Goal: Task Accomplishment & Management: Use online tool/utility

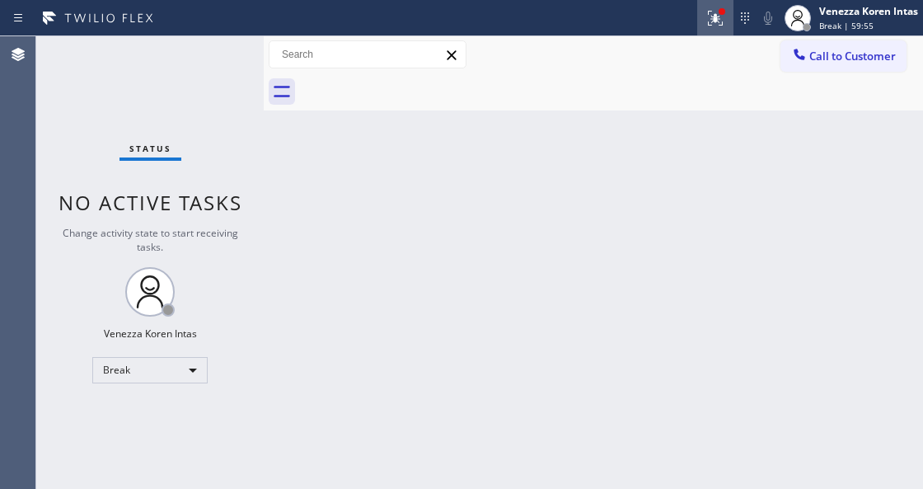
click at [717, 5] on button at bounding box center [715, 18] width 36 height 36
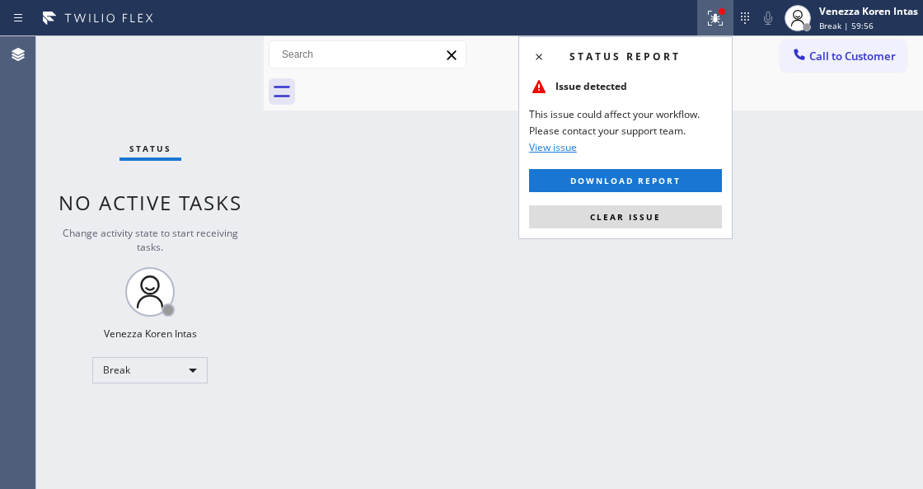
click at [660, 231] on div "Status report Issue detected This issue could affect your workflow. Please cont…" at bounding box center [625, 137] width 214 height 203
click at [596, 224] on button "Clear issue" at bounding box center [625, 216] width 193 height 23
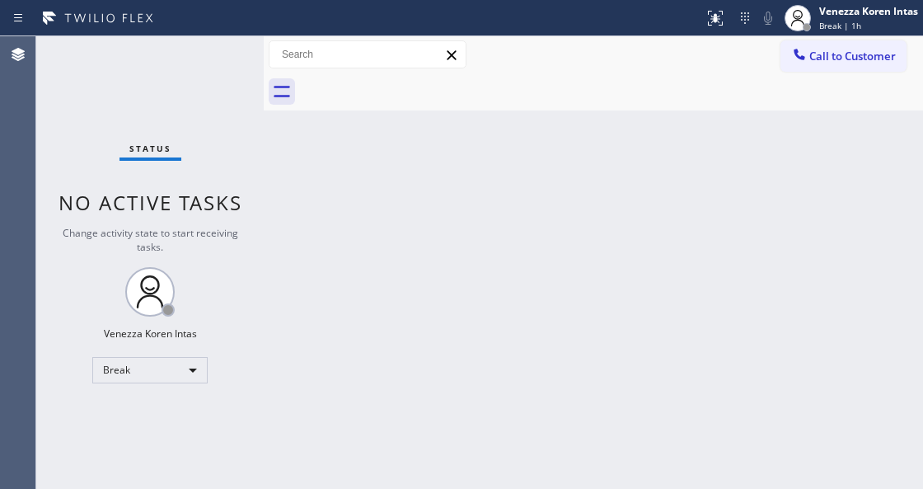
click at [302, 291] on div "Back to Dashboard Change Sender ID Customers Technicians Select a contact Outbo…" at bounding box center [593, 262] width 659 height 452
click at [185, 373] on div "Break" at bounding box center [149, 370] width 115 height 26
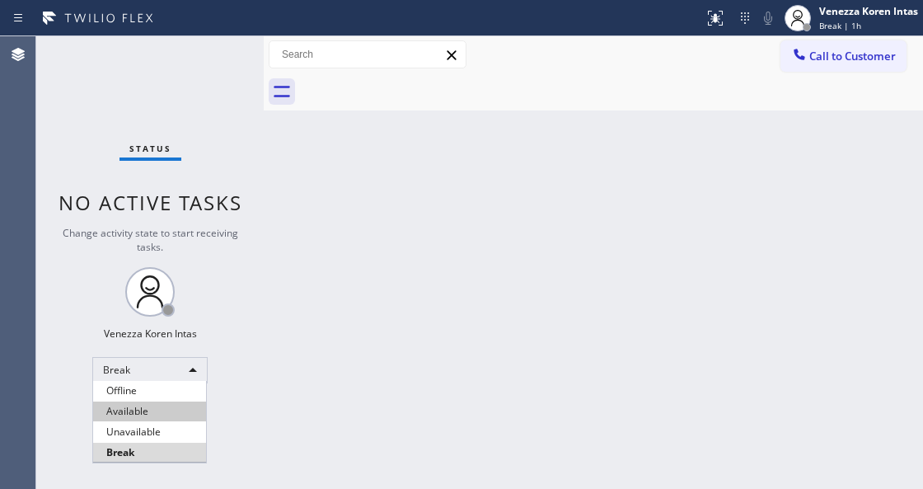
click at [180, 419] on li "Available" at bounding box center [149, 411] width 113 height 20
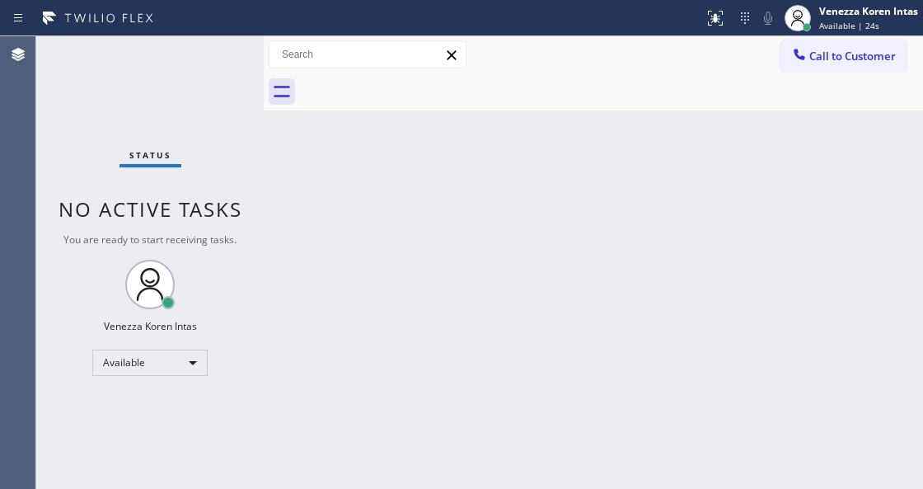
drag, startPoint x: 72, startPoint y: 105, endPoint x: 221, endPoint y: 288, distance: 236.1
click at [72, 105] on div "Status No active tasks You are ready to start receiving tasks. Venezza Koren In…" at bounding box center [149, 262] width 227 height 452
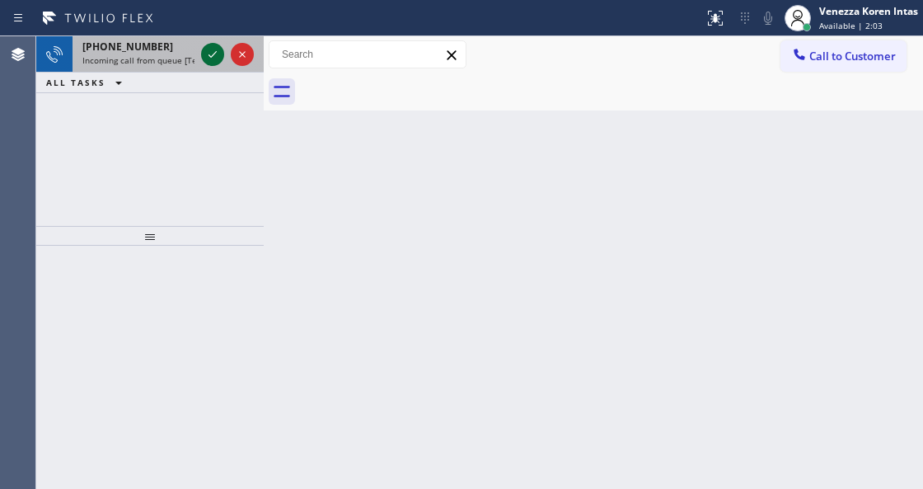
click at [209, 57] on icon at bounding box center [213, 55] width 20 height 20
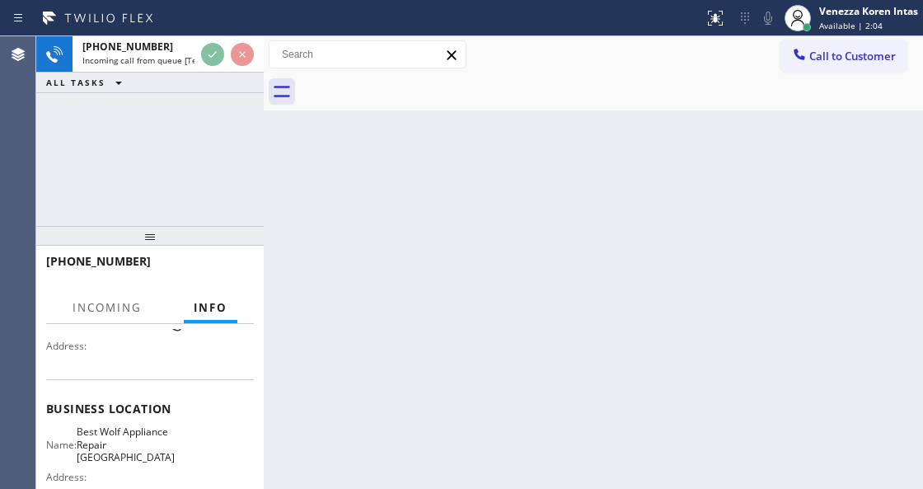
scroll to position [219, 0]
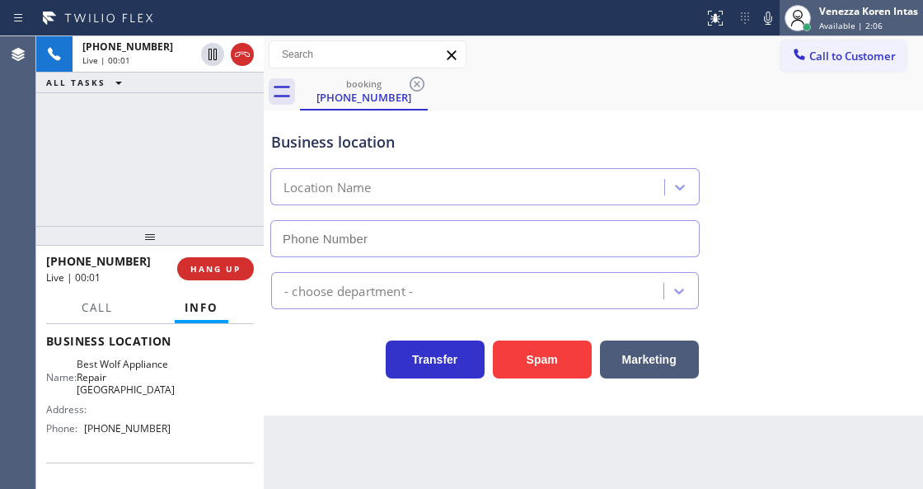
type input "[PHONE_NUMBER]"
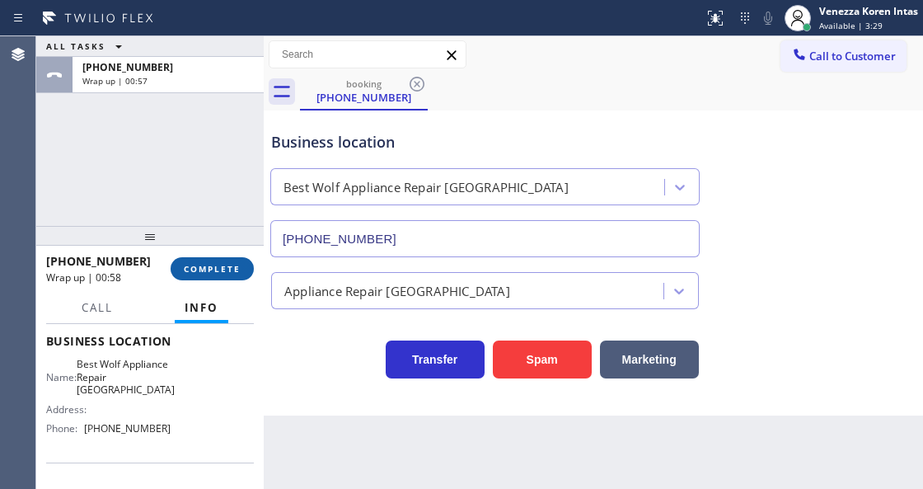
click at [227, 259] on button "COMPLETE" at bounding box center [212, 268] width 83 height 23
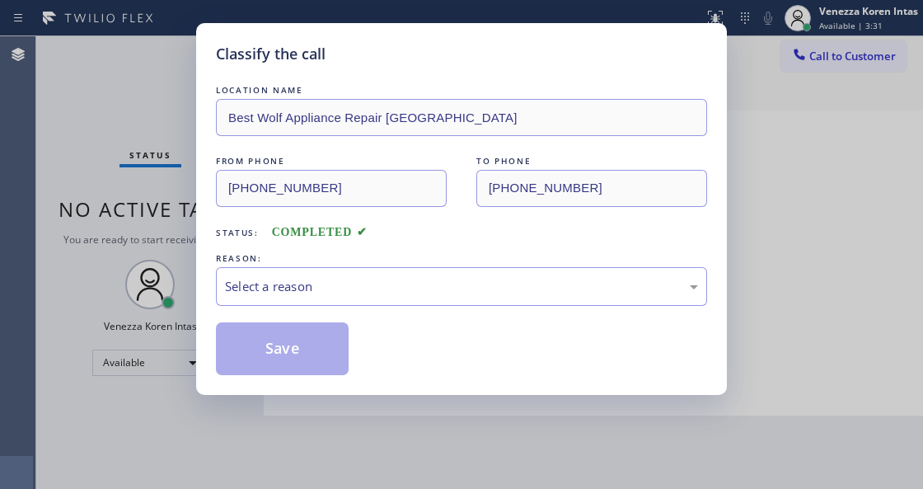
click at [330, 284] on div "Select a reason" at bounding box center [461, 286] width 473 height 19
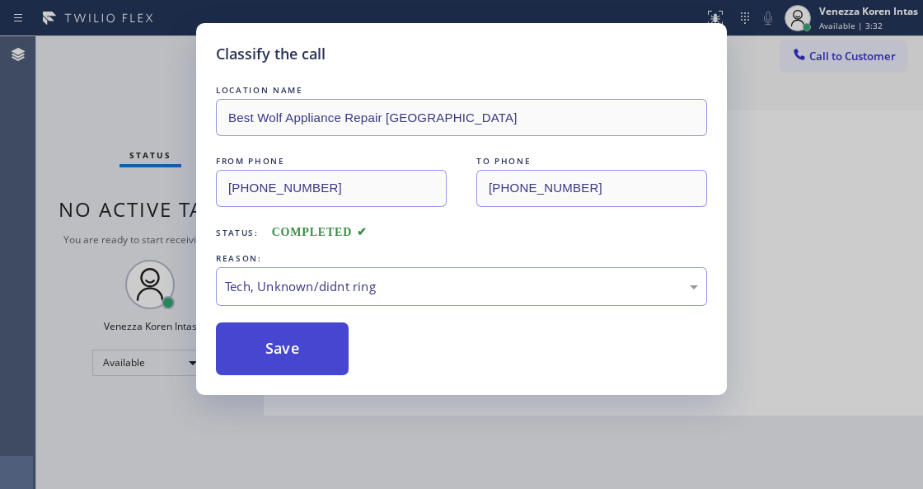
click at [303, 373] on button "Save" at bounding box center [282, 348] width 133 height 53
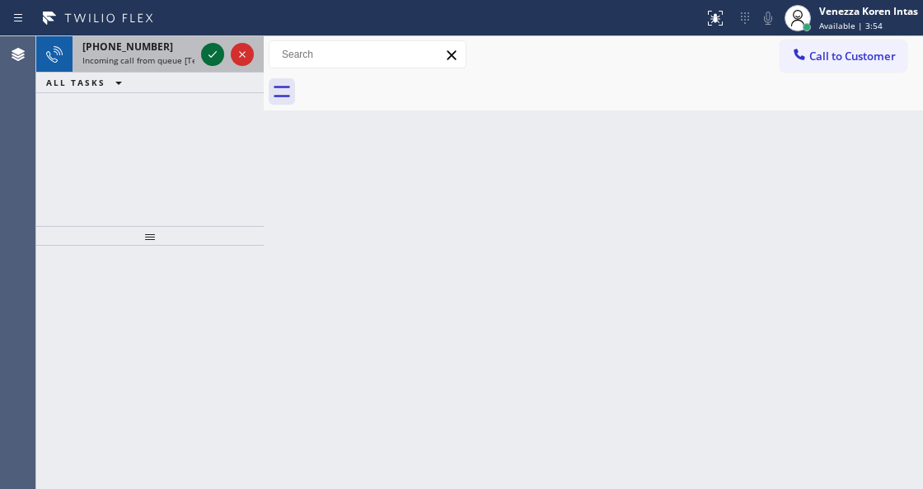
click at [206, 59] on icon at bounding box center [213, 55] width 20 height 20
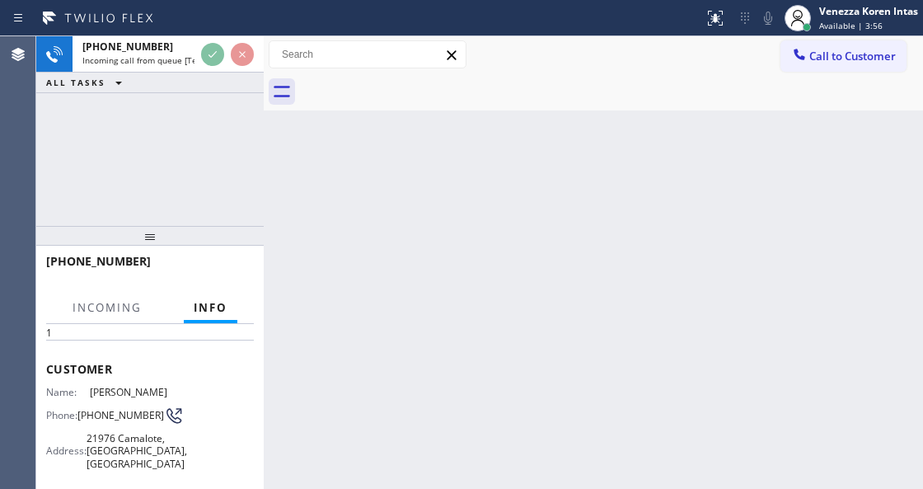
scroll to position [110, 0]
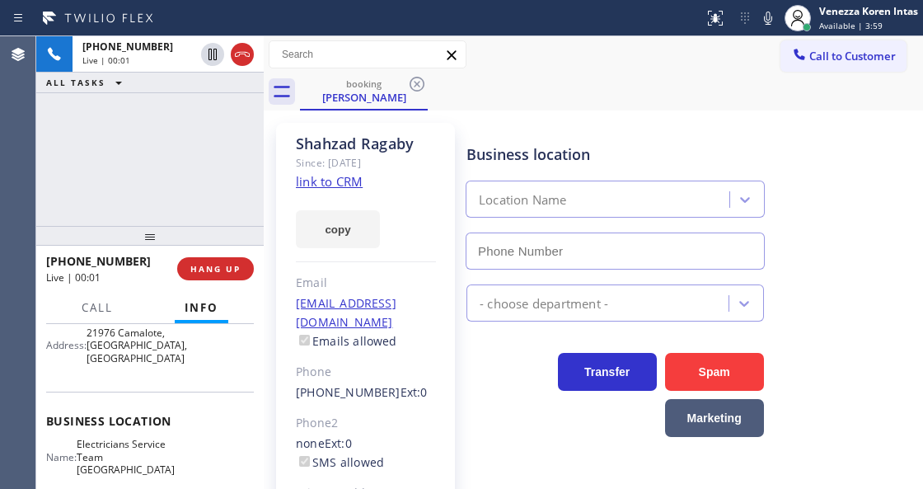
type input "[PHONE_NUMBER]"
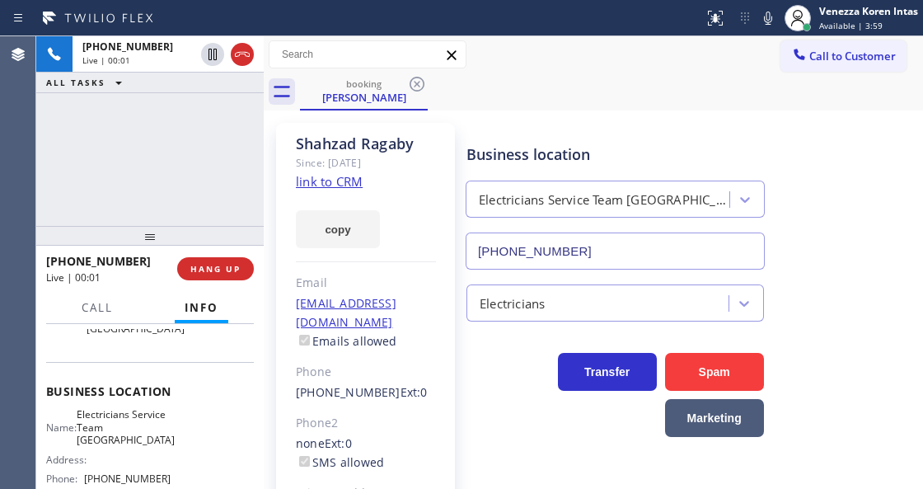
scroll to position [219, 0]
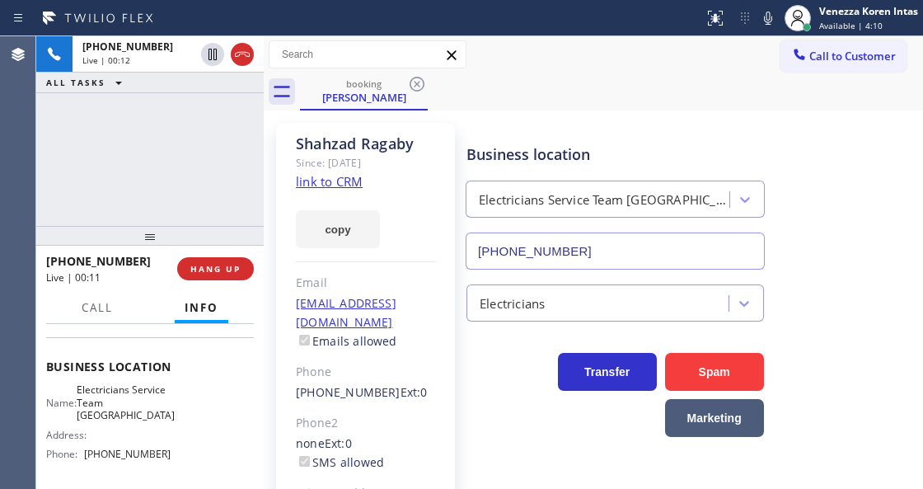
click at [345, 185] on link "link to CRM" at bounding box center [329, 181] width 67 height 16
click at [604, 81] on div "booking [PERSON_NAME]" at bounding box center [611, 91] width 623 height 37
click at [124, 306] on div "Call Info" at bounding box center [150, 308] width 208 height 33
click at [109, 312] on span "Call" at bounding box center [97, 307] width 31 height 15
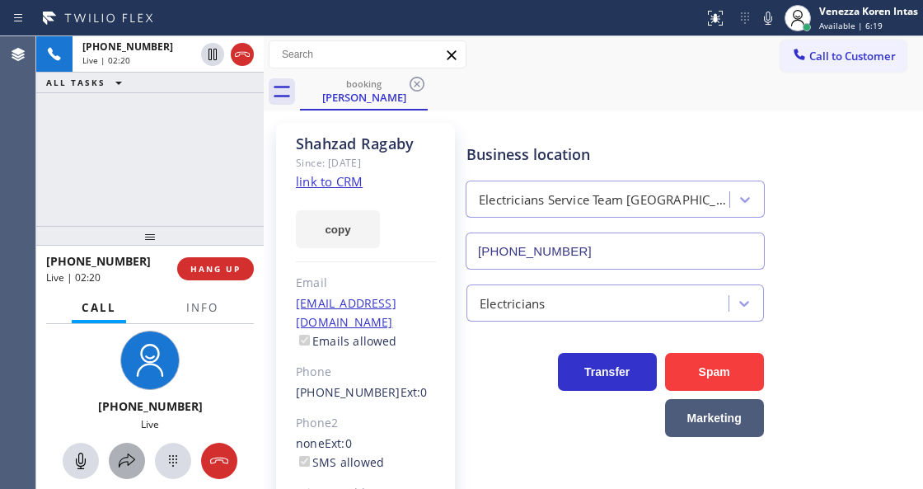
click at [136, 460] on icon at bounding box center [127, 461] width 20 height 20
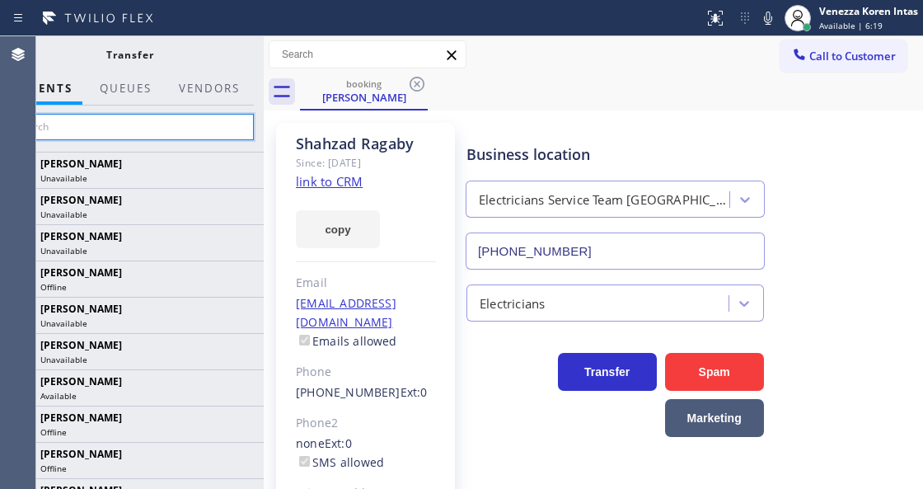
click at [192, 120] on input "text" at bounding box center [130, 127] width 248 height 26
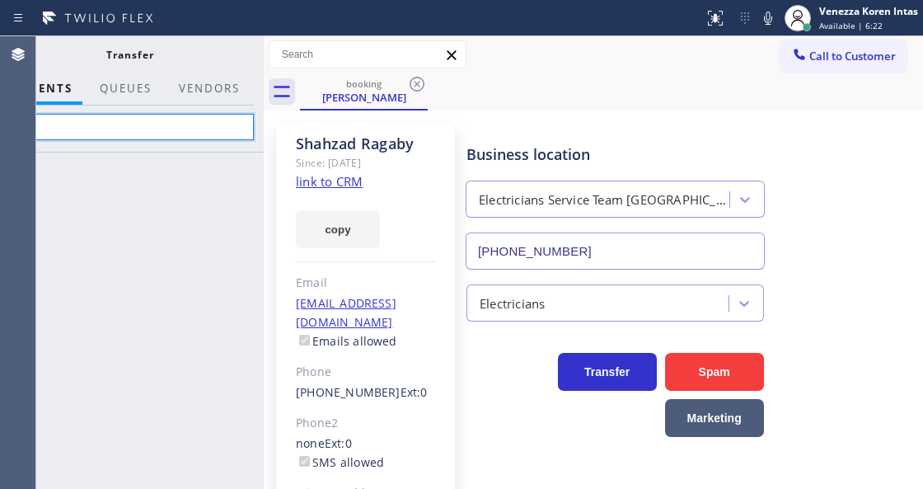
type input "a"
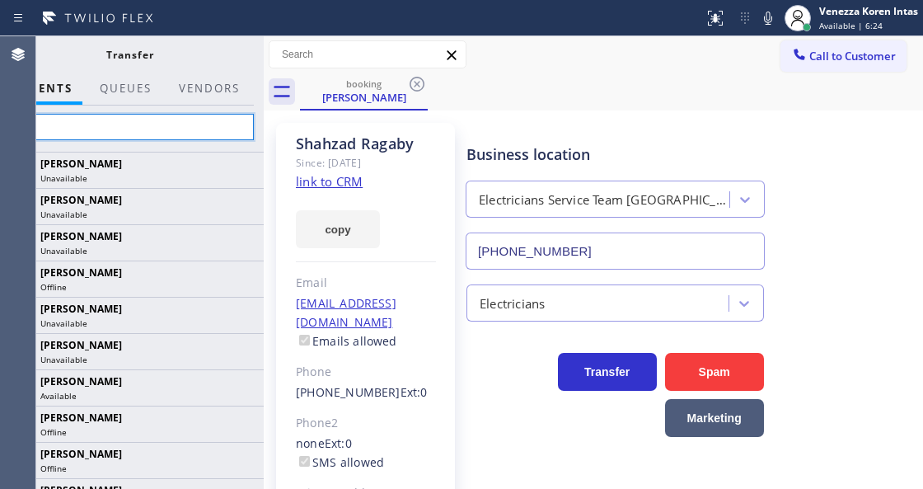
type input "ly"
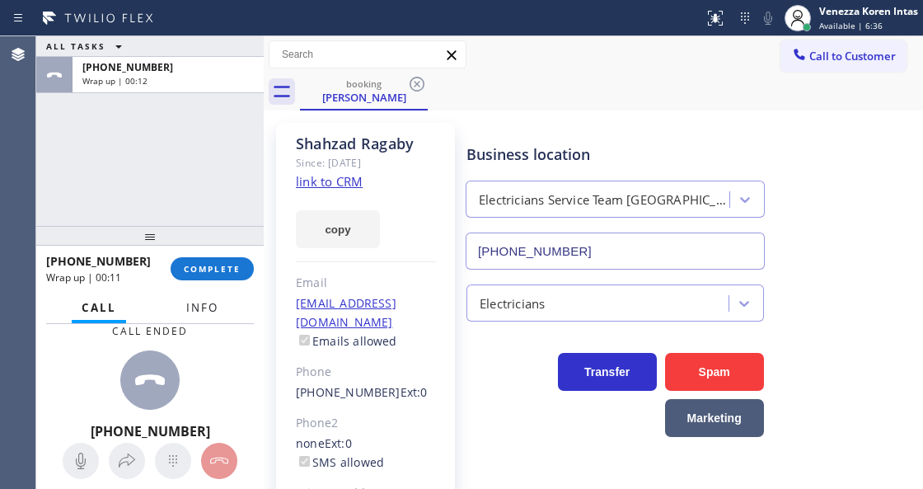
drag, startPoint x: 196, startPoint y: 310, endPoint x: 188, endPoint y: 245, distance: 65.6
click at [196, 310] on span "Info" at bounding box center [202, 307] width 32 height 15
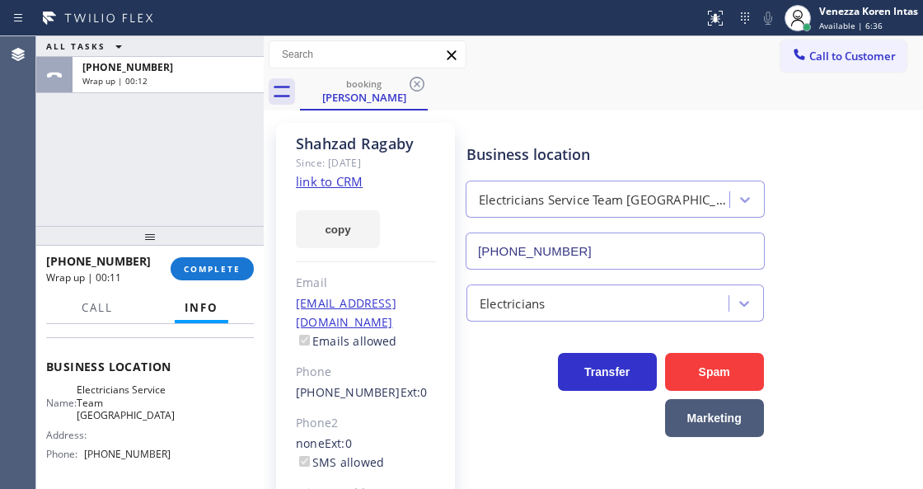
click at [188, 244] on div at bounding box center [149, 236] width 227 height 20
click at [206, 267] on span "COMPLETE" at bounding box center [212, 269] width 57 height 12
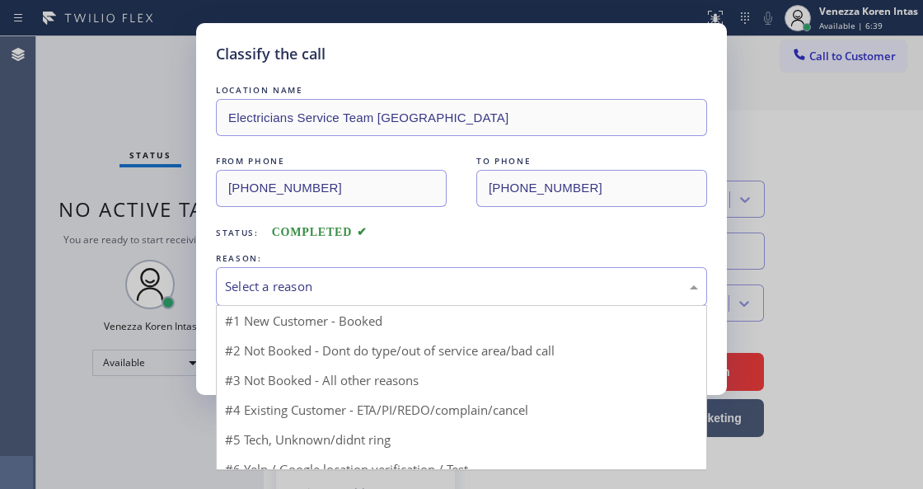
click at [358, 283] on div "Select a reason" at bounding box center [461, 286] width 473 height 19
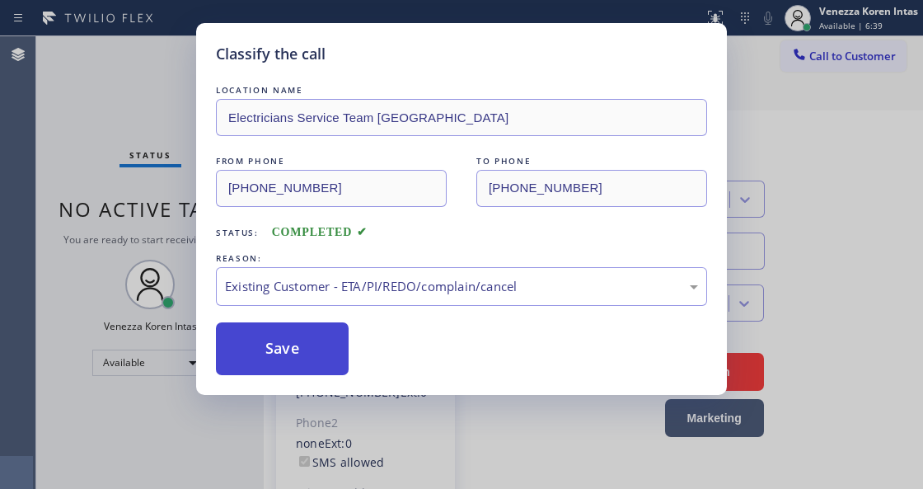
click at [333, 357] on button "Save" at bounding box center [282, 348] width 133 height 53
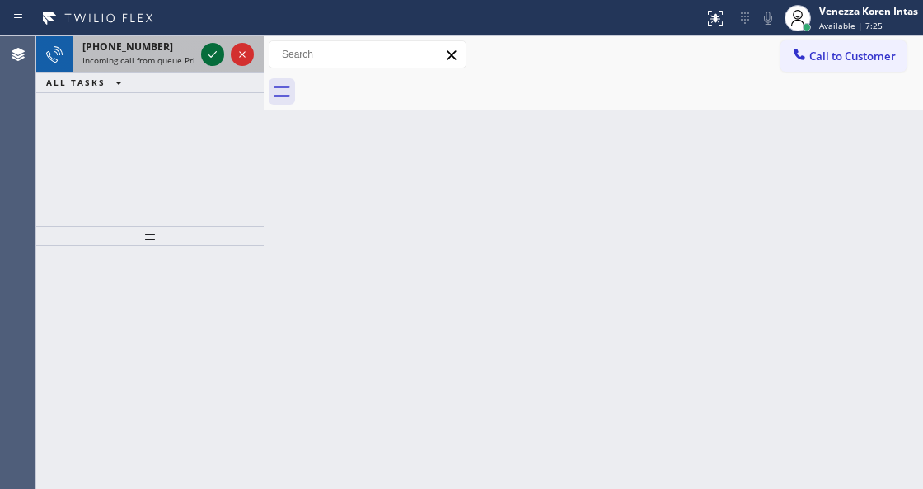
click at [213, 59] on icon at bounding box center [213, 55] width 20 height 20
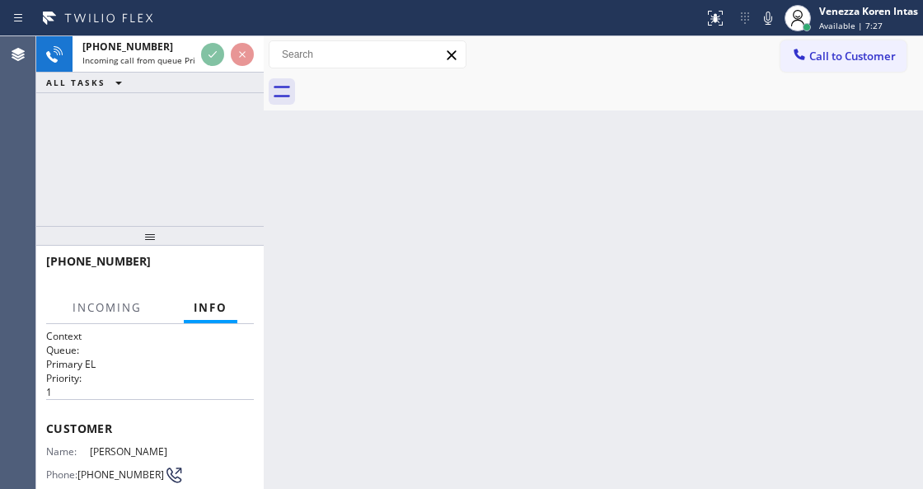
scroll to position [165, 0]
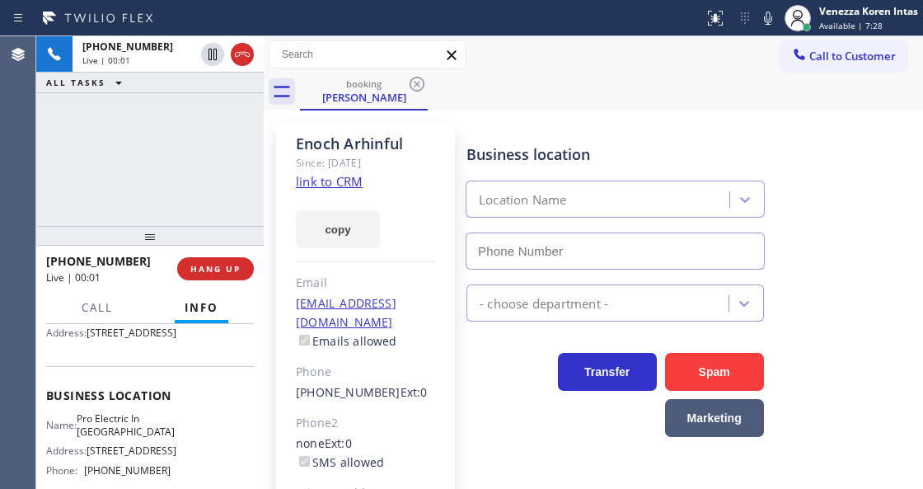
type input "[PHONE_NUMBER]"
click at [341, 178] on link "link to CRM" at bounding box center [329, 181] width 67 height 16
click at [760, 19] on icon at bounding box center [768, 18] width 20 height 20
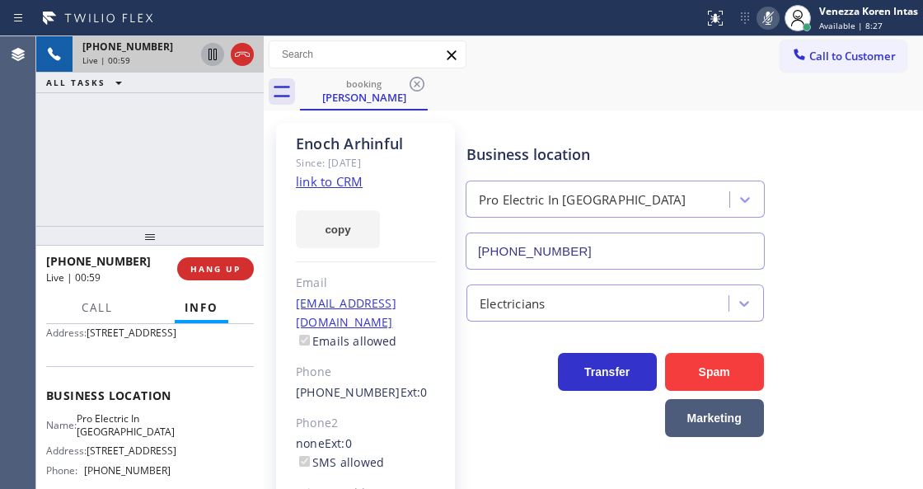
click at [204, 49] on icon at bounding box center [213, 55] width 20 height 20
click at [766, 20] on icon at bounding box center [768, 18] width 20 height 20
click at [213, 54] on icon at bounding box center [213, 55] width 12 height 12
click at [280, 251] on div "[PERSON_NAME] Since: [DATE] link to CRM copy Email [EMAIL_ADDRESS][DOMAIN_NAME]…" at bounding box center [365, 368] width 179 height 490
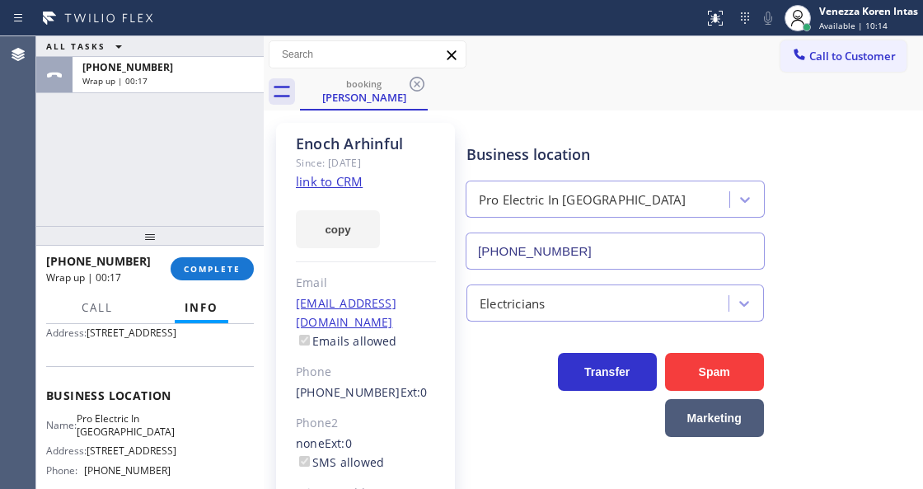
drag, startPoint x: 209, startPoint y: 270, endPoint x: 387, endPoint y: 284, distance: 179.3
click at [209, 270] on span "COMPLETE" at bounding box center [212, 269] width 57 height 12
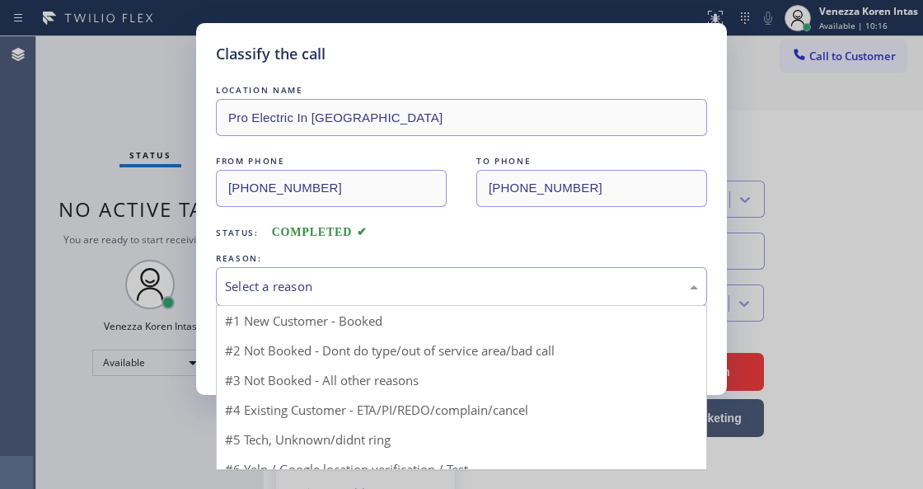
click at [391, 292] on div "Select a reason" at bounding box center [461, 286] width 473 height 19
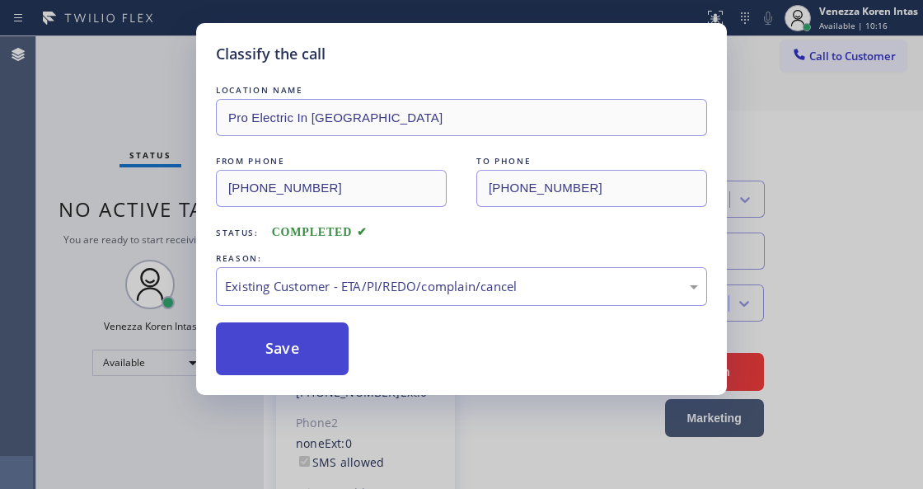
click at [341, 343] on button "Save" at bounding box center [282, 348] width 133 height 53
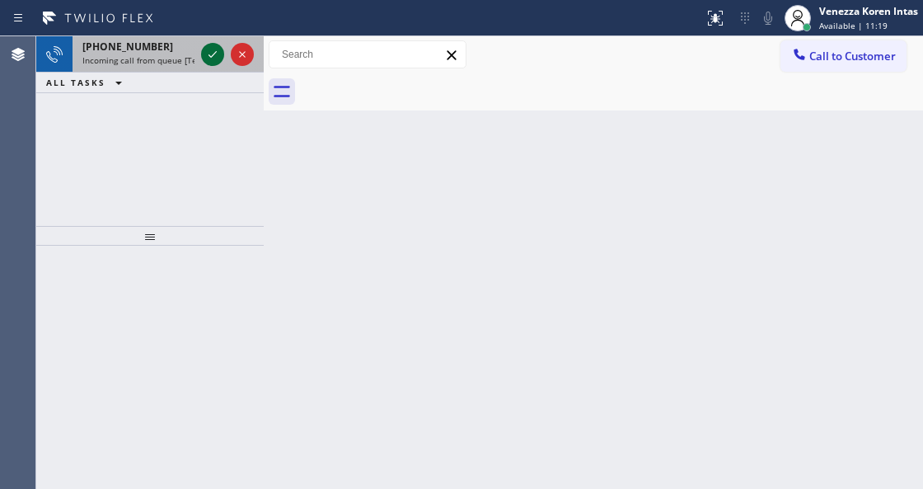
click at [214, 53] on icon at bounding box center [213, 54] width 8 height 7
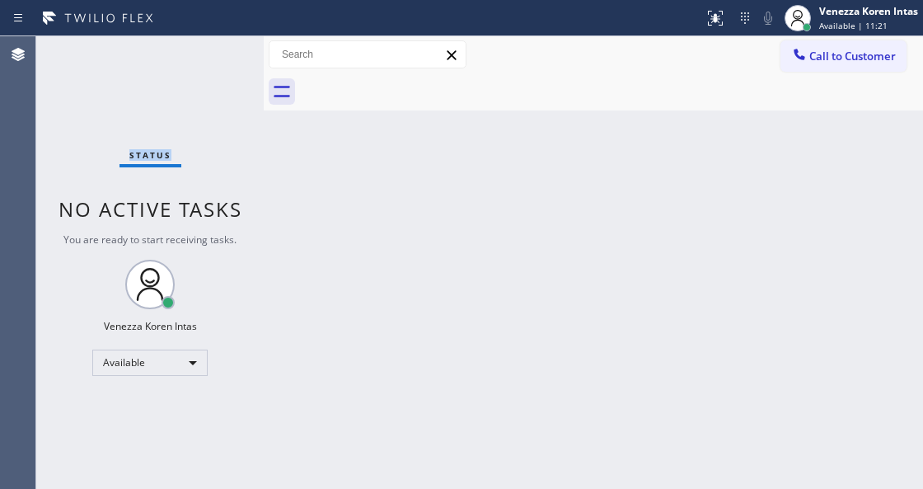
click at [214, 53] on div "Status No active tasks You are ready to start receiving tasks. Venezza Koren In…" at bounding box center [149, 262] width 227 height 452
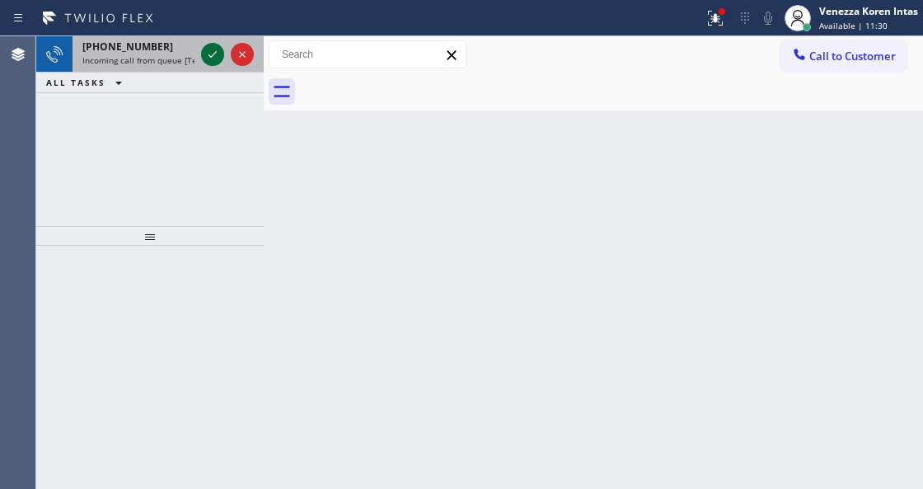
click at [214, 60] on icon at bounding box center [213, 55] width 20 height 20
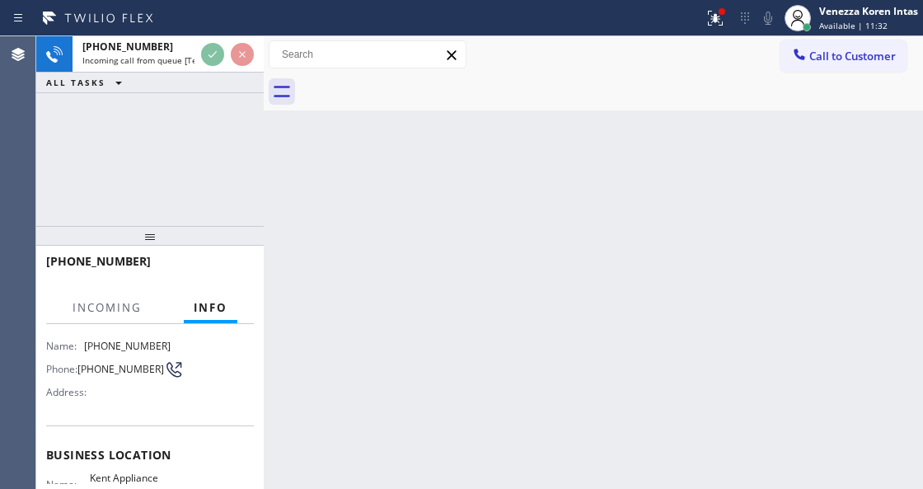
scroll to position [165, 0]
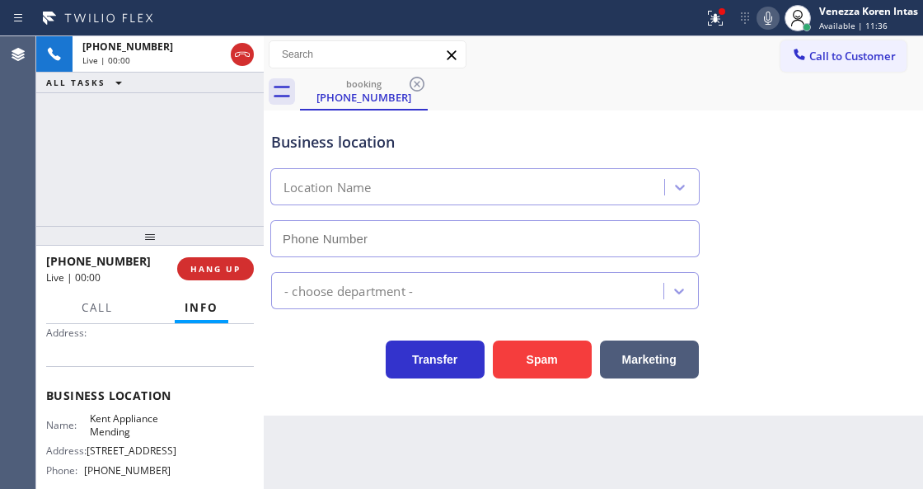
type input "[PHONE_NUMBER]"
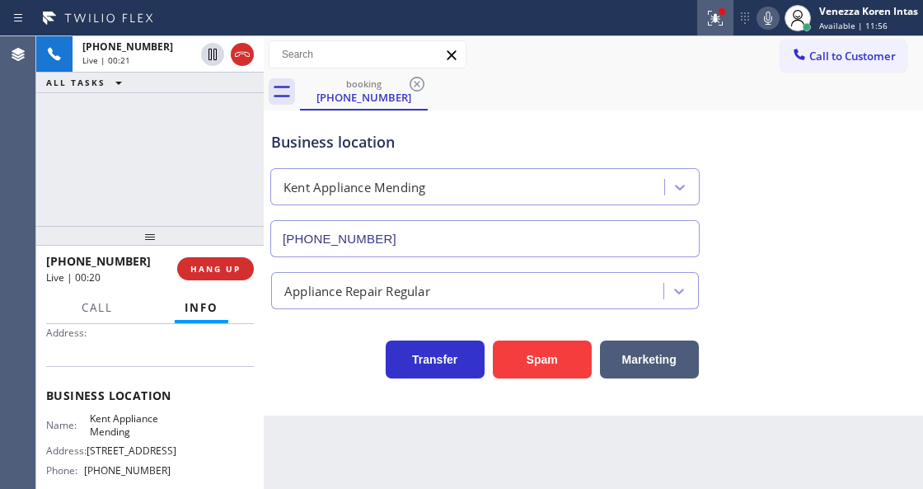
click at [718, 15] on div at bounding box center [722, 12] width 10 height 10
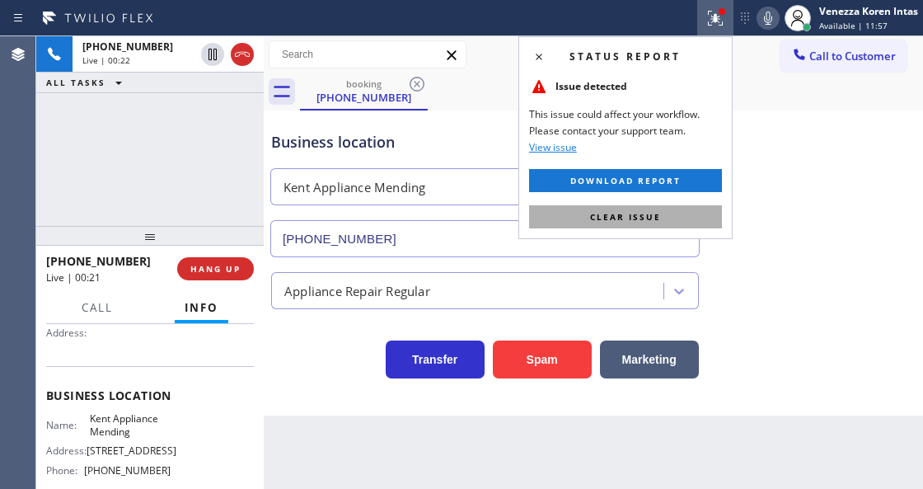
click at [632, 222] on button "Clear issue" at bounding box center [625, 216] width 193 height 23
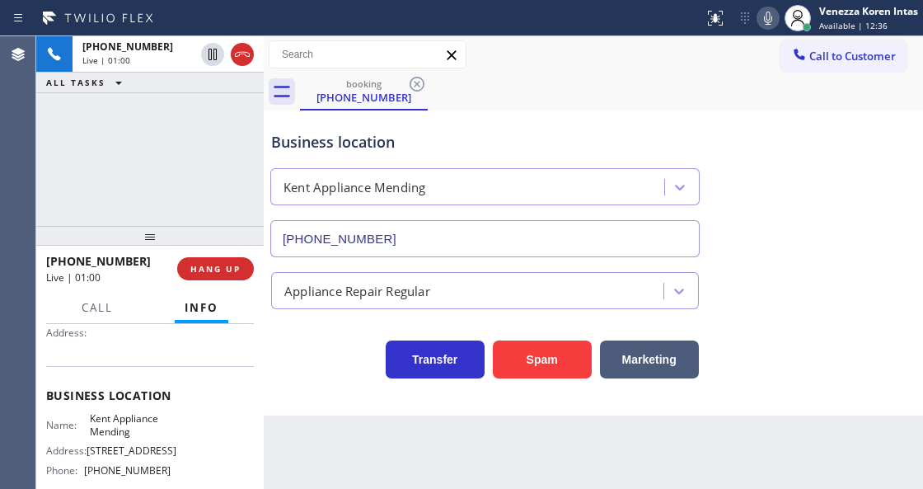
drag, startPoint x: 343, startPoint y: 356, endPoint x: 443, endPoint y: 418, distance: 118.0
click at [343, 356] on div "Transfer Spam Marketing" at bounding box center [485, 355] width 434 height 46
drag, startPoint x: 282, startPoint y: 389, endPoint x: 298, endPoint y: 485, distance: 97.0
click at [282, 393] on div "Business location [GEOGRAPHIC_DATA] Appliance Mending [PHONE_NUMBER] Appliance …" at bounding box center [593, 262] width 659 height 305
click at [598, 176] on div "Kent Appliance Mending" at bounding box center [469, 187] width 389 height 29
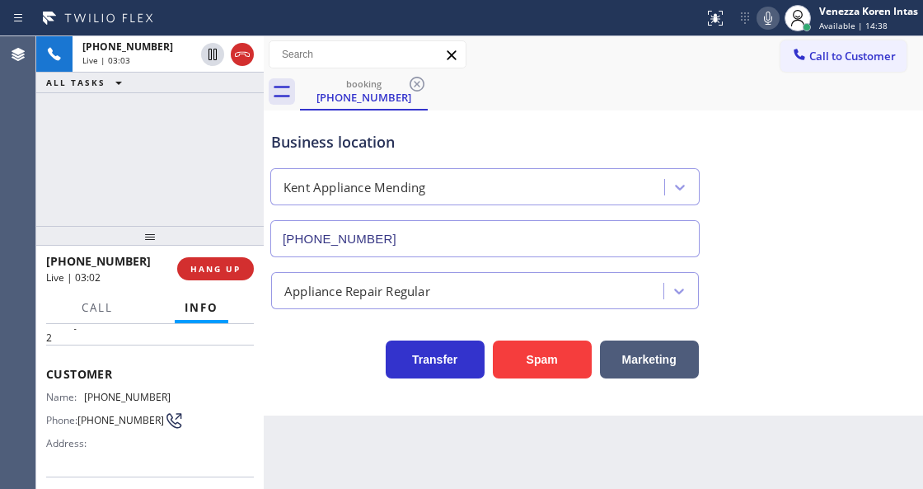
scroll to position [0, 0]
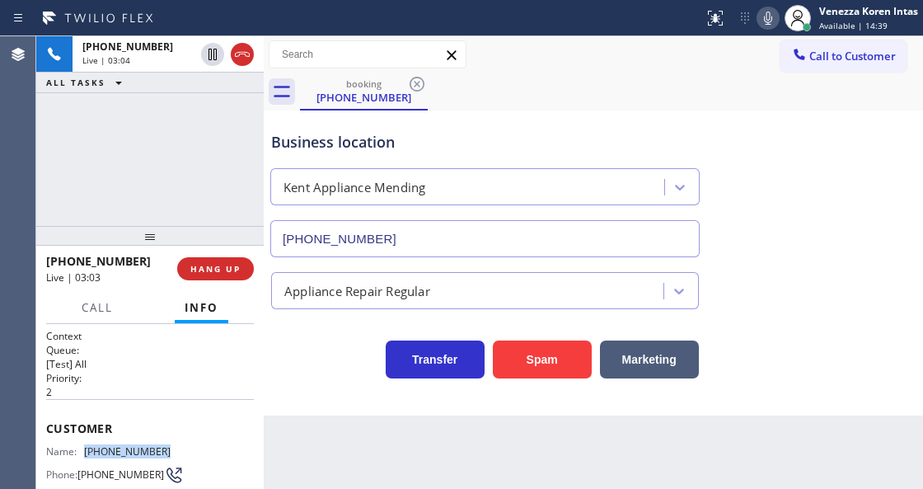
drag, startPoint x: 166, startPoint y: 445, endPoint x: 85, endPoint y: 448, distance: 80.8
click at [85, 448] on div "Name: [PHONE_NUMBER] Phone: [PHONE_NUMBER] Address:" at bounding box center [150, 477] width 208 height 65
copy div "[PHONE_NUMBER]"
click at [628, 72] on div "Call to Customer Outbound call Location Max Heating & Air Conditioning Co Your …" at bounding box center [593, 54] width 659 height 37
click at [771, 19] on icon at bounding box center [768, 18] width 8 height 13
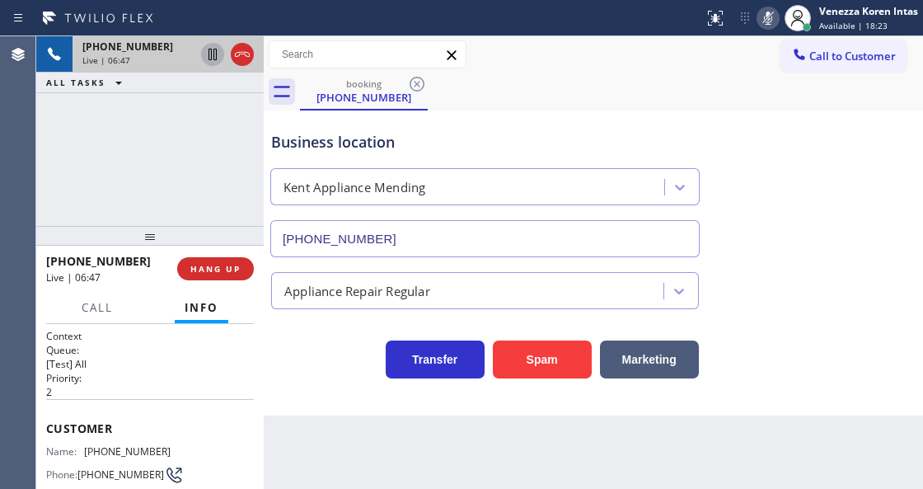
click at [207, 56] on icon at bounding box center [213, 55] width 20 height 20
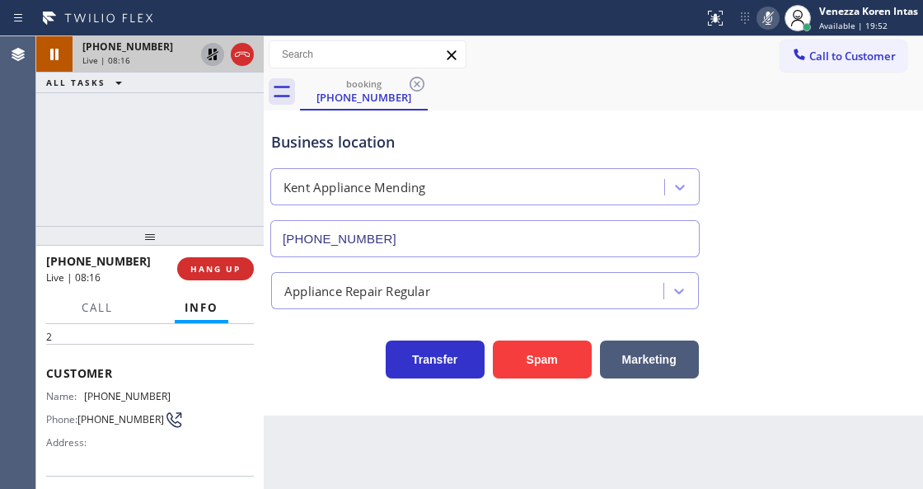
scroll to position [165, 0]
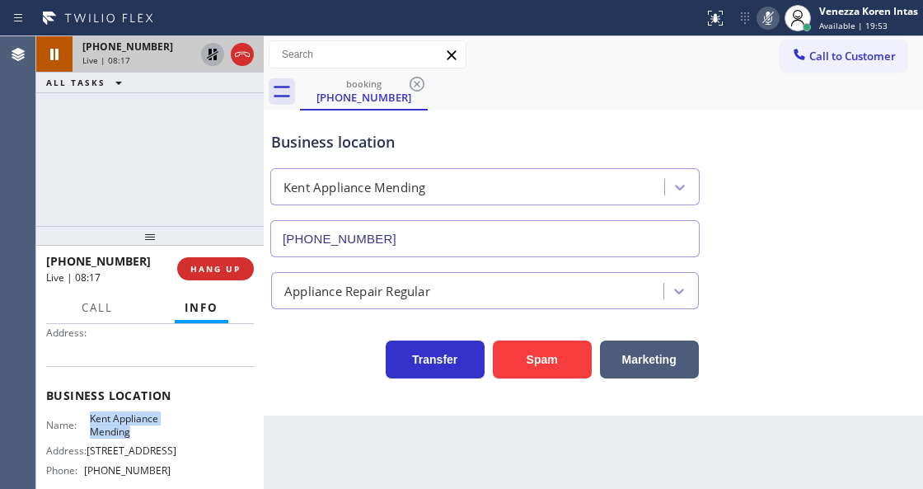
drag, startPoint x: 84, startPoint y: 415, endPoint x: 147, endPoint y: 434, distance: 65.4
click at [147, 434] on div "Name: [PERSON_NAME] Appliance Mending" at bounding box center [108, 425] width 124 height 26
copy span "Kent Appliance Mending"
click at [773, 18] on icon at bounding box center [768, 18] width 20 height 20
click at [212, 54] on icon at bounding box center [213, 55] width 12 height 12
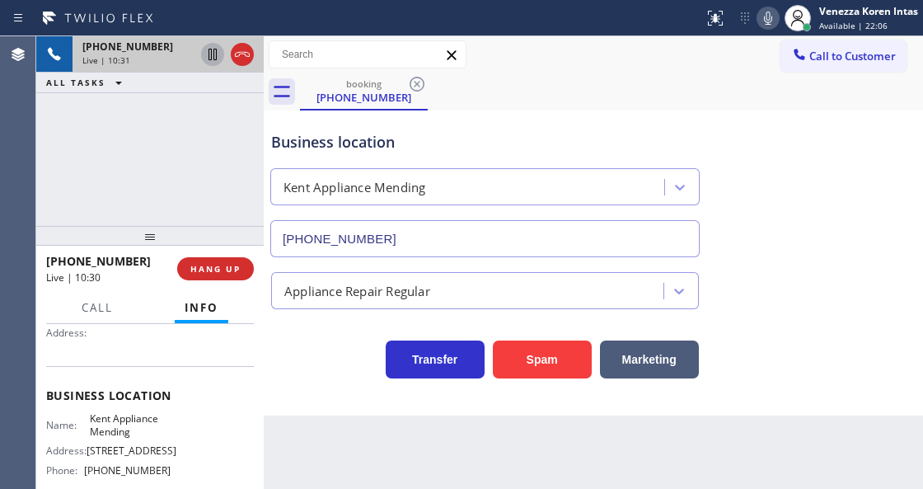
click at [529, 80] on div "booking [PHONE_NUMBER]" at bounding box center [611, 91] width 623 height 37
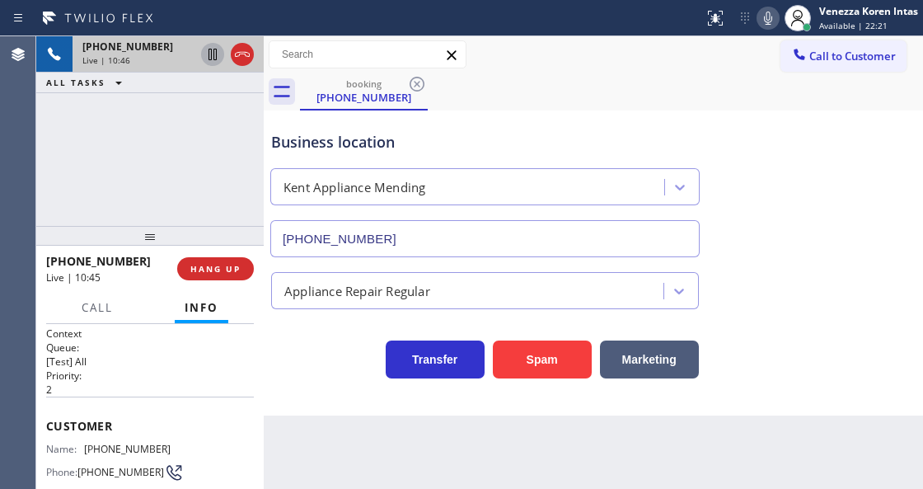
scroll to position [0, 0]
drag, startPoint x: 168, startPoint y: 448, endPoint x: 79, endPoint y: 453, distance: 89.2
click at [79, 453] on div "Name: [PHONE_NUMBER] Phone: [PHONE_NUMBER] Address:" at bounding box center [150, 477] width 208 height 65
copy div "[PHONE_NUMBER]"
click at [518, 110] on div "Business location [GEOGRAPHIC_DATA] Appliance Mending [PHONE_NUMBER]" at bounding box center [593, 182] width 651 height 149
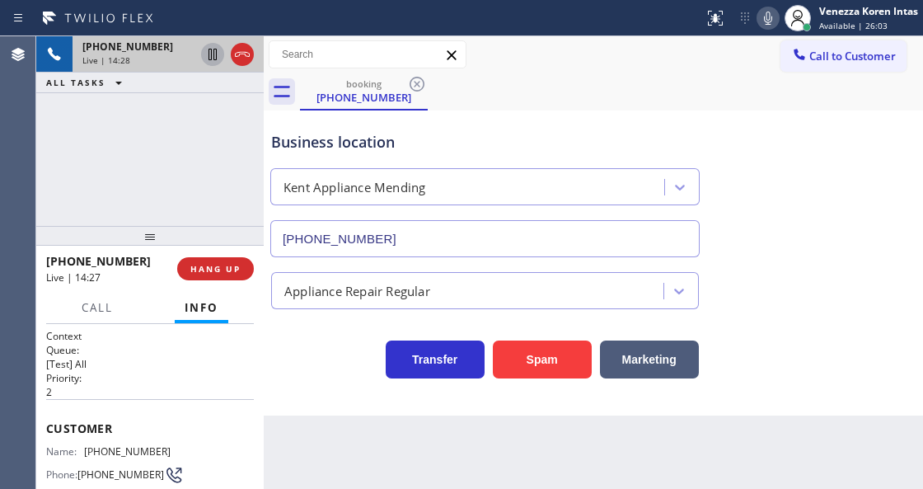
scroll to position [54, 0]
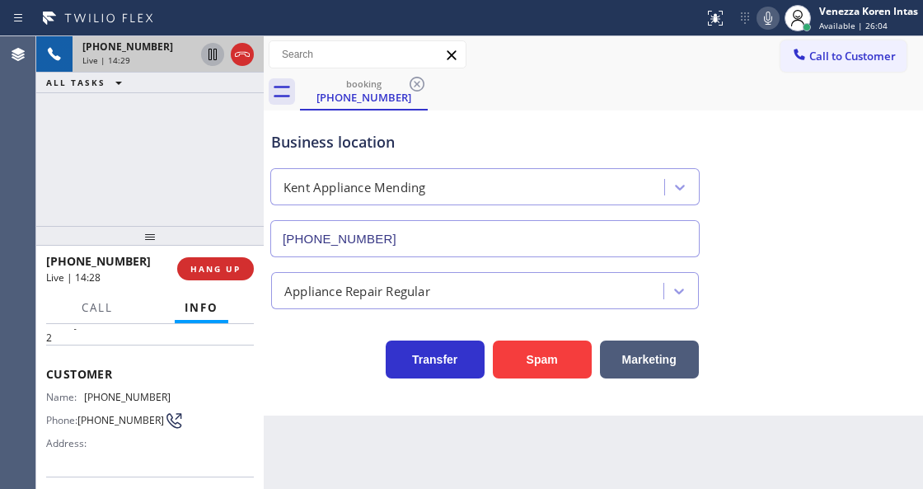
click at [567, 125] on div "Business location [GEOGRAPHIC_DATA] Appliance Mending [PHONE_NUMBER]" at bounding box center [485, 186] width 434 height 143
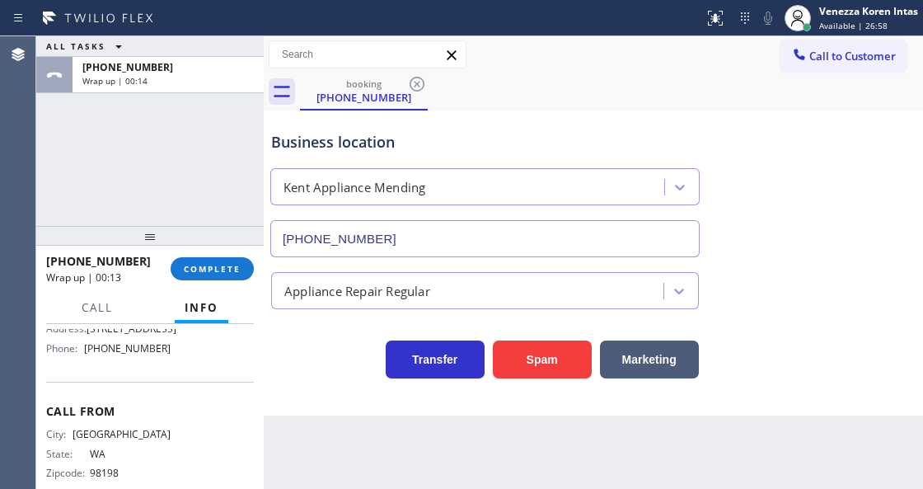
scroll to position [267, 0]
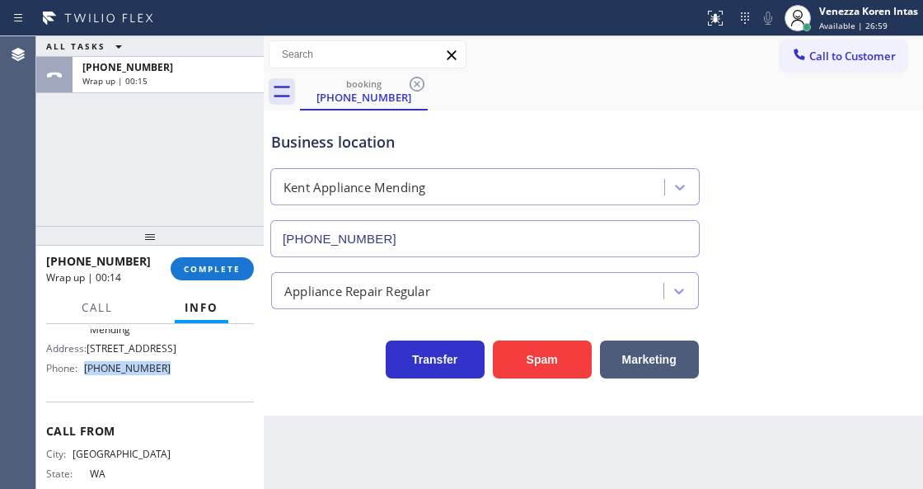
drag, startPoint x: 181, startPoint y: 380, endPoint x: 84, endPoint y: 379, distance: 96.4
click at [84, 379] on div "Name: Kent Appliance Mending Address: [STREET_ADDRESS] Phone: [PHONE_NUMBER]" at bounding box center [150, 345] width 208 height 71
copy div "[PHONE_NUMBER]"
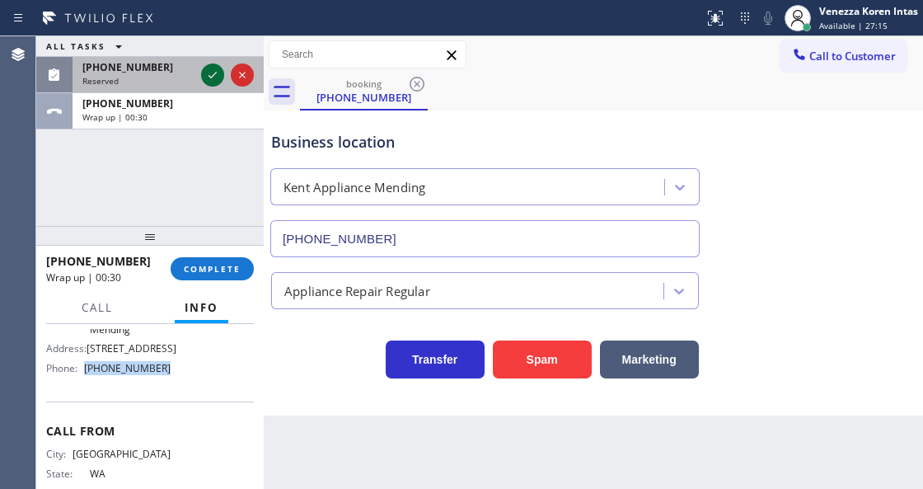
click at [203, 73] on icon at bounding box center [213, 75] width 20 height 20
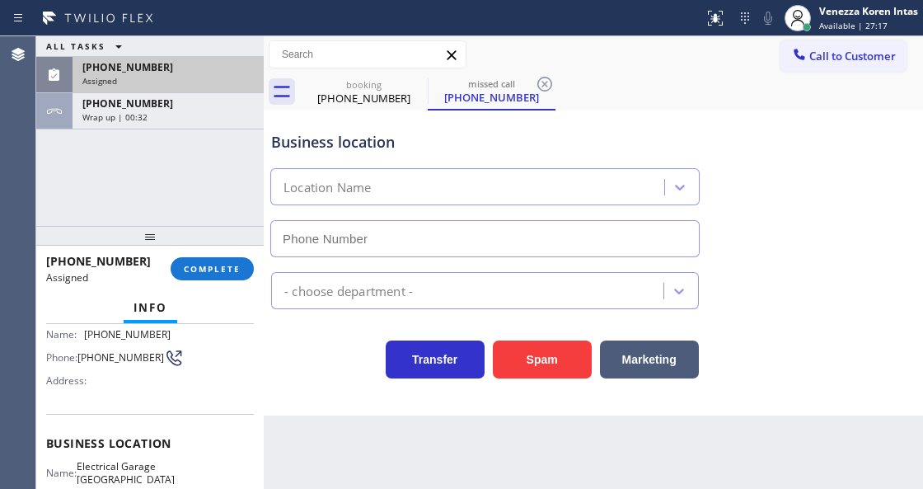
scroll to position [115, 0]
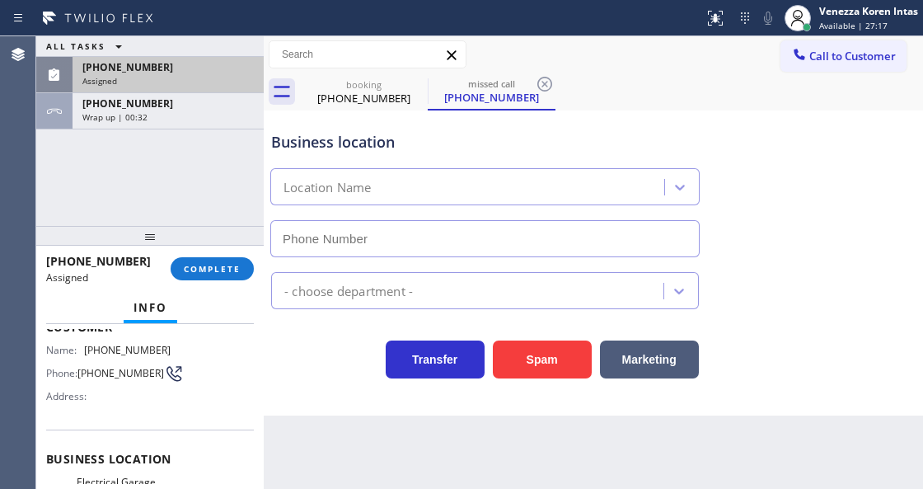
type input "[PHONE_NUMBER]"
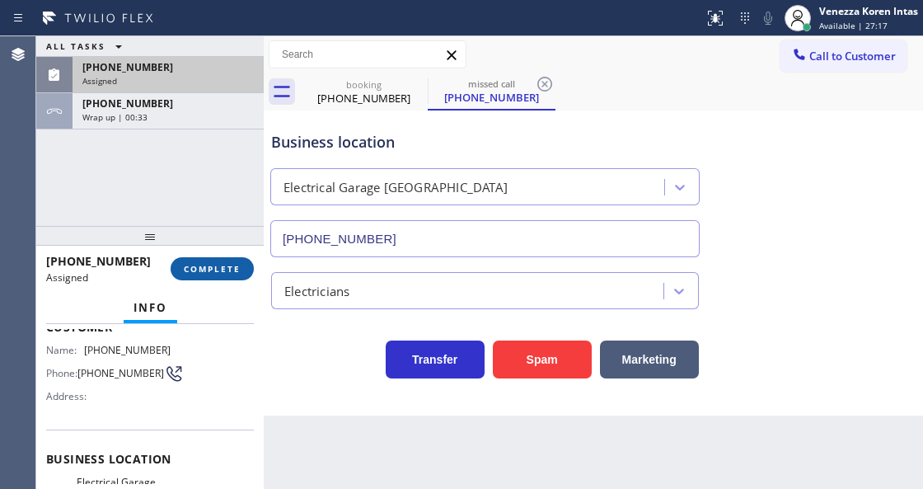
click at [221, 258] on button "COMPLETE" at bounding box center [212, 268] width 83 height 23
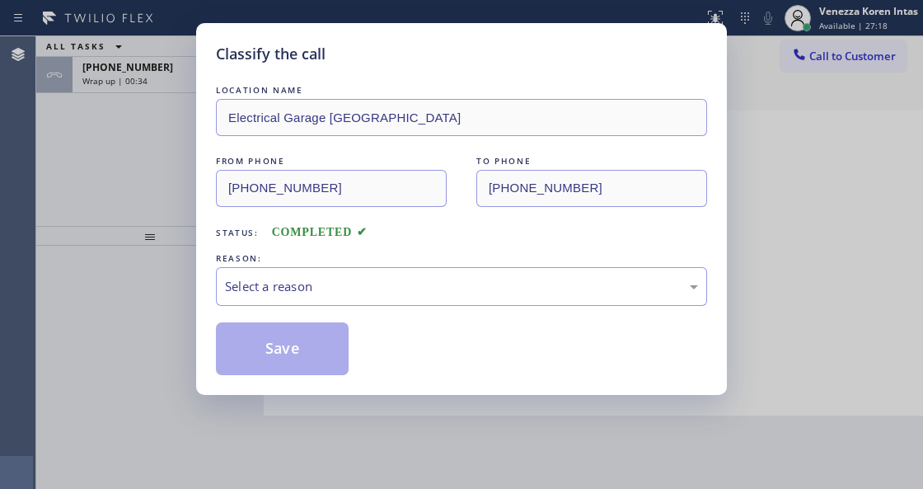
click at [345, 267] on div "REASON:" at bounding box center [461, 258] width 491 height 17
click at [353, 293] on div "Select a reason" at bounding box center [461, 286] width 473 height 19
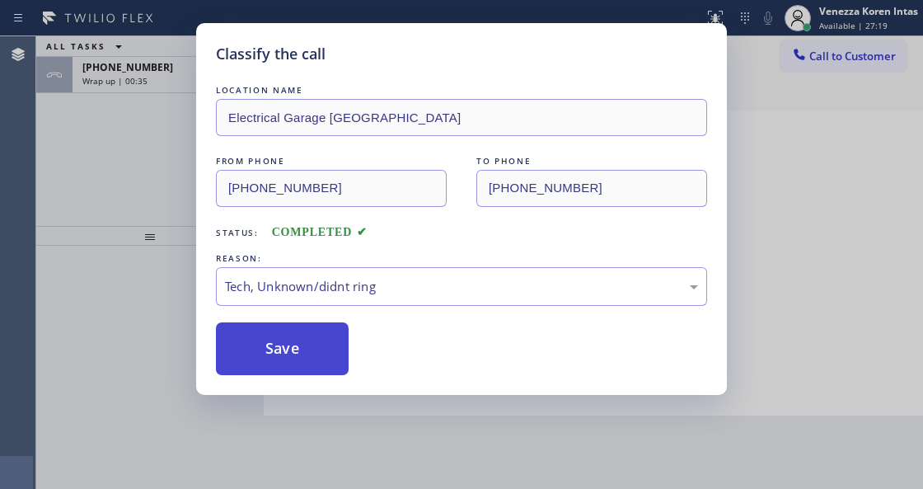
click at [323, 373] on button "Save" at bounding box center [282, 348] width 133 height 53
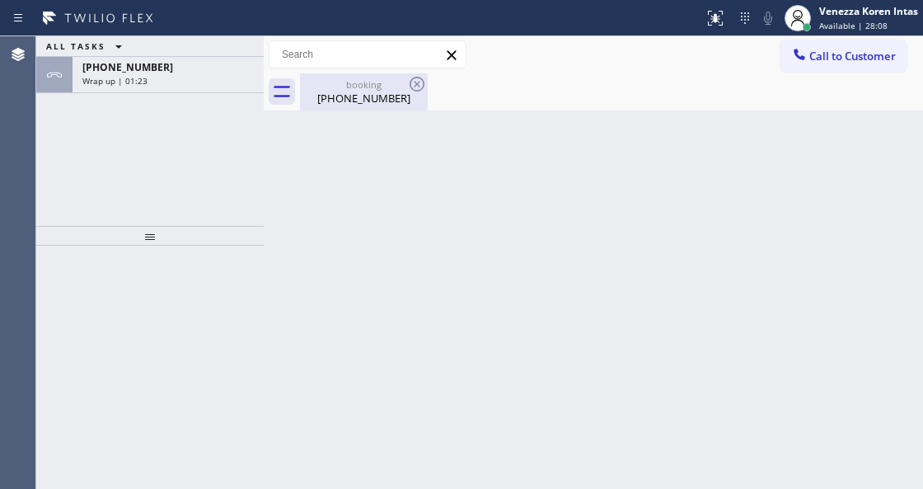
click at [359, 101] on div "[PHONE_NUMBER]" at bounding box center [364, 98] width 124 height 15
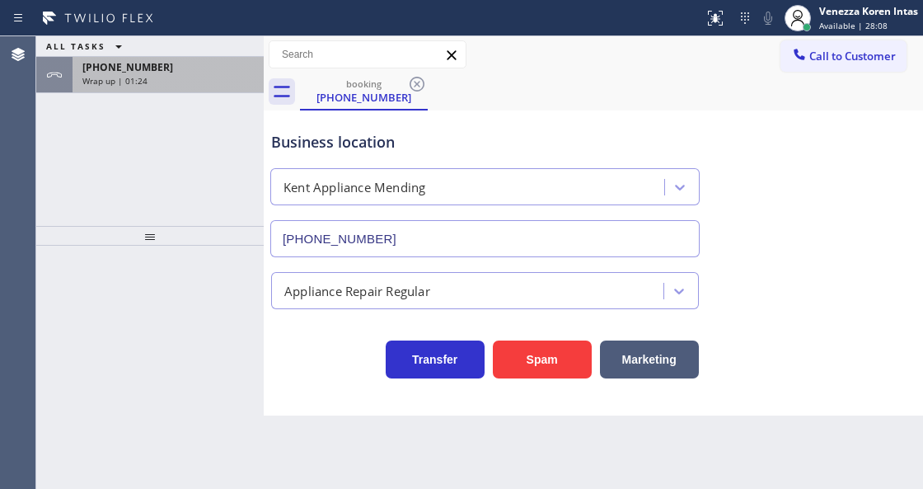
click at [180, 61] on div "[PHONE_NUMBER]" at bounding box center [167, 67] width 171 height 14
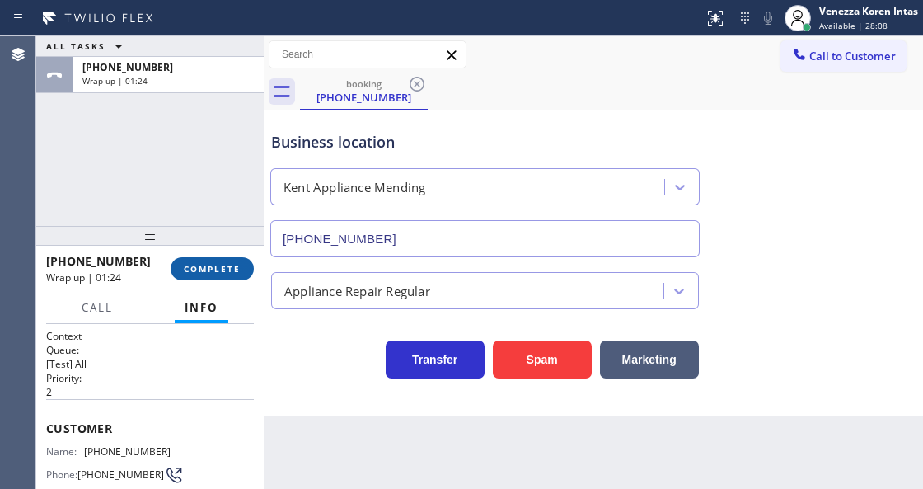
click at [195, 260] on button "COMPLETE" at bounding box center [212, 268] width 83 height 23
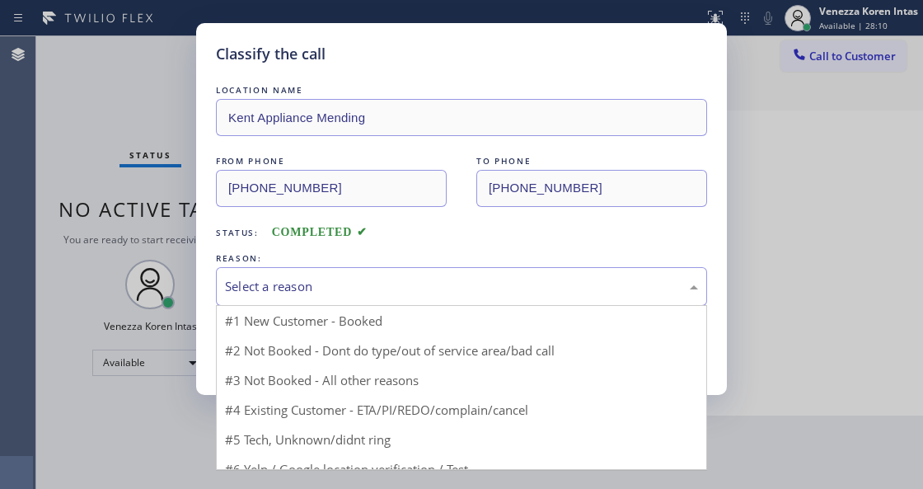
click at [381, 290] on div "Select a reason" at bounding box center [461, 286] width 473 height 19
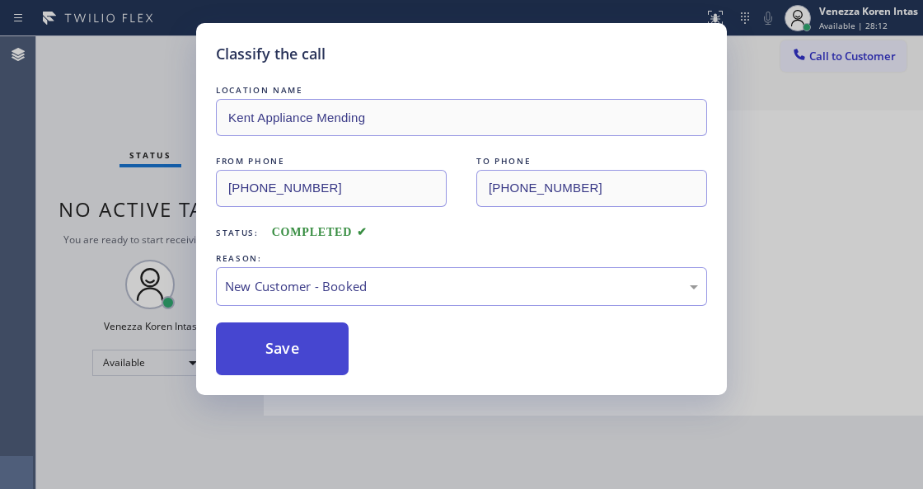
click at [321, 351] on button "Save" at bounding box center [282, 348] width 133 height 53
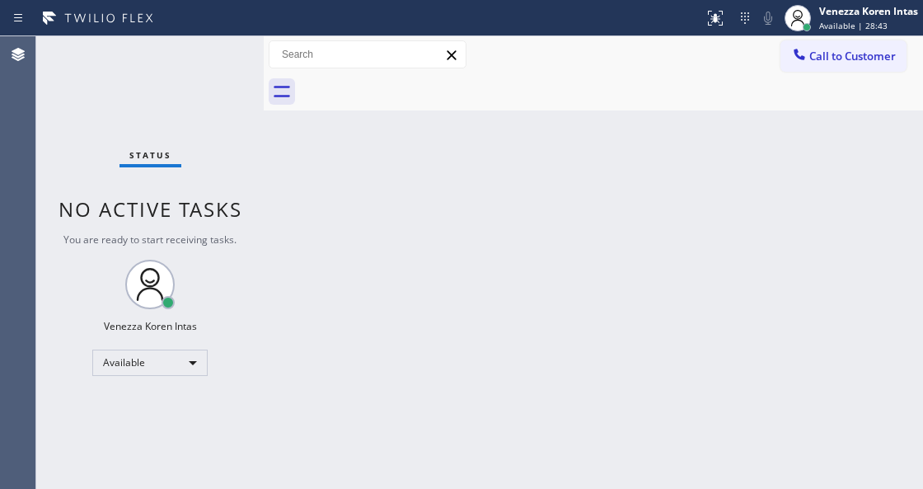
drag, startPoint x: 521, startPoint y: 205, endPoint x: 434, endPoint y: 437, distance: 247.5
click at [521, 206] on div "Back to Dashboard Change Sender ID Customers Technicians Select a contact Outbo…" at bounding box center [593, 262] width 659 height 452
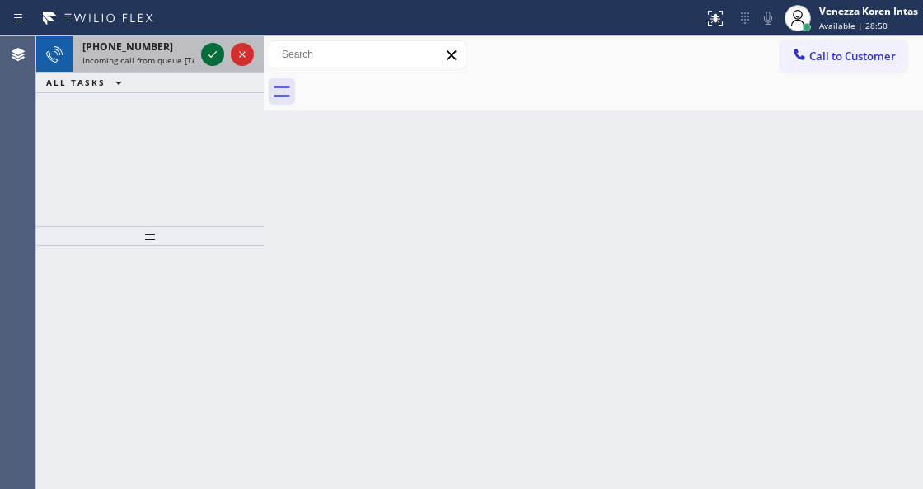
click at [210, 63] on icon at bounding box center [213, 55] width 20 height 20
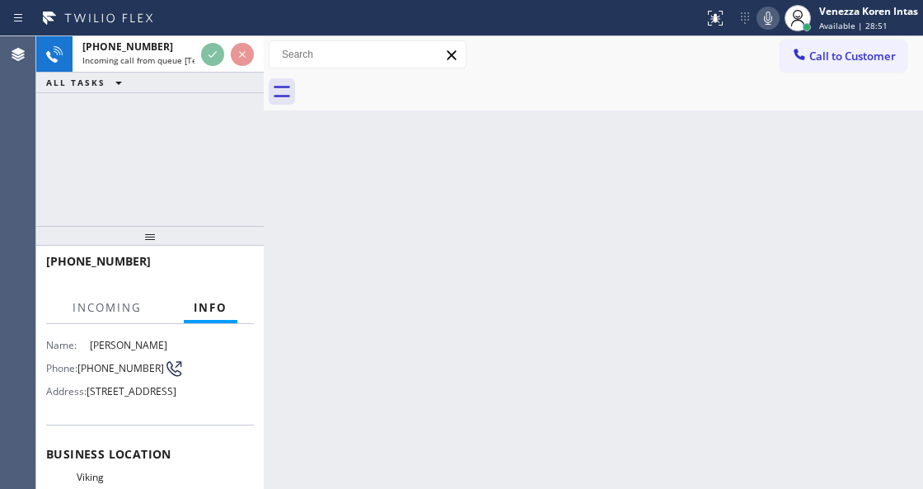
scroll to position [165, 0]
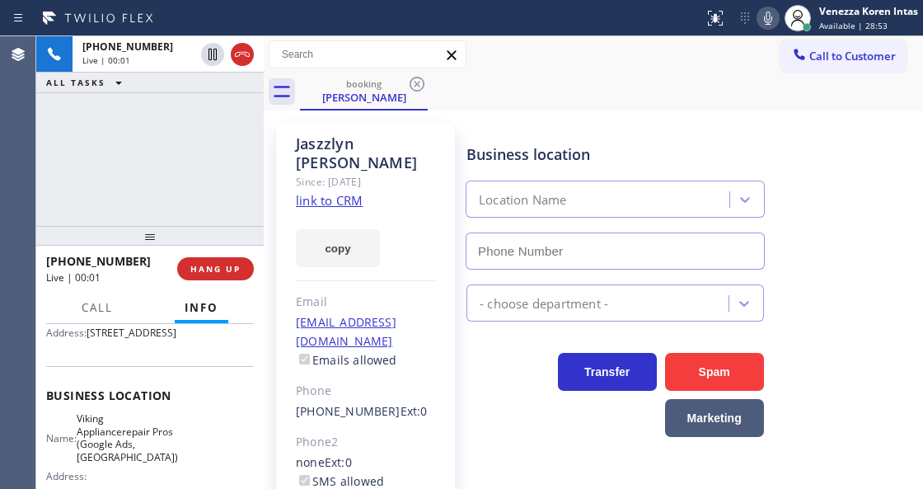
type input "[PHONE_NUMBER]"
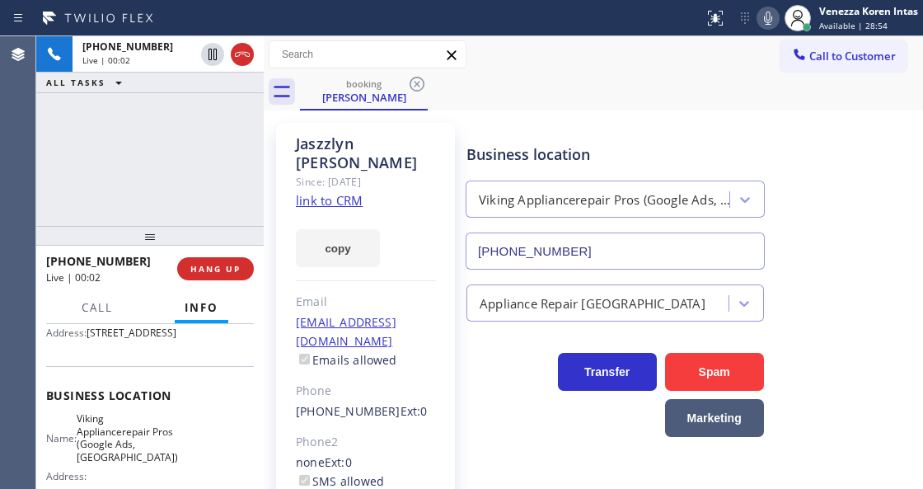
click at [350, 192] on link "link to CRM" at bounding box center [329, 200] width 67 height 16
drag, startPoint x: 255, startPoint y: 238, endPoint x: 570, endPoint y: 160, distance: 325.2
click at [255, 238] on div at bounding box center [149, 236] width 227 height 20
click at [760, 19] on icon at bounding box center [768, 18] width 20 height 20
click at [773, 16] on icon at bounding box center [768, 18] width 20 height 20
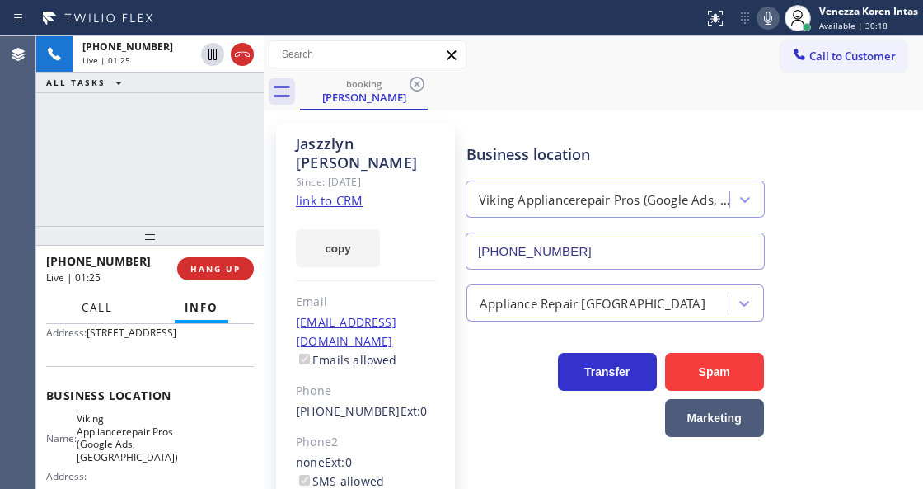
click at [82, 309] on span "Call" at bounding box center [97, 307] width 31 height 15
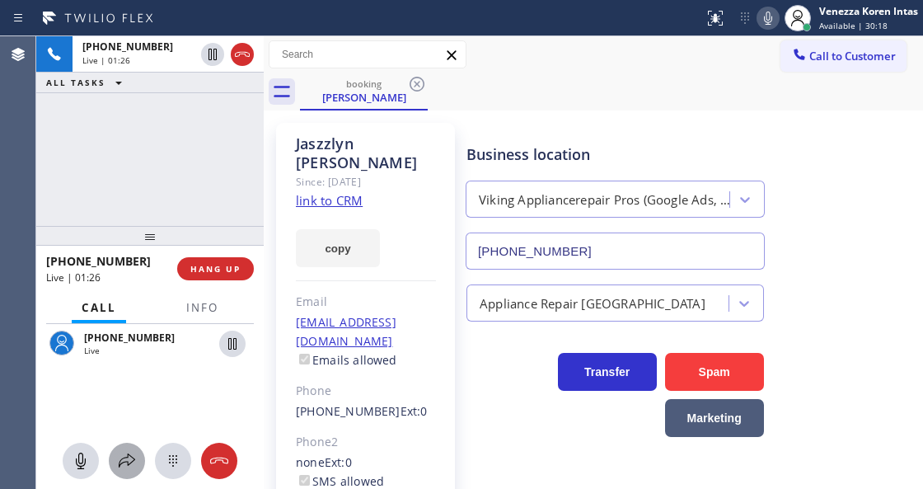
click at [114, 468] on div at bounding box center [127, 461] width 36 height 20
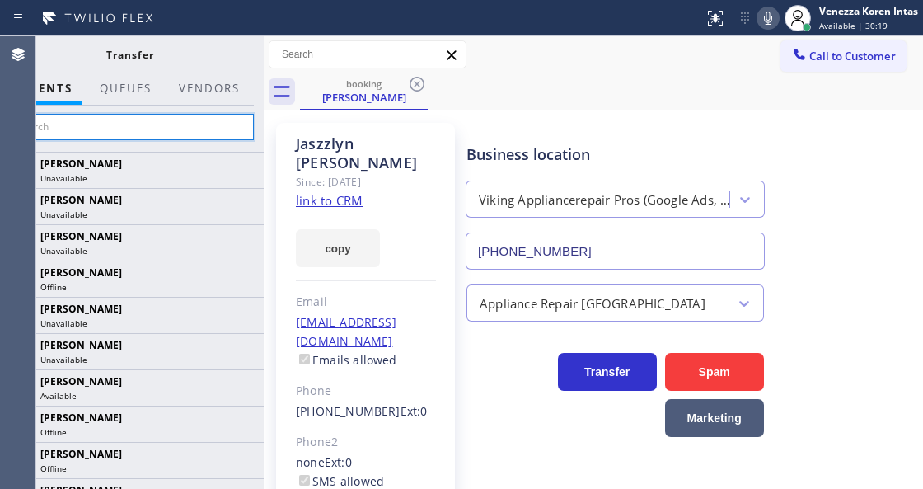
click at [200, 130] on input "text" at bounding box center [130, 127] width 248 height 26
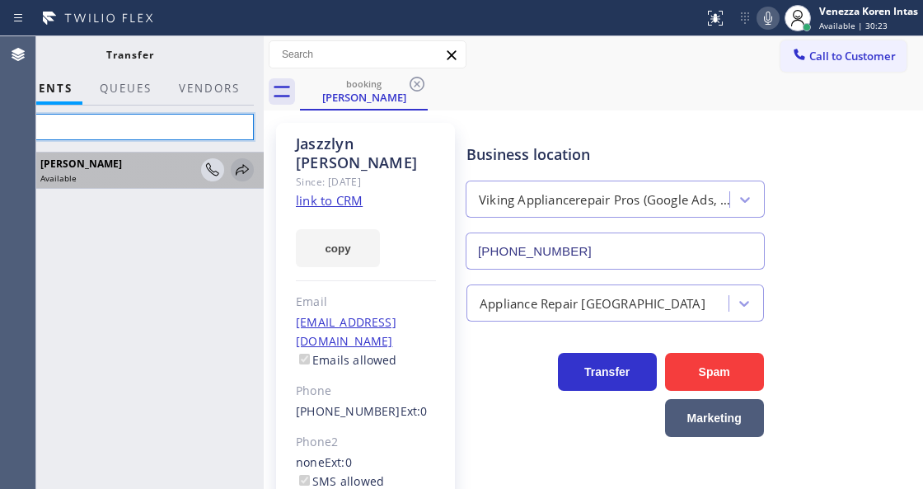
type input "lyk"
click at [241, 171] on icon at bounding box center [242, 170] width 20 height 20
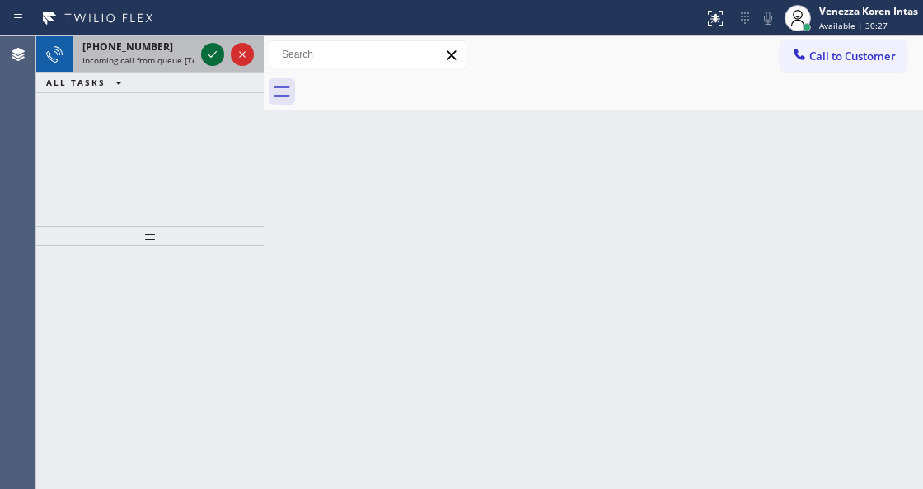
click at [218, 48] on icon at bounding box center [213, 55] width 20 height 20
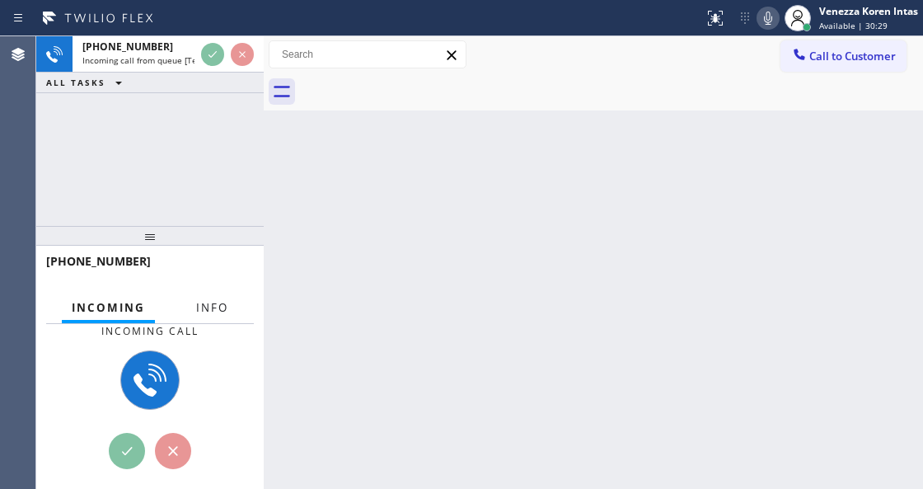
click at [216, 315] on button "Info" at bounding box center [212, 308] width 52 height 32
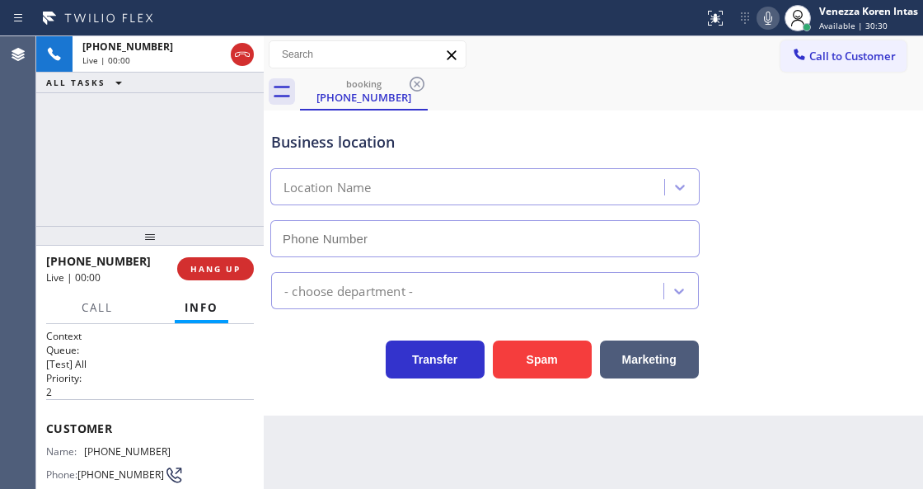
scroll to position [165, 0]
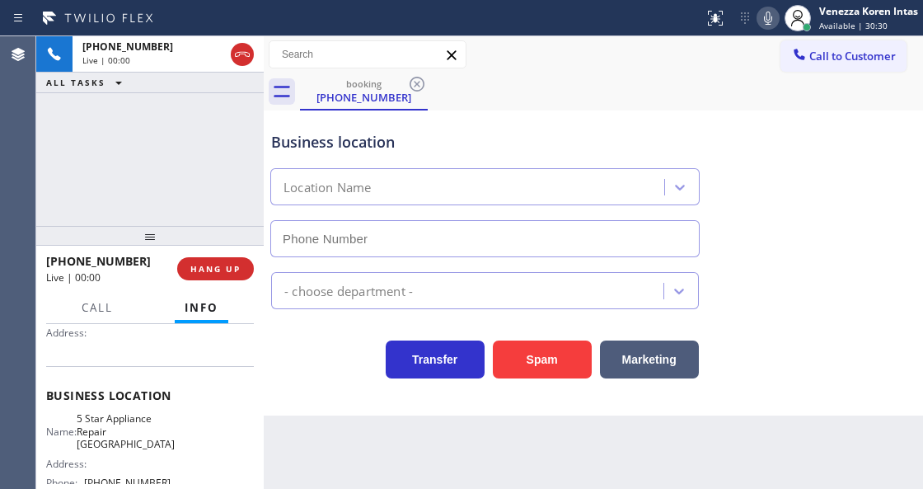
type input "[PHONE_NUMBER]"
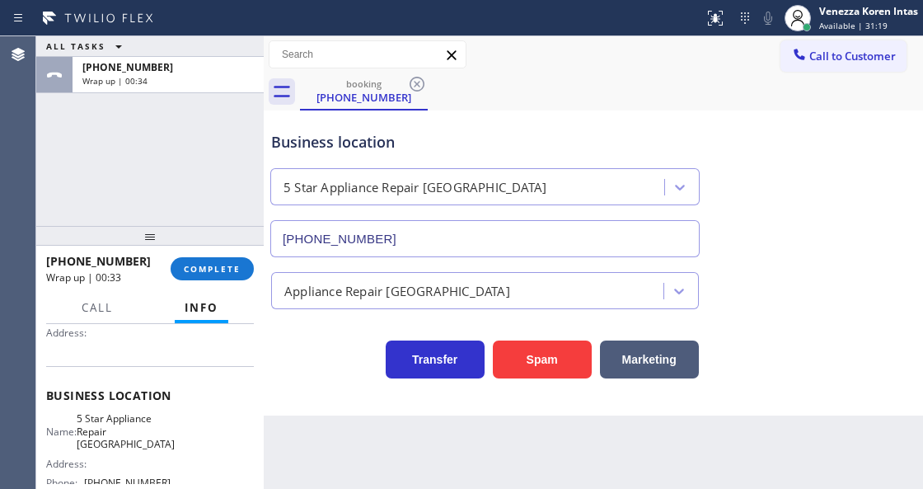
click at [248, 275] on button "COMPLETE" at bounding box center [212, 268] width 83 height 23
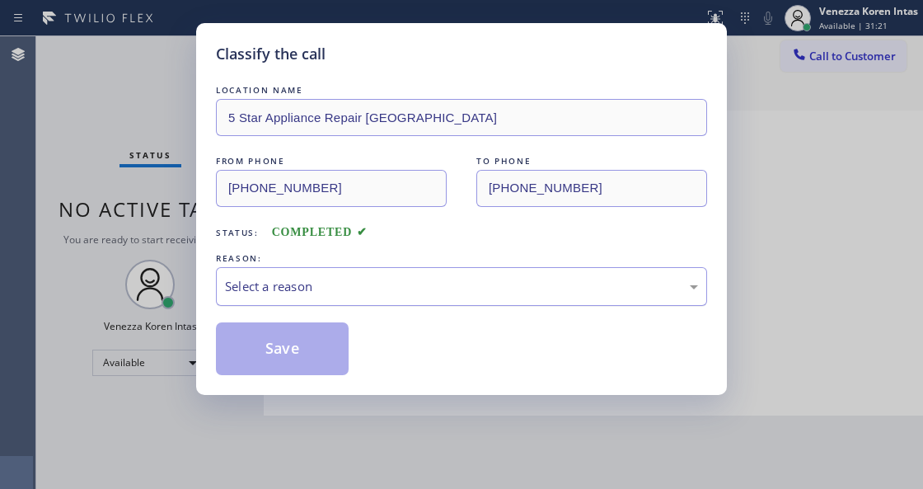
click at [353, 285] on div "Select a reason" at bounding box center [461, 286] width 473 height 19
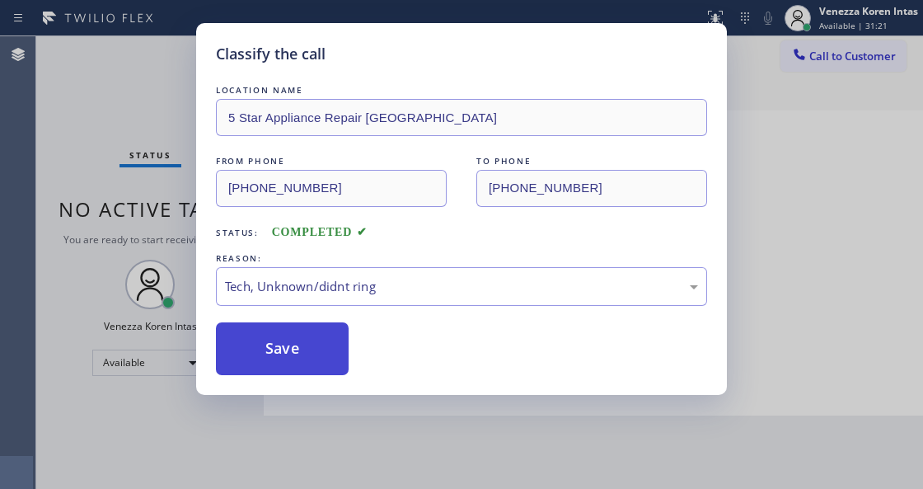
click at [288, 349] on button "Save" at bounding box center [282, 348] width 133 height 53
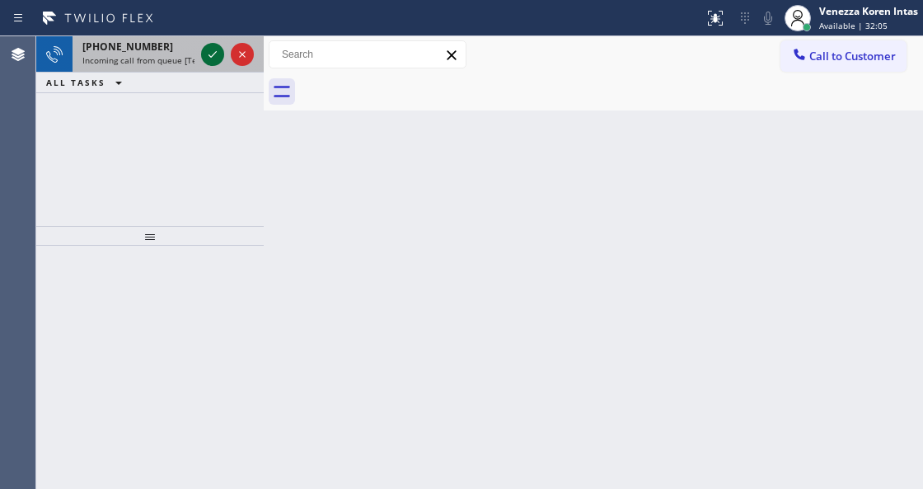
click at [213, 53] on icon at bounding box center [213, 55] width 20 height 20
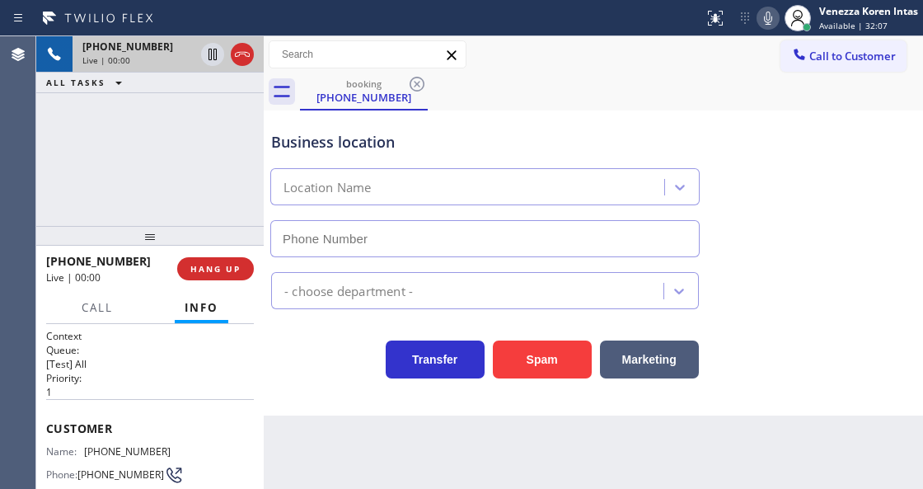
type input "[PHONE_NUMBER]"
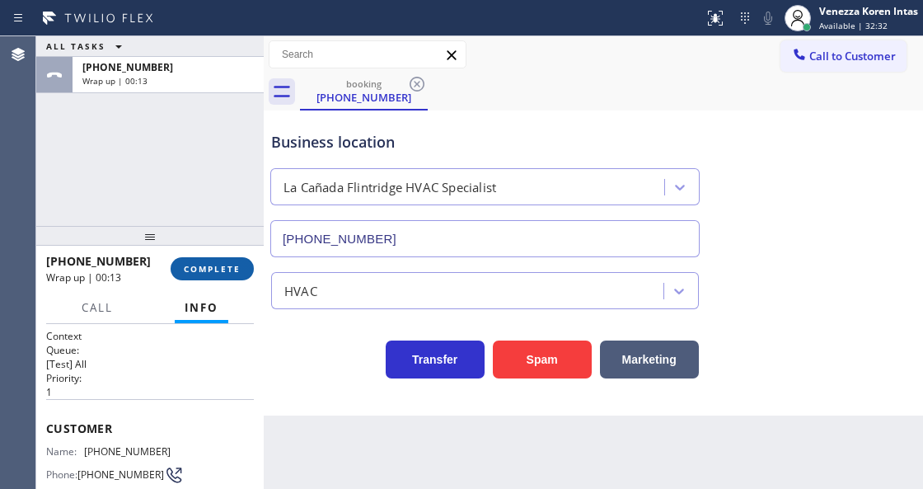
click at [209, 270] on span "COMPLETE" at bounding box center [212, 269] width 57 height 12
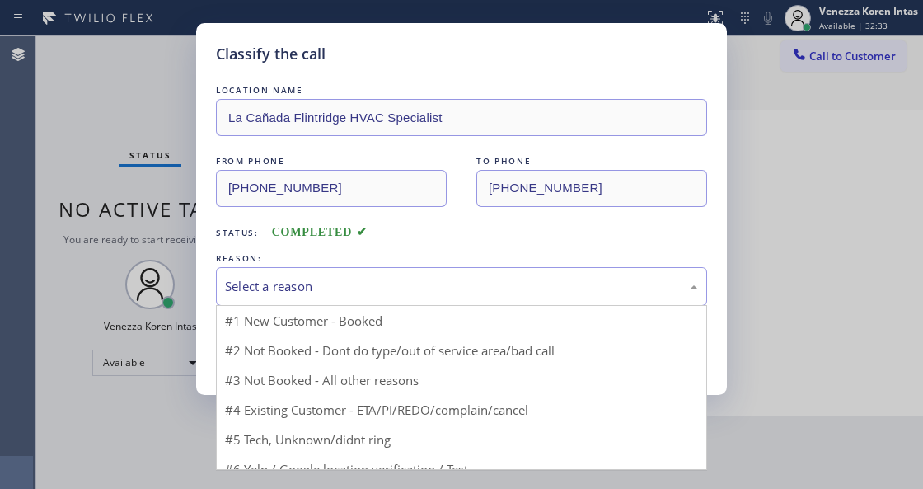
click at [390, 302] on div "Select a reason" at bounding box center [461, 286] width 491 height 39
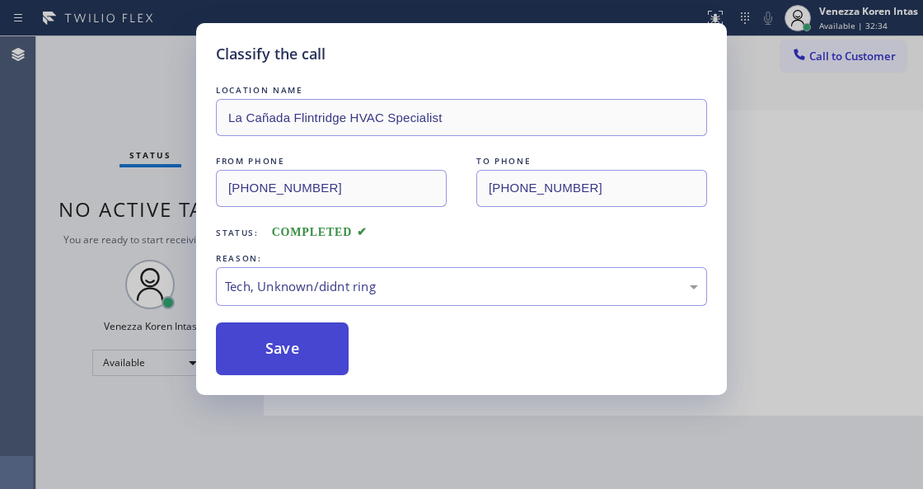
click at [345, 354] on button "Save" at bounding box center [282, 348] width 133 height 53
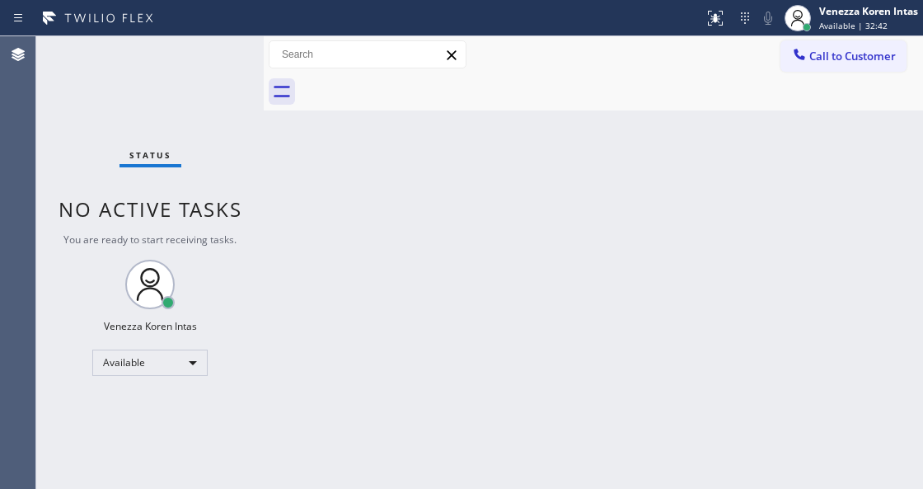
click at [227, 192] on div "Status No active tasks You are ready to start receiving tasks. Venezza Koren In…" at bounding box center [149, 262] width 227 height 452
click at [214, 157] on div "Status No active tasks You are ready to start receiving tasks. Venezza Koren In…" at bounding box center [149, 262] width 227 height 452
drag, startPoint x: 215, startPoint y: 125, endPoint x: 54, endPoint y: 134, distance: 161.0
click at [211, 125] on div "Status No active tasks You are ready to start receiving tasks. Venezza Koren In…" at bounding box center [149, 262] width 227 height 452
click at [218, 95] on div "Status No active tasks You are ready to start receiving tasks. Venezza Koren In…" at bounding box center [149, 262] width 227 height 452
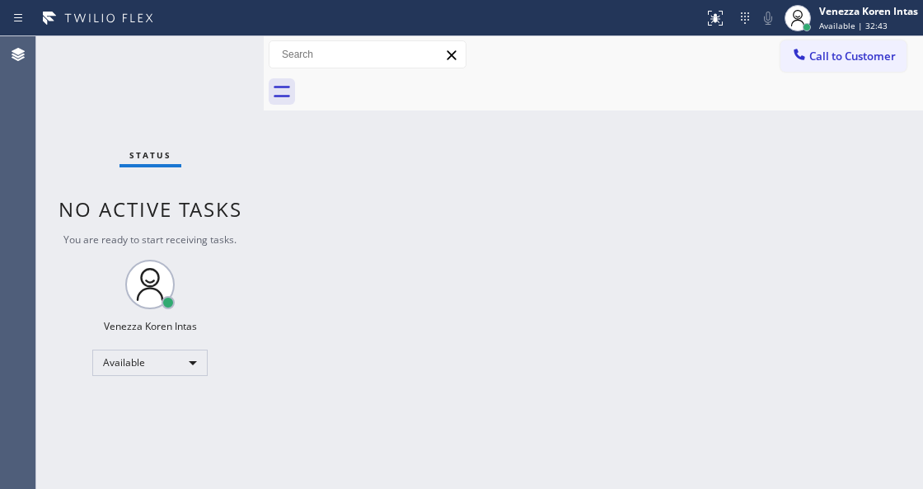
click at [321, 254] on div "Back to Dashboard Change Sender ID Customers Technicians Select a contact Outbo…" at bounding box center [593, 262] width 659 height 452
click at [317, 319] on div "Back to Dashboard Change Sender ID Customers Technicians Select a contact Outbo…" at bounding box center [593, 262] width 659 height 452
click at [384, 439] on div "Back to Dashboard Change Sender ID Customers Technicians Select a contact Outbo…" at bounding box center [593, 262] width 659 height 452
click at [349, 488] on div "Back to Dashboard Change Sender ID Customers Technicians Select a contact Outbo…" at bounding box center [593, 262] width 659 height 452
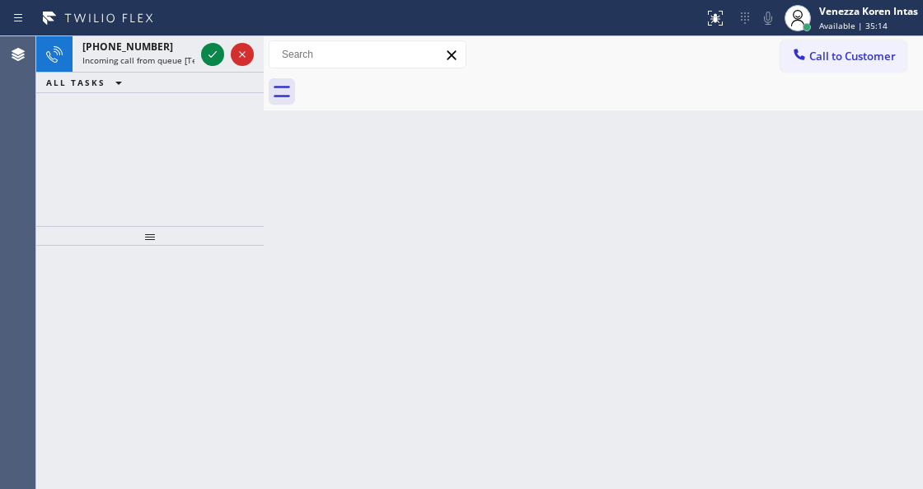
click at [187, 152] on div "[PHONE_NUMBER] Incoming call from queue [Test] All ALL TASKS ALL TASKS ACTIVE T…" at bounding box center [149, 131] width 227 height 190
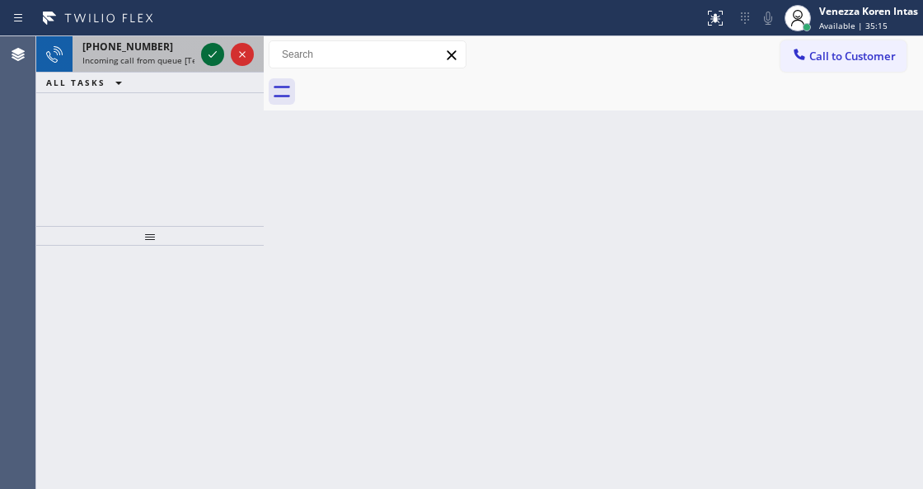
click at [214, 51] on icon at bounding box center [213, 55] width 20 height 20
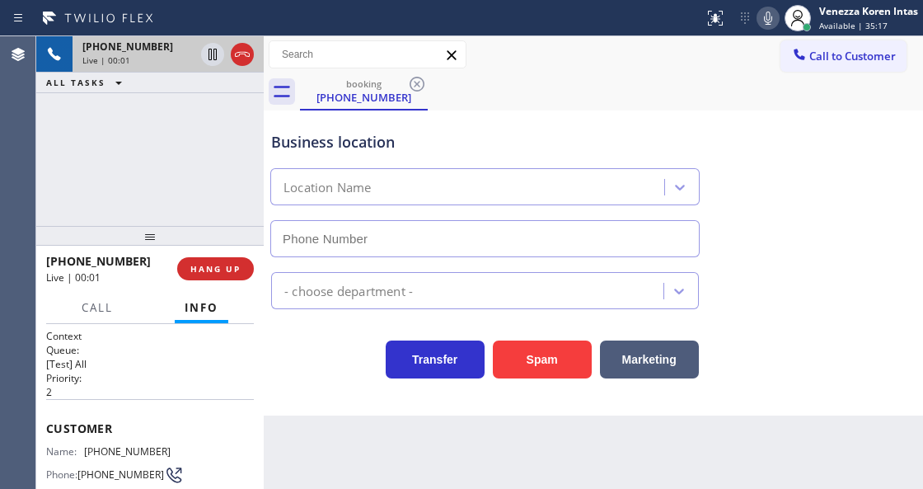
type input "[PHONE_NUMBER]"
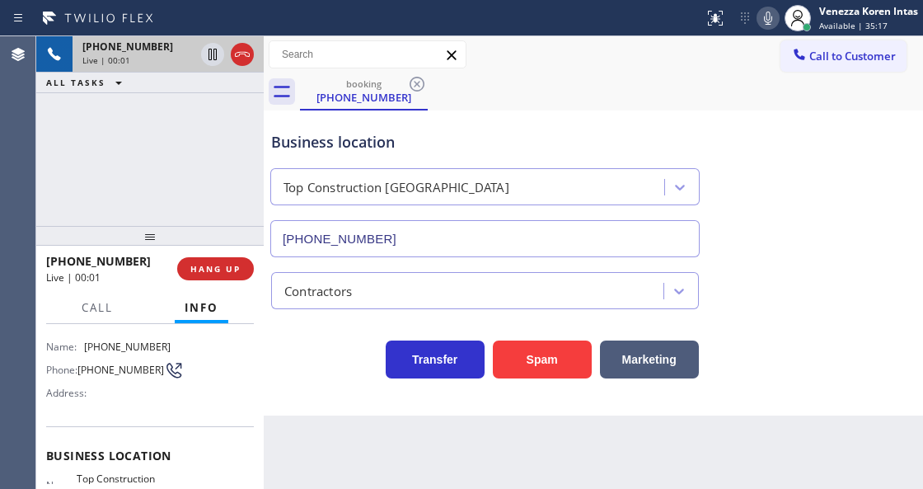
scroll to position [165, 0]
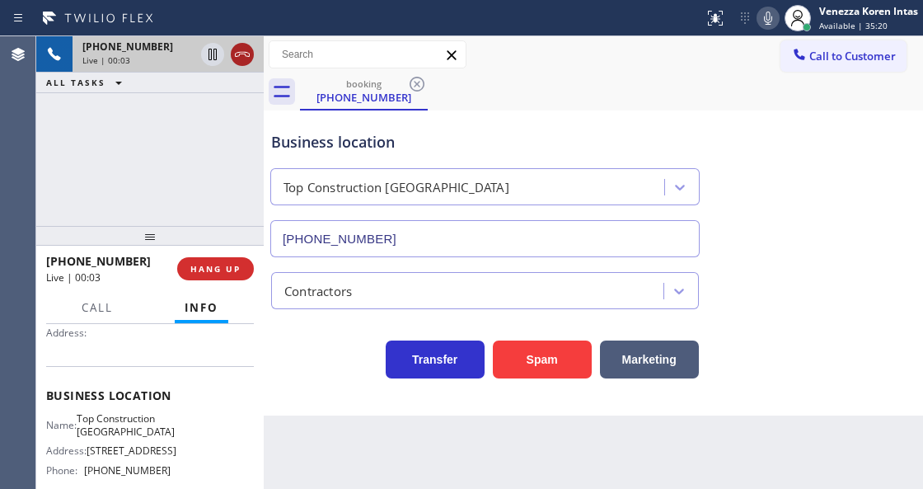
click at [242, 62] on icon at bounding box center [242, 55] width 20 height 20
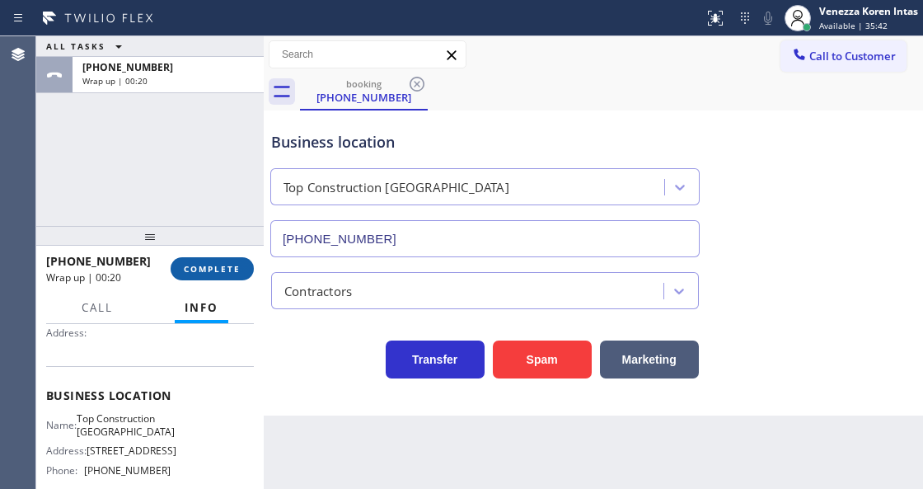
click at [227, 264] on span "COMPLETE" at bounding box center [212, 269] width 57 height 12
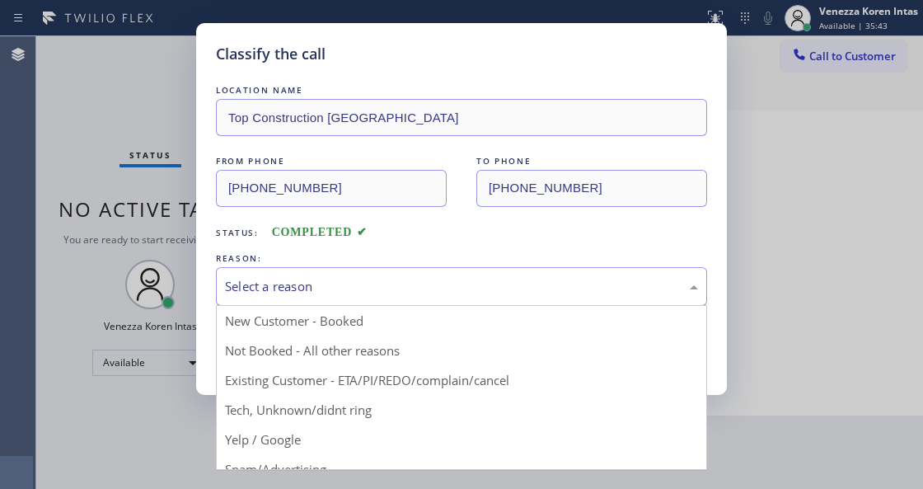
click at [372, 296] on div "Select a reason" at bounding box center [461, 286] width 473 height 19
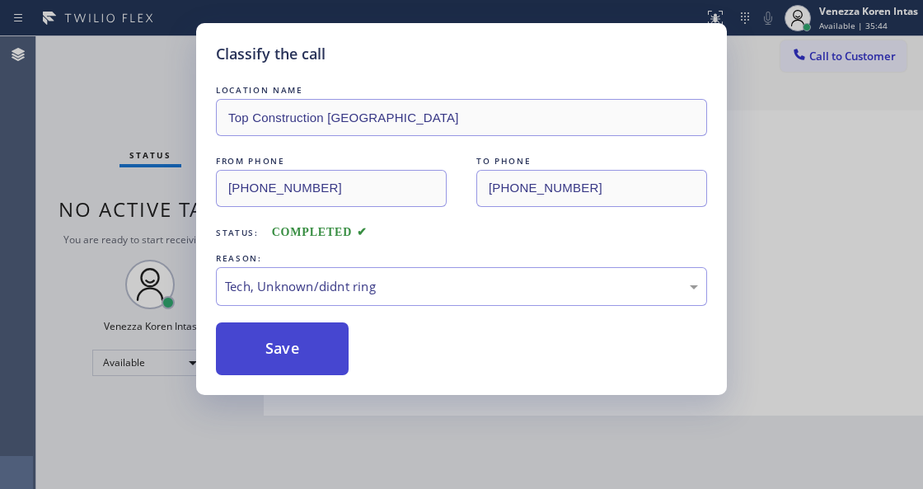
click at [309, 349] on button "Save" at bounding box center [282, 348] width 133 height 53
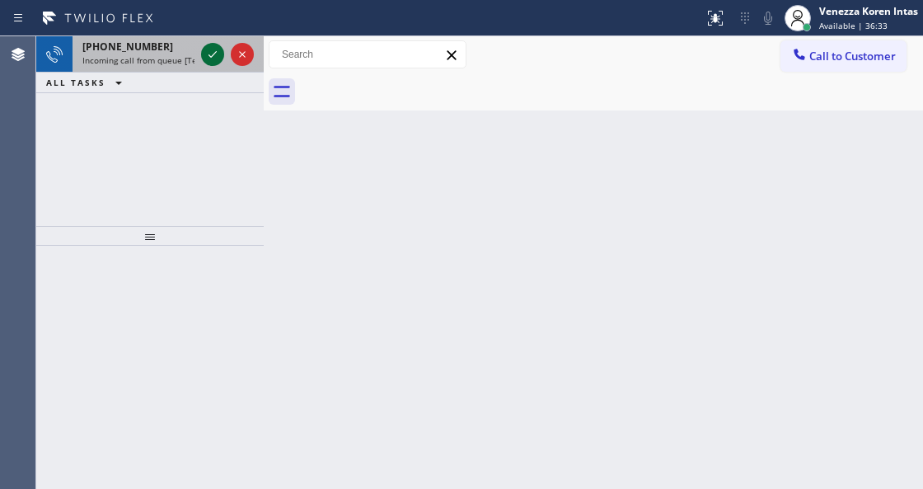
click at [210, 51] on icon at bounding box center [213, 55] width 20 height 20
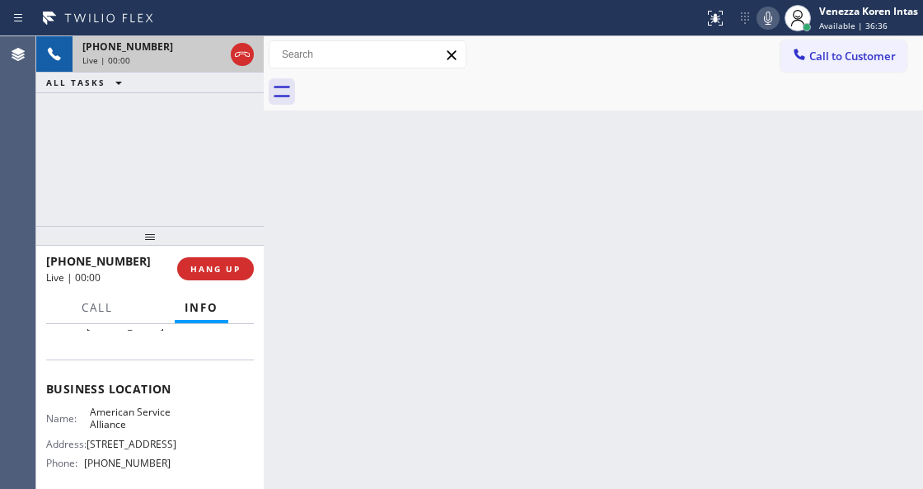
scroll to position [219, 0]
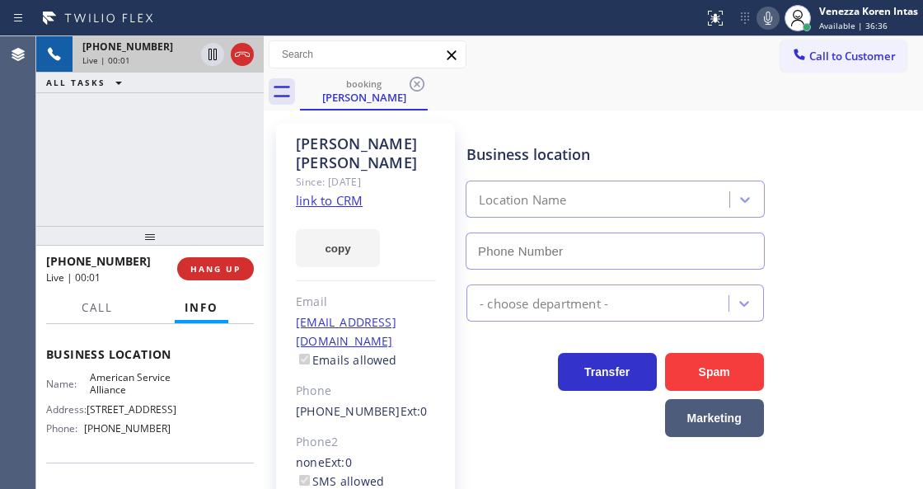
type input "[PHONE_NUMBER]"
click at [342, 192] on link "link to CRM" at bounding box center [329, 200] width 67 height 16
click at [767, 21] on icon at bounding box center [768, 18] width 20 height 20
click at [216, 51] on icon at bounding box center [213, 55] width 8 height 12
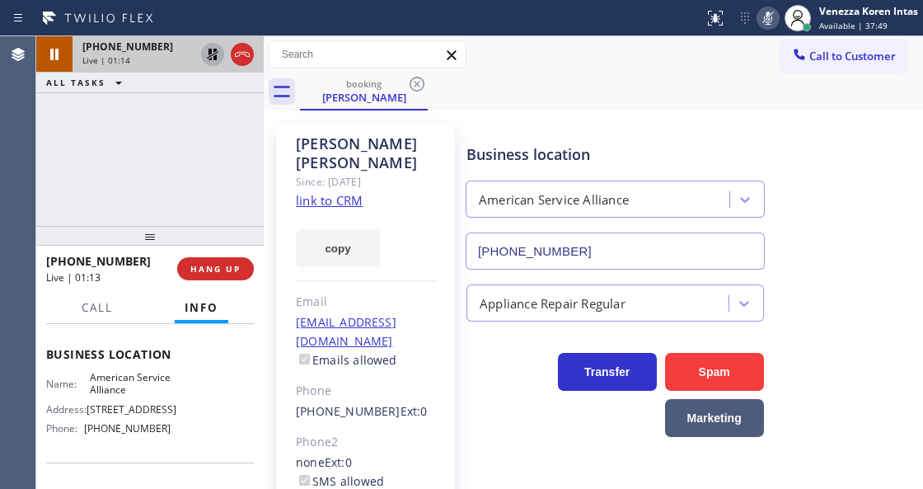
click at [595, 84] on div "booking [PERSON_NAME]" at bounding box center [611, 91] width 623 height 37
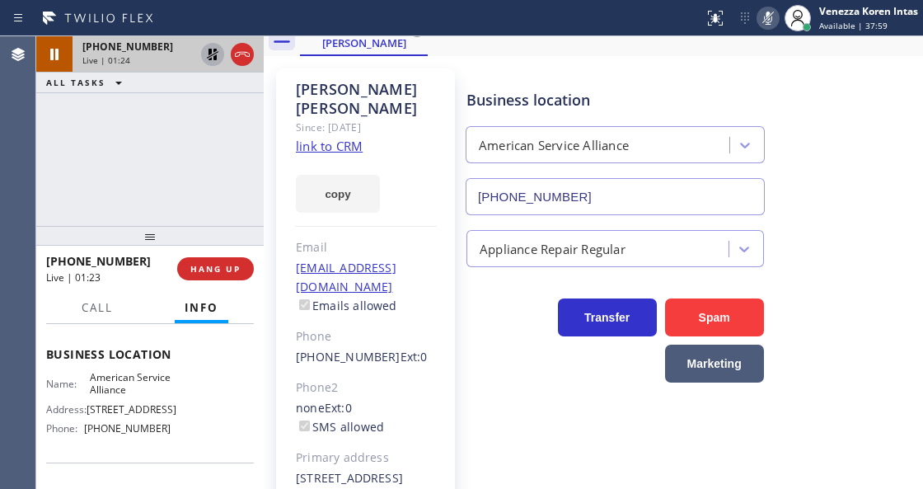
scroll to position [137, 0]
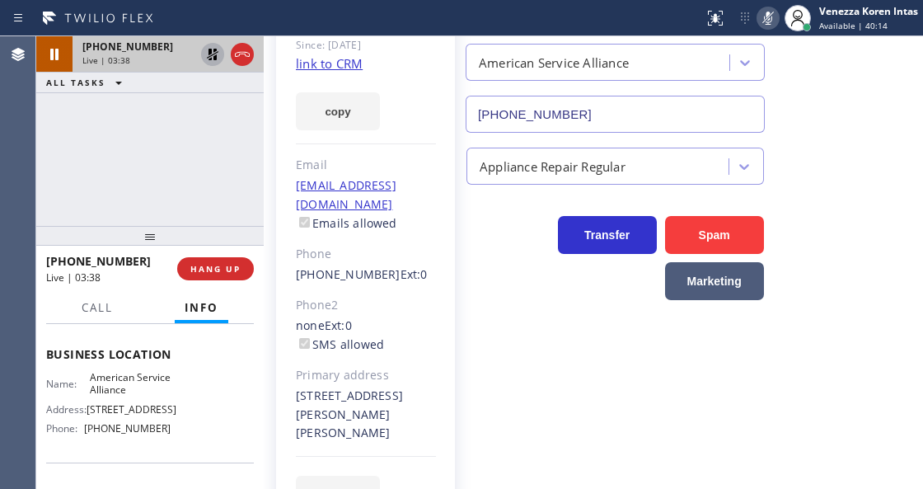
click at [762, 25] on icon at bounding box center [768, 18] width 20 height 20
click at [212, 54] on icon at bounding box center [213, 55] width 20 height 20
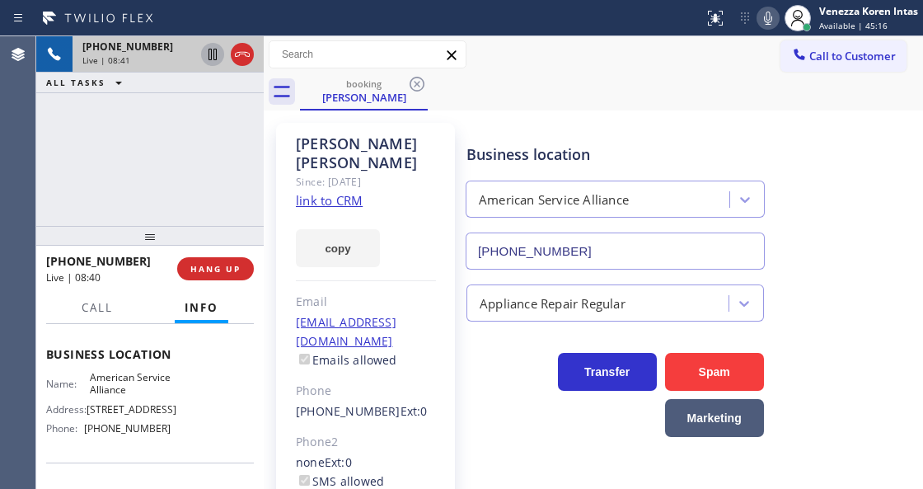
click at [769, 26] on icon at bounding box center [768, 18] width 20 height 20
click at [204, 53] on icon at bounding box center [213, 55] width 20 height 20
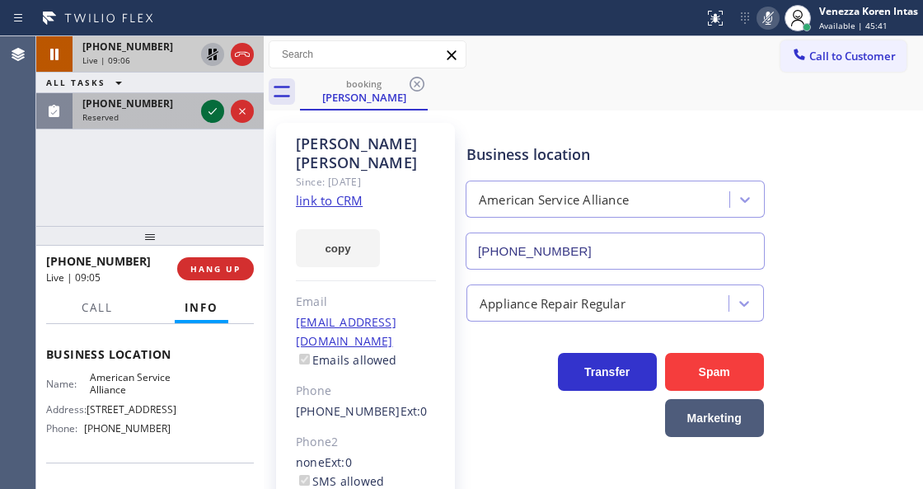
click at [208, 110] on icon at bounding box center [213, 111] width 20 height 20
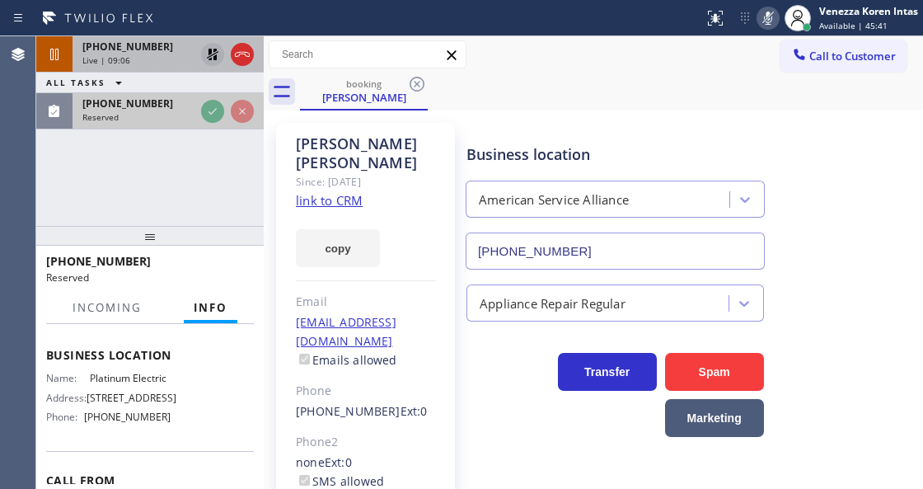
scroll to position [232, 0]
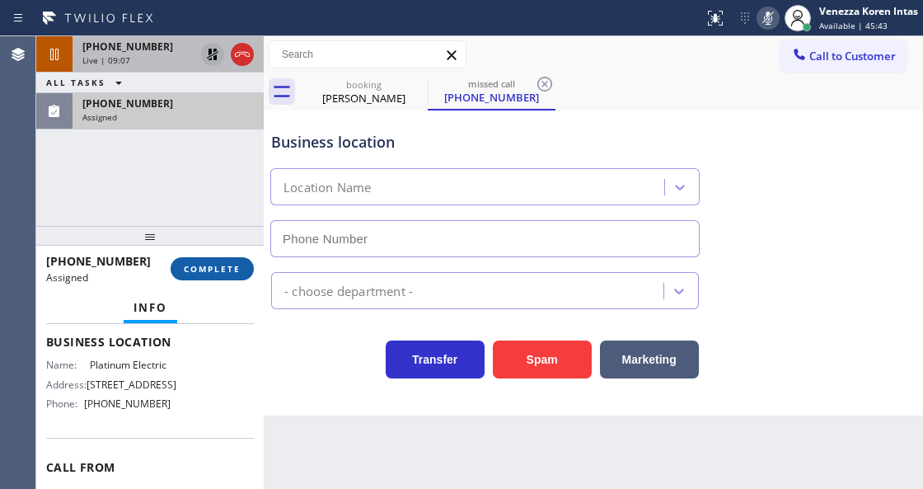
type input "[PHONE_NUMBER]"
click at [223, 272] on span "COMPLETE" at bounding box center [212, 269] width 57 height 12
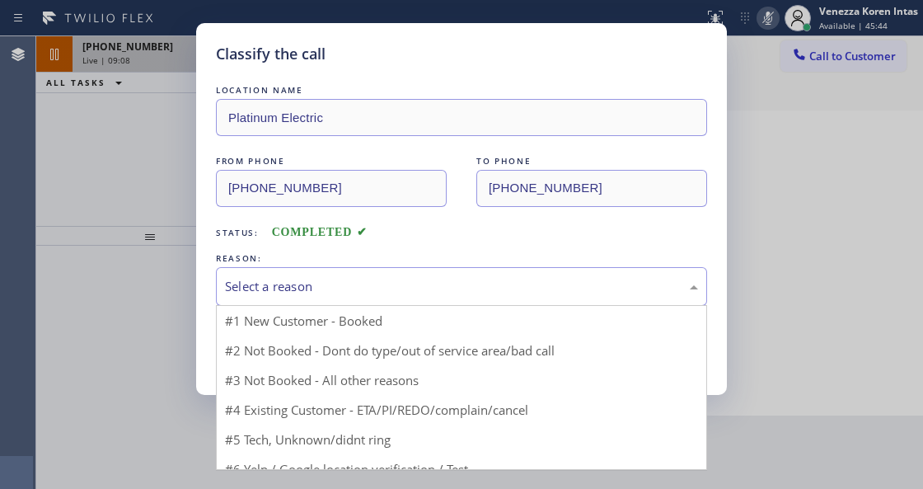
click at [303, 293] on div "Select a reason" at bounding box center [461, 286] width 473 height 19
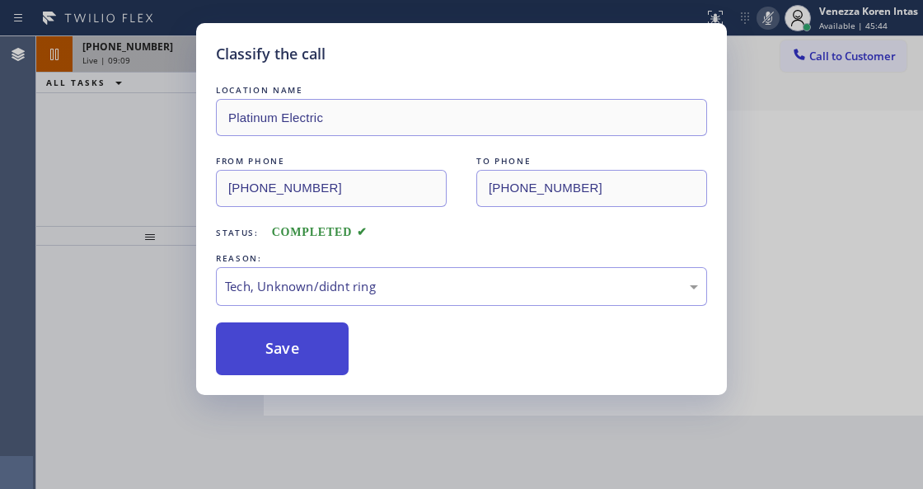
click at [304, 330] on button "Save" at bounding box center [282, 348] width 133 height 53
type input "[PHONE_NUMBER]"
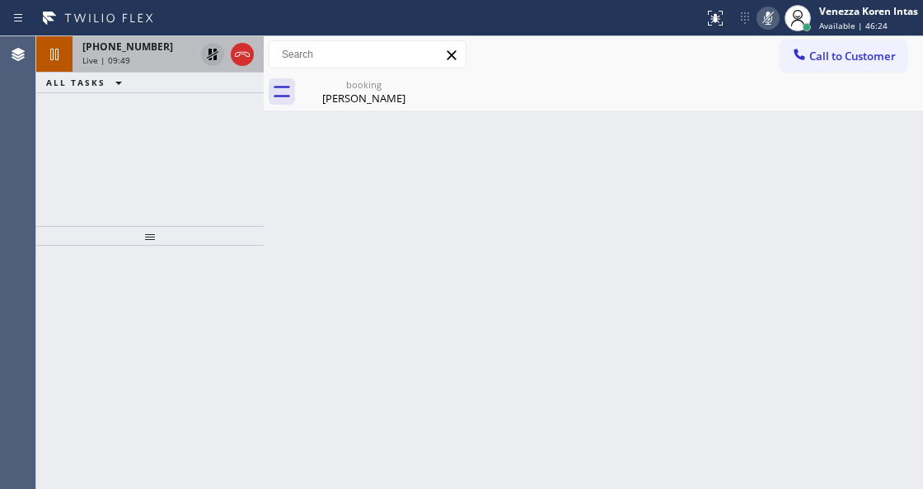
click at [776, 23] on icon at bounding box center [768, 18] width 20 height 20
click at [215, 54] on icon at bounding box center [213, 55] width 20 height 20
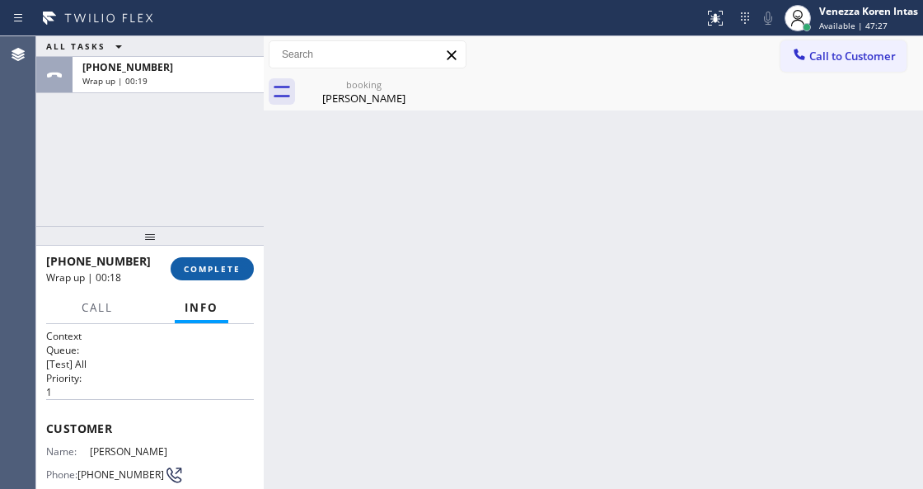
click at [195, 258] on button "COMPLETE" at bounding box center [212, 268] width 83 height 23
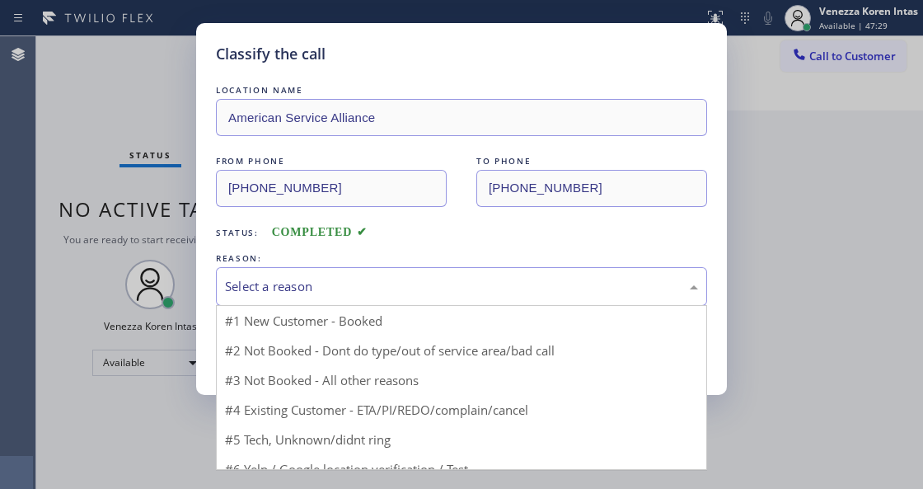
click at [328, 275] on div "Select a reason" at bounding box center [461, 286] width 491 height 39
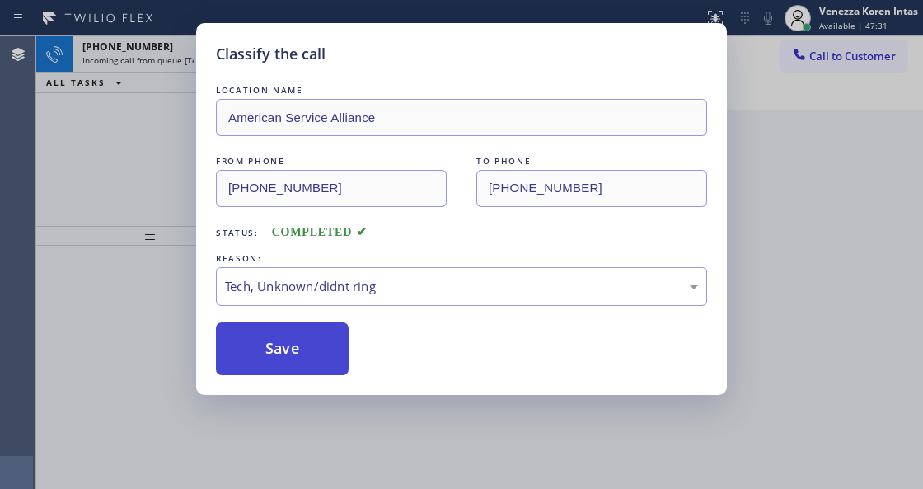
click at [335, 339] on button "Save" at bounding box center [282, 348] width 133 height 53
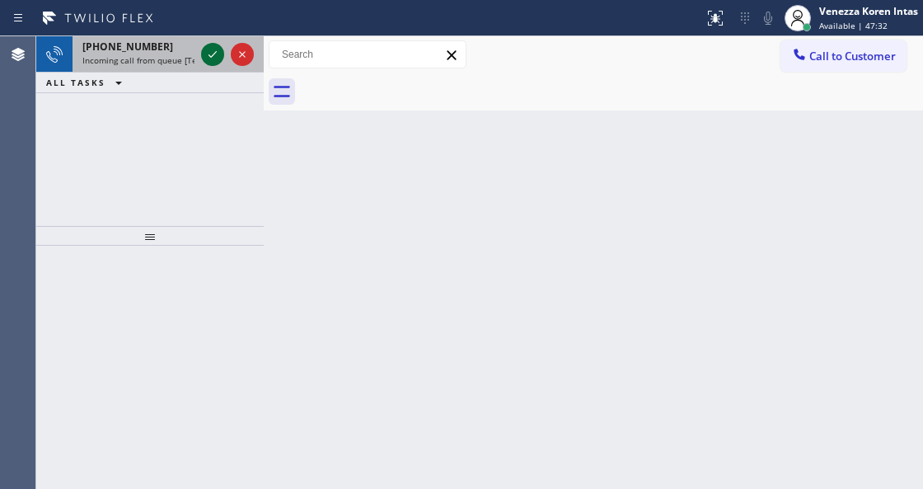
click at [212, 54] on icon at bounding box center [213, 55] width 20 height 20
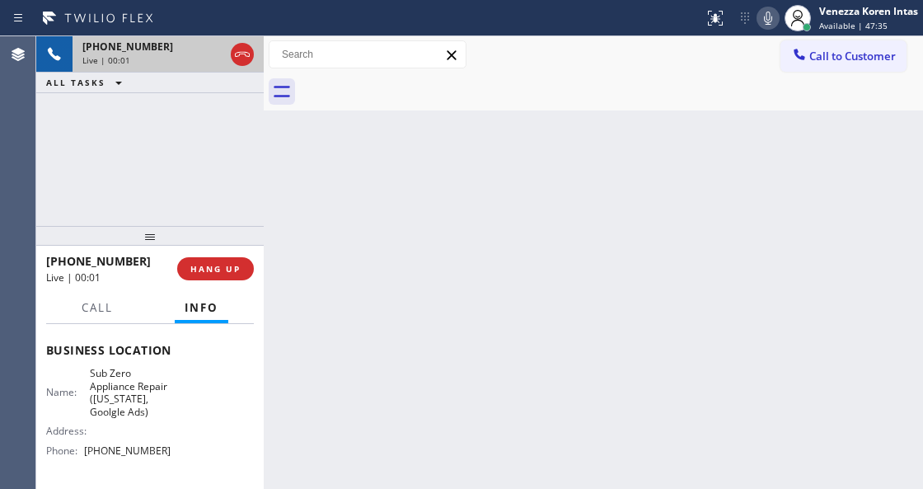
scroll to position [219, 0]
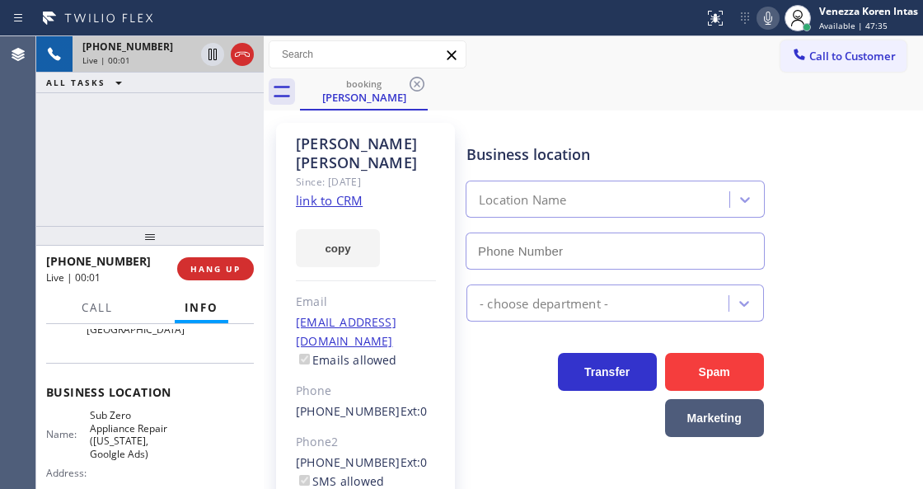
type input "[PHONE_NUMBER]"
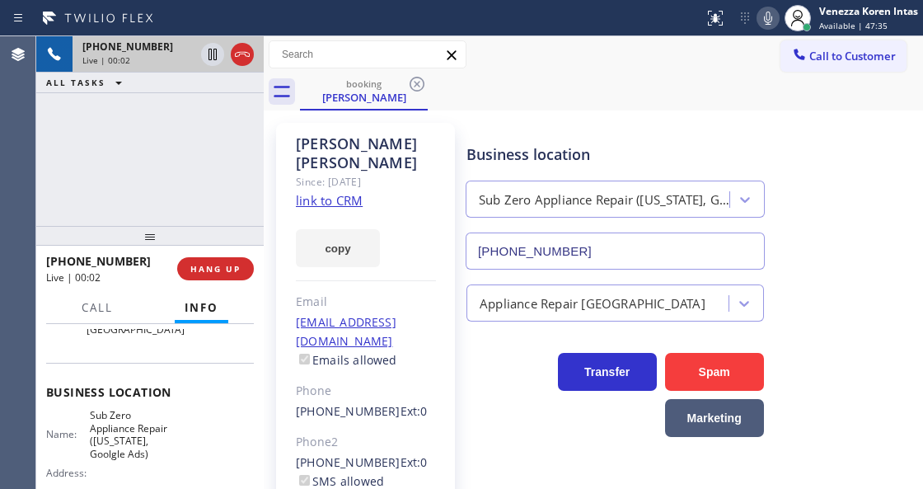
click at [349, 192] on link "link to CRM" at bounding box center [329, 200] width 67 height 16
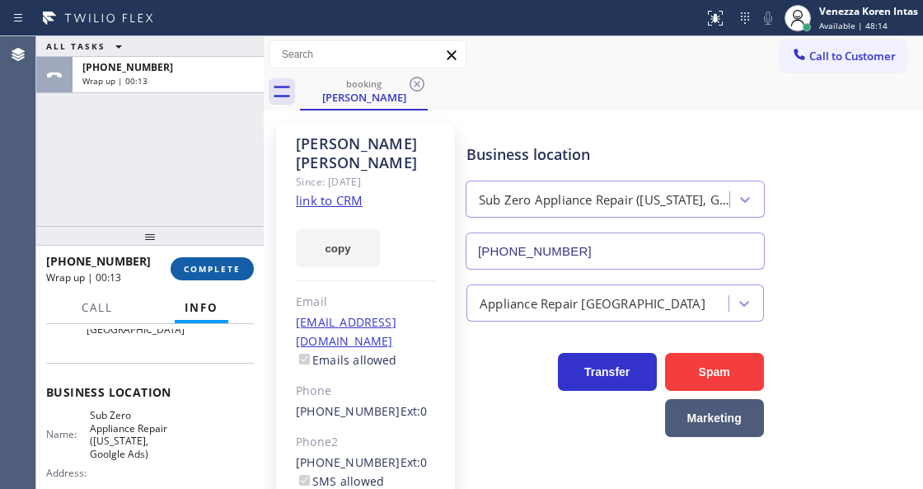
click at [176, 262] on button "COMPLETE" at bounding box center [212, 268] width 83 height 23
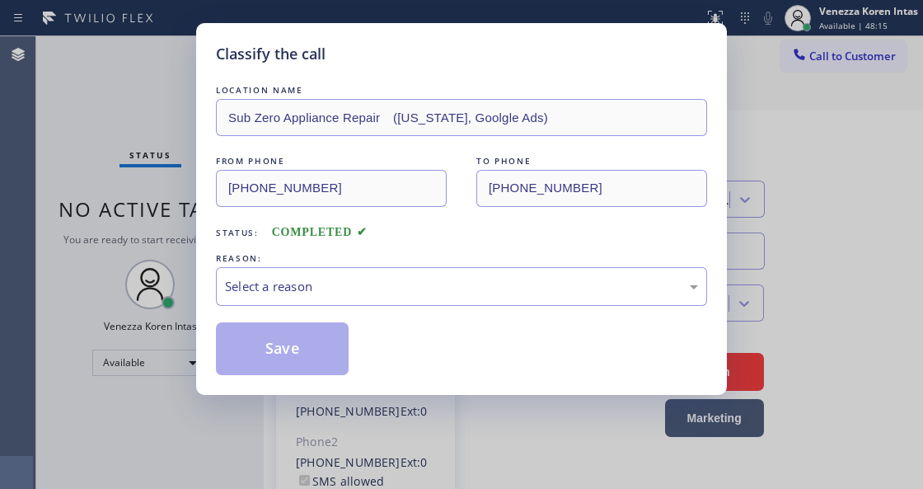
click at [343, 272] on div "Select a reason" at bounding box center [461, 286] width 491 height 39
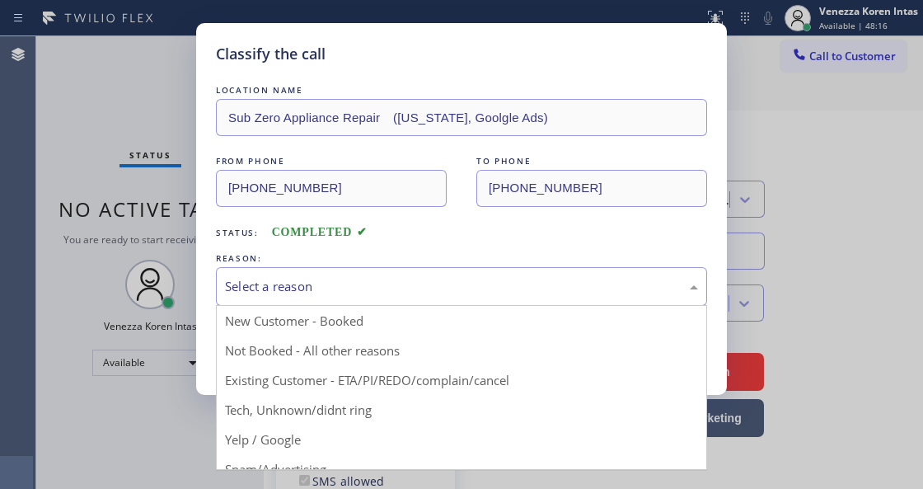
drag, startPoint x: 391, startPoint y: 371, endPoint x: 378, endPoint y: 366, distance: 13.3
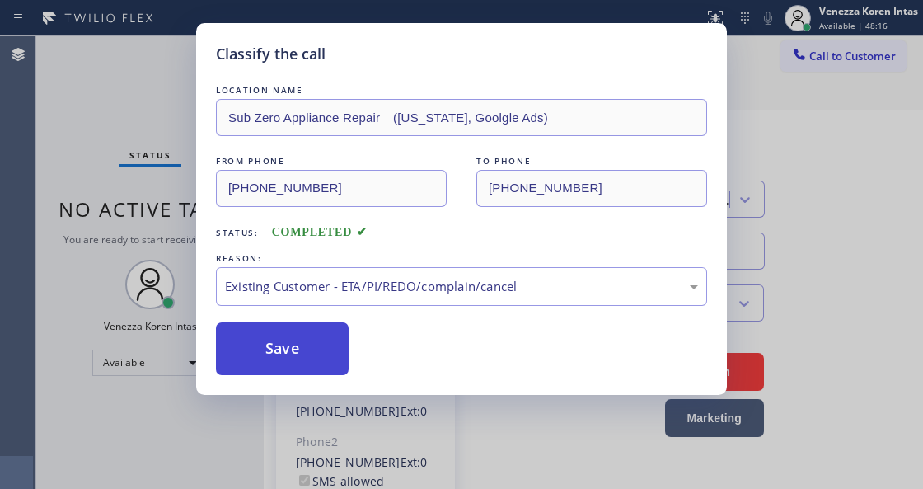
drag, startPoint x: 319, startPoint y: 340, endPoint x: 345, endPoint y: 406, distance: 71.0
click at [318, 340] on button "Save" at bounding box center [282, 348] width 133 height 53
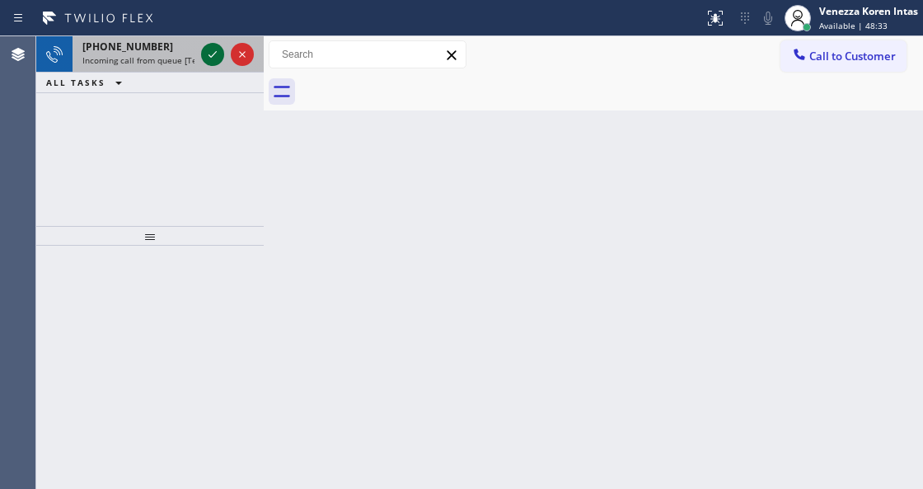
click at [207, 53] on icon at bounding box center [213, 55] width 20 height 20
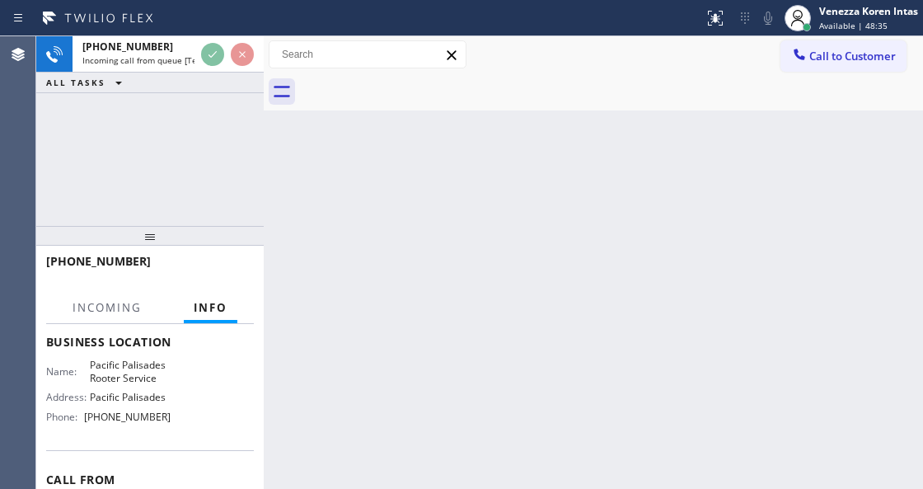
scroll to position [165, 0]
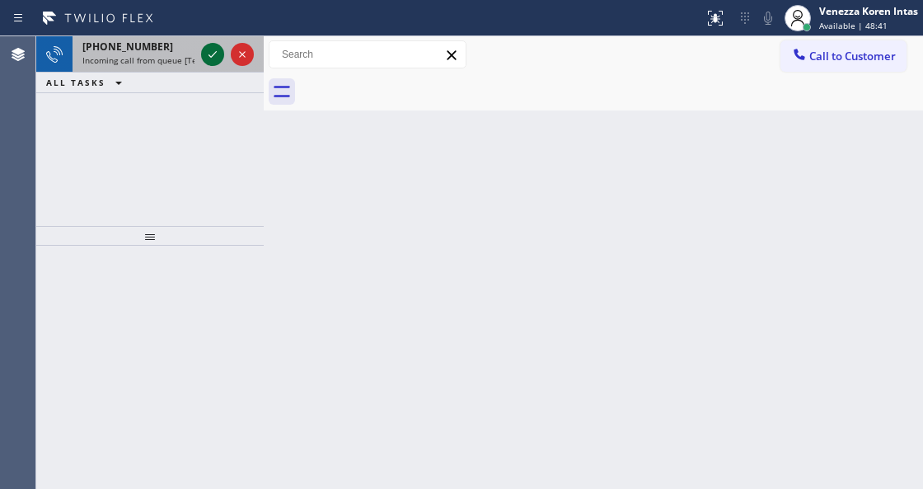
click at [216, 56] on icon at bounding box center [213, 55] width 20 height 20
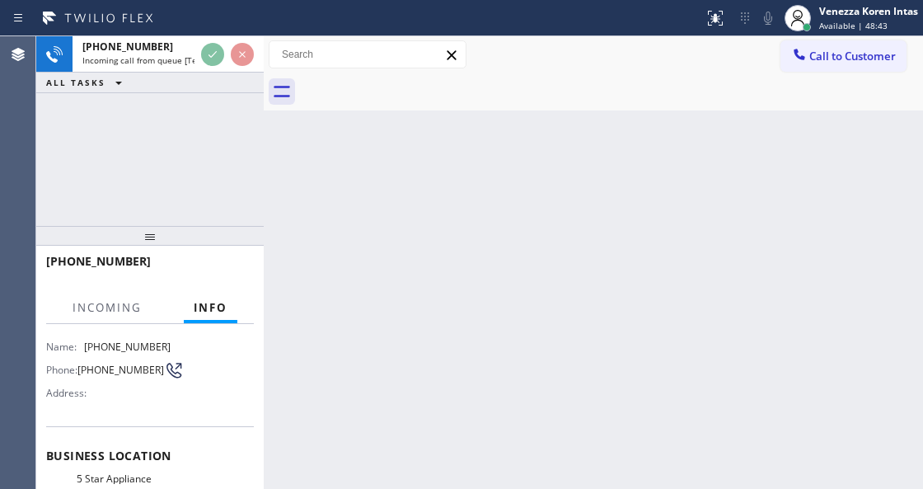
scroll to position [165, 0]
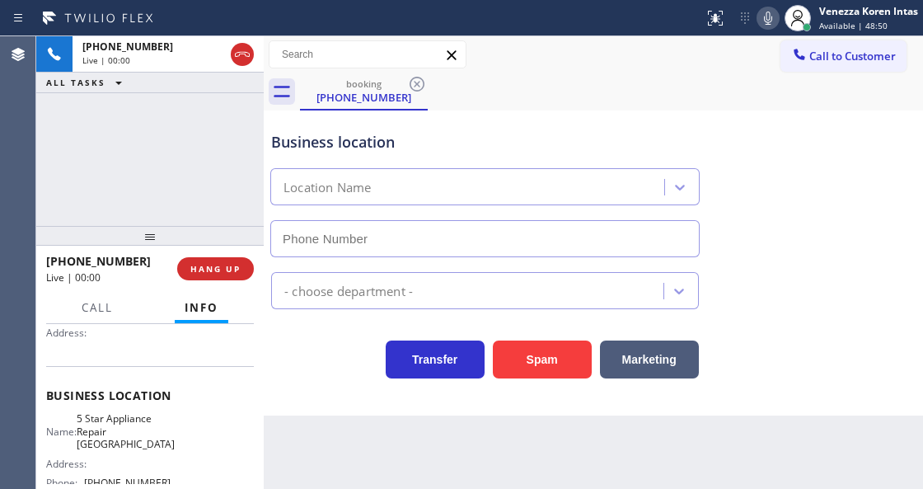
type input "[PHONE_NUMBER]"
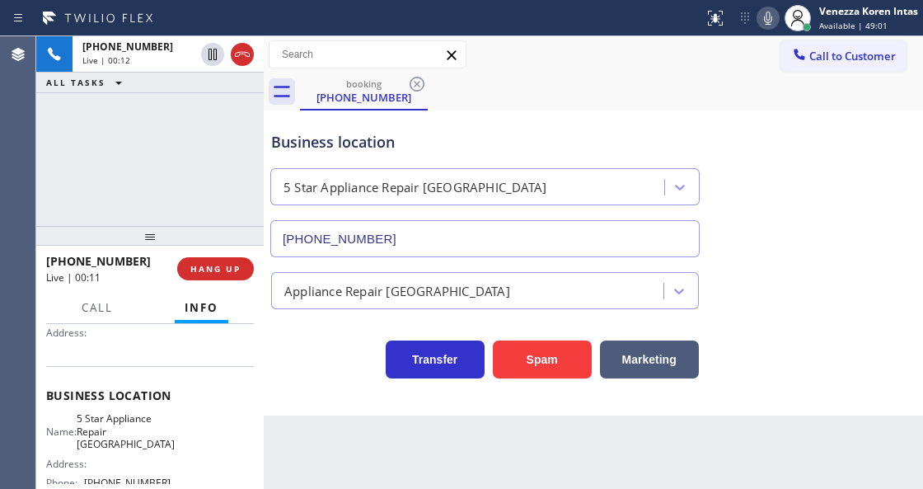
click at [218, 280] on div "[PHONE_NUMBER] Live | 00:11 HANG UP" at bounding box center [150, 268] width 208 height 43
click at [240, 274] on button "HANG UP" at bounding box center [215, 268] width 77 height 23
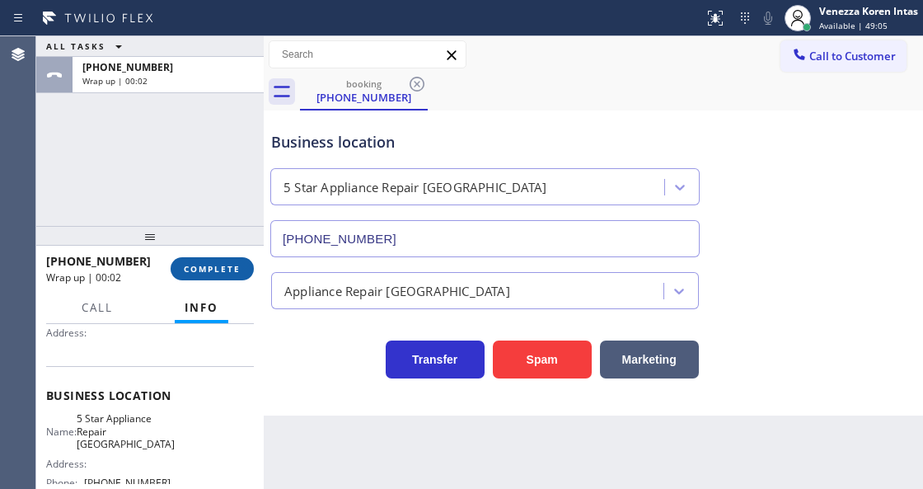
click at [244, 260] on button "COMPLETE" at bounding box center [212, 268] width 83 height 23
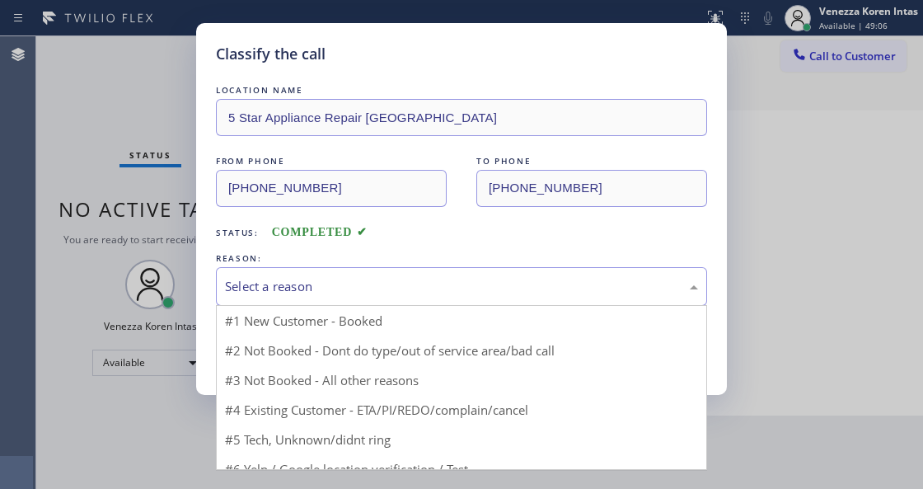
click at [380, 285] on div "Select a reason" at bounding box center [461, 286] width 473 height 19
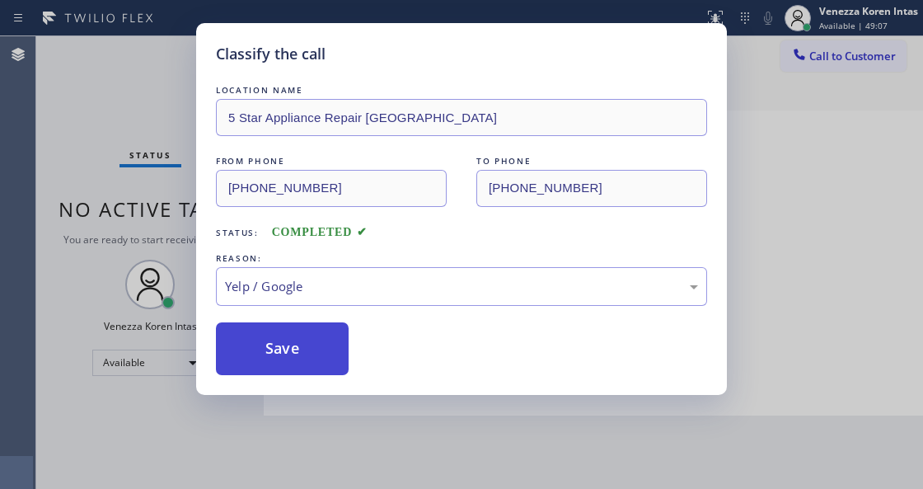
click at [308, 354] on button "Save" at bounding box center [282, 348] width 133 height 53
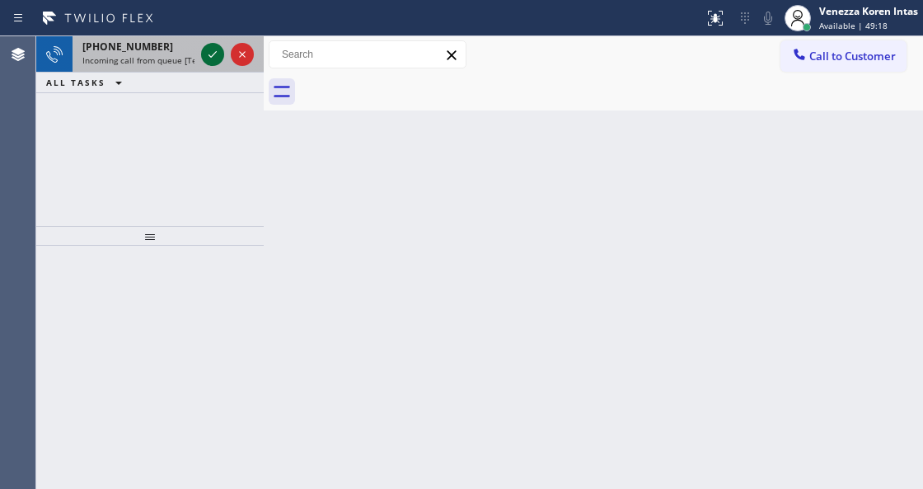
click at [205, 52] on icon at bounding box center [213, 55] width 20 height 20
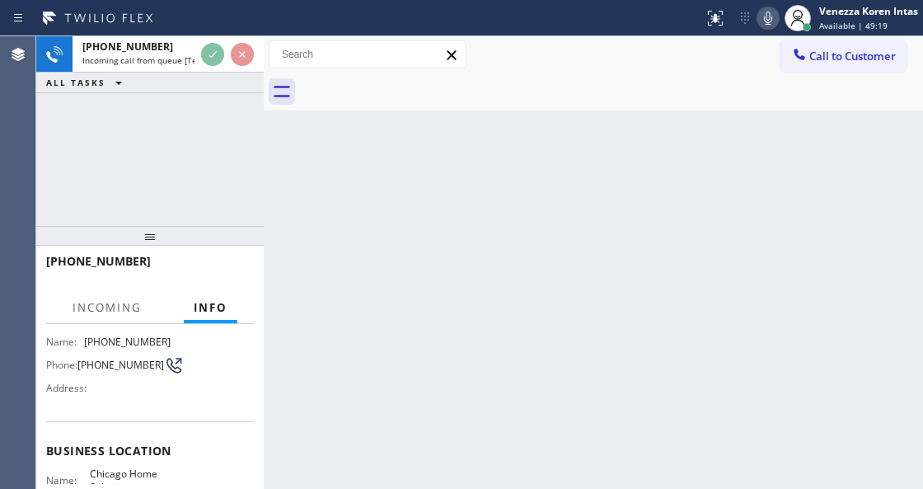
scroll to position [219, 0]
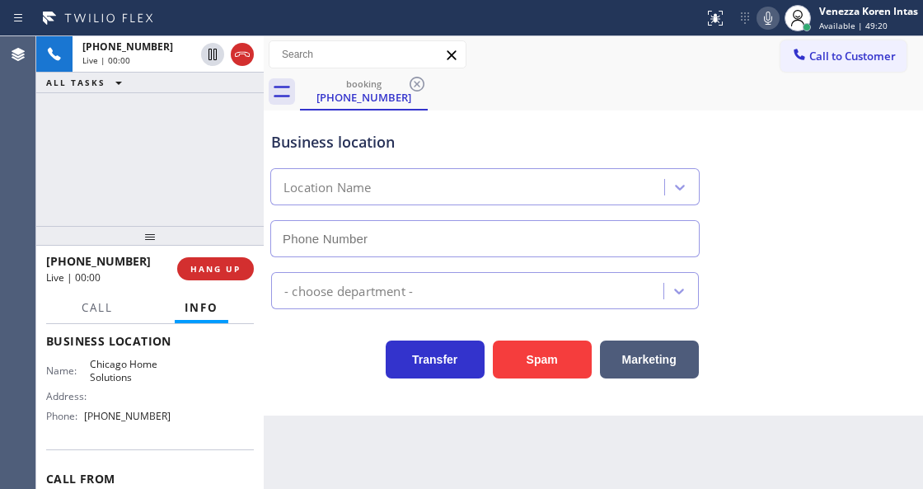
type input "[PHONE_NUMBER]"
click at [767, 18] on icon at bounding box center [768, 18] width 20 height 20
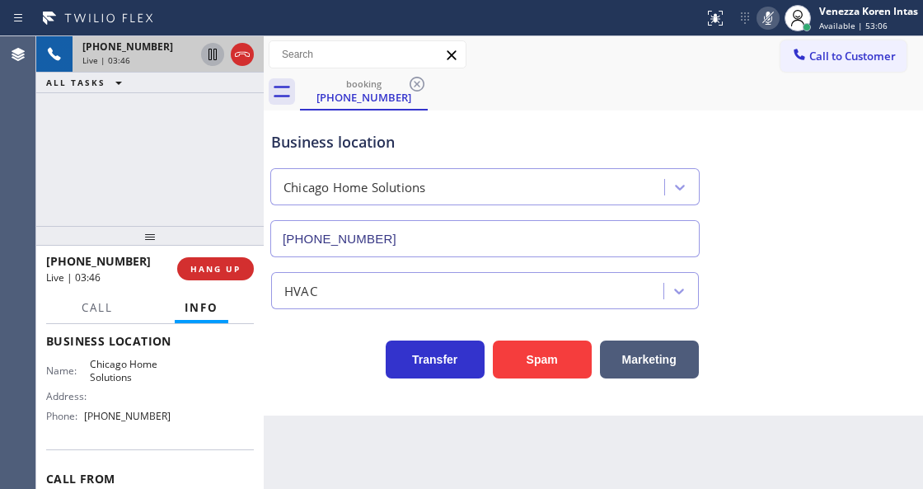
click at [212, 56] on icon at bounding box center [213, 55] width 20 height 20
drag, startPoint x: 102, startPoint y: 130, endPoint x: 156, endPoint y: 128, distance: 53.6
click at [105, 130] on div "[PHONE_NUMBER] Live | 04:43 ALL TASKS ALL TASKS ACTIVE TASKS TASKS IN WRAP UP" at bounding box center [149, 131] width 227 height 190
click at [160, 126] on div "[PHONE_NUMBER] Live | 04:44 ALL TASKS ALL TASKS ACTIVE TASKS TASKS IN WRAP UP" at bounding box center [149, 131] width 227 height 190
click at [443, 155] on div "Business location [GEOGRAPHIC_DATA] Home Solutions [PHONE_NUMBER]" at bounding box center [485, 186] width 434 height 143
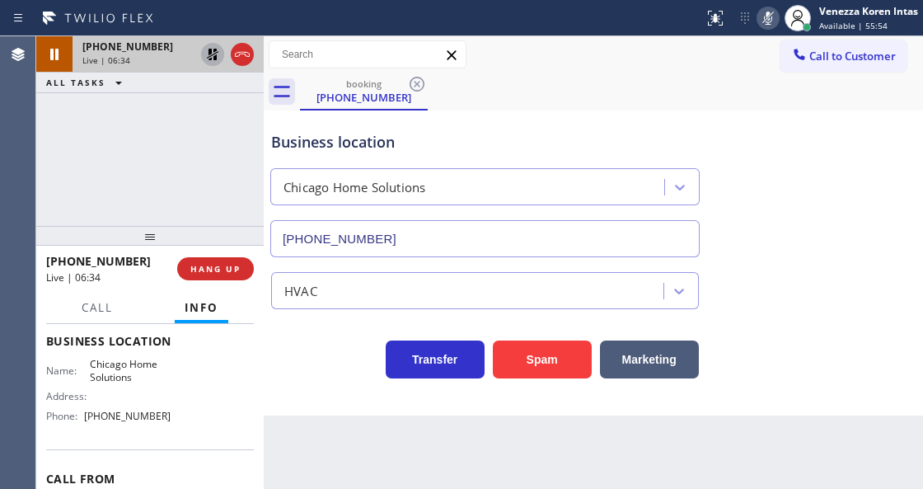
click at [760, 21] on icon at bounding box center [768, 18] width 20 height 20
click at [206, 56] on icon at bounding box center [213, 55] width 20 height 20
drag, startPoint x: 88, startPoint y: 361, endPoint x: 143, endPoint y: 379, distance: 58.1
click at [143, 379] on span "Chicago Home Solutions" at bounding box center [131, 371] width 82 height 26
copy span "Chicago Home Solutions"
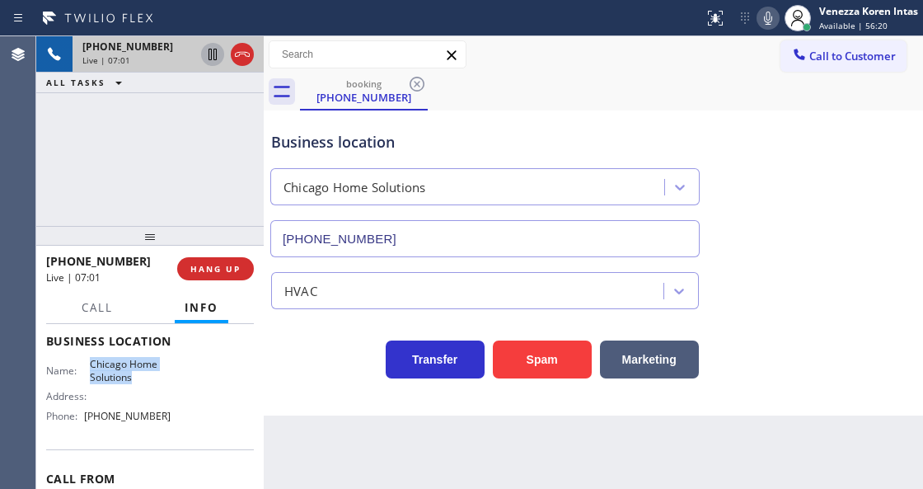
click at [775, 18] on icon at bounding box center [768, 18] width 20 height 20
click at [214, 58] on icon at bounding box center [213, 55] width 20 height 20
click at [770, 12] on icon at bounding box center [768, 18] width 20 height 20
click at [212, 54] on icon at bounding box center [213, 55] width 12 height 12
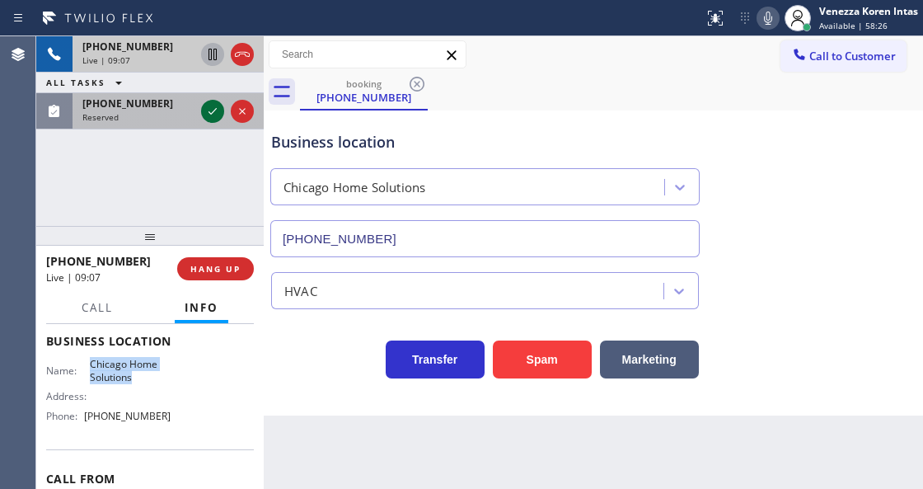
click at [211, 115] on icon at bounding box center [213, 111] width 20 height 20
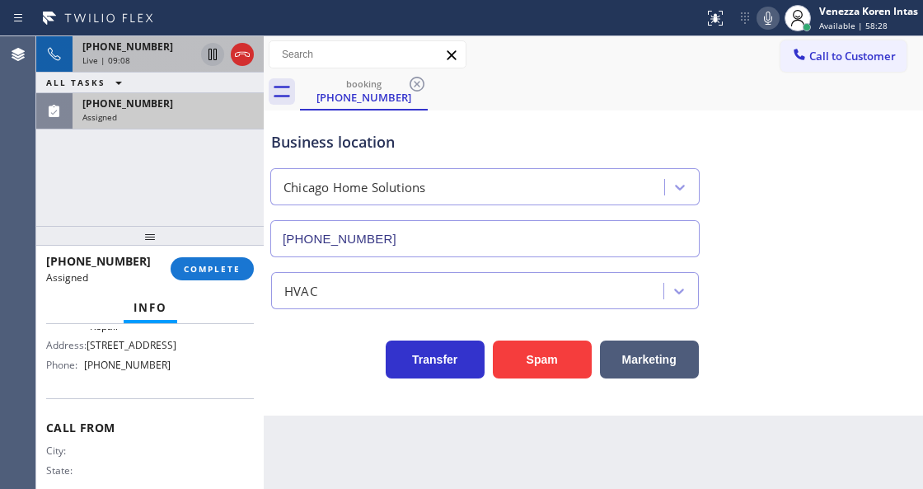
scroll to position [271, 0]
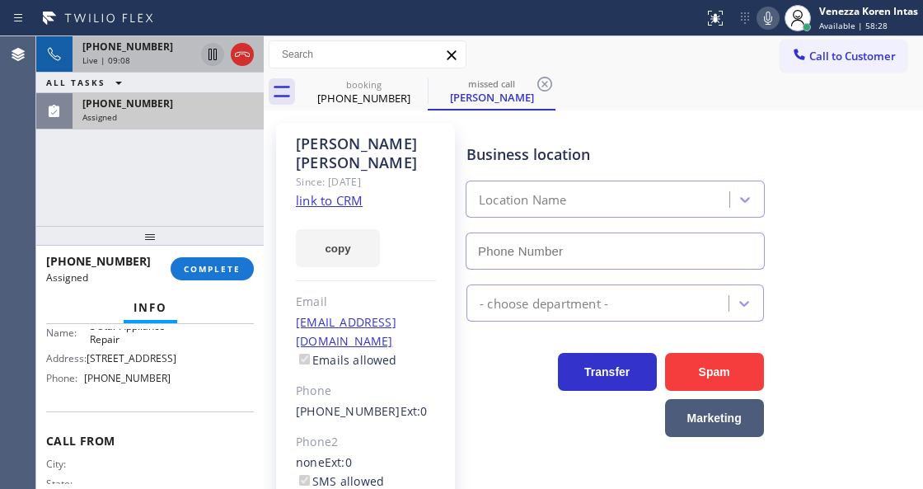
type input "[PHONE_NUMBER]"
click at [203, 101] on div "[PHONE_NUMBER]" at bounding box center [167, 103] width 171 height 14
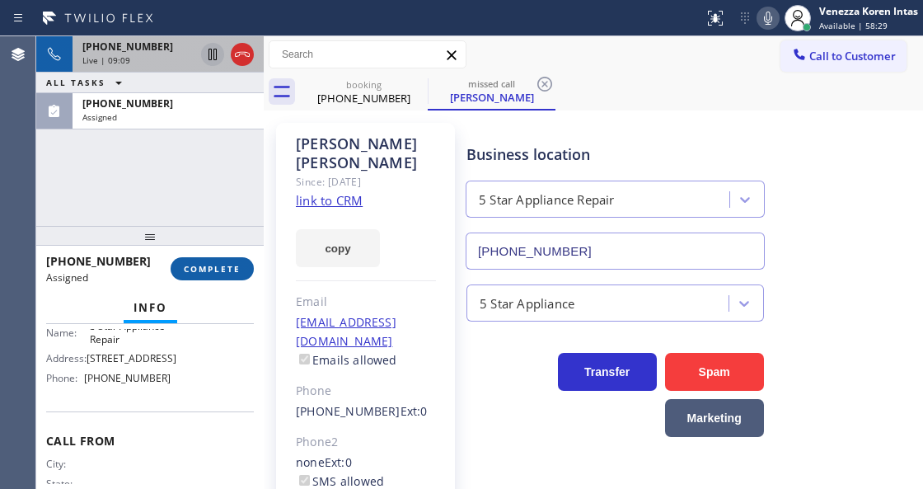
click at [210, 265] on span "COMPLETE" at bounding box center [212, 269] width 57 height 12
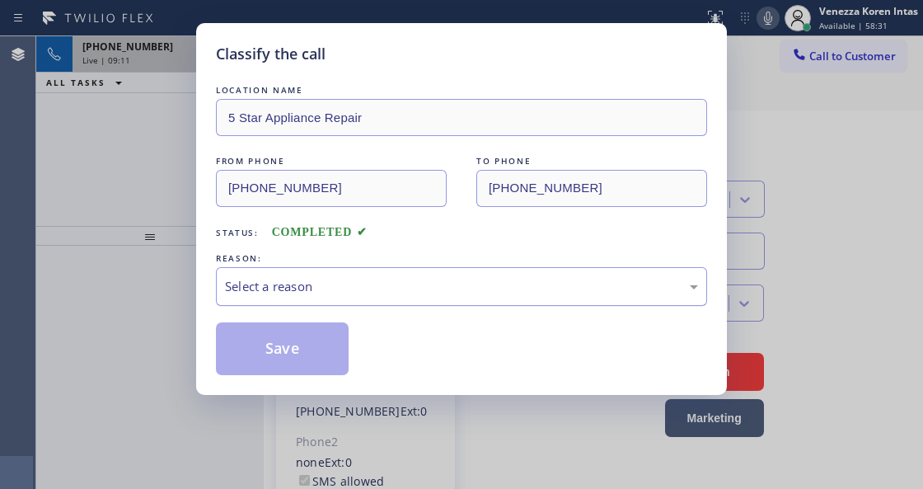
click at [364, 293] on div "Select a reason" at bounding box center [461, 286] width 473 height 19
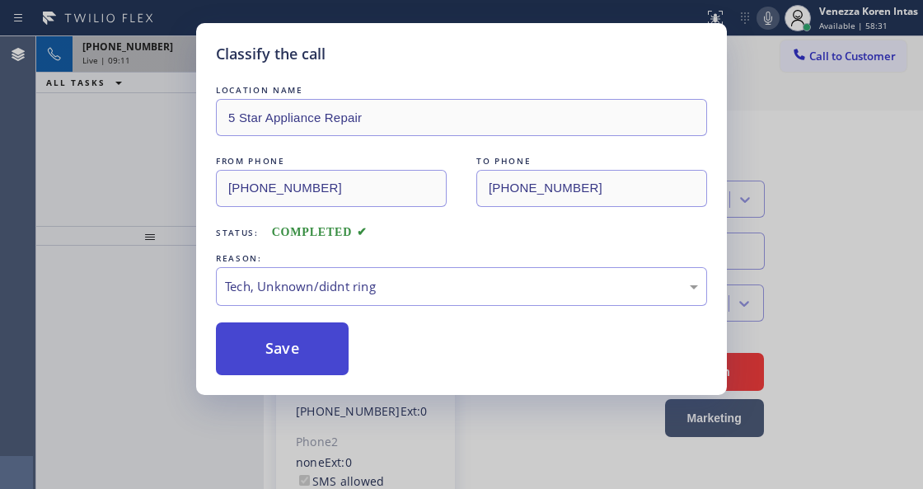
click at [338, 358] on button "Save" at bounding box center [282, 348] width 133 height 53
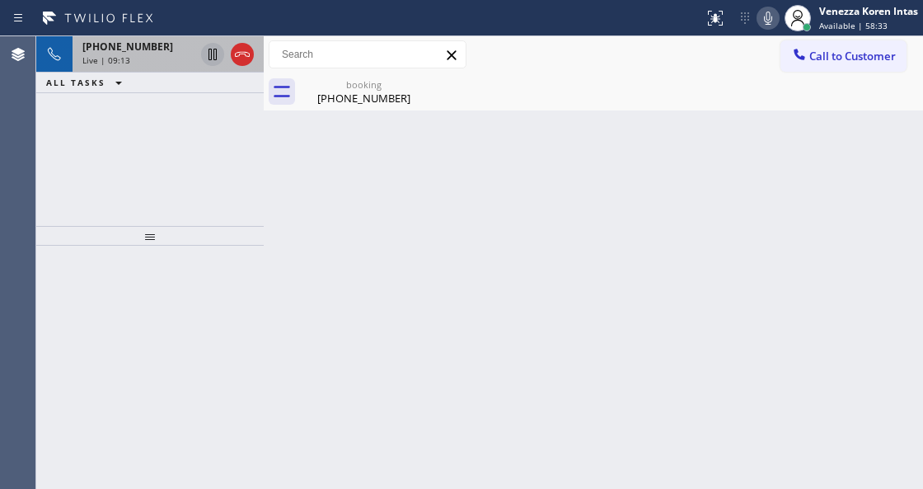
click at [156, 58] on div "Live | 09:13" at bounding box center [138, 60] width 112 height 12
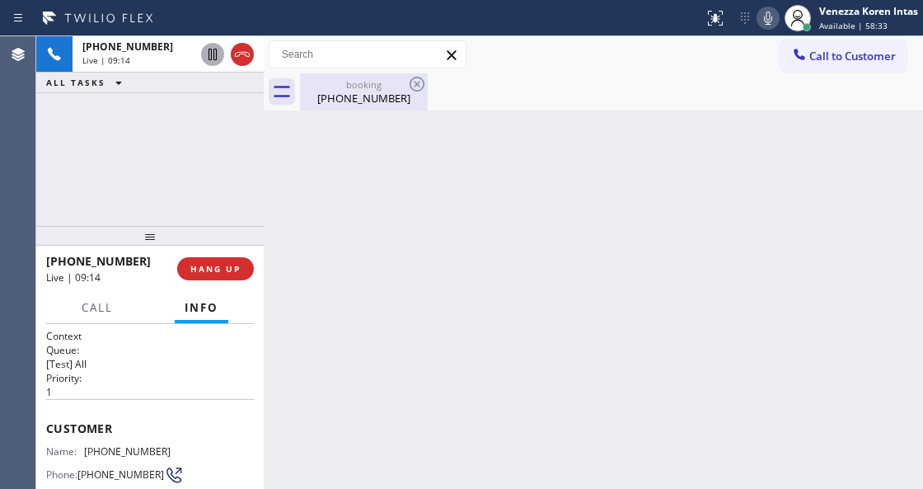
click at [351, 104] on div "[PHONE_NUMBER]" at bounding box center [364, 98] width 124 height 15
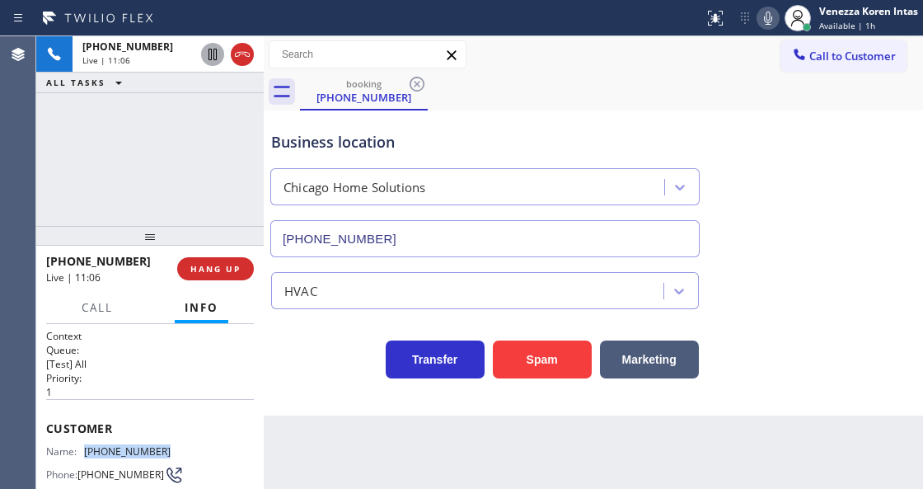
drag, startPoint x: 176, startPoint y: 447, endPoint x: 87, endPoint y: 446, distance: 89.0
click at [87, 446] on div "Name: [PHONE_NUMBER] Phone: [PHONE_NUMBER] Address:" at bounding box center [150, 477] width 208 height 65
copy span "[PHONE_NUMBER]"
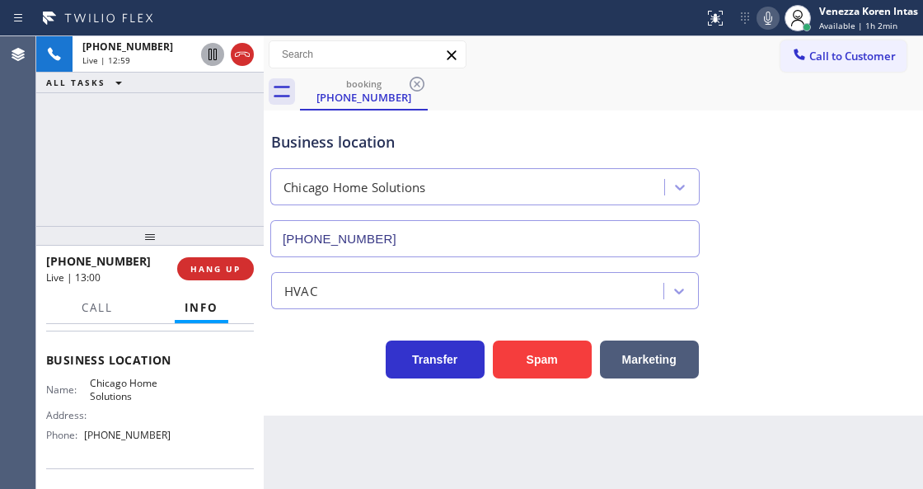
scroll to position [219, 0]
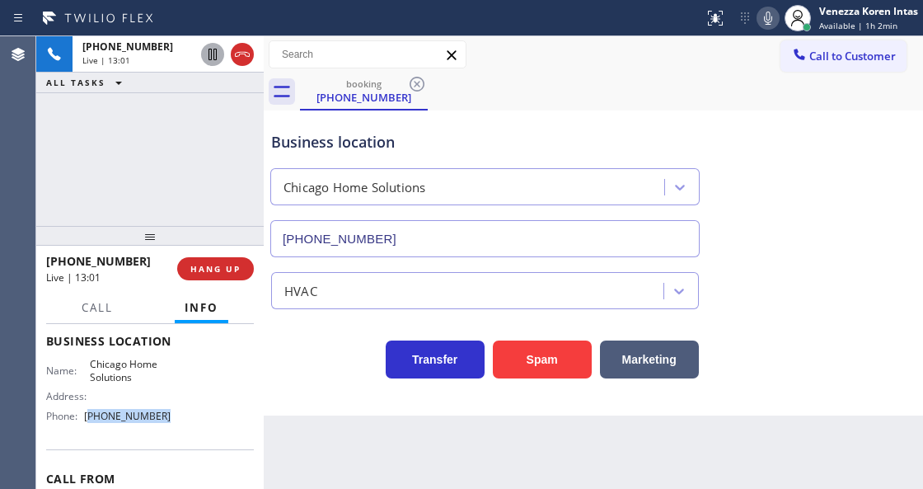
drag, startPoint x: 157, startPoint y: 415, endPoint x: 92, endPoint y: 417, distance: 64.3
click at [92, 417] on span "[PHONE_NUMBER]" at bounding box center [127, 416] width 87 height 12
copy span "201) 613-7592"
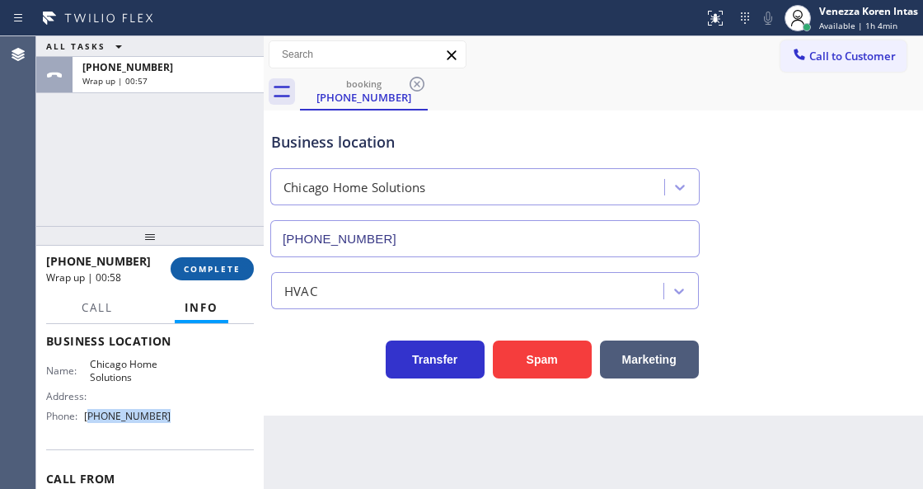
click at [224, 259] on button "COMPLETE" at bounding box center [212, 268] width 83 height 23
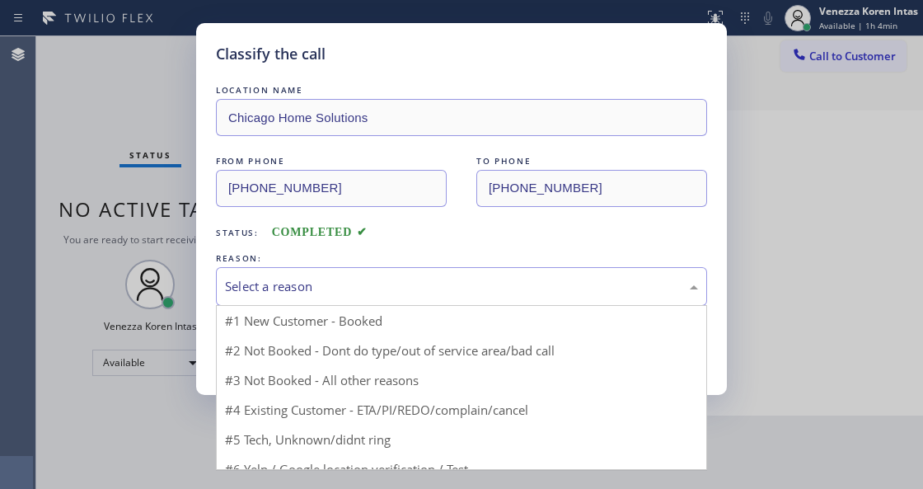
click at [369, 298] on div "Select a reason" at bounding box center [461, 286] width 491 height 39
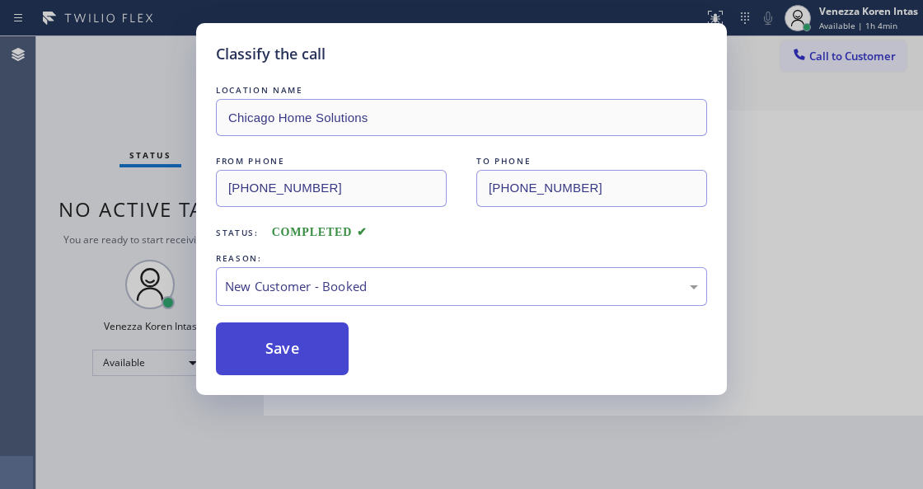
click at [319, 349] on button "Save" at bounding box center [282, 348] width 133 height 53
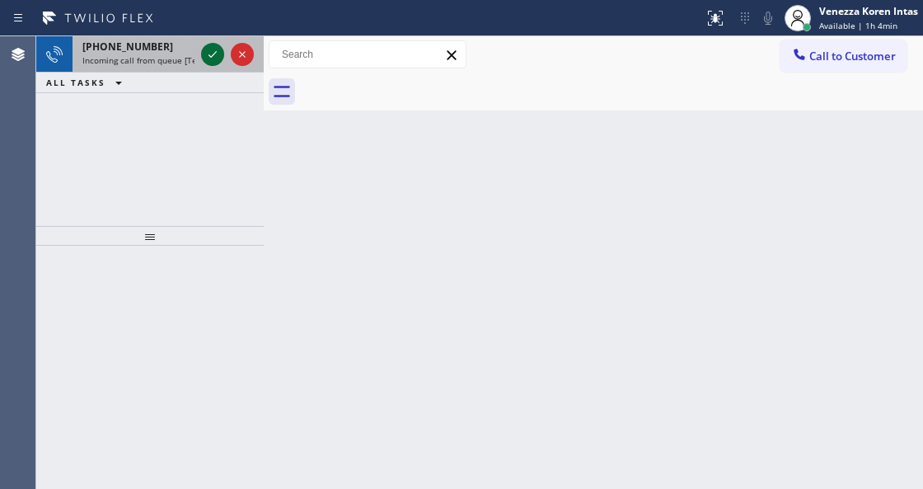
click at [214, 59] on icon at bounding box center [213, 55] width 20 height 20
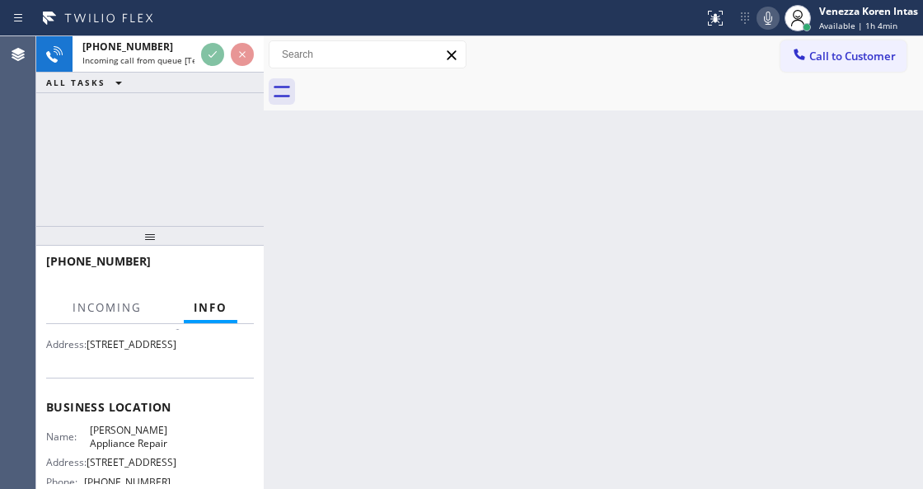
scroll to position [165, 0]
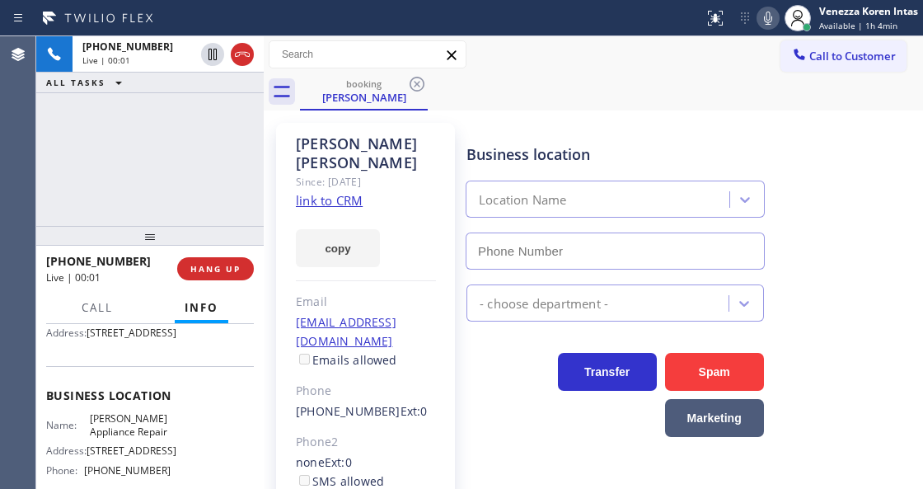
type input "[PHONE_NUMBER]"
click at [276, 165] on div "[PERSON_NAME] Since: [DATE] link to CRM copy Email [EMAIL_ADDRESS][DOMAIN_NAME]…" at bounding box center [365, 378] width 179 height 510
click at [327, 192] on link "link to CRM" at bounding box center [329, 200] width 67 height 16
click at [569, 7] on div at bounding box center [352, 18] width 691 height 26
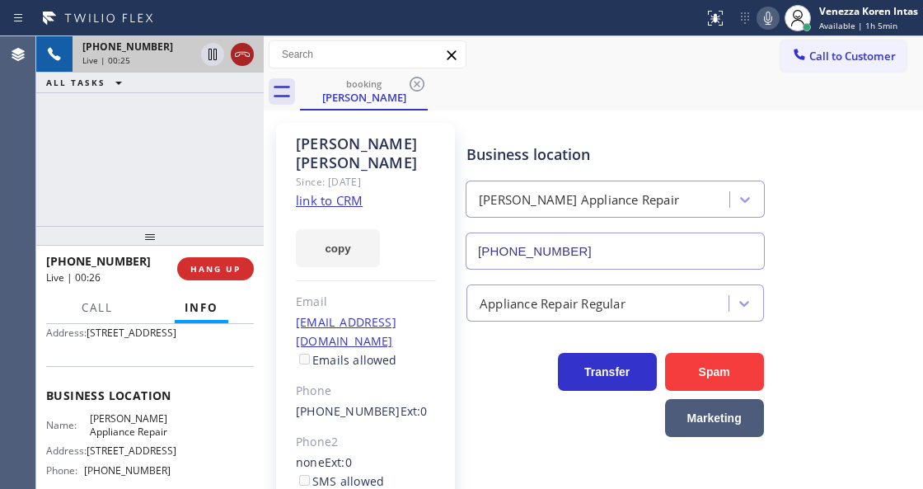
click at [233, 60] on icon at bounding box center [242, 55] width 20 height 20
click at [223, 279] on button "HANG UP" at bounding box center [215, 268] width 77 height 23
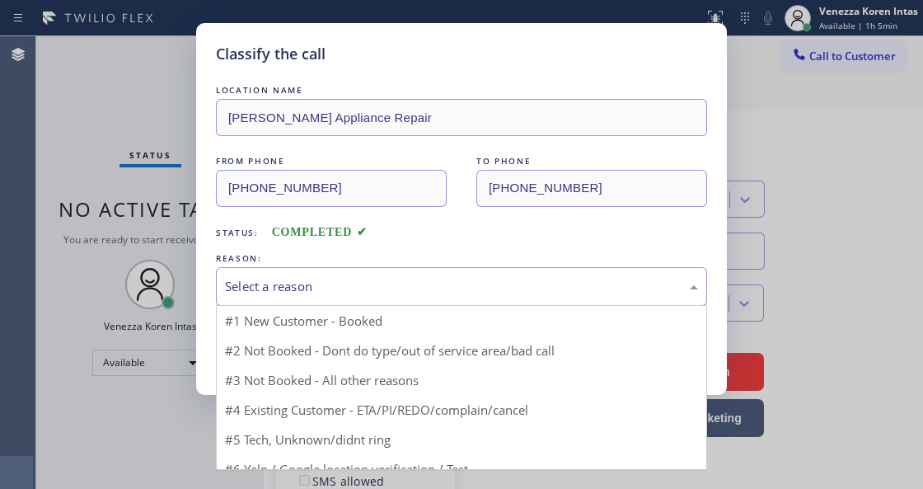
click at [370, 292] on div "Select a reason" at bounding box center [461, 286] width 473 height 19
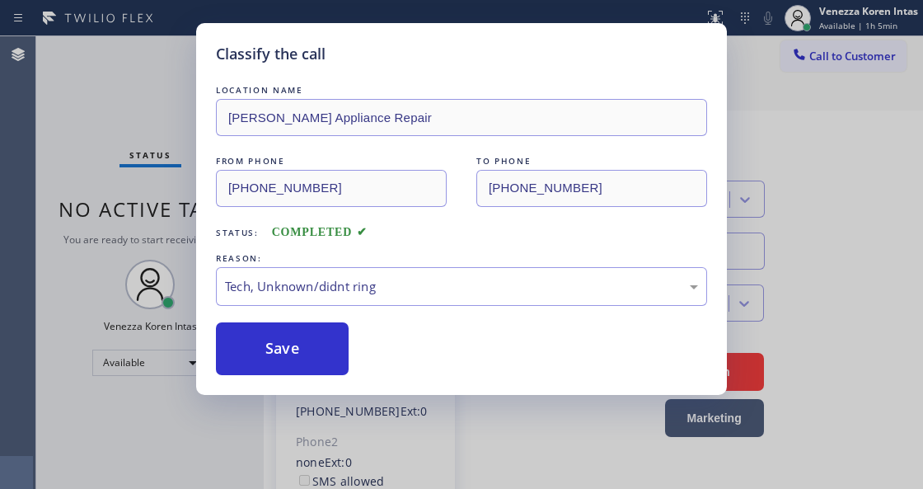
click at [361, 362] on div "Save" at bounding box center [461, 348] width 491 height 53
click at [312, 345] on button "Save" at bounding box center [282, 348] width 133 height 53
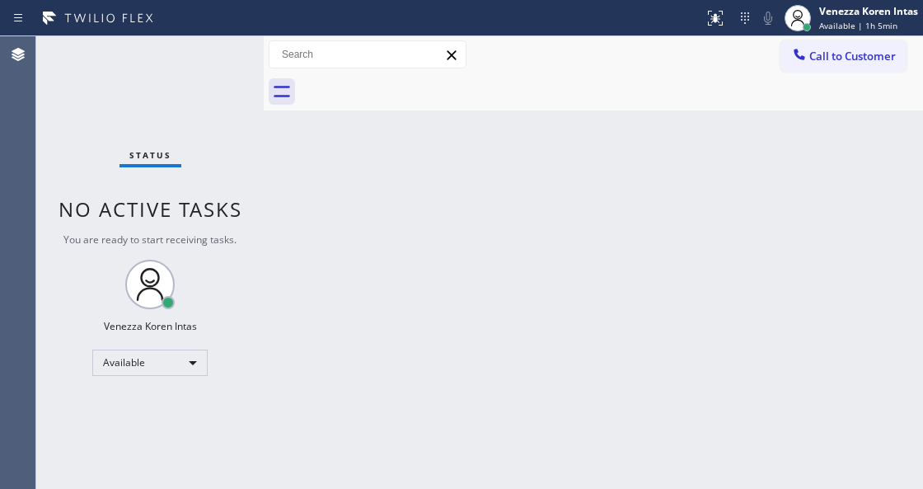
click at [346, 486] on div "Back to Dashboard Change Sender ID Customers Technicians Select a contact Outbo…" at bounding box center [593, 262] width 659 height 452
click at [264, 305] on div at bounding box center [264, 262] width 0 height 452
click at [239, 134] on div "Status No active tasks You are ready to start receiving tasks. Venezza Koren In…" at bounding box center [149, 262] width 227 height 452
click at [371, 251] on div "Back to Dashboard Change Sender ID Customers Technicians Select a contact Outbo…" at bounding box center [593, 262] width 659 height 452
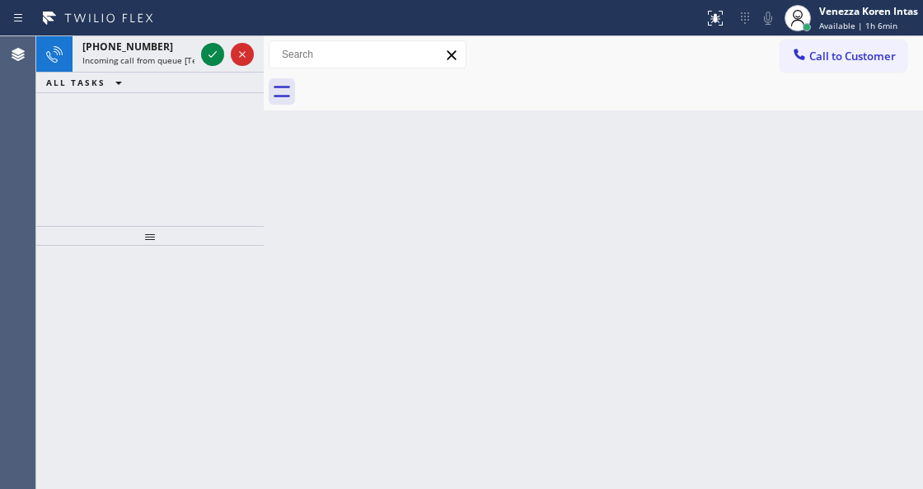
drag, startPoint x: 424, startPoint y: 242, endPoint x: 280, endPoint y: 267, distance: 146.3
click at [424, 242] on div "Back to Dashboard Change Sender ID Customers Technicians Select a contact Outbo…" at bounding box center [593, 262] width 659 height 452
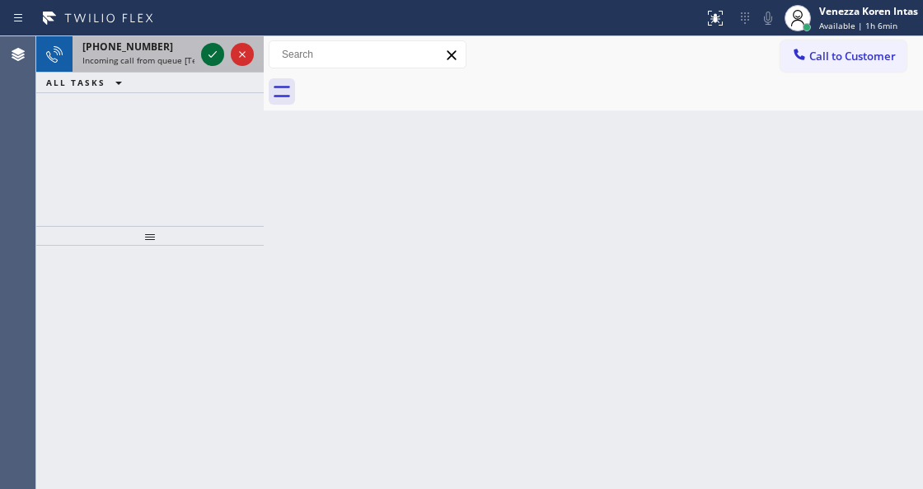
click at [209, 53] on icon at bounding box center [213, 55] width 20 height 20
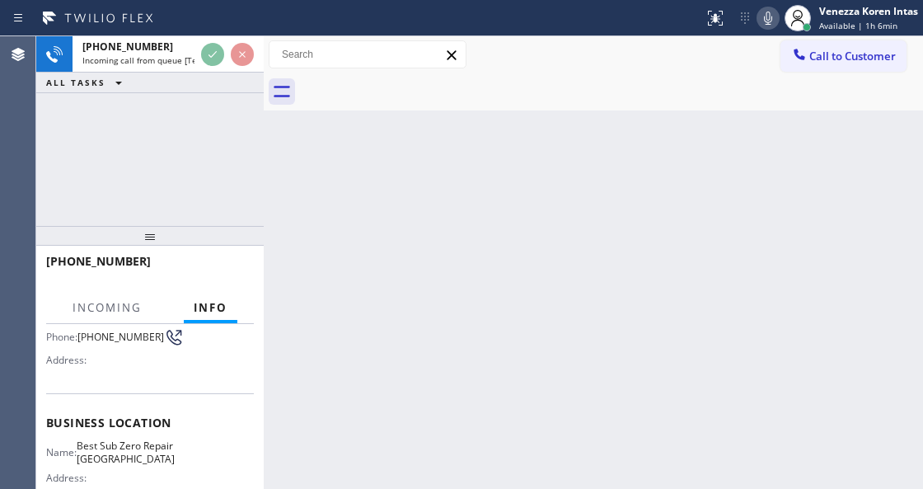
scroll to position [219, 0]
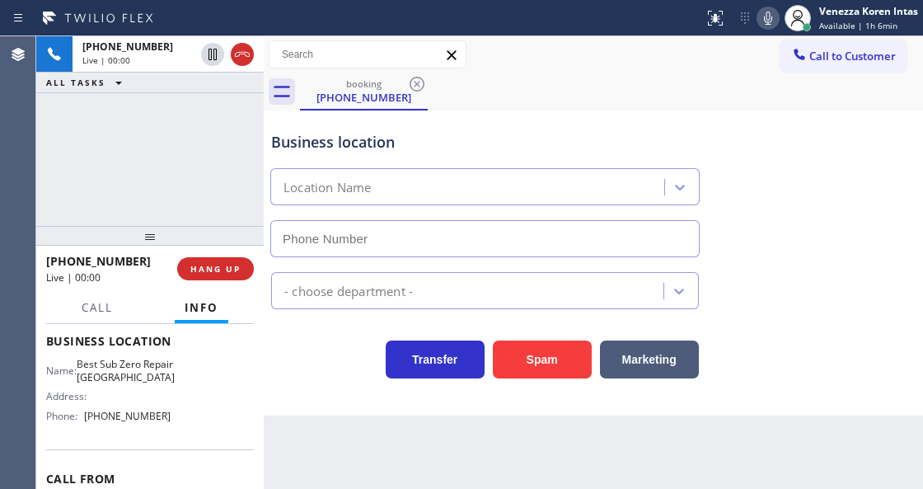
type input "[PHONE_NUMBER]"
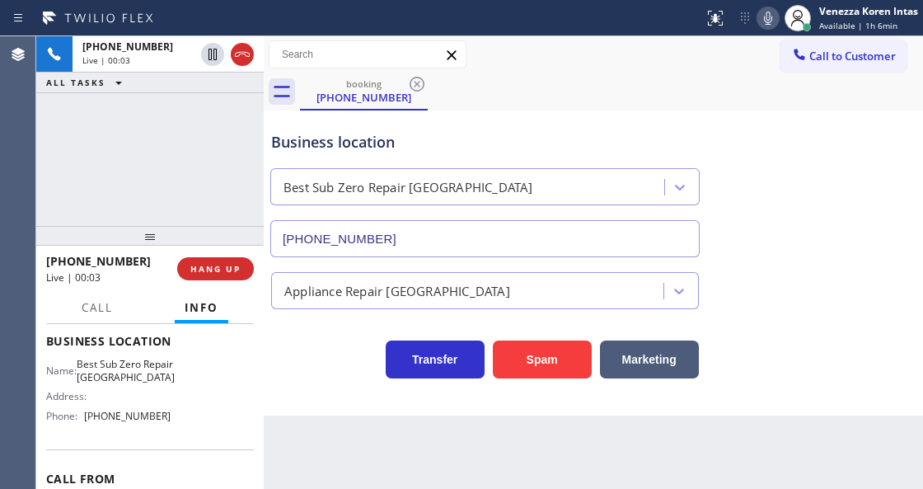
click at [133, 155] on div "[PHONE_NUMBER] Live | 00:03 ALL TASKS ALL TASKS ACTIVE TASKS TASKS IN WRAP UP" at bounding box center [149, 131] width 227 height 190
click at [338, 486] on div "Back to Dashboard Change Sender ID Customers Technicians Select a contact Outbo…" at bounding box center [593, 262] width 659 height 452
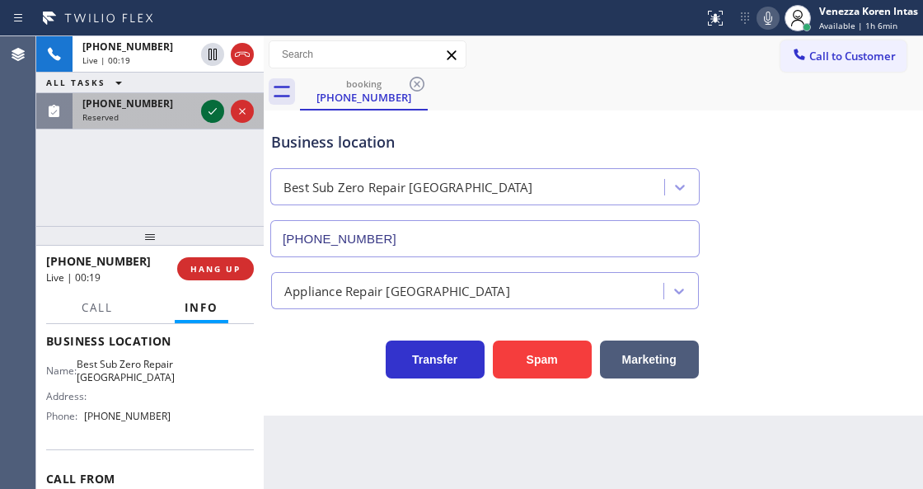
click at [215, 110] on icon at bounding box center [213, 111] width 8 height 7
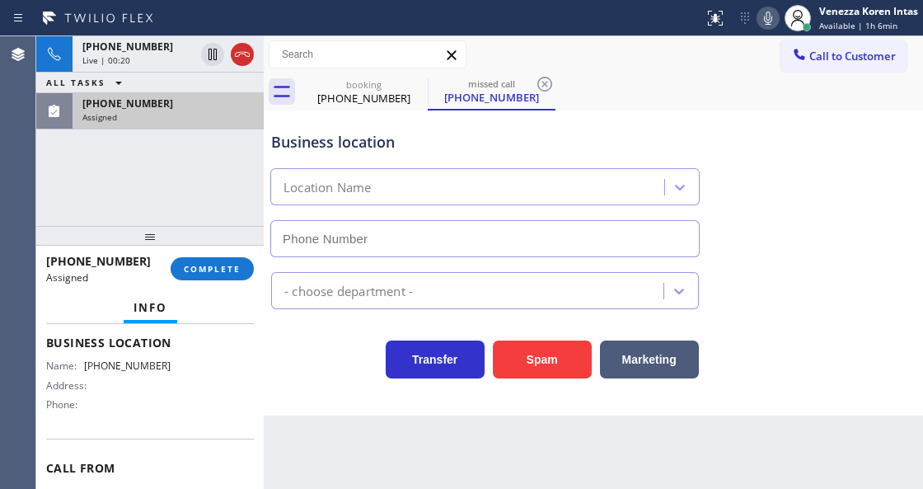
scroll to position [232, 0]
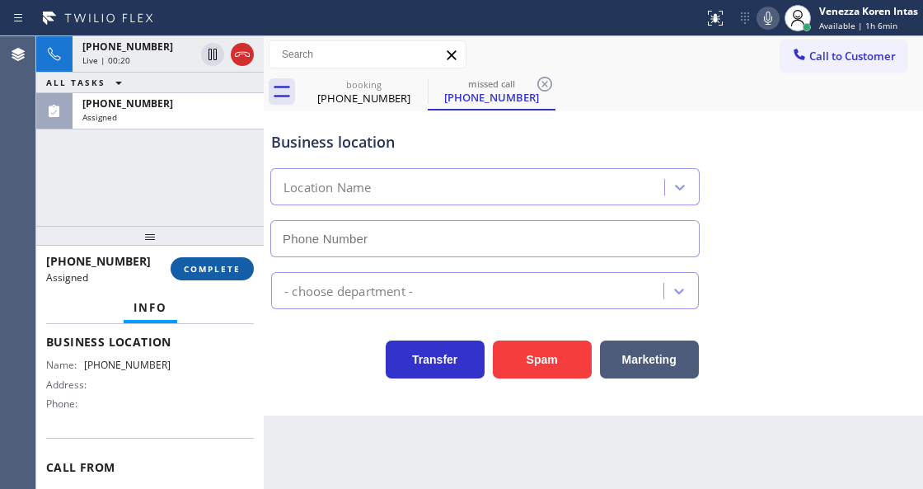
click at [232, 263] on span "COMPLETE" at bounding box center [212, 269] width 57 height 12
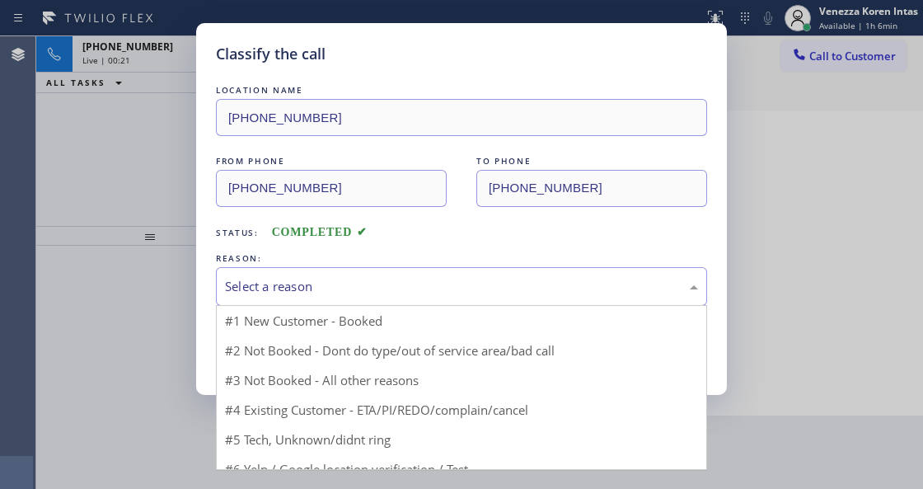
click at [328, 292] on div "Select a reason" at bounding box center [461, 286] width 473 height 19
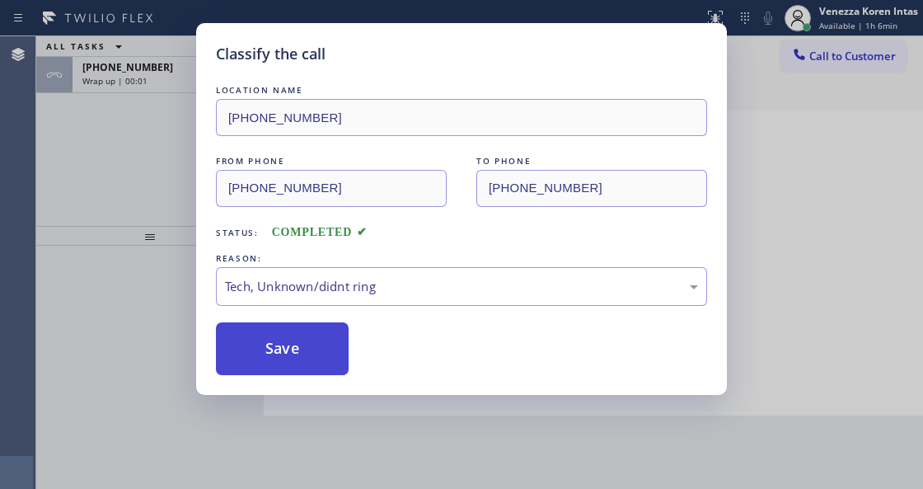
click at [319, 373] on button "Save" at bounding box center [282, 348] width 133 height 53
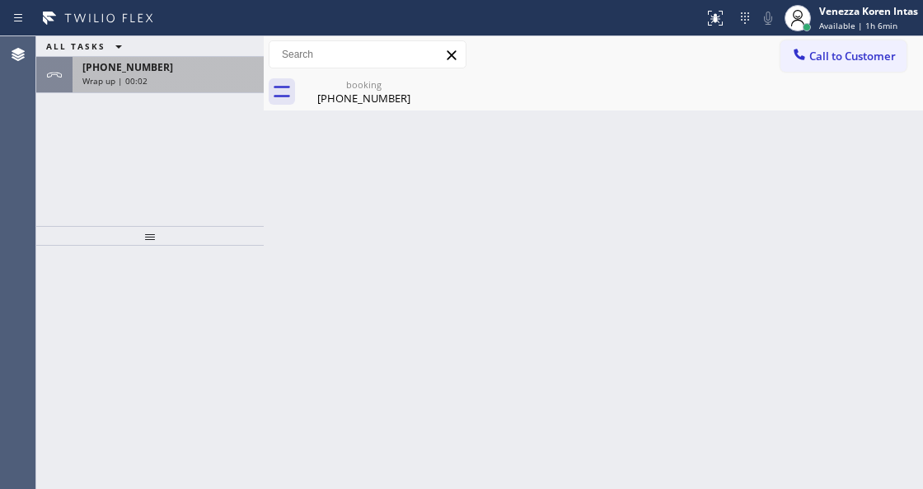
click at [148, 77] on div "Wrap up | 00:02" at bounding box center [167, 81] width 171 height 12
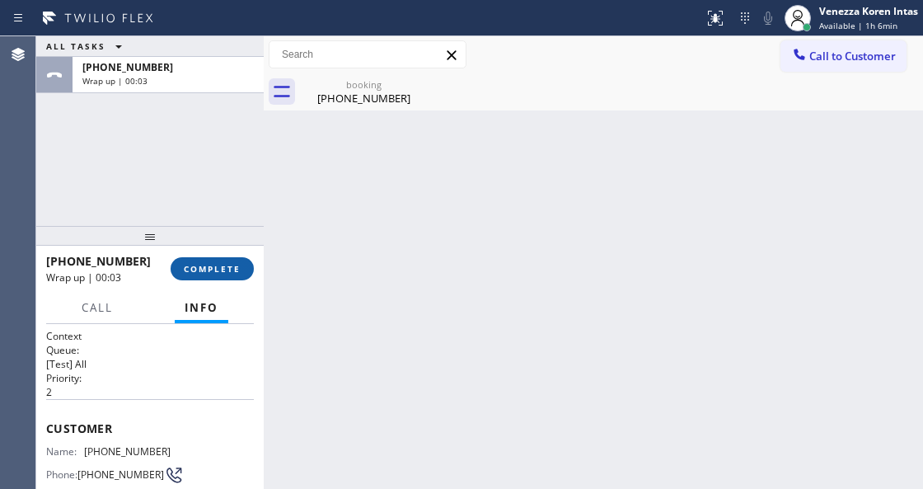
click at [213, 278] on button "COMPLETE" at bounding box center [212, 268] width 83 height 23
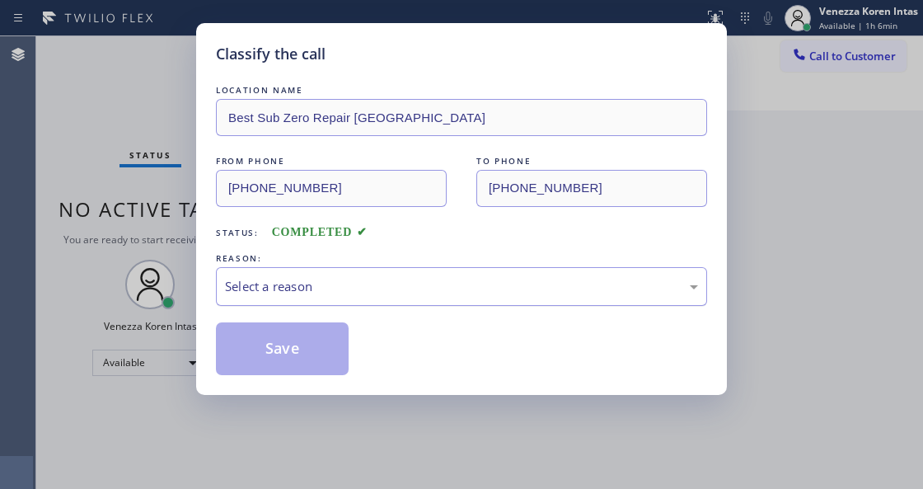
click at [376, 306] on div "Select a reason" at bounding box center [461, 286] width 491 height 39
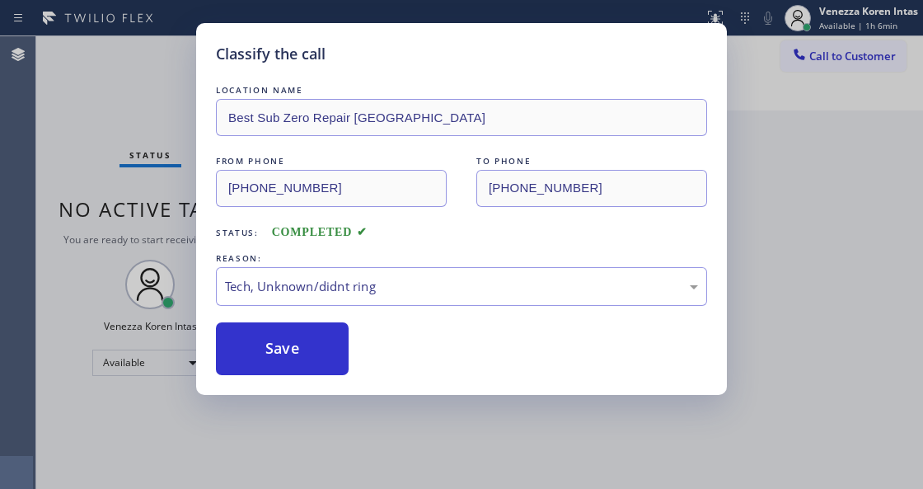
drag, startPoint x: 358, startPoint y: 415, endPoint x: 323, endPoint y: 348, distance: 75.2
click at [323, 348] on button "Save" at bounding box center [282, 348] width 133 height 53
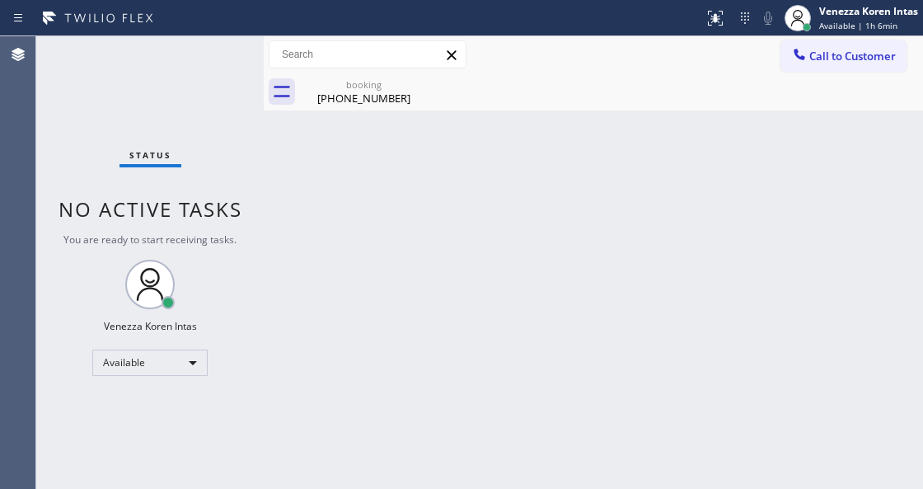
drag, startPoint x: 287, startPoint y: 246, endPoint x: 149, endPoint y: 122, distance: 185.6
click at [287, 246] on div "Back to Dashboard Change Sender ID Customers Technicians Select a contact Outbo…" at bounding box center [593, 262] width 659 height 452
click at [129, 107] on div "Status No active tasks You are ready to start receiving tasks. Venezza Koren In…" at bounding box center [149, 262] width 227 height 452
drag, startPoint x: 195, startPoint y: 82, endPoint x: 320, endPoint y: 313, distance: 262.6
click at [195, 82] on div "Status No active tasks You are ready to start receiving tasks. Venezza Koren In…" at bounding box center [149, 262] width 227 height 452
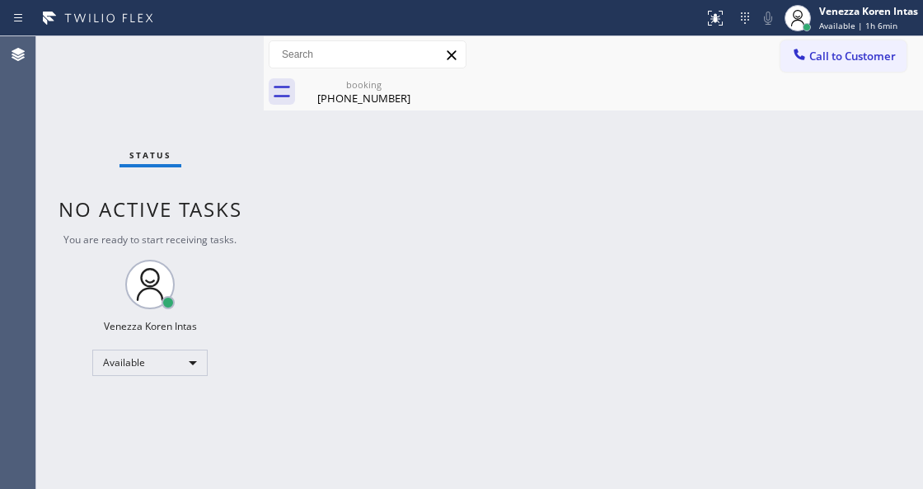
drag, startPoint x: 361, startPoint y: 486, endPoint x: 385, endPoint y: 465, distance: 32.1
click at [363, 487] on div "Back to Dashboard Change Sender ID Customers Technicians Select a contact Outbo…" at bounding box center [593, 262] width 659 height 452
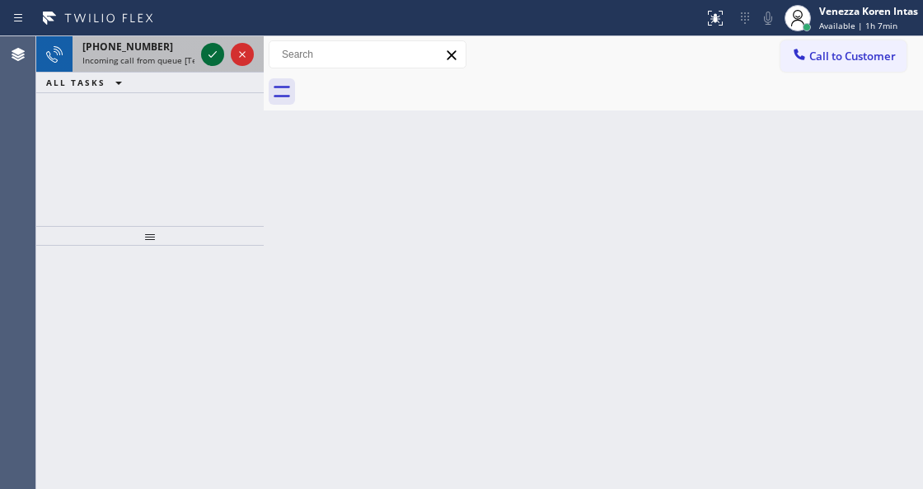
click at [221, 45] on icon at bounding box center [213, 55] width 20 height 20
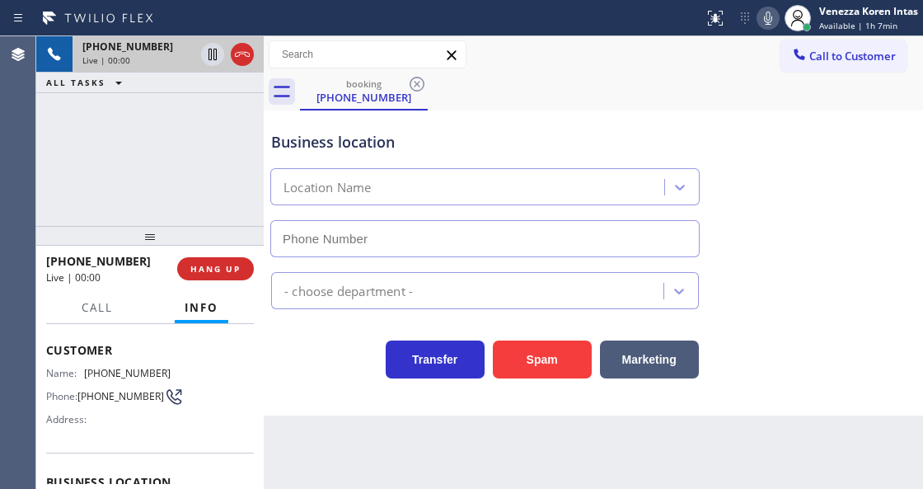
scroll to position [165, 0]
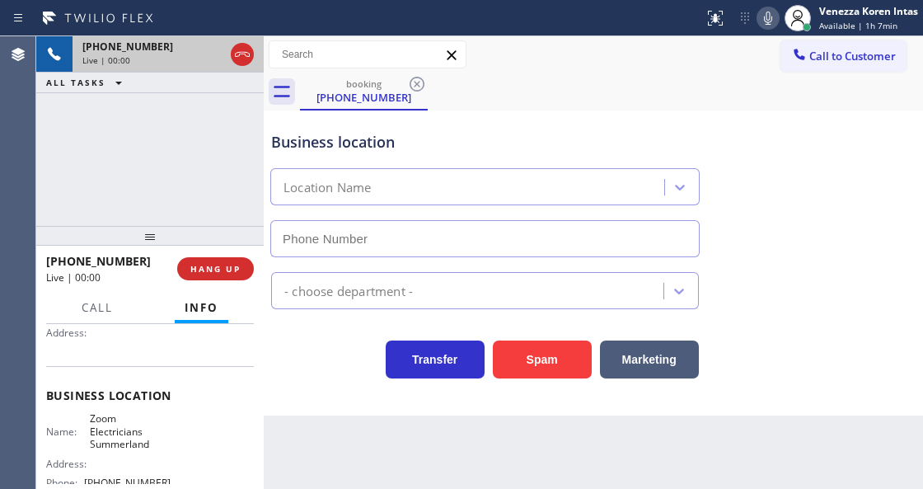
type input "[PHONE_NUMBER]"
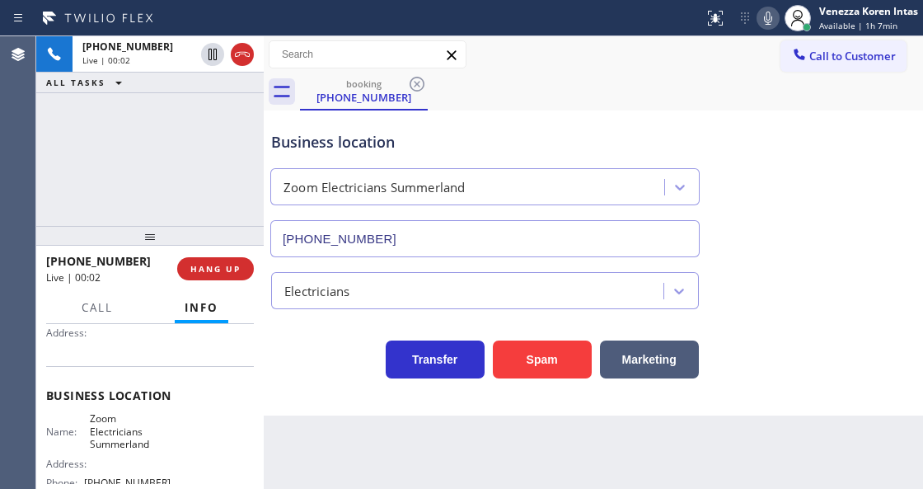
drag, startPoint x: 246, startPoint y: 59, endPoint x: 404, endPoint y: 305, distance: 292.9
click at [249, 61] on icon at bounding box center [242, 55] width 20 height 20
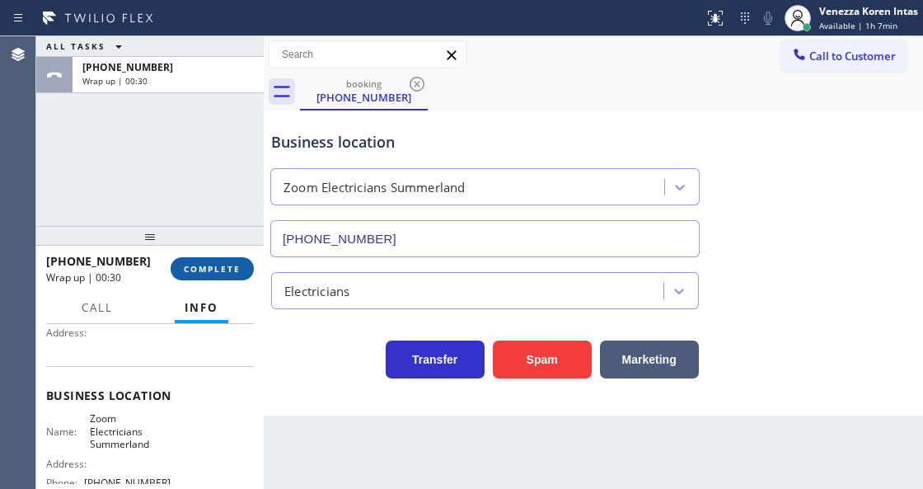
click at [232, 278] on button "COMPLETE" at bounding box center [212, 268] width 83 height 23
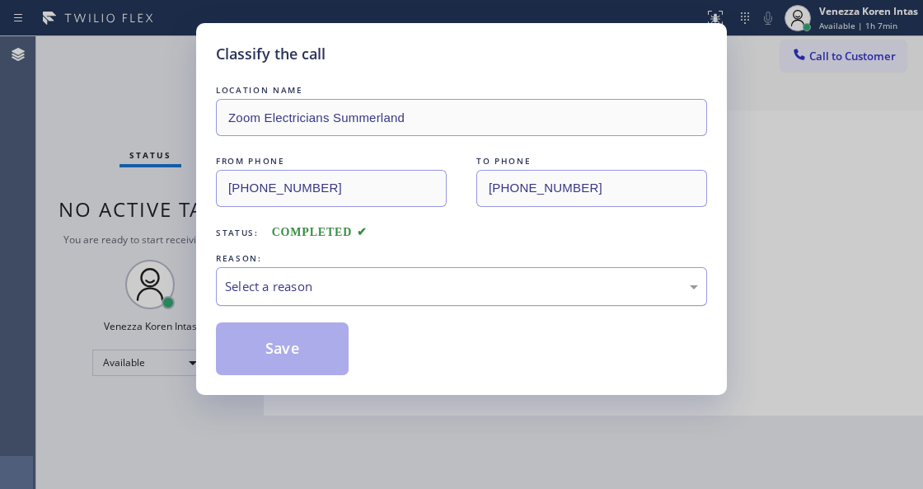
click at [340, 284] on div "Select a reason" at bounding box center [461, 286] width 473 height 19
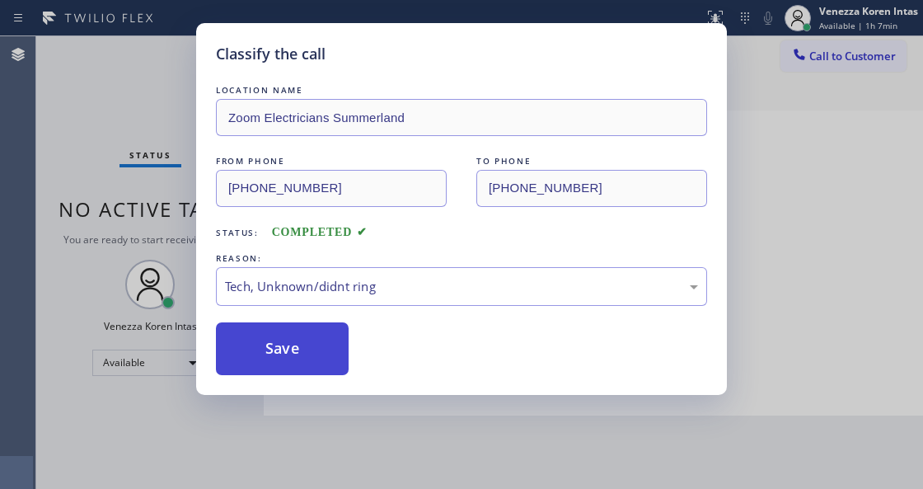
click at [322, 353] on button "Save" at bounding box center [282, 348] width 133 height 53
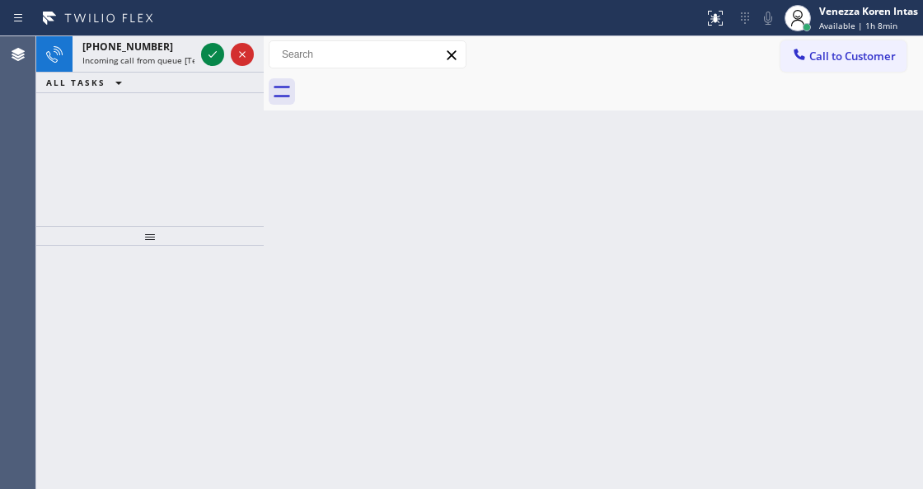
click at [309, 326] on div "Back to Dashboard Change Sender ID Customers Technicians Select a contact Outbo…" at bounding box center [593, 262] width 659 height 452
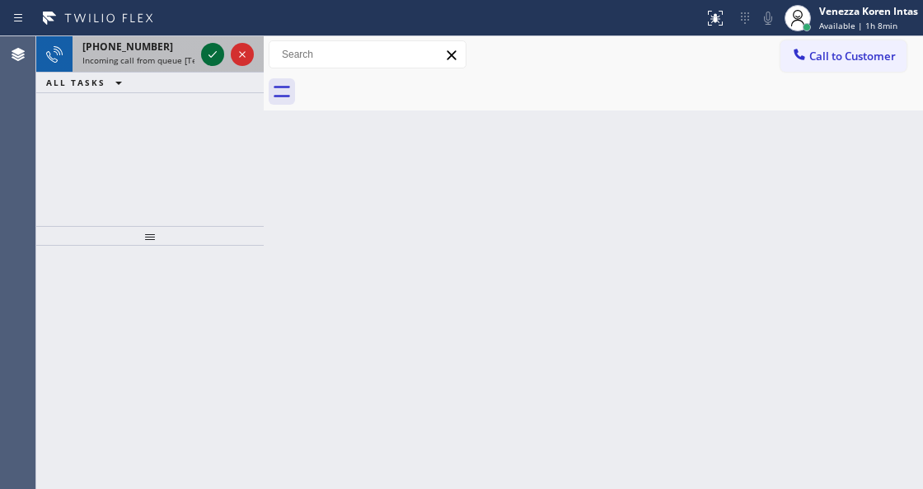
click at [204, 49] on icon at bounding box center [213, 55] width 20 height 20
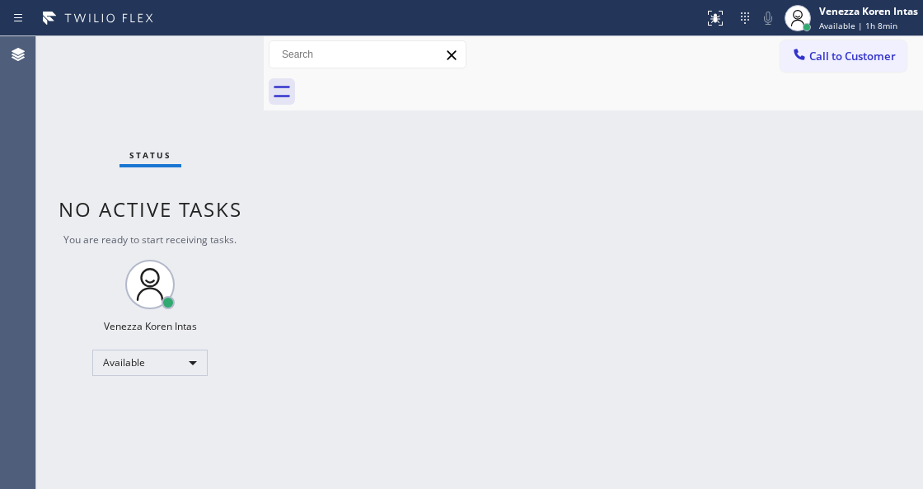
click at [206, 48] on div "Status No active tasks You are ready to start receiving tasks. Venezza Koren In…" at bounding box center [149, 262] width 227 height 452
click at [161, 97] on div "Status No active tasks You are ready to start receiving tasks. Venezza Koren In…" at bounding box center [149, 262] width 227 height 452
drag, startPoint x: 336, startPoint y: 269, endPoint x: 340, endPoint y: 391, distance: 122.0
click at [338, 308] on div "Back to Dashboard Change Sender ID Customers Technicians Select a contact Outbo…" at bounding box center [593, 262] width 659 height 452
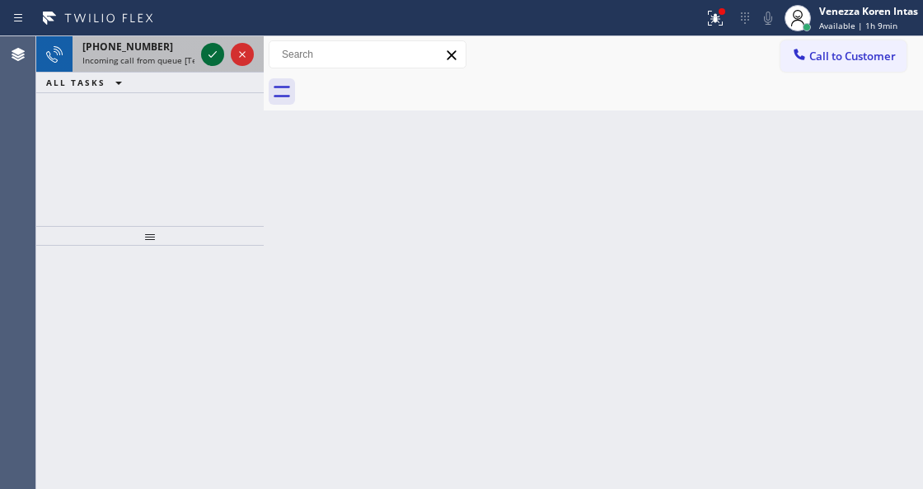
click at [213, 56] on icon at bounding box center [213, 55] width 20 height 20
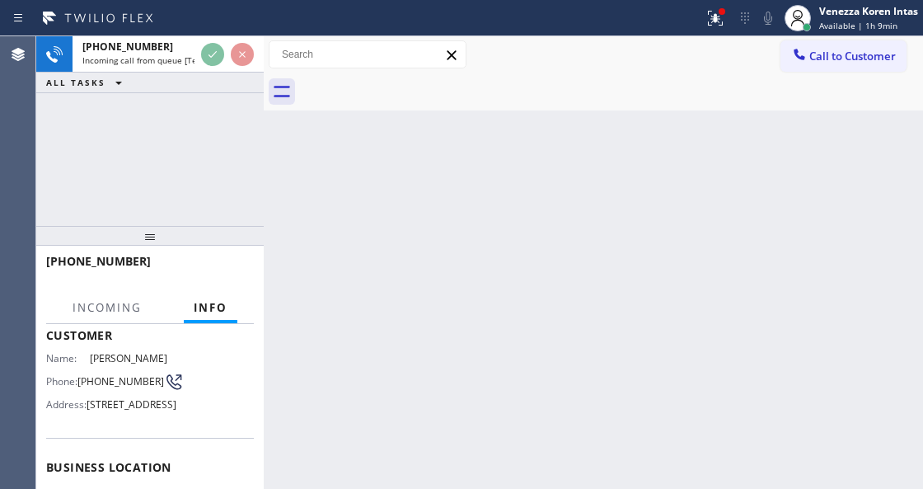
scroll to position [219, 0]
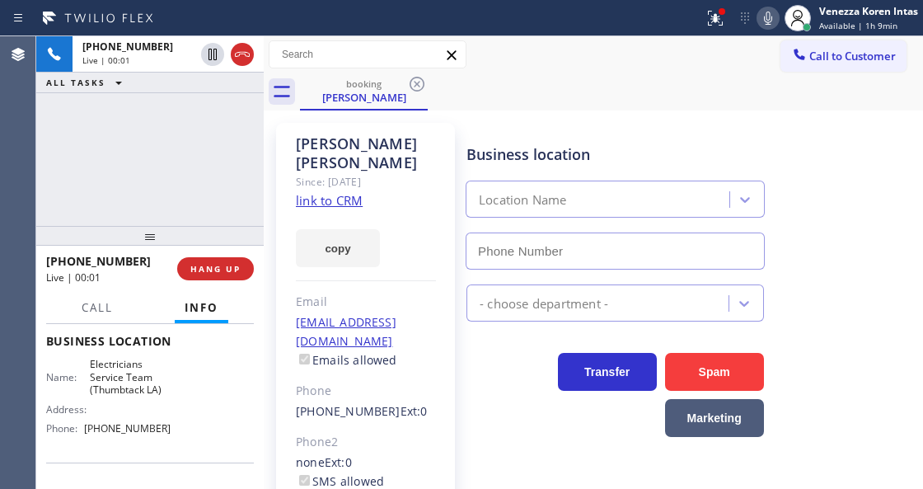
type input "[PHONE_NUMBER]"
drag, startPoint x: 234, startPoint y: 229, endPoint x: 279, endPoint y: 239, distance: 45.6
click at [234, 229] on div at bounding box center [149, 236] width 227 height 20
click at [345, 192] on link "link to CRM" at bounding box center [329, 200] width 67 height 16
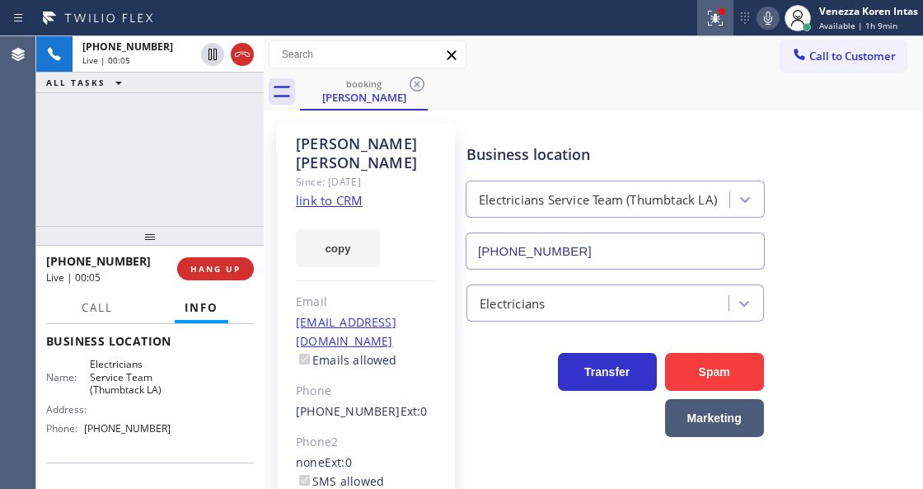
click at [732, 21] on div "Status report Issue detected This issue could affect your workflow. Please cont…" at bounding box center [810, 18] width 226 height 36
click at [722, 28] on button at bounding box center [715, 18] width 36 height 36
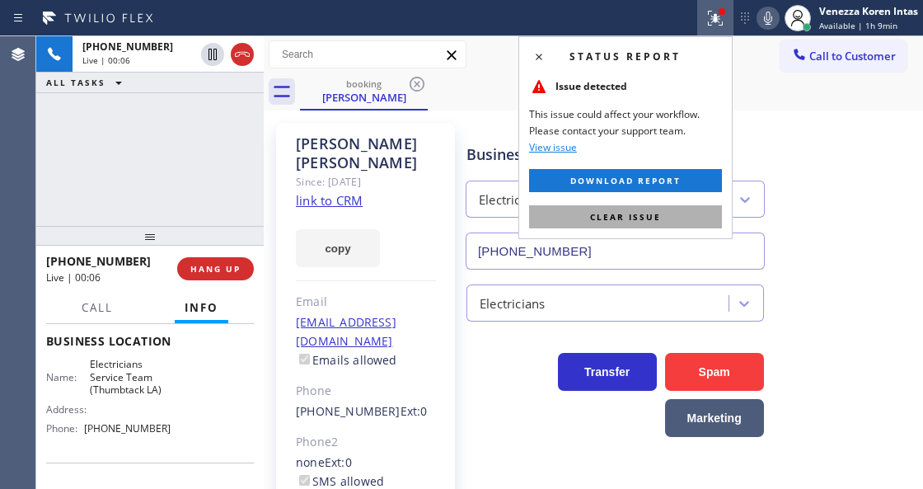
click at [700, 214] on button "Clear issue" at bounding box center [625, 216] width 193 height 23
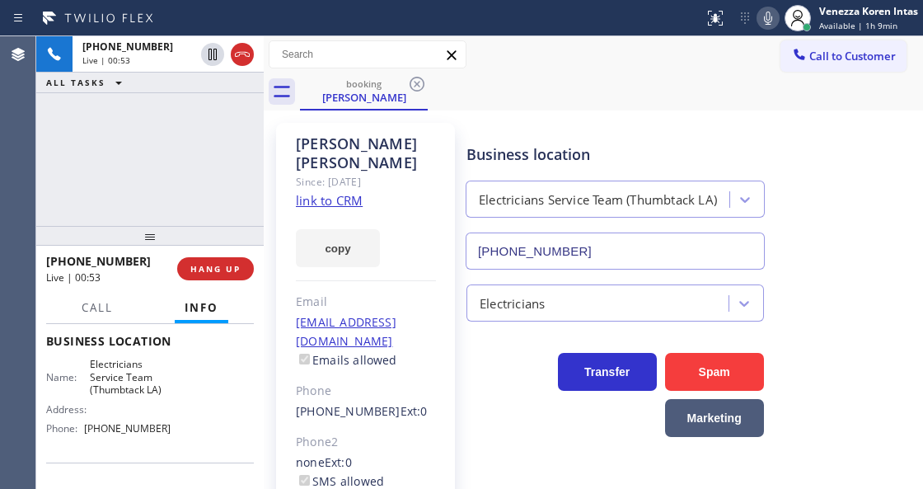
click at [762, 23] on icon at bounding box center [768, 18] width 20 height 20
click at [217, 137] on div "[PHONE_NUMBER] Live | 01:40 ALL TASKS ALL TASKS ACTIVE TASKS TASKS IN WRAP UP" at bounding box center [149, 131] width 227 height 190
click at [771, 20] on icon at bounding box center [768, 18] width 8 height 13
click at [109, 310] on span "Call" at bounding box center [97, 307] width 31 height 15
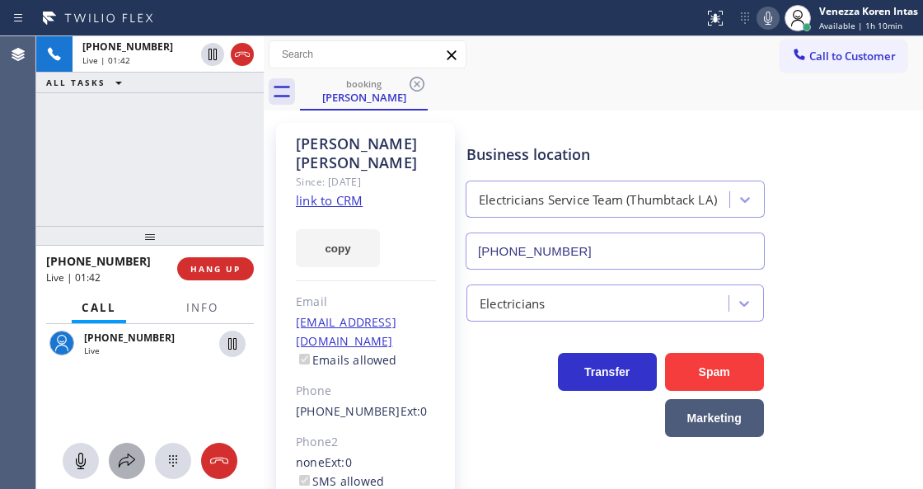
click at [134, 465] on icon at bounding box center [127, 461] width 20 height 20
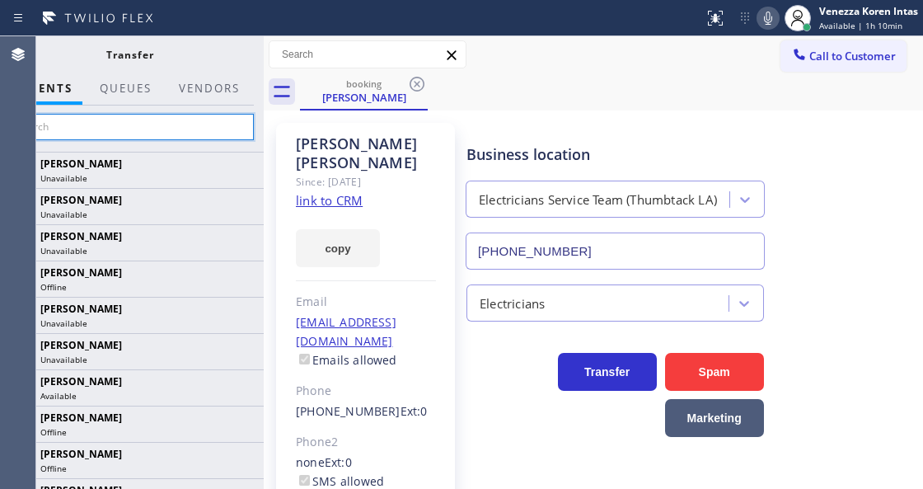
click at [209, 127] on input "text" at bounding box center [130, 127] width 248 height 26
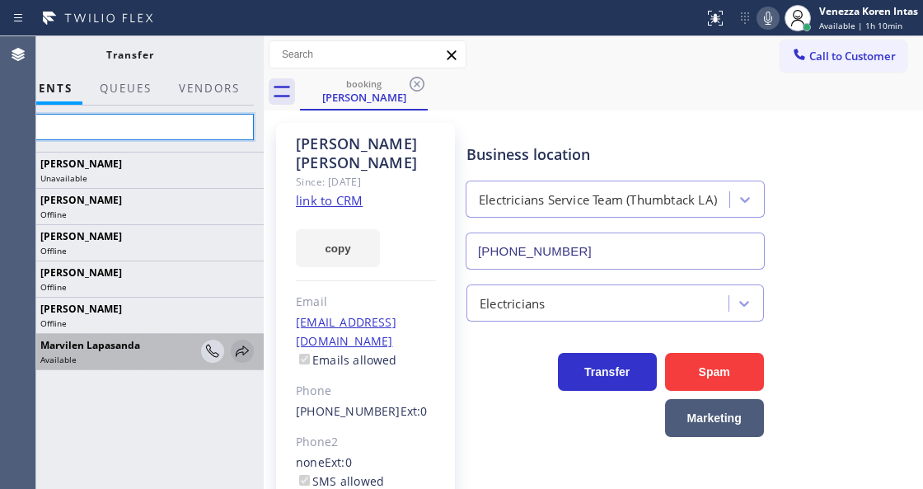
type input "mar"
click at [237, 349] on icon at bounding box center [242, 351] width 20 height 20
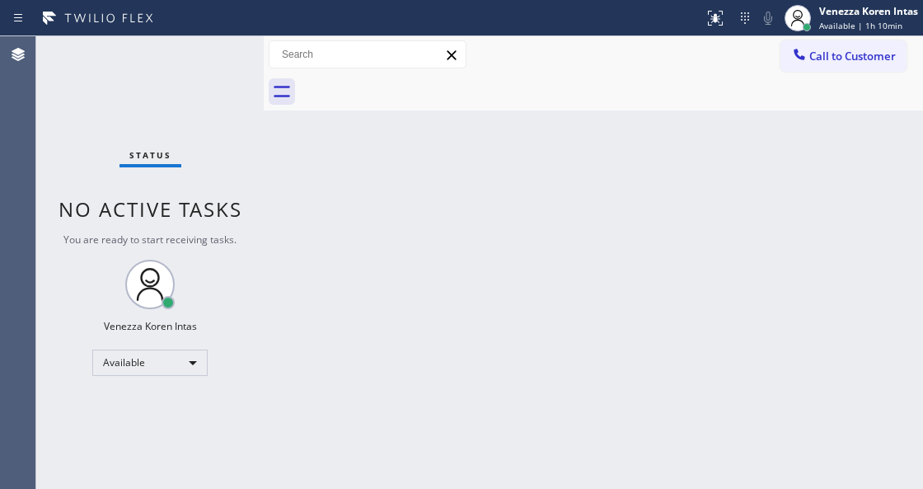
click at [584, 198] on div "Back to Dashboard Change Sender ID Customers Technicians Select a contact Outbo…" at bounding box center [593, 262] width 659 height 452
click at [208, 204] on span "No active tasks" at bounding box center [151, 208] width 184 height 27
drag, startPoint x: 191, startPoint y: 157, endPoint x: 195, endPoint y: 134, distance: 24.1
click at [192, 157] on div "Status No active tasks You are ready to start receiving tasks. Venezza Koren In…" at bounding box center [149, 262] width 227 height 452
click at [200, 96] on div "Status No active tasks You are ready to start receiving tasks. Venezza Koren In…" at bounding box center [149, 262] width 227 height 452
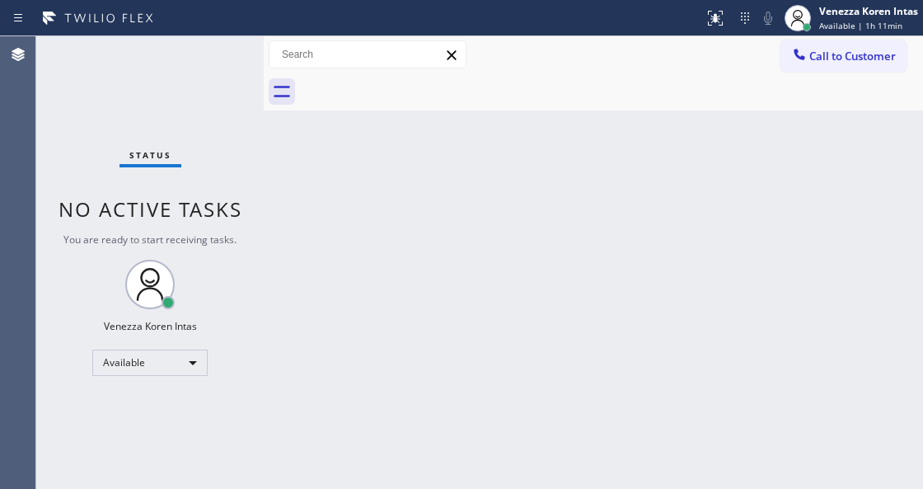
click at [178, 84] on div "Status No active tasks You are ready to start receiving tasks. Venezza Koren In…" at bounding box center [149, 262] width 227 height 452
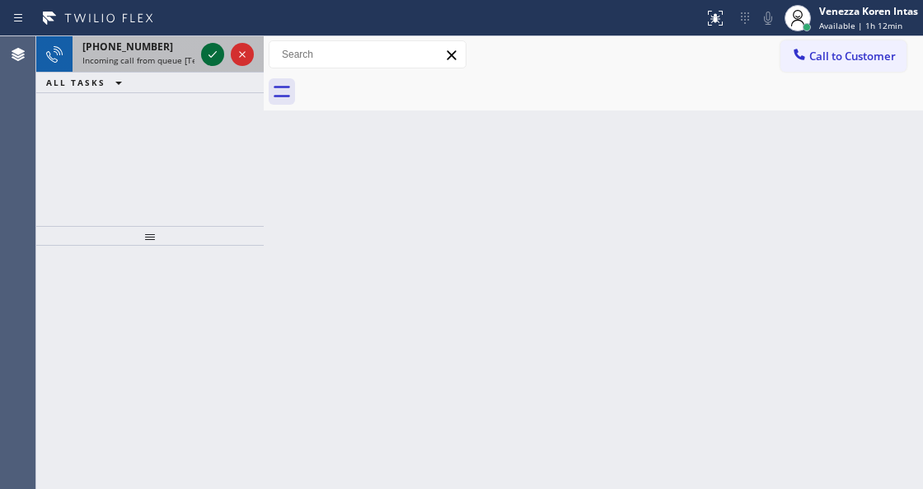
click at [213, 57] on icon at bounding box center [213, 55] width 20 height 20
click at [215, 44] on button at bounding box center [212, 54] width 23 height 23
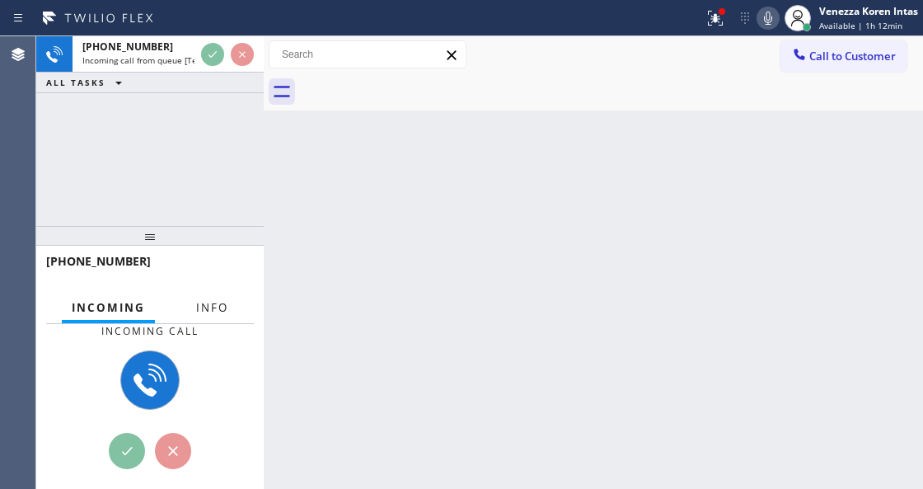
click at [233, 313] on button "Info" at bounding box center [212, 308] width 52 height 32
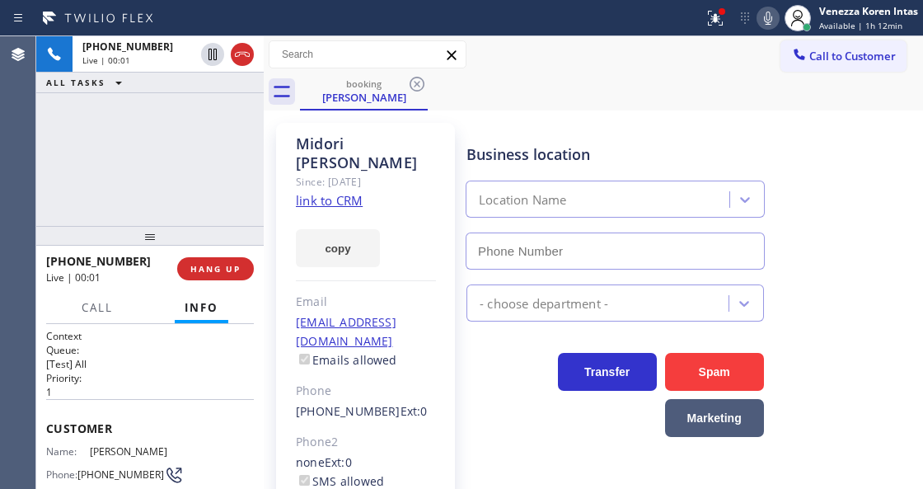
type input "[PHONE_NUMBER]"
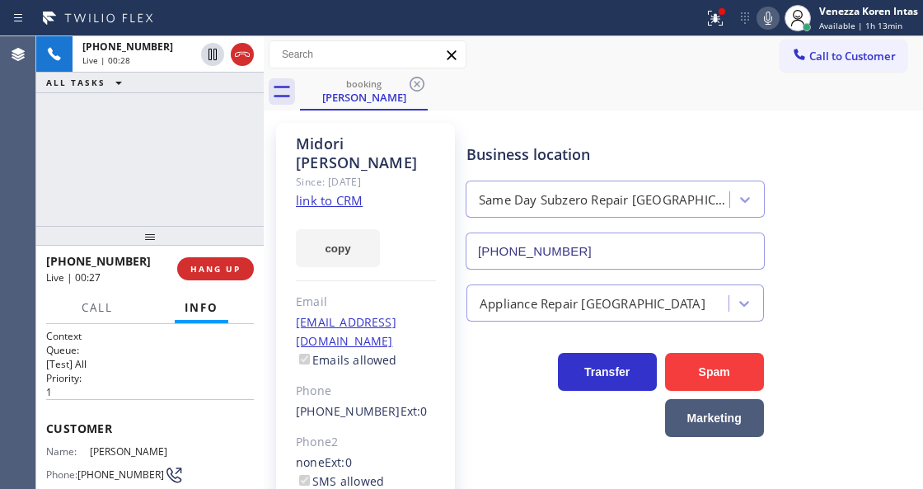
click at [329, 192] on link "link to CRM" at bounding box center [329, 200] width 67 height 16
drag, startPoint x: 715, startPoint y: 16, endPoint x: 732, endPoint y: 66, distance: 52.1
click at [715, 16] on g at bounding box center [715, 18] width 15 height 15
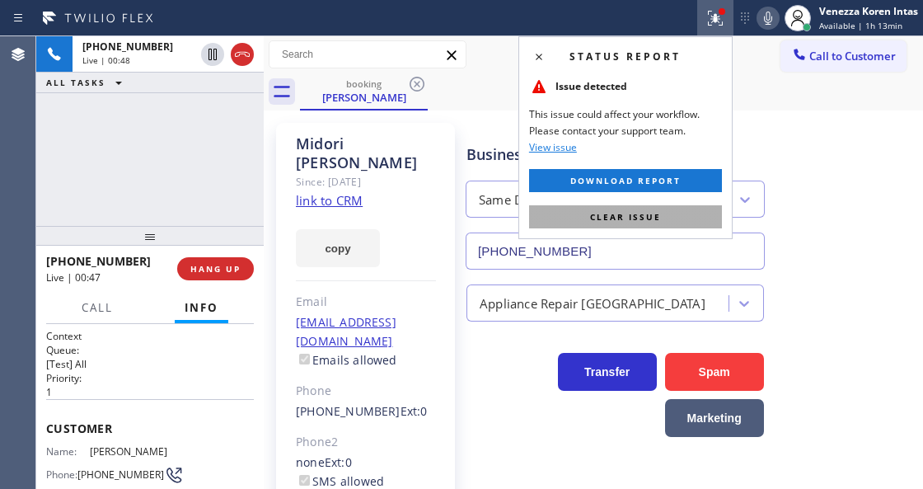
click at [702, 205] on button "Clear issue" at bounding box center [625, 216] width 193 height 23
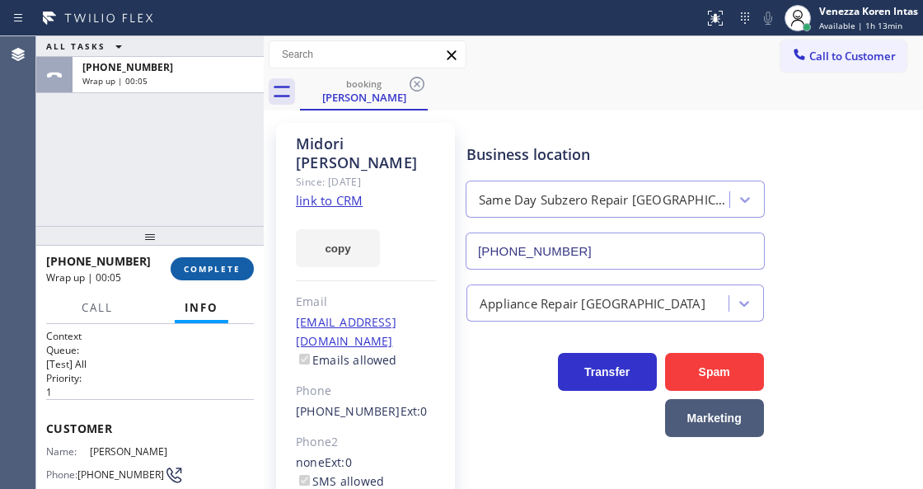
drag, startPoint x: 190, startPoint y: 269, endPoint x: 203, endPoint y: 275, distance: 14.7
click at [190, 269] on span "COMPLETE" at bounding box center [212, 269] width 57 height 12
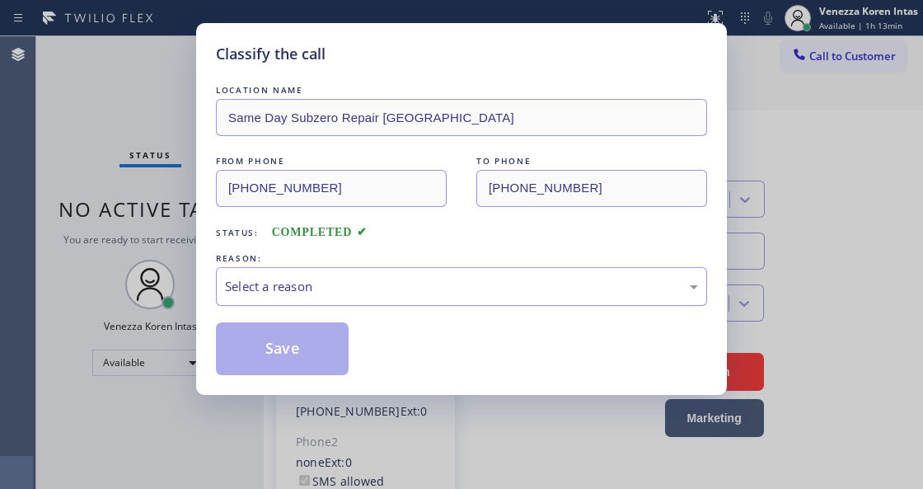
click at [438, 294] on div "Select a reason" at bounding box center [461, 286] width 473 height 19
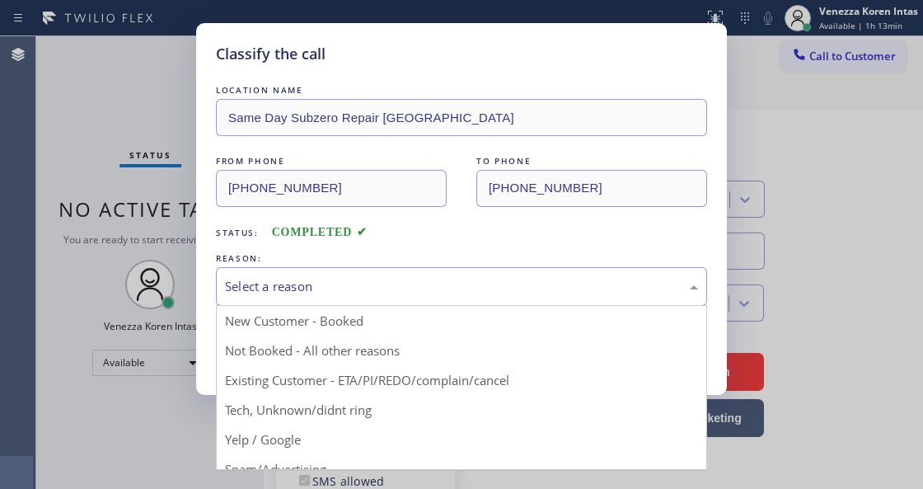
drag, startPoint x: 430, startPoint y: 374, endPoint x: 285, endPoint y: 328, distance: 152.2
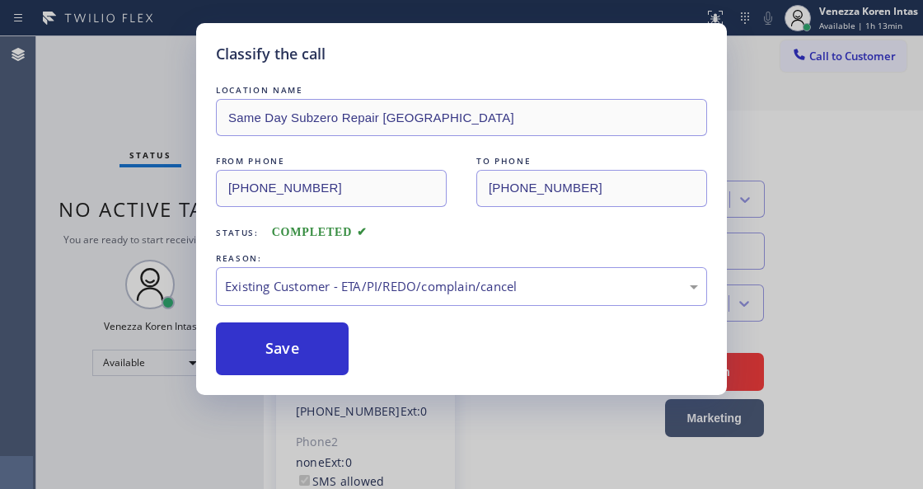
click at [251, 315] on div "LOCATION NAME Same Day Subzero Repair Torrance FROM PHONE [PHONE_NUMBER] TO PHO…" at bounding box center [461, 228] width 491 height 293
click at [290, 362] on button "Save" at bounding box center [282, 348] width 133 height 53
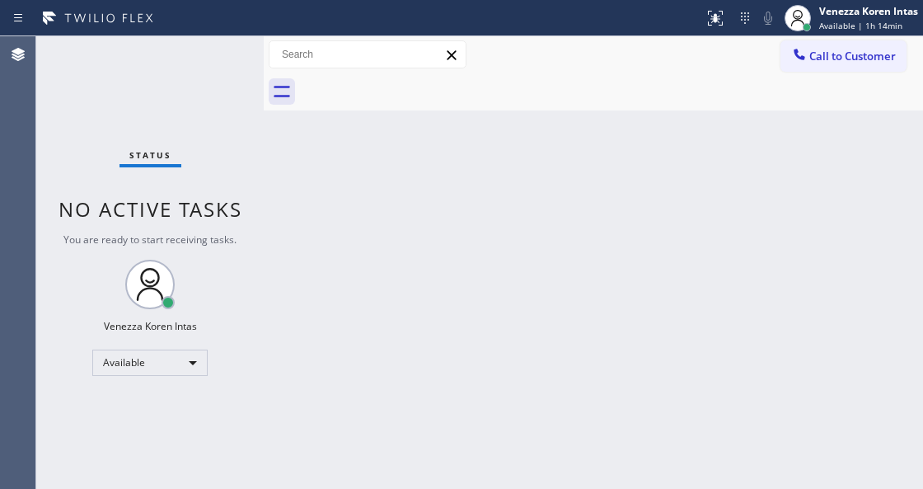
click at [264, 175] on div at bounding box center [264, 262] width 0 height 452
drag, startPoint x: 162, startPoint y: 69, endPoint x: 21, endPoint y: 137, distance: 156.3
click at [162, 68] on div "Status No active tasks You are ready to start receiving tasks. Venezza Koren In…" at bounding box center [149, 262] width 227 height 452
click at [137, 87] on div "Status No active tasks You are ready to start receiving tasks. Venezza Koren In…" at bounding box center [149, 262] width 227 height 452
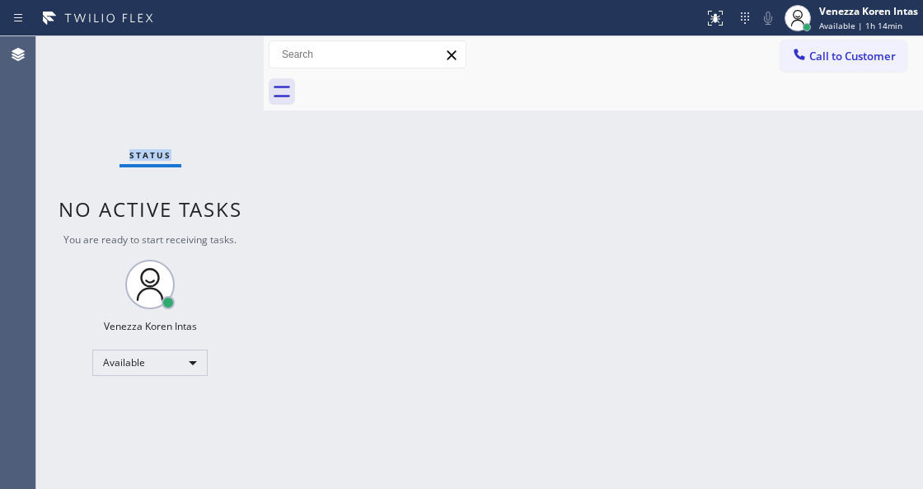
click at [137, 87] on div "Status No active tasks You are ready to start receiving tasks. Venezza Koren In…" at bounding box center [149, 262] width 227 height 452
click at [201, 76] on div "Status No active tasks You are ready to start receiving tasks. Venezza Koren In…" at bounding box center [149, 262] width 227 height 452
click at [481, 168] on div "Back to Dashboard Change Sender ID Customers Technicians Select a contact Outbo…" at bounding box center [593, 262] width 659 height 452
click at [244, 64] on div "Status No active tasks You are ready to start receiving tasks. Venezza Koren In…" at bounding box center [149, 262] width 227 height 452
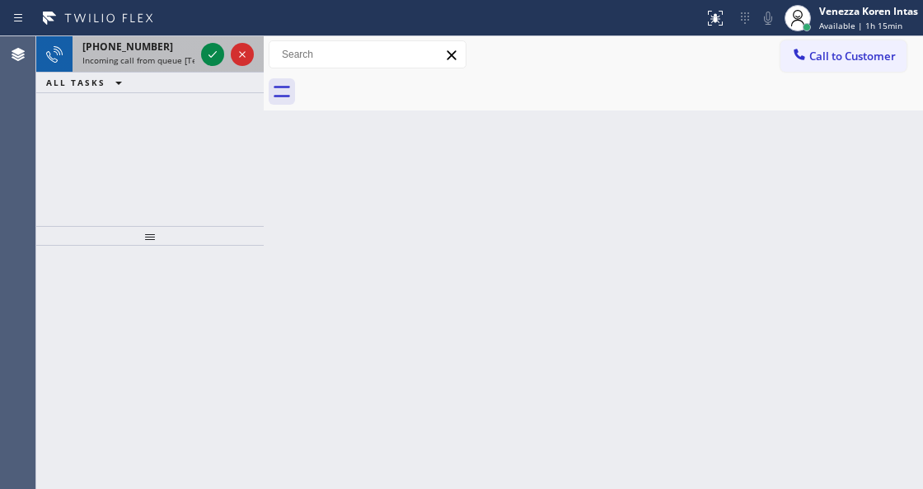
click at [224, 58] on div at bounding box center [227, 54] width 59 height 36
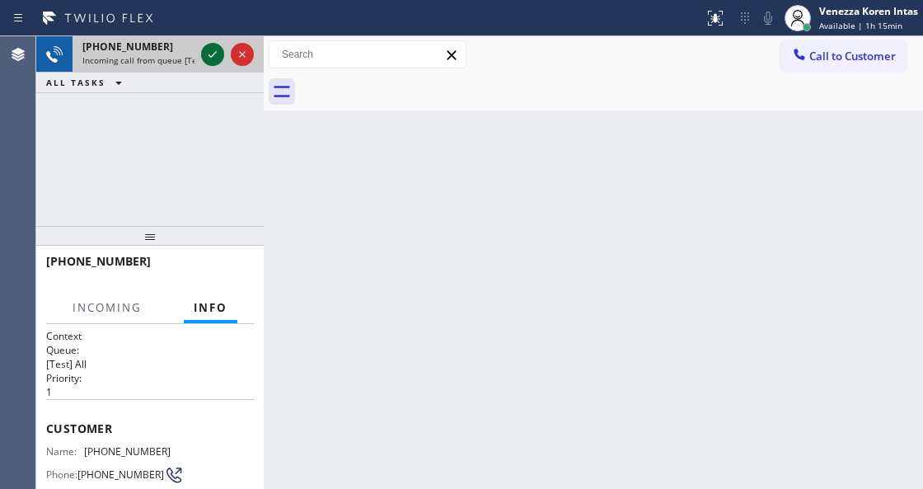
click at [221, 56] on icon at bounding box center [213, 55] width 20 height 20
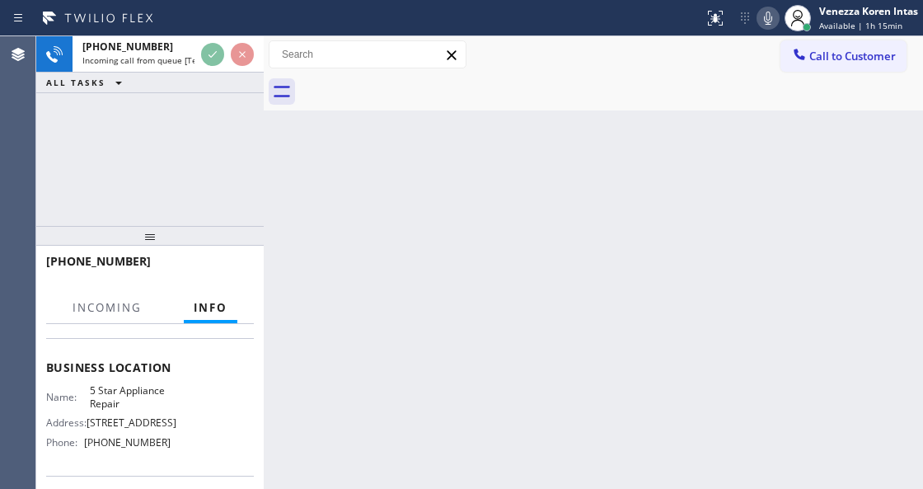
scroll to position [219, 0]
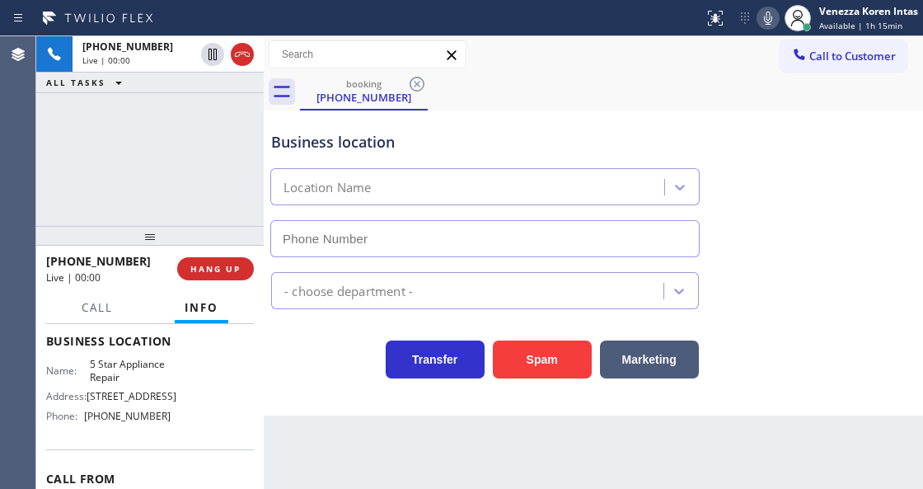
type input "[PHONE_NUMBER]"
click at [194, 122] on div "[PHONE_NUMBER] Live | 00:00 ALL TASKS ALL TASKS ACTIVE TASKS TASKS IN WRAP UP" at bounding box center [149, 131] width 227 height 190
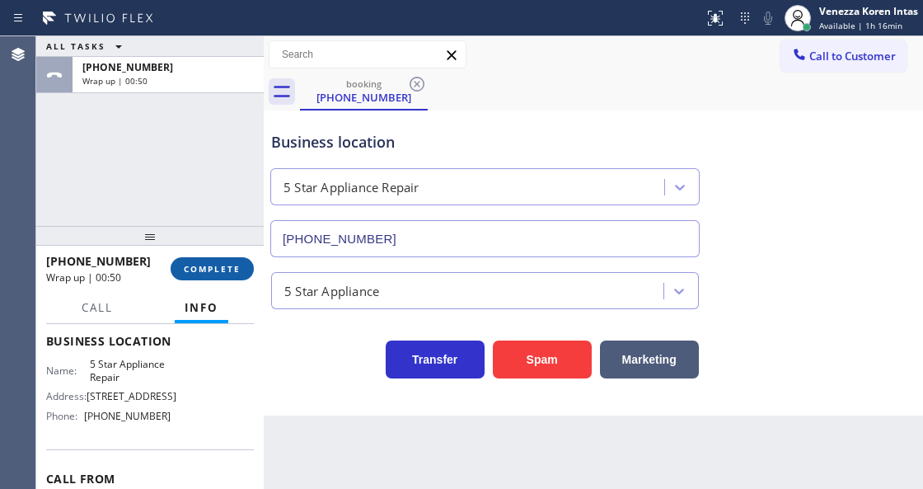
drag, startPoint x: 225, startPoint y: 270, endPoint x: 424, endPoint y: 300, distance: 201.0
click at [227, 270] on span "COMPLETE" at bounding box center [212, 269] width 57 height 12
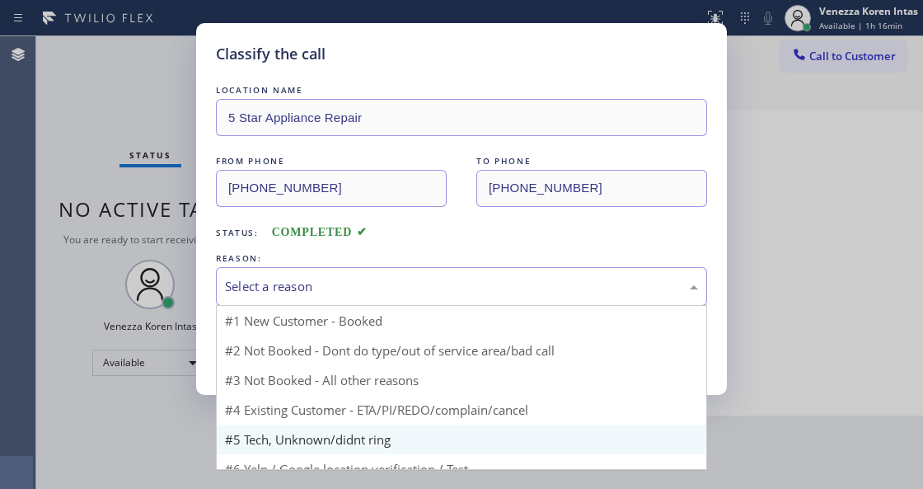
drag, startPoint x: 396, startPoint y: 291, endPoint x: 404, endPoint y: 405, distance: 114.0
click at [396, 295] on div "Select a reason" at bounding box center [461, 286] width 473 height 19
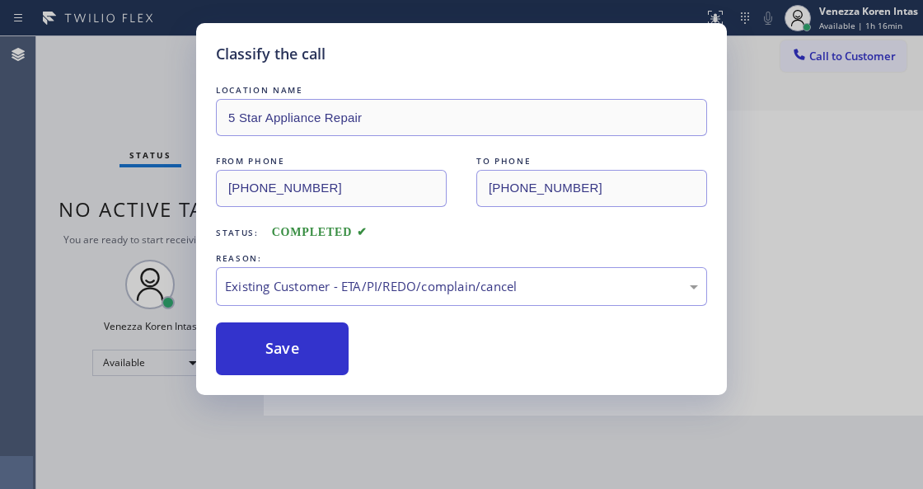
click at [312, 316] on div "LOCATION NAME 5 Star Appliance Repair FROM PHONE [PHONE_NUMBER] TO PHONE [PHONE…" at bounding box center [461, 228] width 491 height 293
click at [312, 330] on button "Save" at bounding box center [282, 348] width 133 height 53
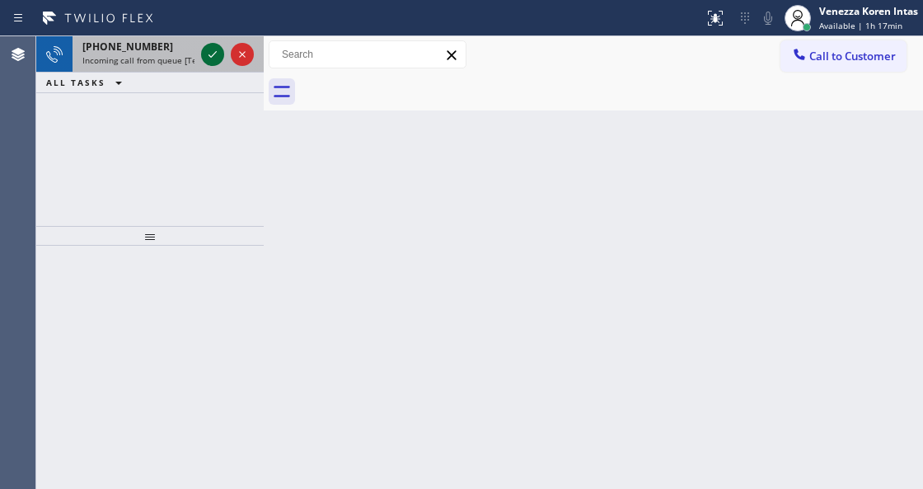
click at [215, 54] on icon at bounding box center [213, 55] width 20 height 20
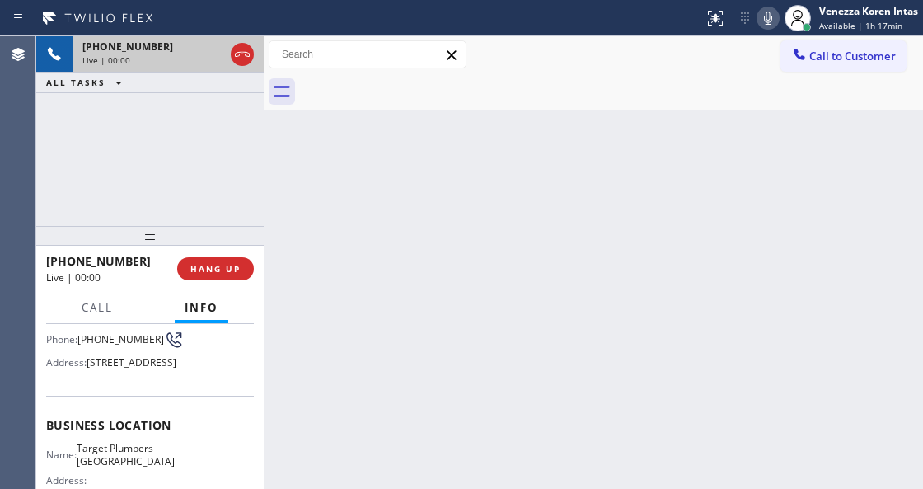
scroll to position [219, 0]
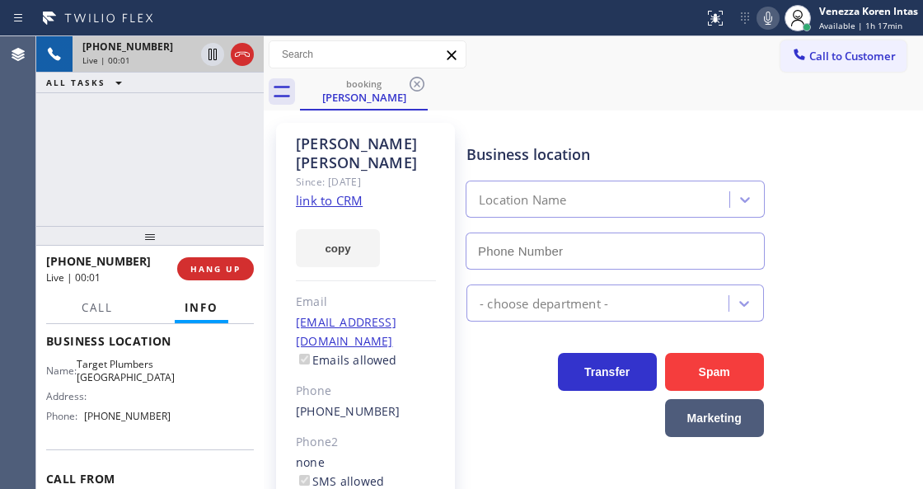
type input "[PHONE_NUMBER]"
click at [341, 192] on link "link to CRM" at bounding box center [329, 200] width 67 height 16
click at [199, 115] on div "[PHONE_NUMBER] Live | 00:35 ALL TASKS ALL TASKS ACTIVE TASKS TASKS IN WRAP UP" at bounding box center [149, 131] width 227 height 190
click at [119, 193] on div "[PHONE_NUMBER] Live | 00:52 ALL TASKS ALL TASKS ACTIVE TASKS TASKS IN WRAP UP" at bounding box center [149, 131] width 227 height 190
click at [767, 22] on icon at bounding box center [768, 18] width 8 height 13
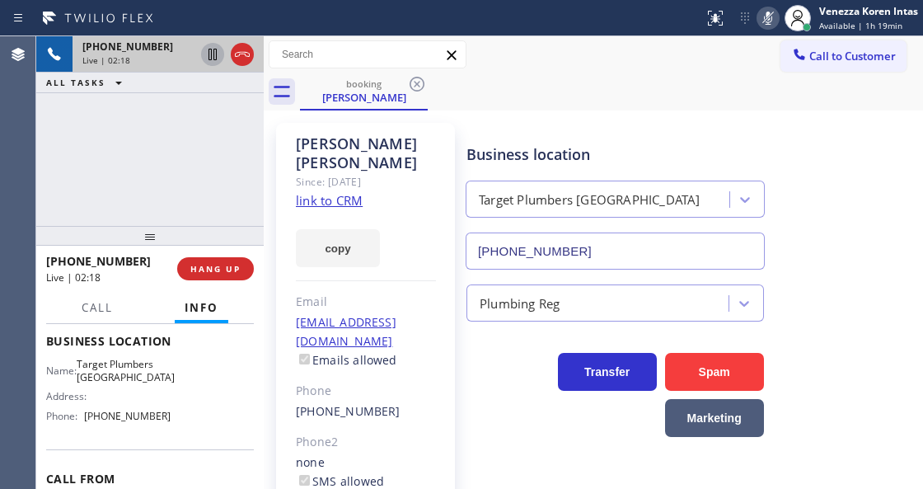
drag, startPoint x: 213, startPoint y: 52, endPoint x: 219, endPoint y: 59, distance: 9.9
click at [213, 52] on icon at bounding box center [213, 55] width 20 height 20
drag, startPoint x: 281, startPoint y: 153, endPoint x: 377, endPoint y: 140, distance: 96.5
click at [281, 153] on div "[PERSON_NAME] Since: [DATE] link to CRM copy Email [EMAIL_ADDRESS][DOMAIN_NAME]…" at bounding box center [365, 378] width 179 height 510
click at [762, 27] on icon at bounding box center [768, 18] width 20 height 20
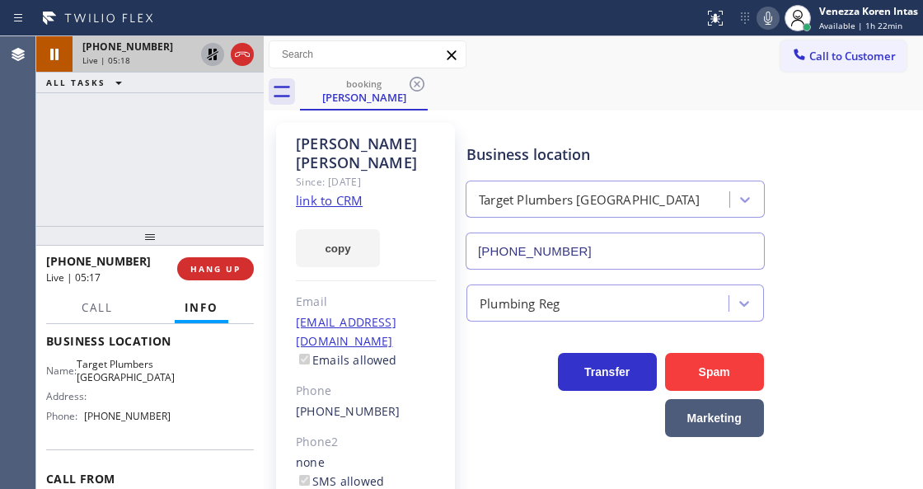
click at [209, 51] on icon at bounding box center [213, 55] width 12 height 12
click at [479, 119] on div "[PERSON_NAME] Since: [DATE] link to CRM copy Email [EMAIL_ADDRESS][DOMAIN_NAME]…" at bounding box center [593, 378] width 651 height 527
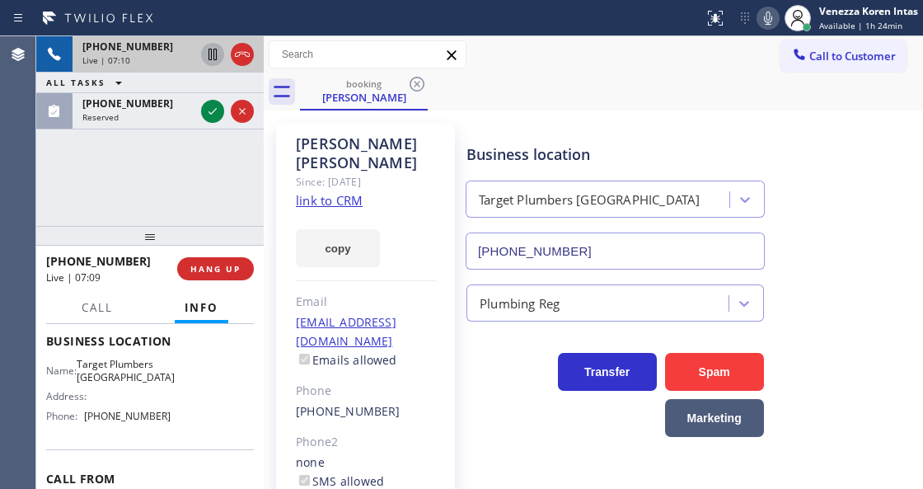
drag, startPoint x: 210, startPoint y: 105, endPoint x: 226, endPoint y: 199, distance: 95.3
click at [210, 105] on icon at bounding box center [213, 111] width 20 height 20
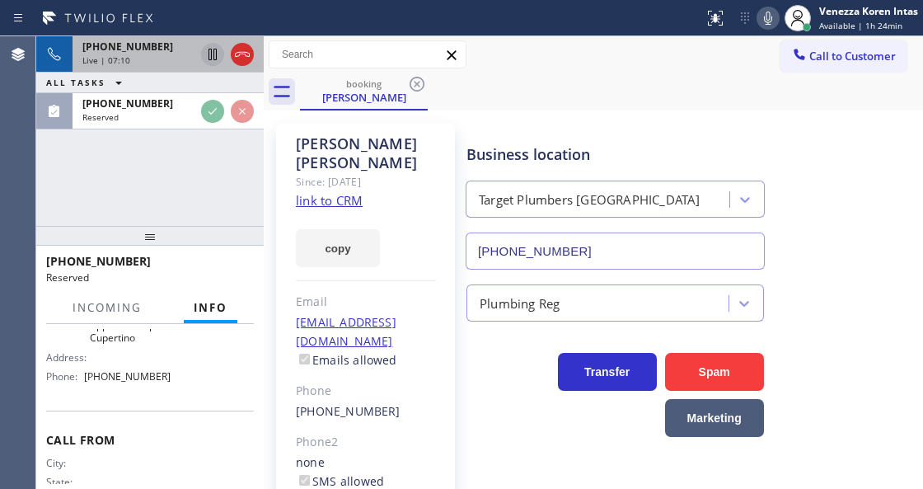
scroll to position [349, 0]
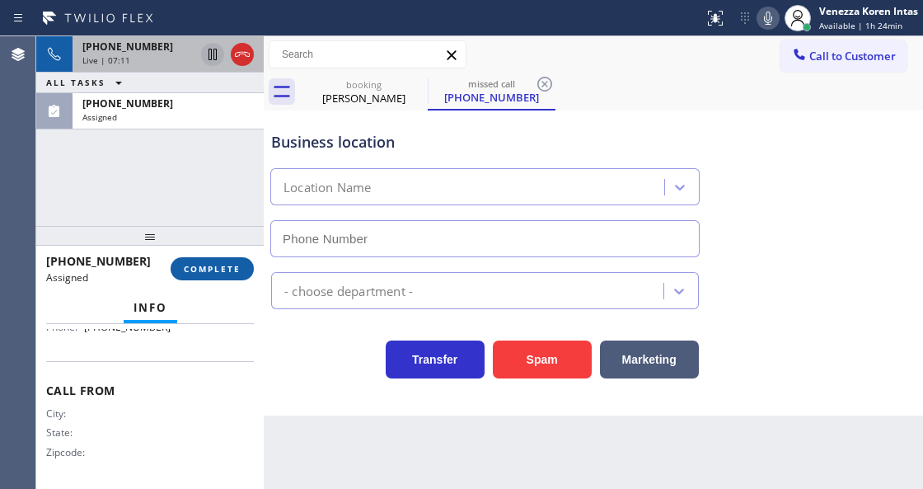
click at [219, 265] on span "COMPLETE" at bounding box center [212, 269] width 57 height 12
type input "[PHONE_NUMBER]"
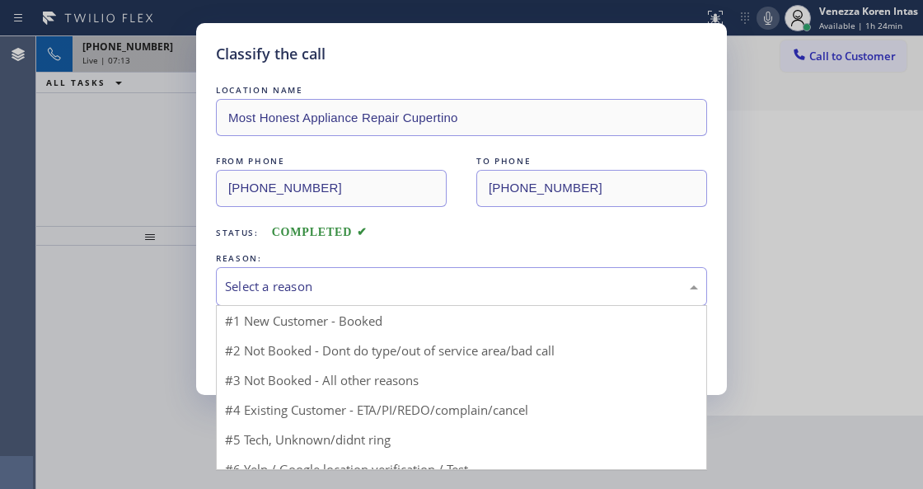
click at [331, 288] on div "Select a reason" at bounding box center [461, 286] width 473 height 19
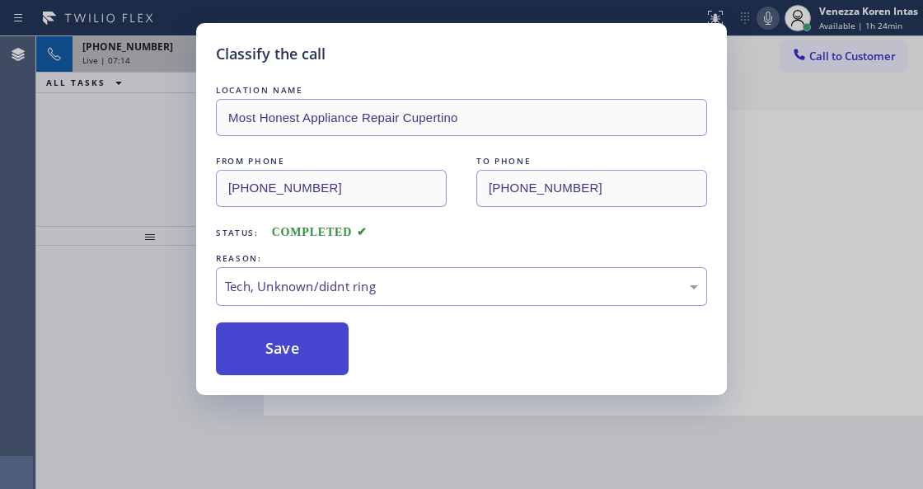
click at [292, 357] on button "Save" at bounding box center [282, 348] width 133 height 53
type input "[PHONE_NUMBER]"
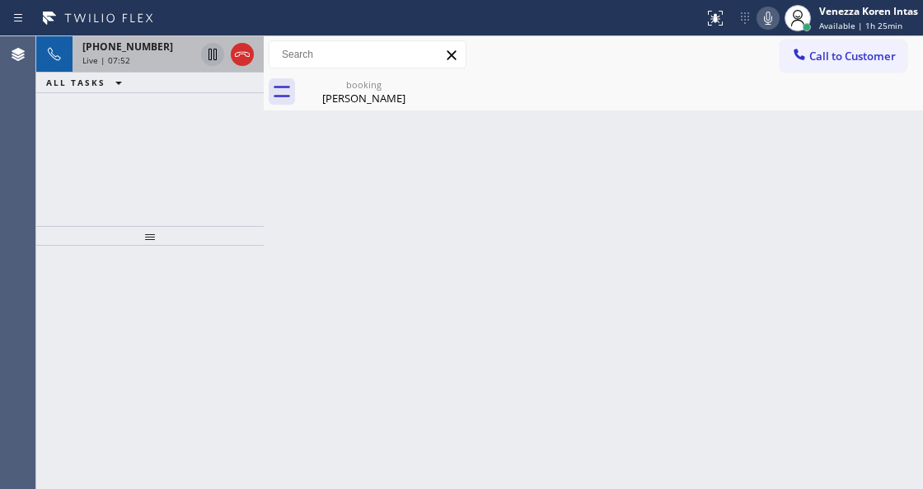
drag, startPoint x: 493, startPoint y: 262, endPoint x: 392, endPoint y: 115, distance: 177.9
click at [484, 258] on div "Back to Dashboard Change Sender ID Customers Technicians Select a contact Outbo…" at bounding box center [593, 262] width 659 height 452
click at [359, 89] on div "booking" at bounding box center [364, 84] width 124 height 12
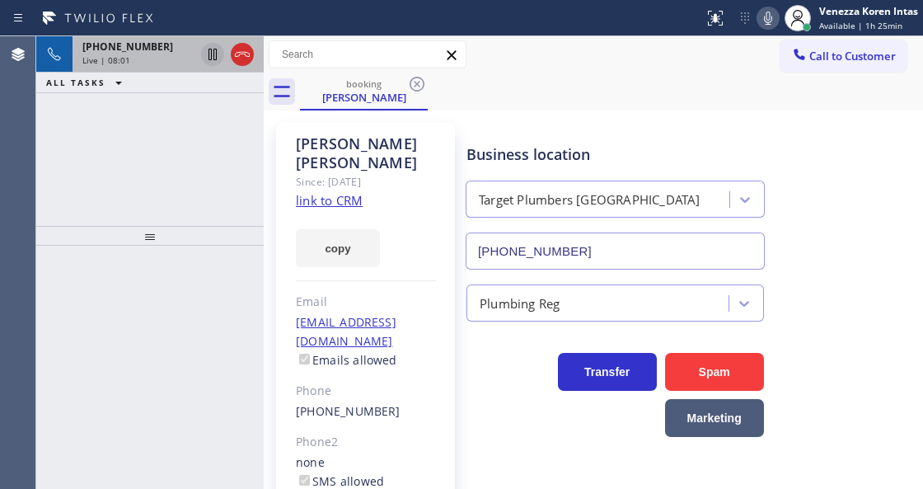
click at [772, 20] on icon at bounding box center [768, 18] width 20 height 20
click at [211, 54] on icon at bounding box center [213, 55] width 8 height 12
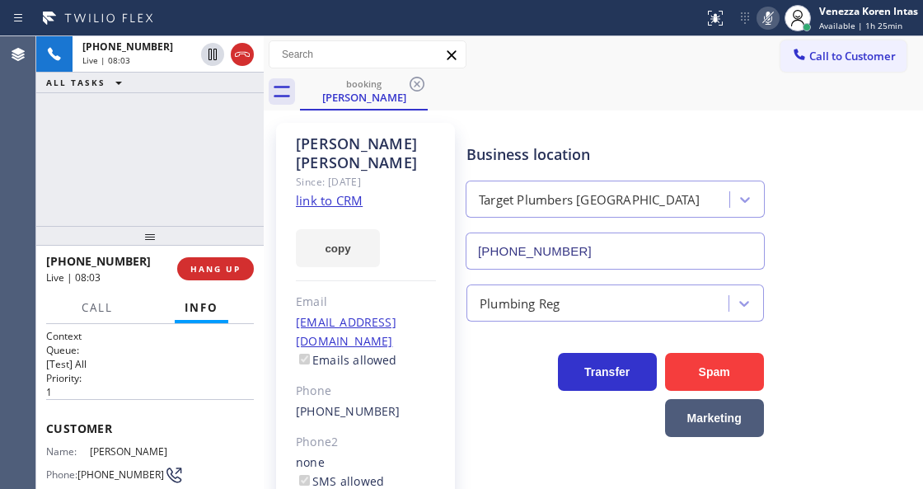
scroll to position [17, 0]
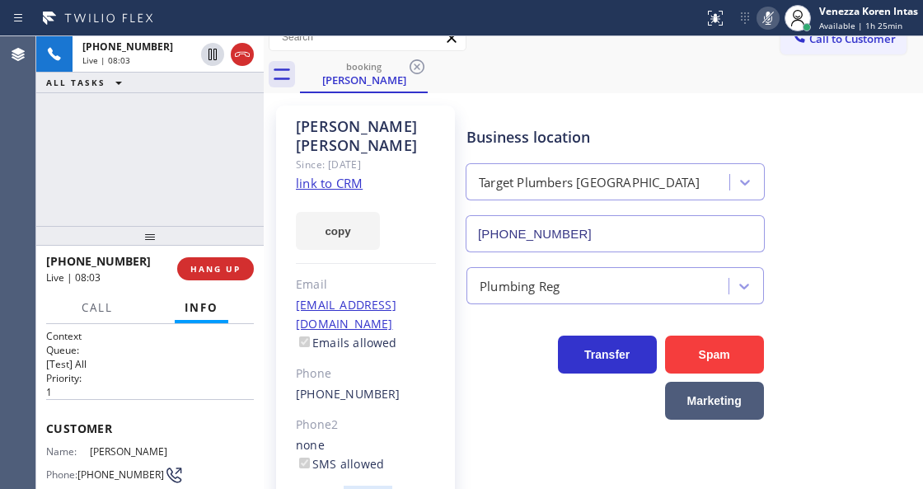
drag, startPoint x: 775, startPoint y: 12, endPoint x: 755, endPoint y: 58, distance: 50.2
click at [774, 12] on icon at bounding box center [768, 18] width 20 height 20
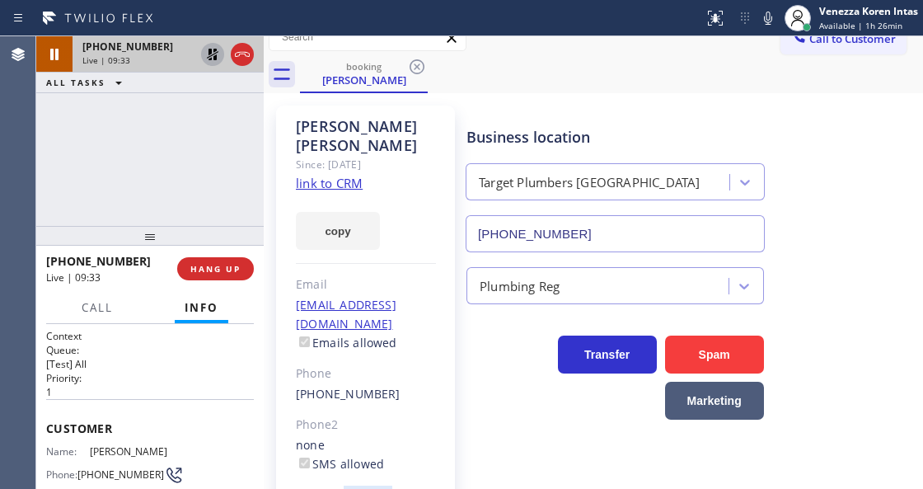
click at [214, 54] on icon at bounding box center [213, 55] width 20 height 20
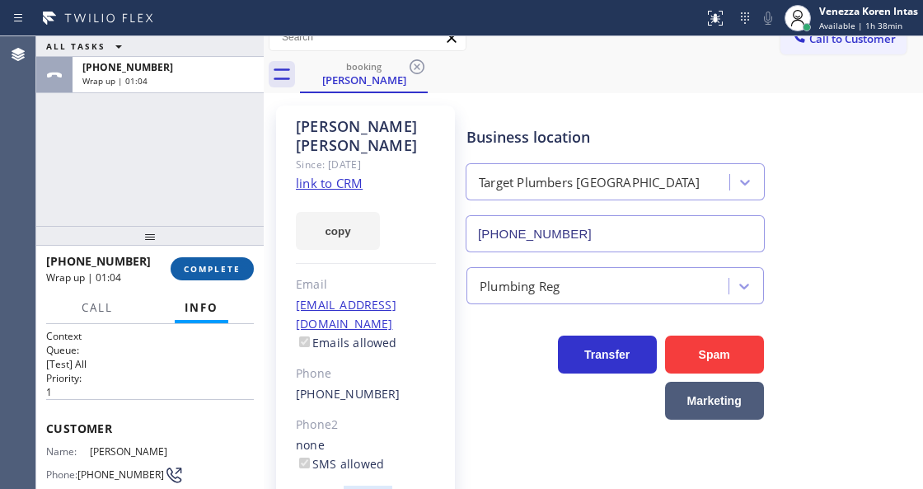
click at [190, 269] on span "COMPLETE" at bounding box center [212, 269] width 57 height 12
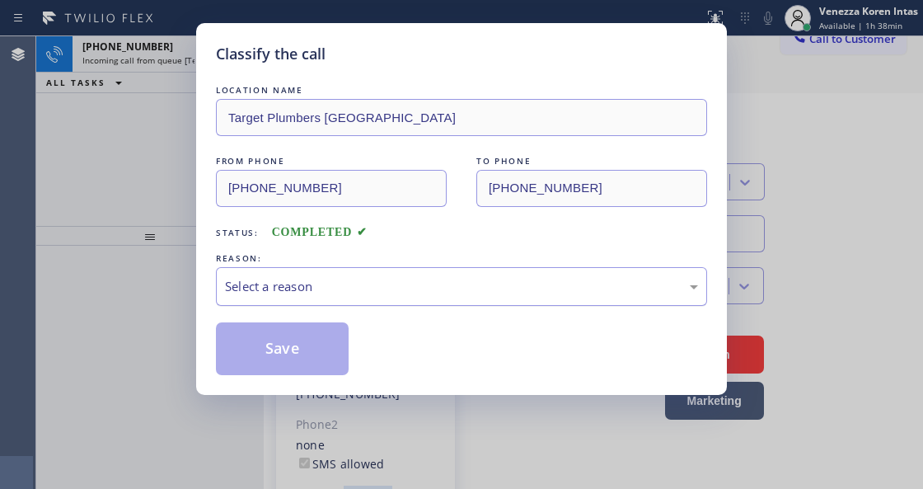
click at [424, 287] on div "Select a reason" at bounding box center [461, 286] width 473 height 19
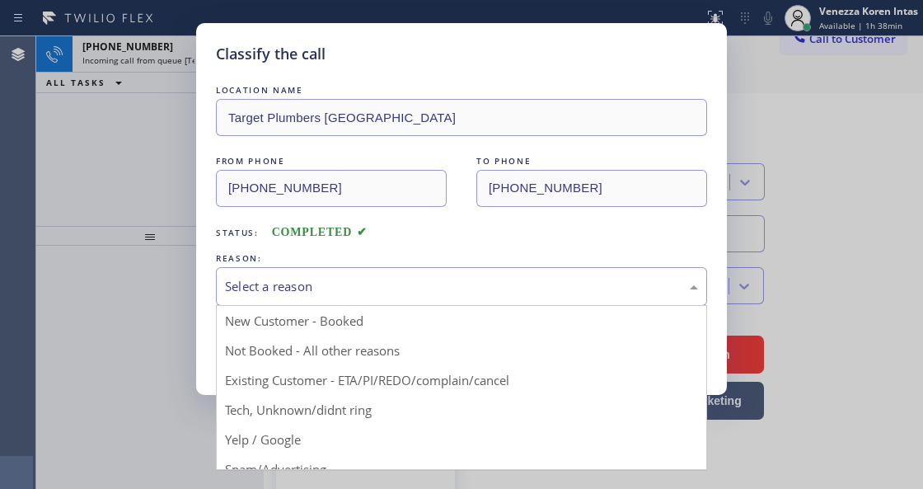
drag, startPoint x: 408, startPoint y: 390, endPoint x: 312, endPoint y: 366, distance: 99.4
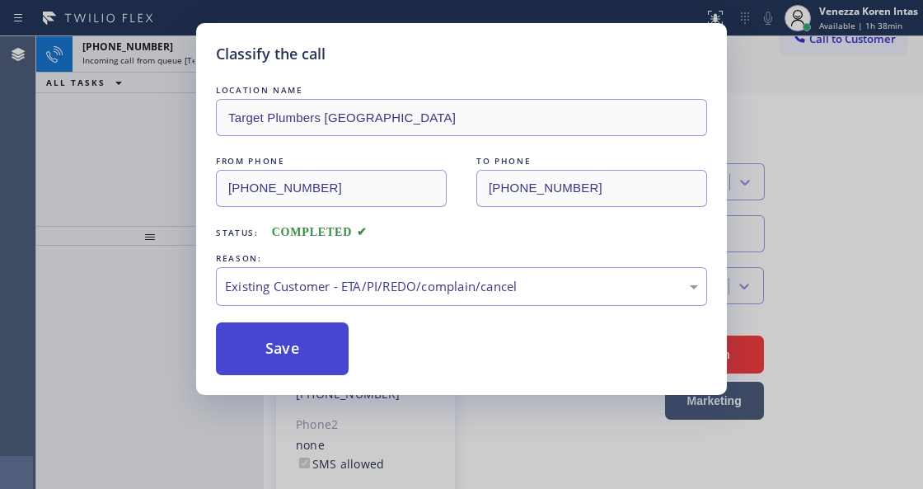
click at [298, 363] on button "Save" at bounding box center [282, 348] width 133 height 53
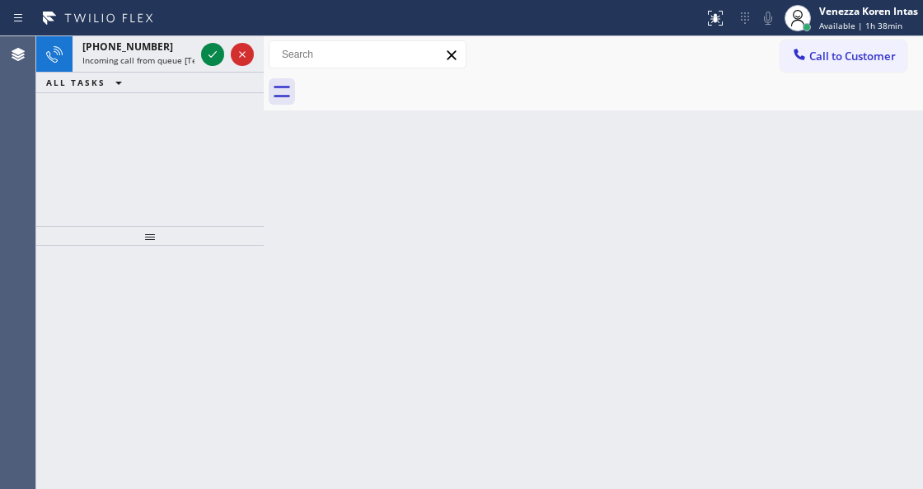
click at [837, 24] on span "Available | 1h 38min" at bounding box center [860, 26] width 83 height 12
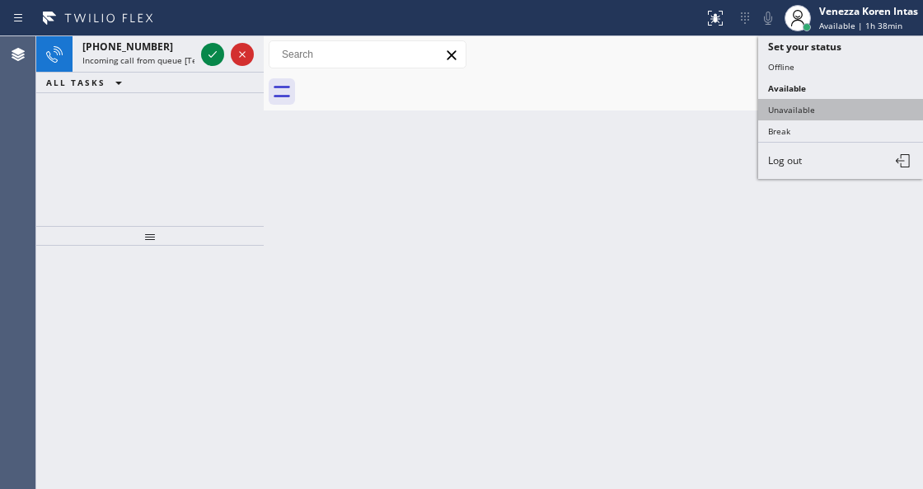
click at [830, 107] on button "Unavailable" at bounding box center [840, 109] width 165 height 21
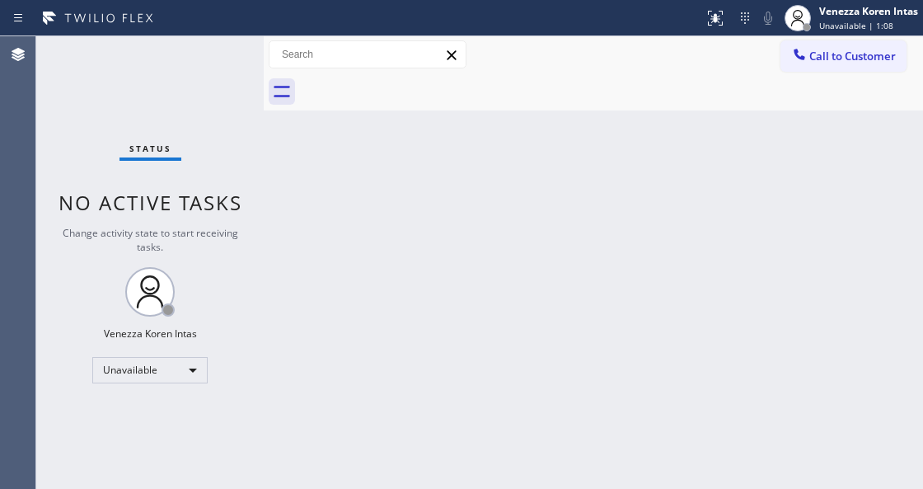
drag, startPoint x: 312, startPoint y: 264, endPoint x: 242, endPoint y: 295, distance: 76.7
click at [312, 264] on div "Back to Dashboard Change Sender ID Customers Technicians Select a contact Outbo…" at bounding box center [593, 262] width 659 height 452
click at [157, 365] on div "Unavailable" at bounding box center [149, 370] width 115 height 26
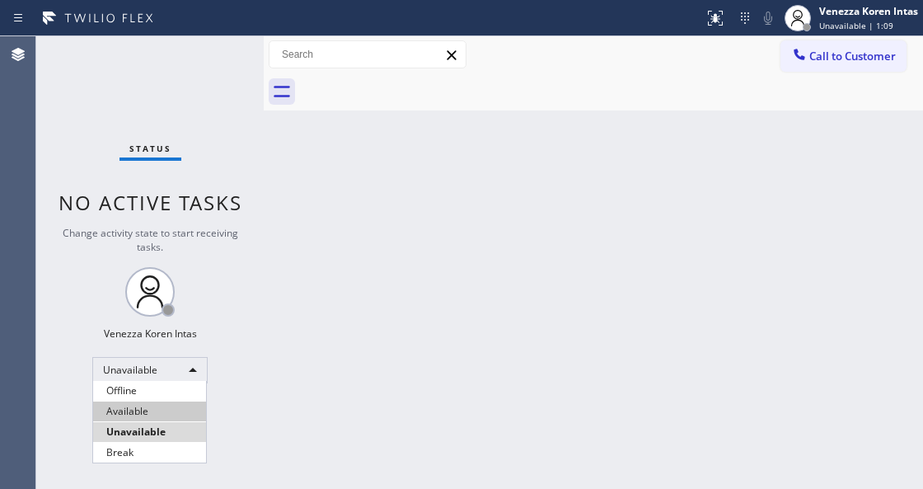
click at [170, 412] on li "Available" at bounding box center [149, 411] width 113 height 20
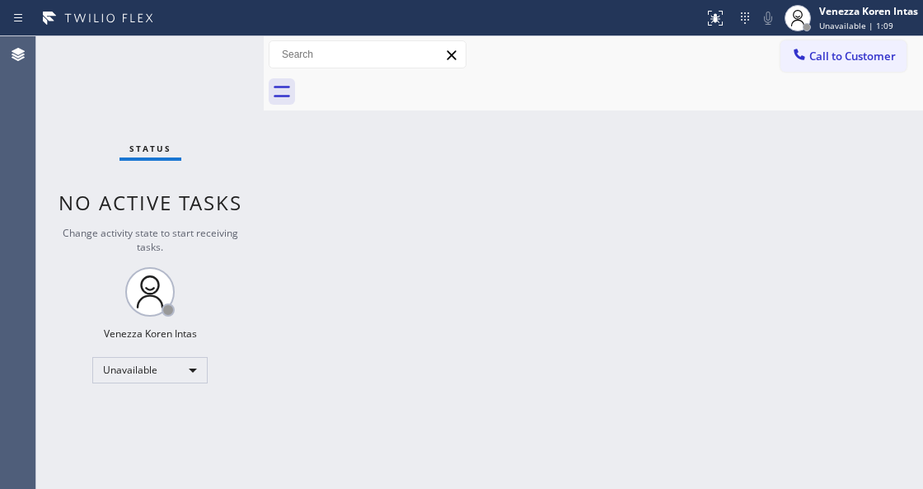
click at [348, 331] on div "Back to Dashboard Change Sender ID Customers Technicians Select a contact Outbo…" at bounding box center [593, 262] width 659 height 452
click at [264, 181] on div at bounding box center [264, 262] width 0 height 452
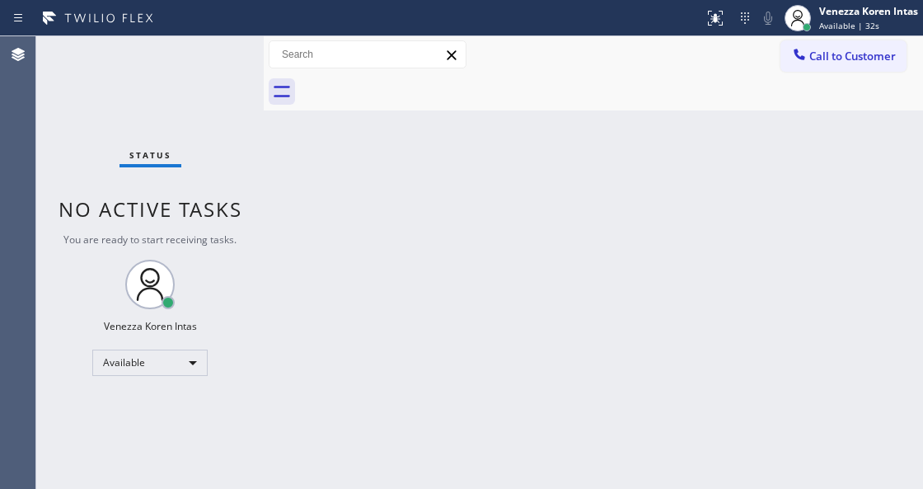
click at [543, 154] on div "Back to Dashboard Change Sender ID Customers Technicians Select a contact Outbo…" at bounding box center [593, 262] width 659 height 452
click at [476, 260] on div "Back to Dashboard Change Sender ID Customers Technicians Select a contact Outbo…" at bounding box center [593, 262] width 659 height 452
click at [474, 222] on div "Back to Dashboard Change Sender ID Customers Technicians Select a contact Outbo…" at bounding box center [593, 262] width 659 height 452
click at [551, 190] on div "Back to Dashboard Change Sender ID Customers Technicians Select a contact Outbo…" at bounding box center [593, 262] width 659 height 452
drag, startPoint x: 495, startPoint y: 170, endPoint x: 450, endPoint y: 301, distance: 138.7
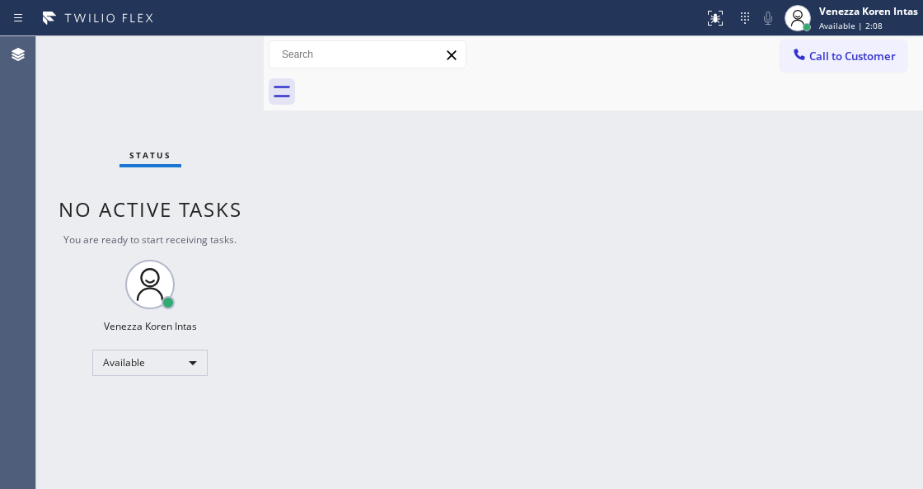
click at [495, 172] on div "Back to Dashboard Change Sender ID Customers Technicians Select a contact Outbo…" at bounding box center [593, 262] width 659 height 452
click at [99, 124] on div "Status No active tasks You are ready to start receiving tasks. Venezza Koren In…" at bounding box center [149, 262] width 227 height 452
click at [173, 96] on div "Status No active tasks You are ready to start receiving tasks. Venezza Koren In…" at bounding box center [149, 262] width 227 height 452
drag, startPoint x: 390, startPoint y: 234, endPoint x: 470, endPoint y: 293, distance: 99.1
click at [396, 246] on div "Back to Dashboard Change Sender ID Customers Technicians Select a contact Outbo…" at bounding box center [593, 262] width 659 height 452
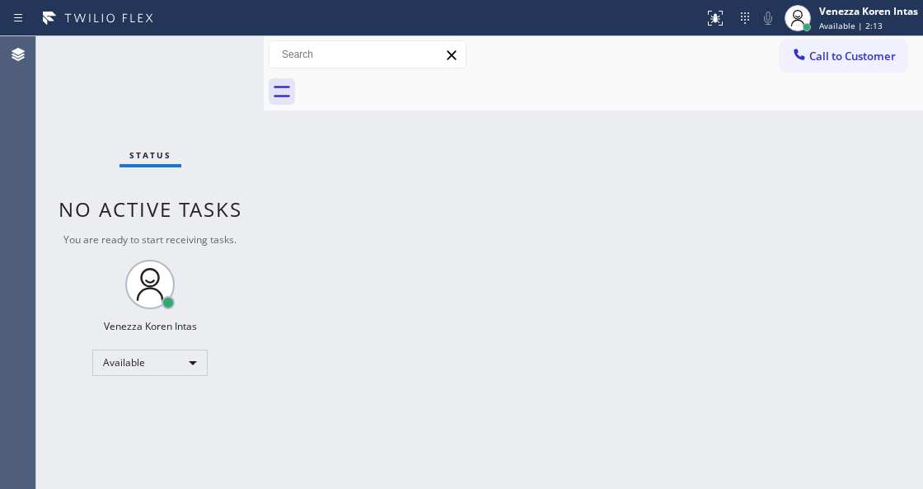
drag, startPoint x: 511, startPoint y: 144, endPoint x: 507, endPoint y: 302, distance: 158.3
click at [511, 151] on div "Back to Dashboard Change Sender ID Customers Technicians Select a contact Outbo…" at bounding box center [593, 262] width 659 height 452
click at [499, 309] on div "Back to Dashboard Change Sender ID Customers Technicians Select a contact Outbo…" at bounding box center [593, 262] width 659 height 452
click at [454, 445] on div "Back to Dashboard Change Sender ID Customers Technicians Select a contact Outbo…" at bounding box center [593, 262] width 659 height 452
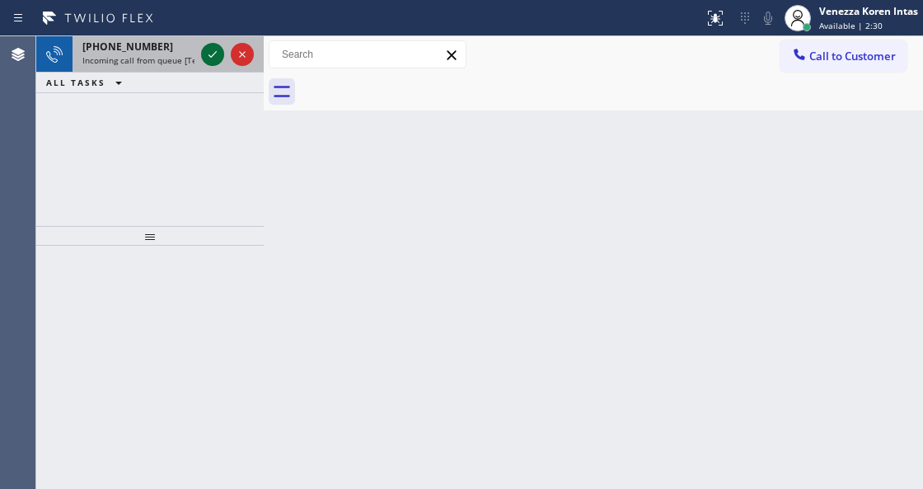
click at [221, 52] on icon at bounding box center [213, 55] width 20 height 20
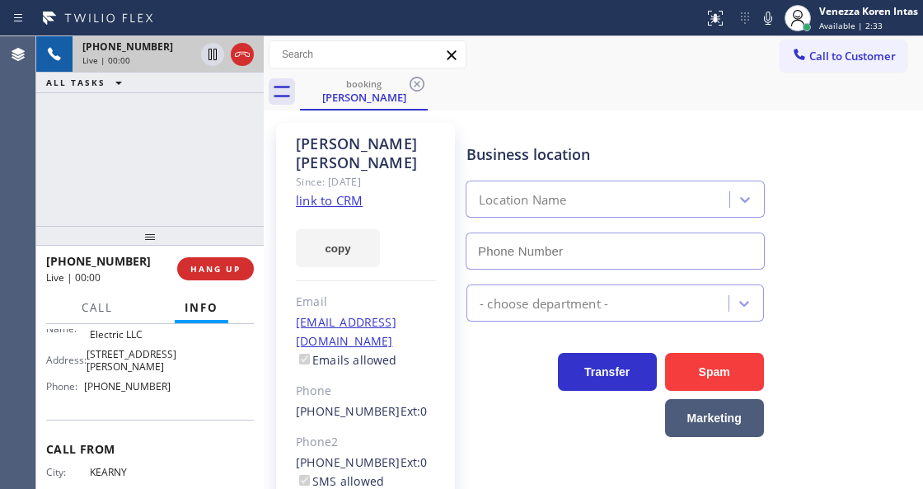
scroll to position [219, 0]
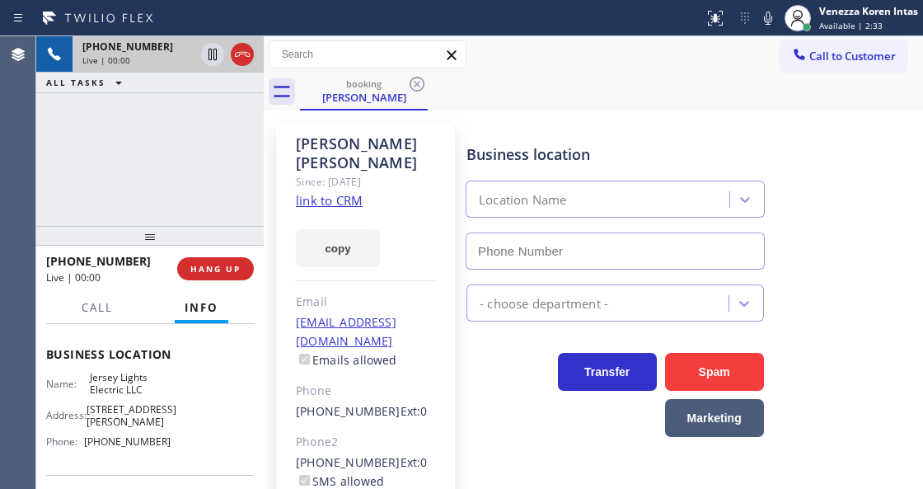
type input "[PHONE_NUMBER]"
click at [190, 174] on div "[PHONE_NUMBER] Live | 00:09 ALL TASKS ALL TASKS ACTIVE TASKS TASKS IN WRAP UP" at bounding box center [149, 131] width 227 height 190
click at [326, 192] on link "link to CRM" at bounding box center [329, 200] width 67 height 16
click at [254, 58] on div at bounding box center [227, 54] width 59 height 36
click at [237, 50] on icon at bounding box center [242, 55] width 20 height 20
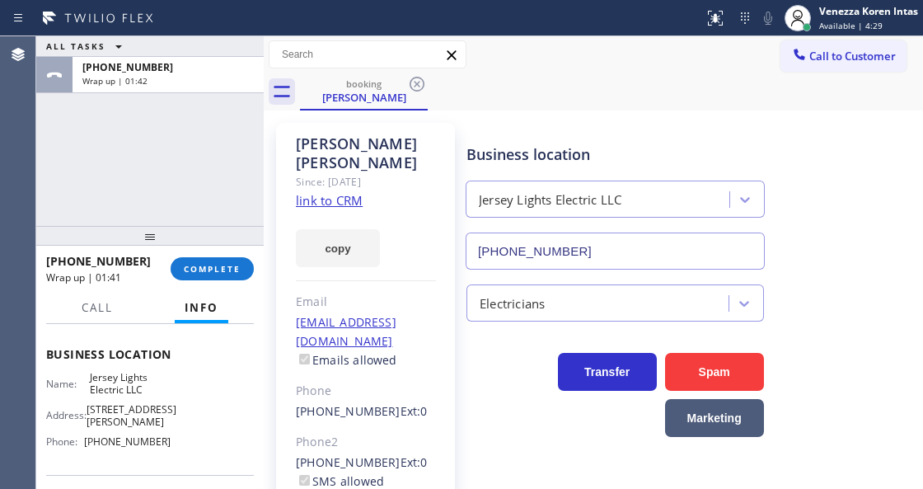
drag, startPoint x: 363, startPoint y: 124, endPoint x: 390, endPoint y: 118, distance: 28.0
click at [363, 124] on div "[PERSON_NAME] Since: [DATE] link to CRM copy Email [EMAIL_ADDRESS][DOMAIN_NAME]…" at bounding box center [365, 387] width 179 height 528
click at [227, 266] on span "COMPLETE" at bounding box center [212, 269] width 57 height 12
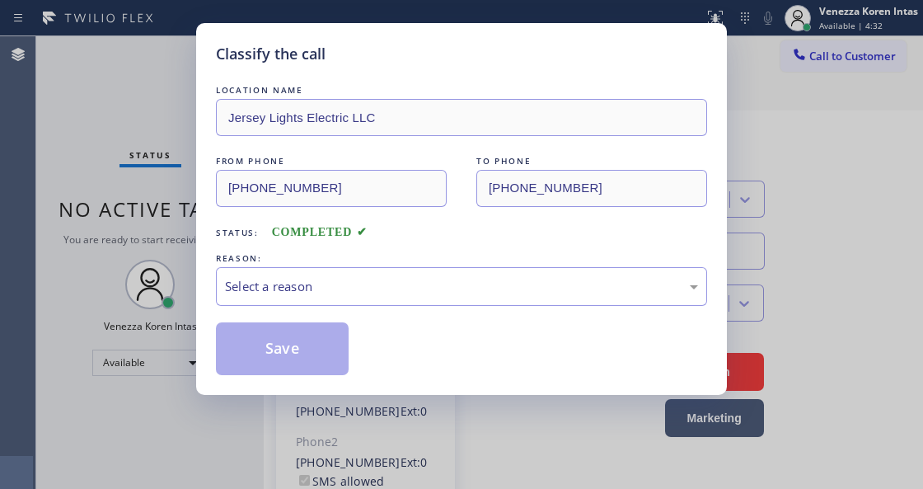
click at [362, 301] on div "Select a reason" at bounding box center [461, 286] width 491 height 39
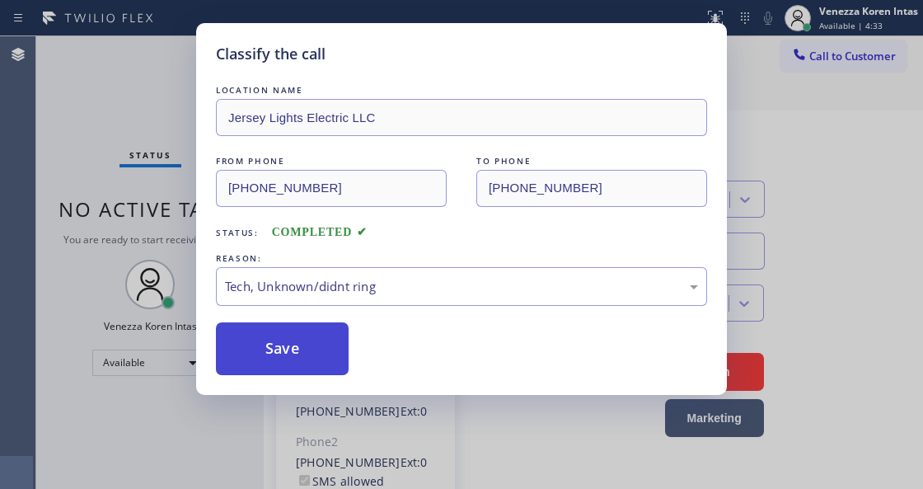
click at [319, 359] on button "Save" at bounding box center [282, 348] width 133 height 53
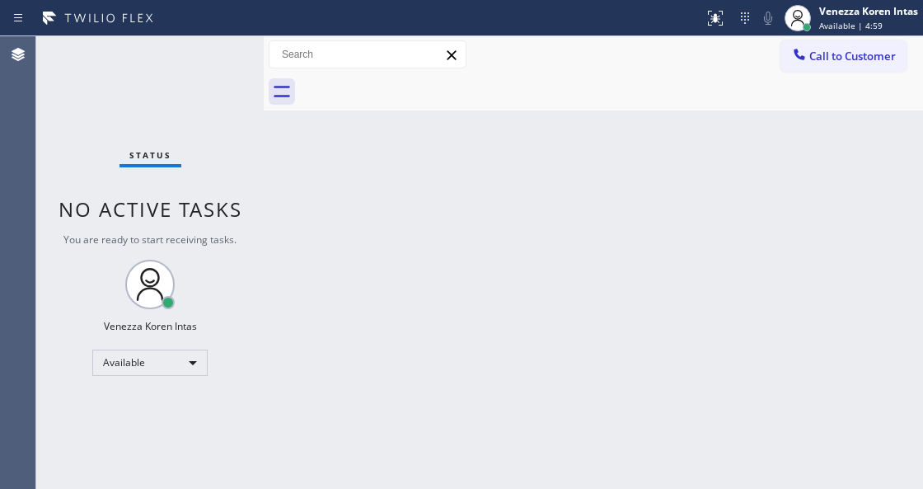
drag, startPoint x: 333, startPoint y: 229, endPoint x: 392, endPoint y: 203, distance: 64.2
click at [333, 229] on div "Back to Dashboard Change Sender ID Customers Technicians Select a contact Outbo…" at bounding box center [593, 262] width 659 height 452
drag, startPoint x: 478, startPoint y: 139, endPoint x: 366, endPoint y: 148, distance: 112.5
click at [476, 140] on div "Back to Dashboard Change Sender ID Customers Technicians Select a contact Outbo…" at bounding box center [593, 262] width 659 height 452
click at [226, 85] on div "Status No active tasks You are ready to start receiving tasks. Venezza Koren In…" at bounding box center [149, 262] width 227 height 452
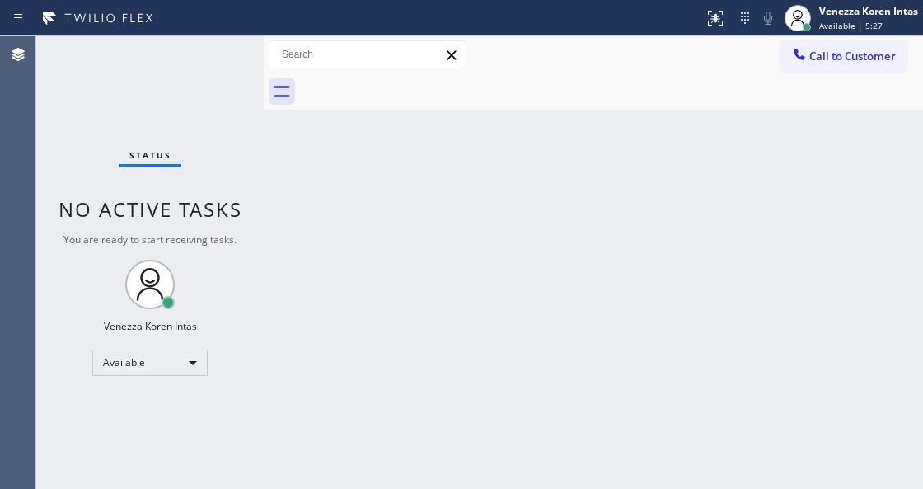
click at [221, 113] on div "Status No active tasks You are ready to start receiving tasks. Venezza Koren In…" at bounding box center [149, 262] width 227 height 452
click at [307, 296] on div "Back to Dashboard Change Sender ID Customers Technicians Select a contact Outbo…" at bounding box center [593, 262] width 659 height 452
drag, startPoint x: 260, startPoint y: 237, endPoint x: 210, endPoint y: 156, distance: 95.4
click at [256, 233] on div "Status No active tasks You are ready to start receiving tasks. Venezza Koren In…" at bounding box center [479, 262] width 887 height 452
click at [210, 156] on div "Status No active tasks You are ready to start receiving tasks. Venezza Koren In…" at bounding box center [149, 262] width 227 height 452
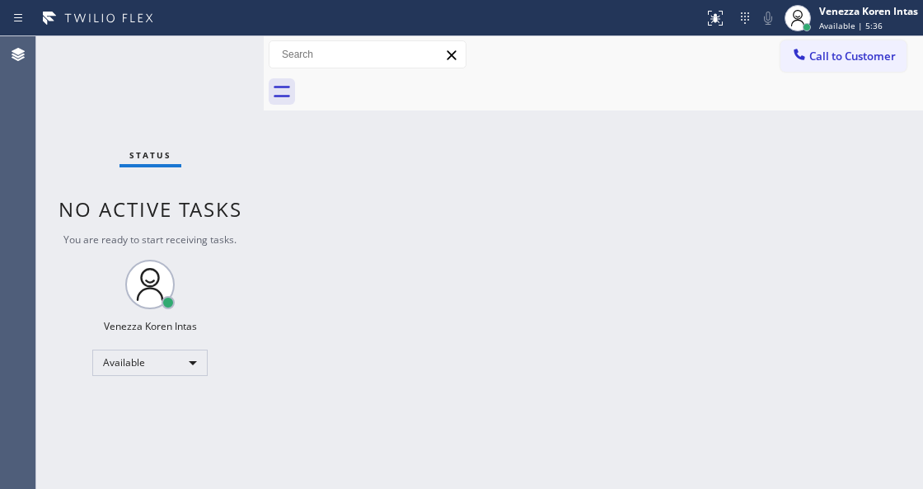
drag, startPoint x: 198, startPoint y: 115, endPoint x: 45, endPoint y: 157, distance: 158.2
click at [198, 114] on div "Status No active tasks You are ready to start receiving tasks. Venezza Koren In…" at bounding box center [149, 262] width 227 height 452
click at [171, 86] on div "Status No active tasks You are ready to start receiving tasks. Venezza Koren In…" at bounding box center [149, 262] width 227 height 452
click at [495, 282] on div "Back to Dashboard Change Sender ID Customers Technicians Select a contact Outbo…" at bounding box center [593, 262] width 659 height 452
click at [199, 79] on div "Status No active tasks You are ready to start receiving tasks. Venezza Koren In…" at bounding box center [149, 262] width 227 height 452
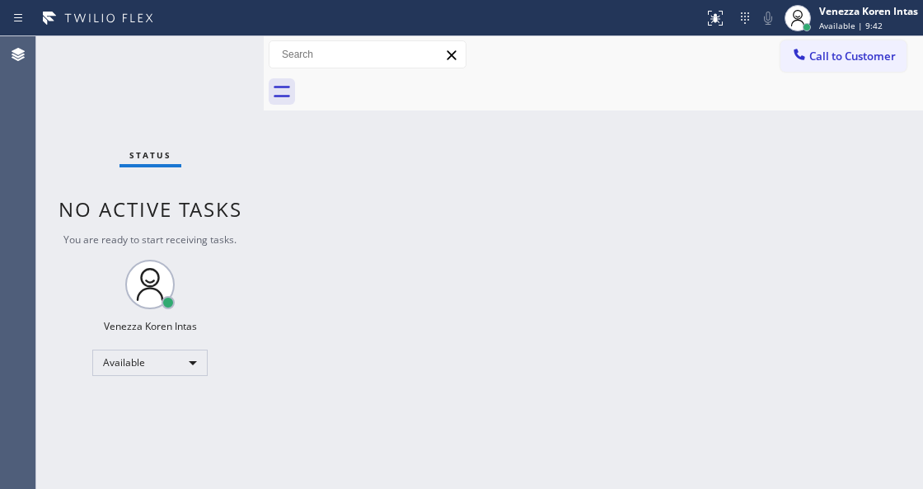
click at [216, 58] on div "Status No active tasks You are ready to start receiving tasks. Venezza Koren In…" at bounding box center [149, 262] width 227 height 452
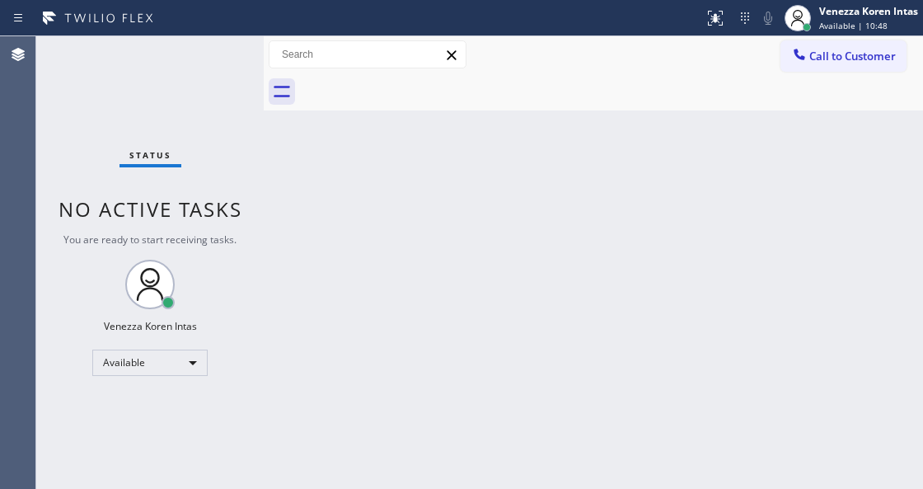
click at [216, 58] on div "Status No active tasks You are ready to start receiving tasks. Venezza Koren In…" at bounding box center [149, 262] width 227 height 452
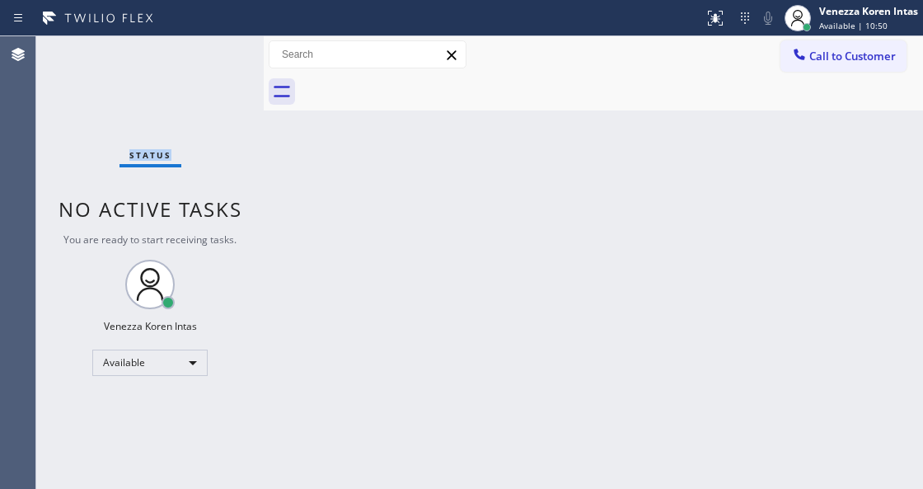
click at [216, 58] on div "Status No active tasks You are ready to start receiving tasks. Venezza Koren In…" at bounding box center [149, 262] width 227 height 452
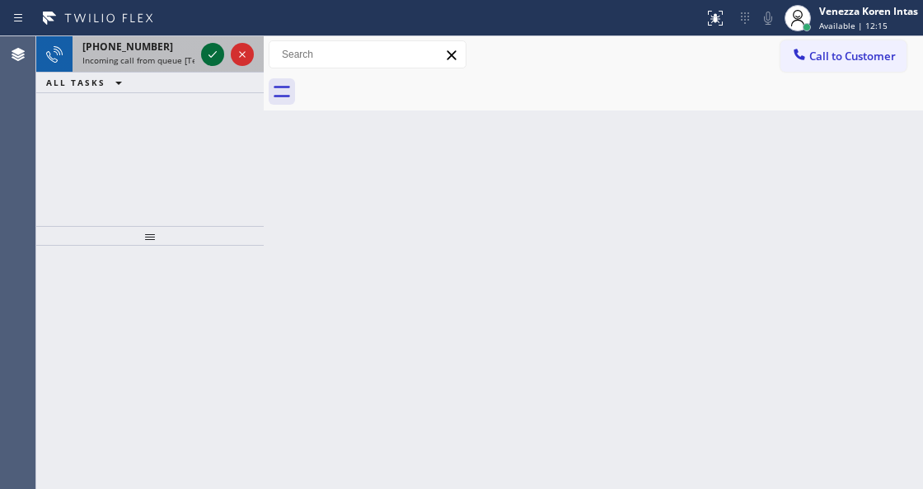
click at [208, 49] on icon at bounding box center [213, 55] width 20 height 20
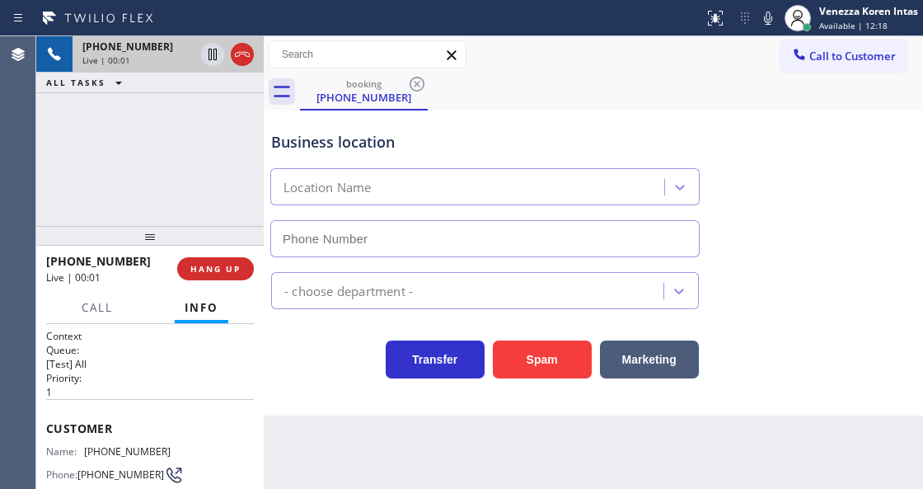
type input "[PHONE_NUMBER]"
click at [765, 21] on icon at bounding box center [768, 18] width 20 height 20
click at [212, 51] on icon at bounding box center [213, 55] width 20 height 20
drag, startPoint x: 767, startPoint y: 21, endPoint x: 647, endPoint y: 110, distance: 149.7
click at [767, 21] on icon at bounding box center [768, 18] width 8 height 13
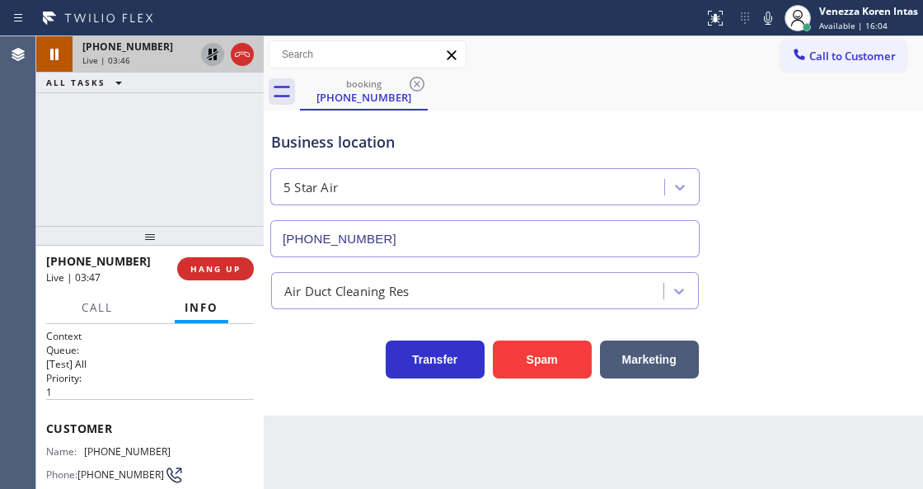
click at [214, 58] on icon at bounding box center [213, 55] width 12 height 12
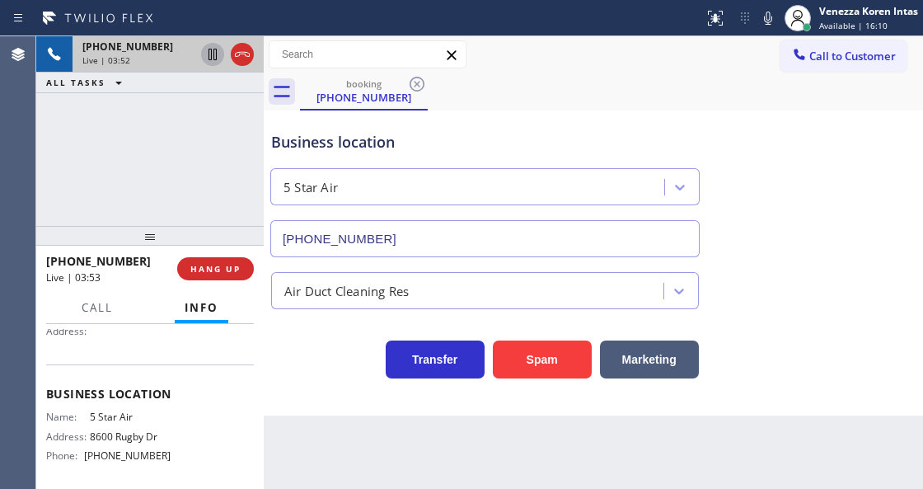
scroll to position [219, 0]
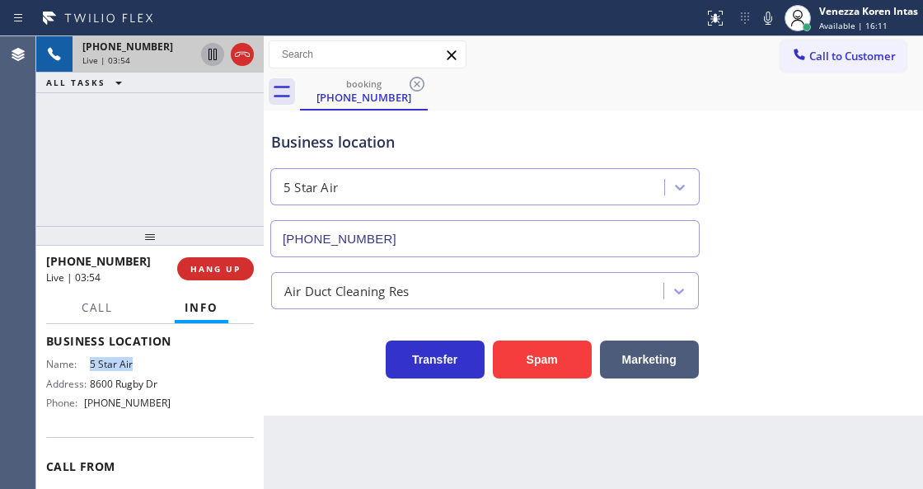
drag, startPoint x: 84, startPoint y: 364, endPoint x: 129, endPoint y: 363, distance: 44.5
click at [129, 363] on div "Name: 5 Star Air" at bounding box center [108, 364] width 124 height 12
copy div "5 Star Air"
drag, startPoint x: 327, startPoint y: 134, endPoint x: 354, endPoint y: 145, distance: 29.5
click at [327, 134] on div "Business location" at bounding box center [485, 142] width 428 height 22
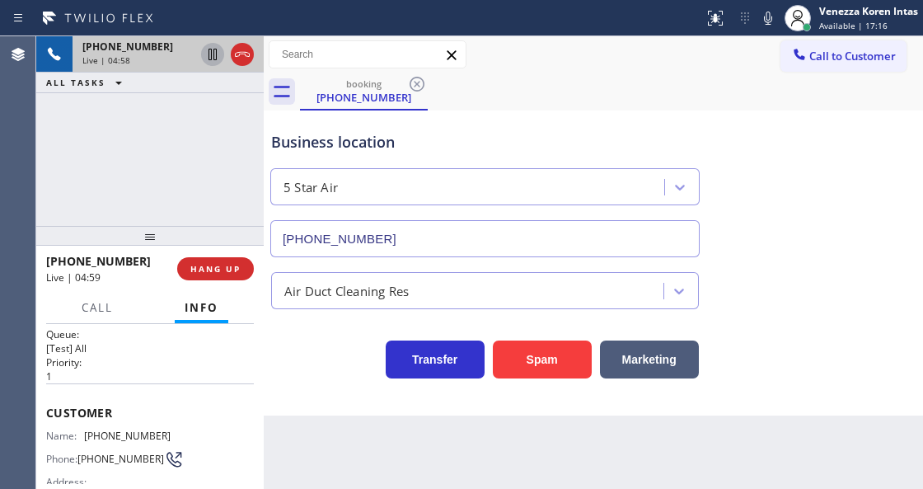
scroll to position [0, 0]
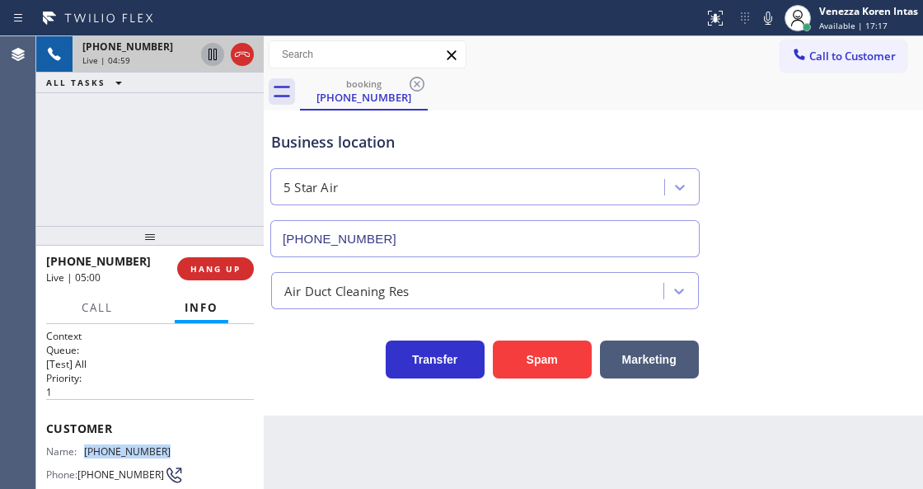
drag, startPoint x: 171, startPoint y: 443, endPoint x: 84, endPoint y: 454, distance: 87.3
click at [84, 454] on div "Name: [PHONE_NUMBER] Phone: [PHONE_NUMBER] Address:" at bounding box center [150, 477] width 208 height 65
copy div "[PHONE_NUMBER]"
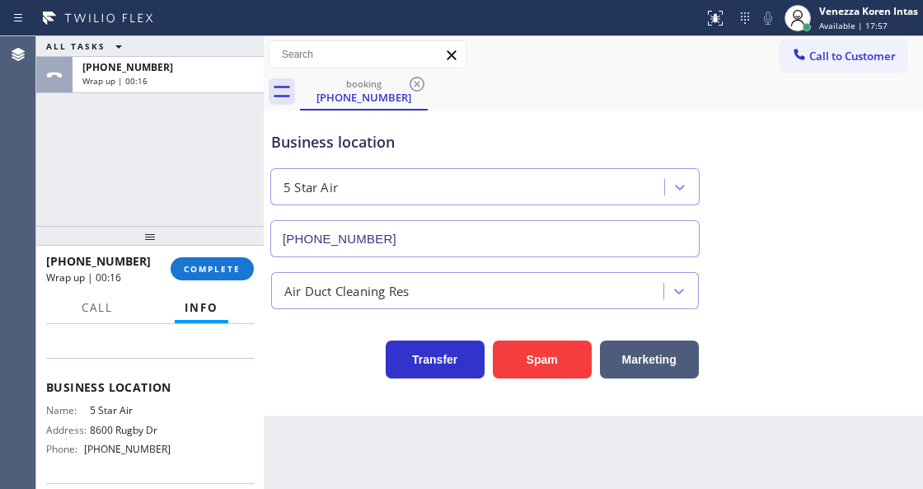
scroll to position [219, 0]
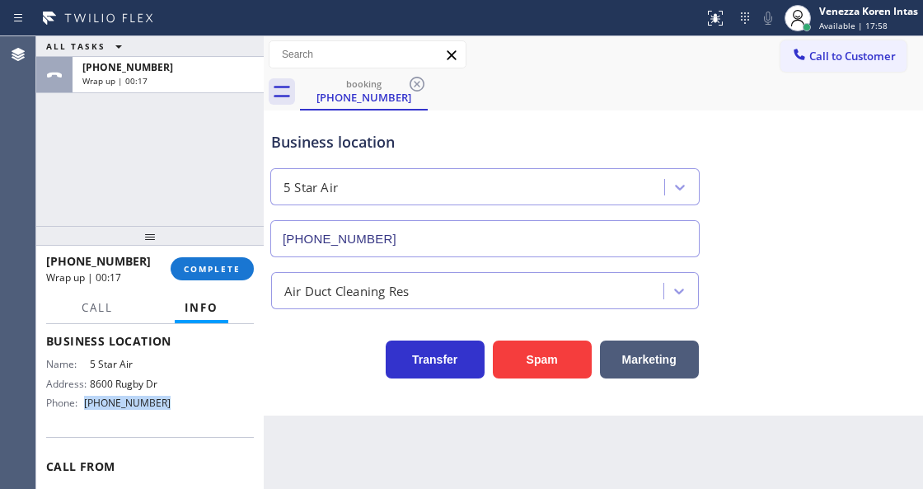
drag, startPoint x: 175, startPoint y: 401, endPoint x: 89, endPoint y: 404, distance: 85.8
click at [89, 404] on div "Name: 5 Star Air Address: [STREET_ADDRESS] Phone: [PHONE_NUMBER]" at bounding box center [150, 387] width 208 height 58
copy span "[PHONE_NUMBER]"
click at [208, 272] on span "COMPLETE" at bounding box center [212, 269] width 57 height 12
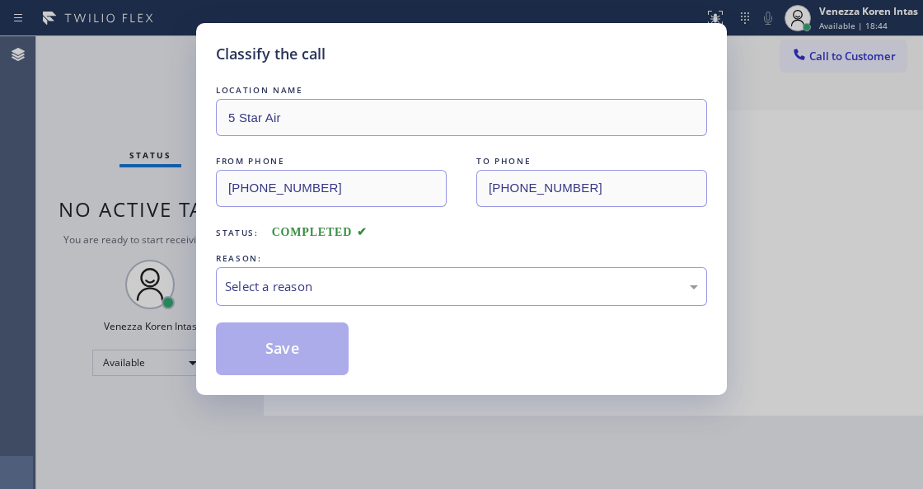
click at [358, 298] on div "Select a reason" at bounding box center [461, 286] width 491 height 39
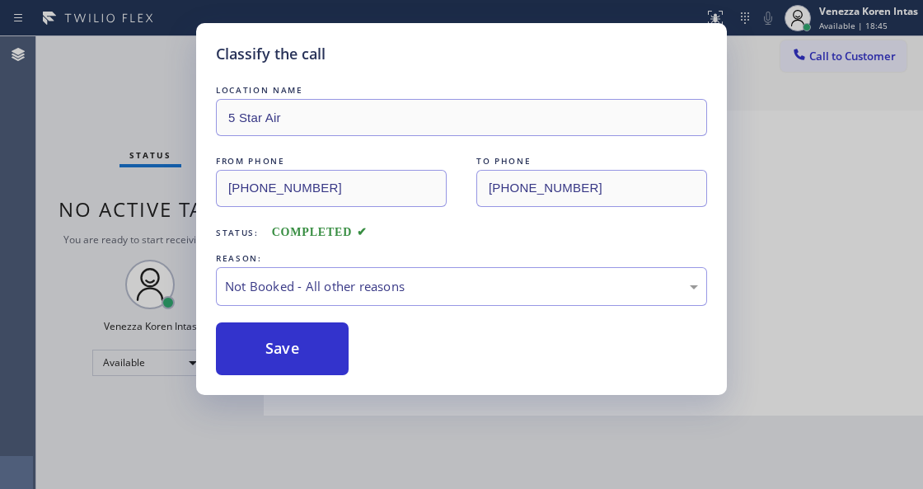
click at [307, 376] on div "Classify the call LOCATION NAME 5 Star Air FROM PHONE [PHONE_NUMBER] TO PHONE […" at bounding box center [461, 209] width 531 height 372
click at [280, 351] on button "Save" at bounding box center [282, 348] width 133 height 53
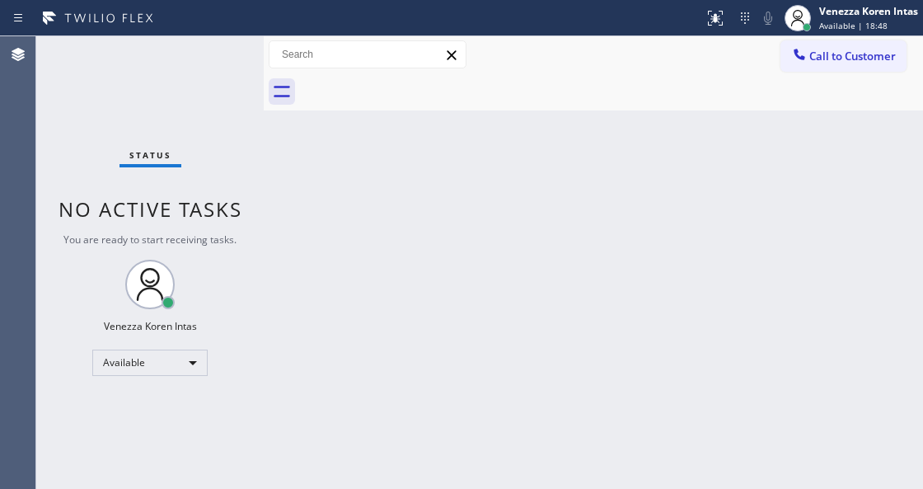
click at [277, 348] on div "Back to Dashboard Change Sender ID Customers Technicians Select a contact Outbo…" at bounding box center [593, 262] width 659 height 452
click at [165, 365] on div "Available" at bounding box center [149, 362] width 115 height 26
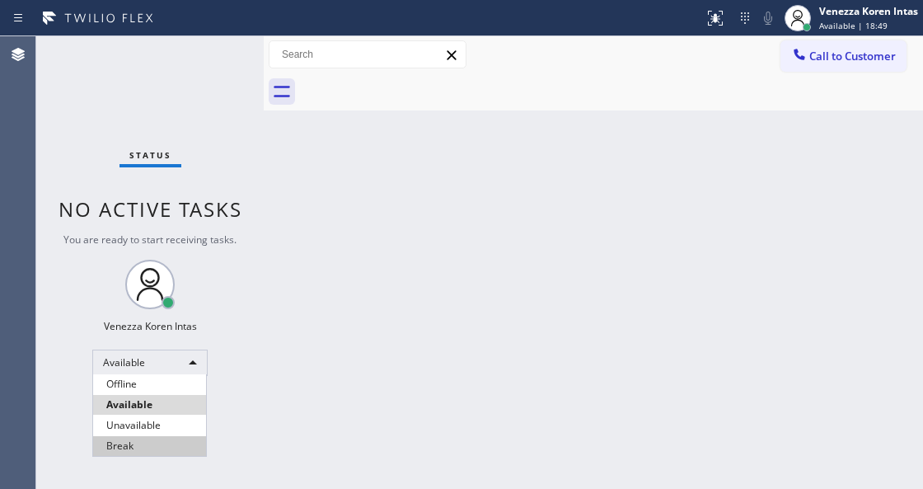
click at [171, 448] on li "Break" at bounding box center [149, 446] width 113 height 20
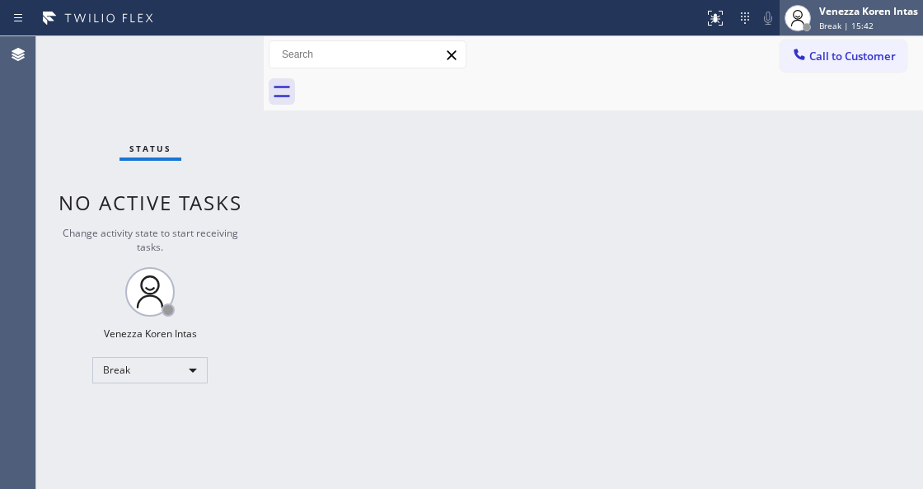
click at [841, 25] on span "Break | 15:42" at bounding box center [846, 26] width 54 height 12
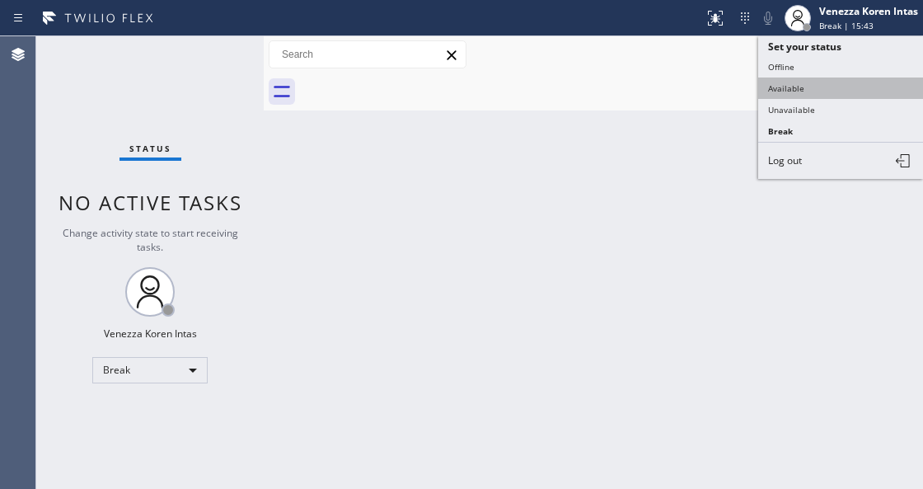
click at [825, 87] on button "Available" at bounding box center [840, 87] width 165 height 21
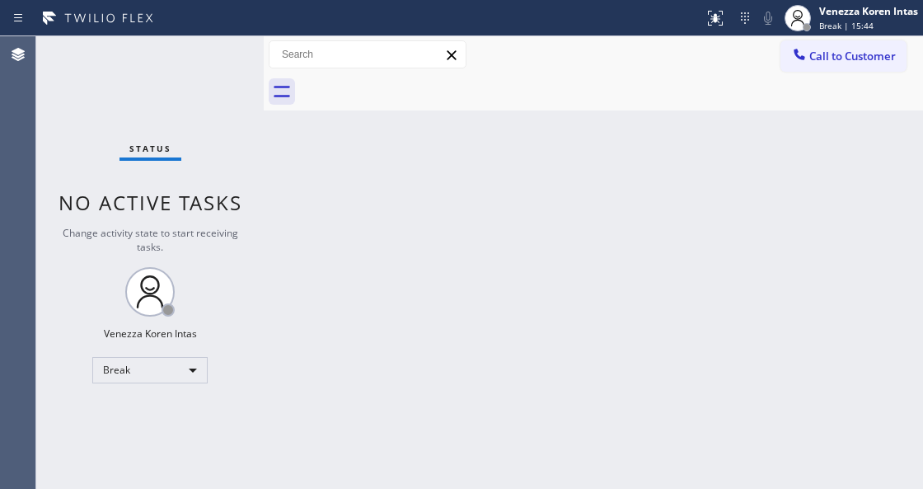
drag, startPoint x: 256, startPoint y: 60, endPoint x: 248, endPoint y: 67, distance: 10.6
click at [254, 61] on div "Status No active tasks Change activity state to start receiving tasks. Venezza …" at bounding box center [149, 262] width 227 height 452
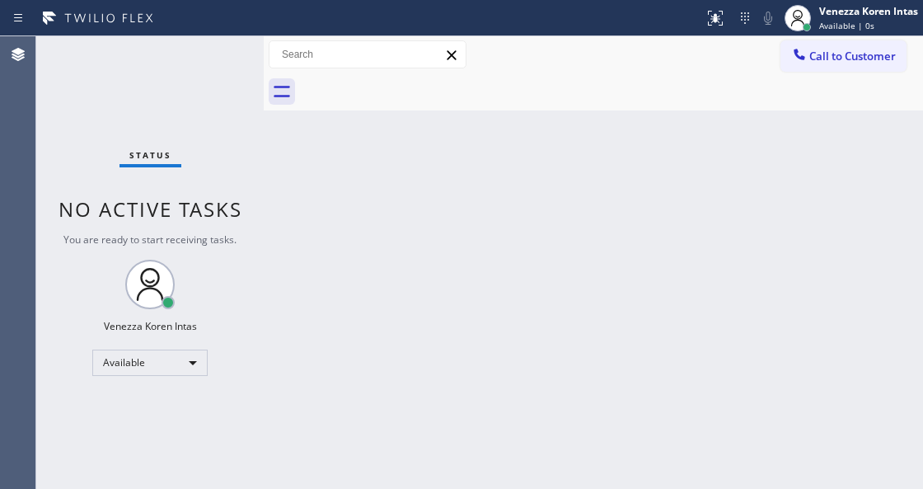
click at [81, 101] on div "Status No active tasks You are ready to start receiving tasks. Venezza Koren In…" at bounding box center [149, 262] width 227 height 452
click at [181, 74] on div "Status No active tasks You are ready to start receiving tasks. Venezza Koren In…" at bounding box center [149, 262] width 227 height 452
drag, startPoint x: 240, startPoint y: 193, endPoint x: 209, endPoint y: 244, distance: 59.5
click at [240, 193] on div "Status No active tasks You are ready to start receiving tasks. Venezza Koren In…" at bounding box center [149, 262] width 227 height 452
drag, startPoint x: 468, startPoint y: 203, endPoint x: 316, endPoint y: 310, distance: 185.7
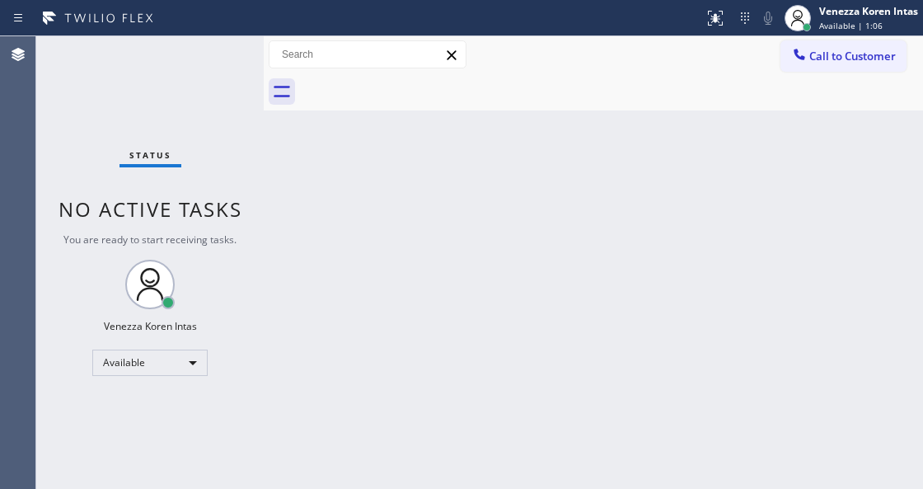
click at [464, 209] on div "Back to Dashboard Change Sender ID Customers Technicians Select a contact Outbo…" at bounding box center [593, 262] width 659 height 452
click at [196, 53] on div "Status No active tasks You are ready to start receiving tasks. Venezza Koren In…" at bounding box center [149, 262] width 227 height 452
click at [227, 73] on div "Status No active tasks You are ready to start receiving tasks. Venezza Koren In…" at bounding box center [149, 262] width 227 height 452
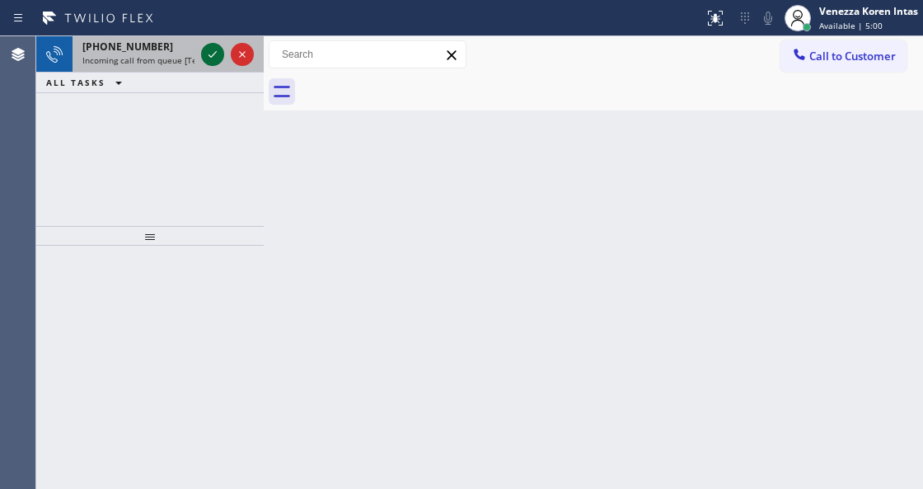
click at [216, 53] on icon at bounding box center [213, 55] width 20 height 20
click at [209, 51] on icon at bounding box center [213, 55] width 20 height 20
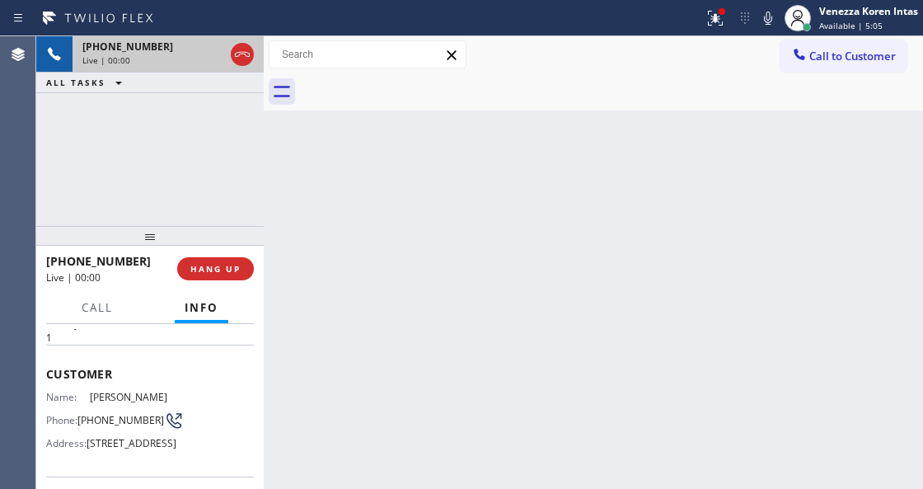
scroll to position [110, 0]
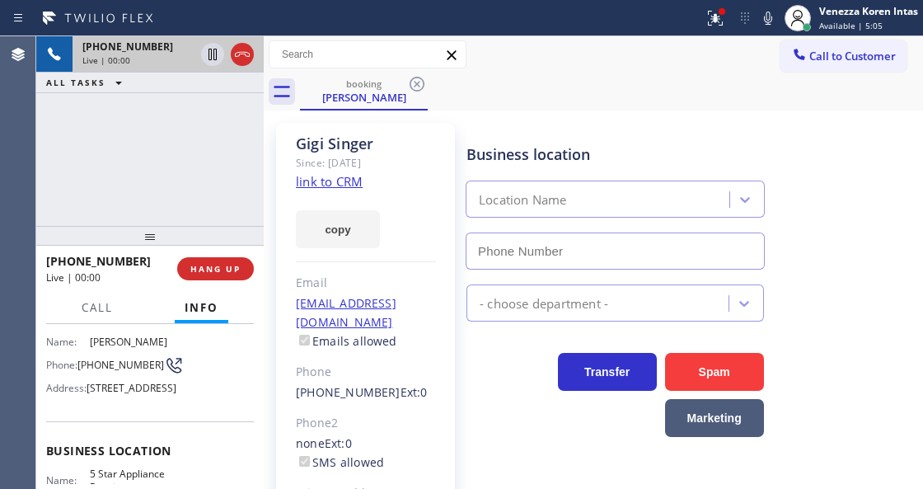
type input "[PHONE_NUMBER]"
click at [325, 183] on link "link to CRM" at bounding box center [329, 181] width 67 height 16
click at [720, 8] on div at bounding box center [722, 11] width 7 height 7
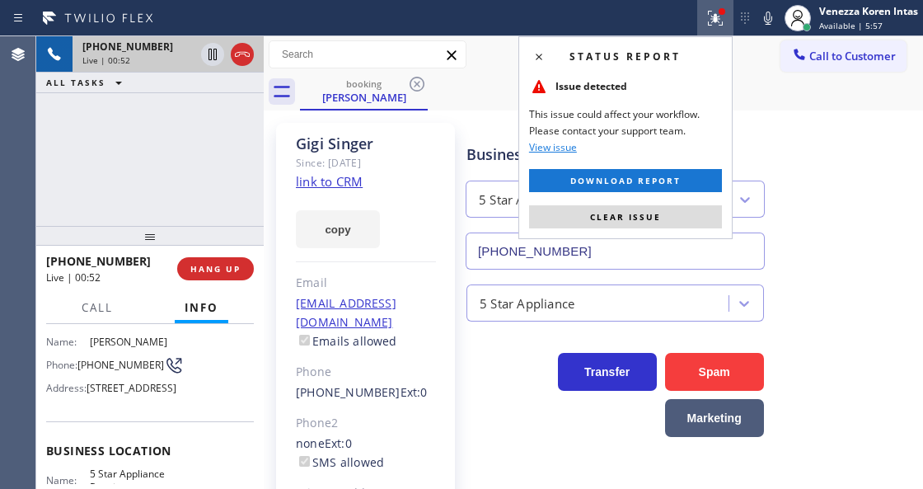
click at [671, 201] on div "Status report Issue detected This issue could affect your workflow. Please cont…" at bounding box center [625, 137] width 214 height 203
click at [671, 218] on button "Clear issue" at bounding box center [625, 216] width 193 height 23
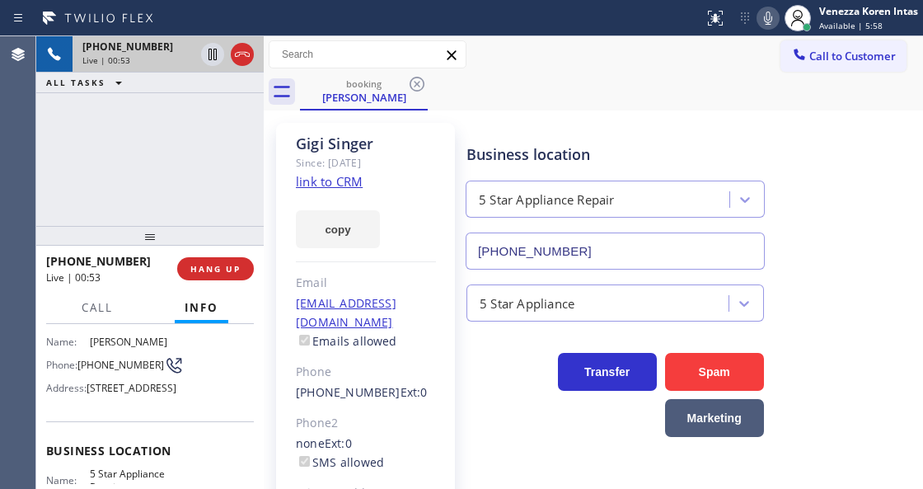
click at [758, 16] on icon at bounding box center [768, 18] width 20 height 20
click at [215, 59] on icon at bounding box center [213, 55] width 8 height 12
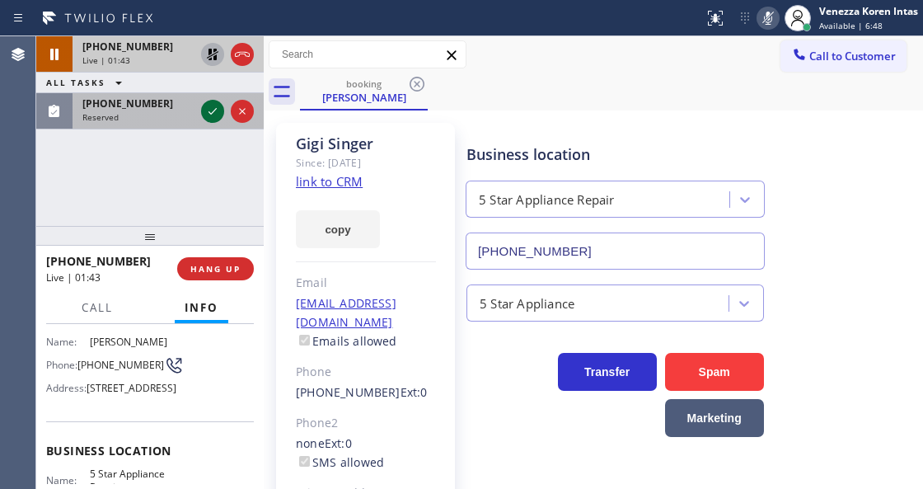
click at [210, 111] on icon at bounding box center [213, 111] width 20 height 20
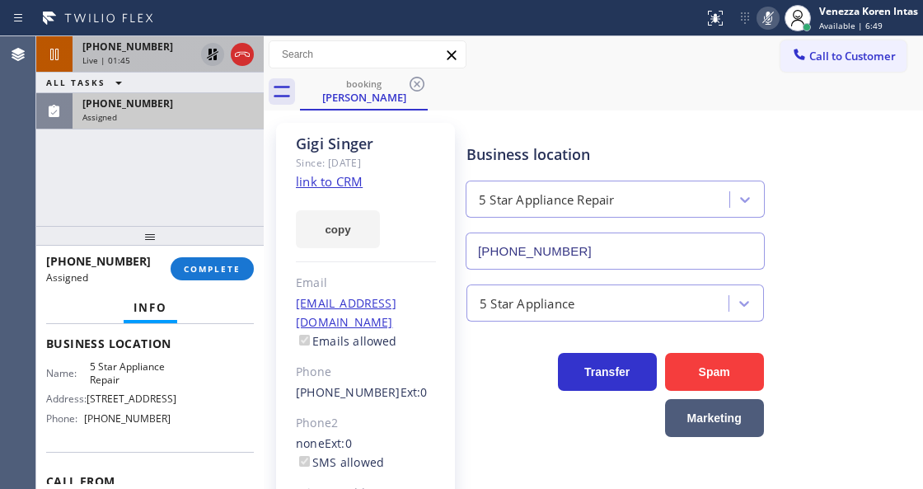
scroll to position [288, 0]
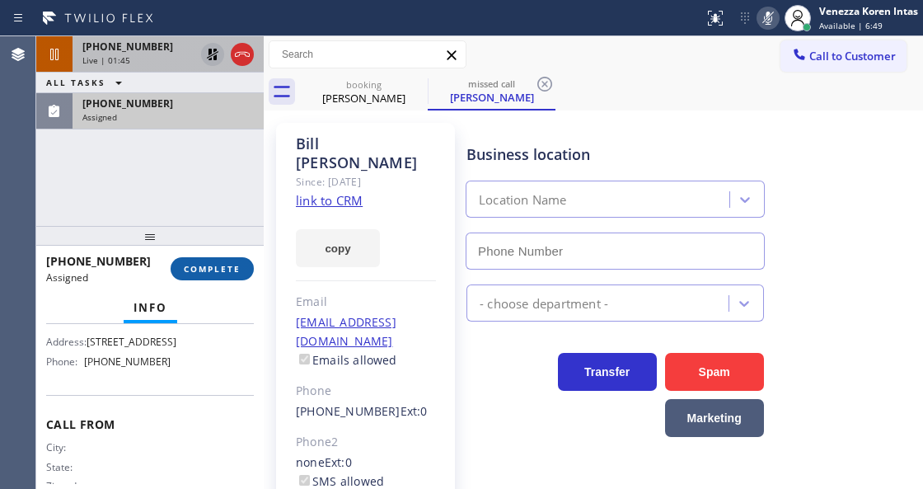
type input "[PHONE_NUMBER]"
click at [191, 265] on span "COMPLETE" at bounding box center [212, 269] width 57 height 12
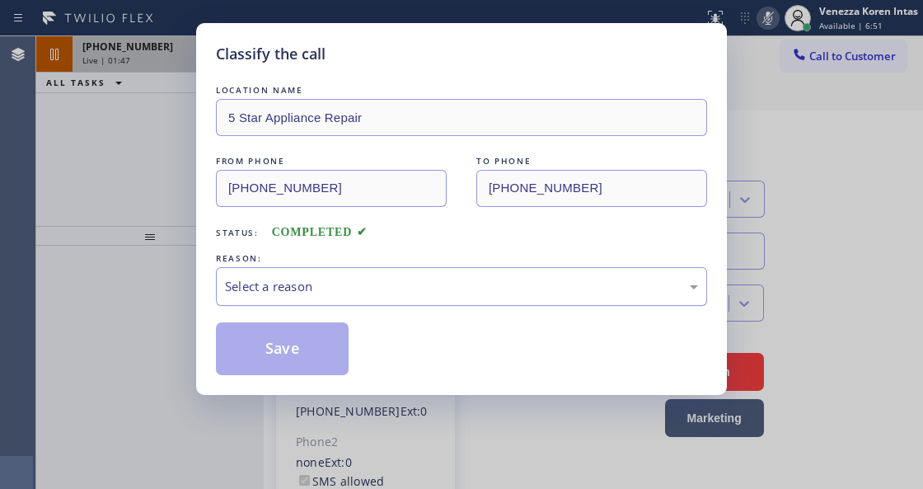
click at [386, 286] on div "Select a reason" at bounding box center [461, 286] width 473 height 19
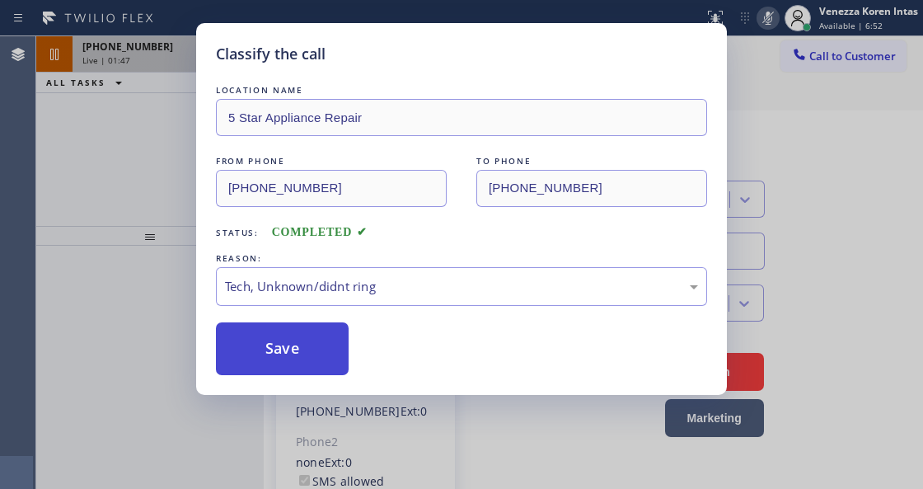
click at [311, 339] on button "Save" at bounding box center [282, 348] width 133 height 53
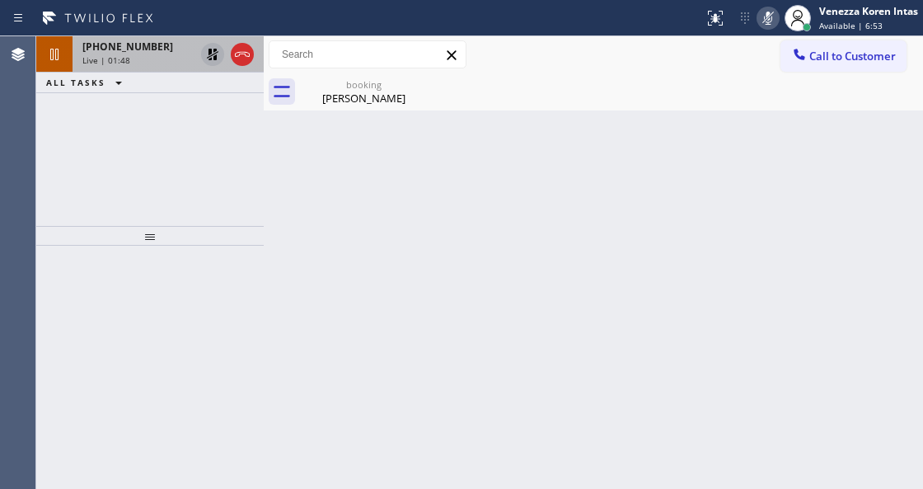
click at [138, 55] on div "Live | 01:48" at bounding box center [138, 60] width 112 height 12
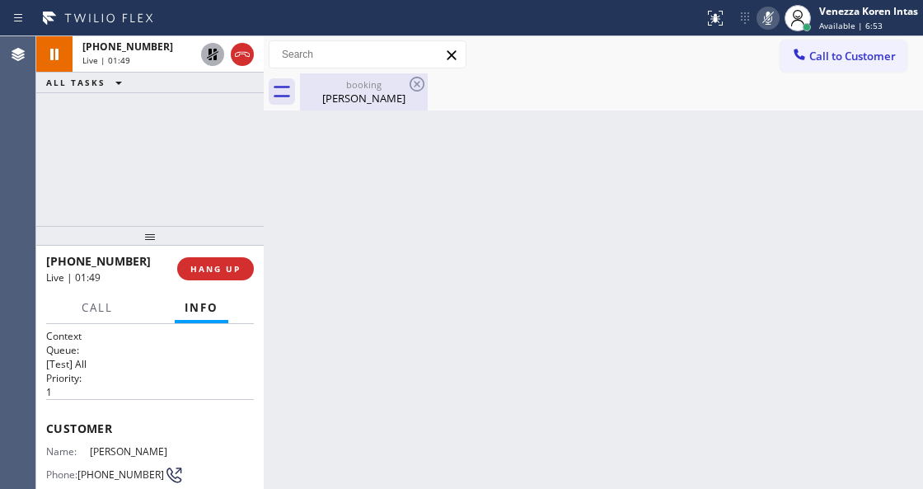
click at [377, 96] on div "[PERSON_NAME]" at bounding box center [364, 98] width 124 height 15
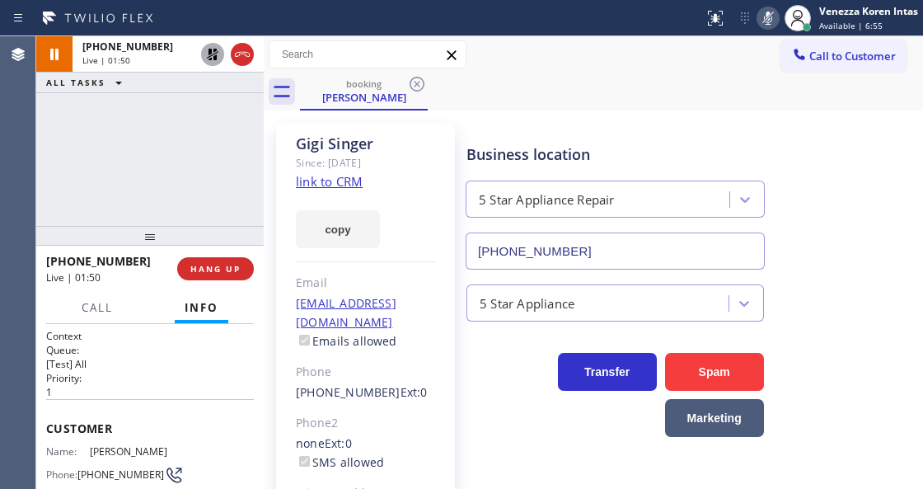
click at [150, 185] on div "[PHONE_NUMBER] Live | 01:50 ALL TASKS ALL TASKS ACTIVE TASKS TASKS IN WRAP UP" at bounding box center [149, 131] width 227 height 190
click at [778, 17] on div at bounding box center [768, 18] width 23 height 20
click at [209, 56] on icon at bounding box center [213, 55] width 20 height 20
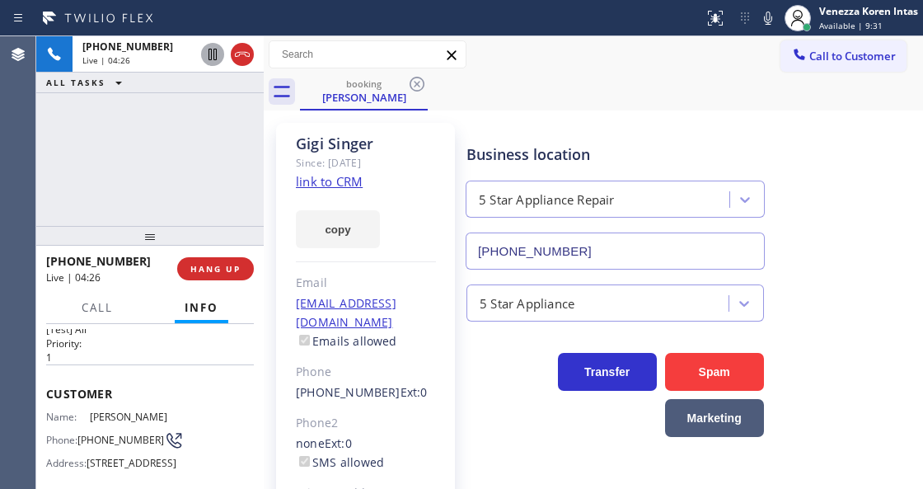
scroll to position [54, 0]
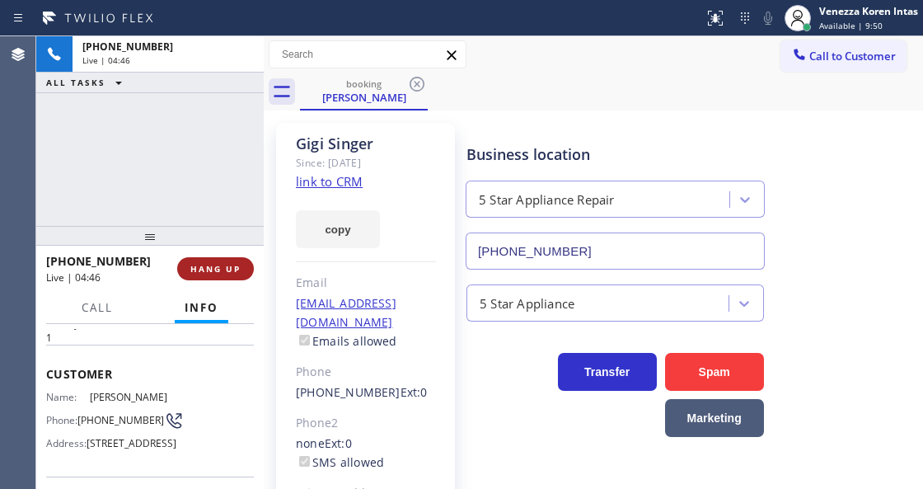
click at [203, 270] on span "HANG UP" at bounding box center [215, 269] width 50 height 12
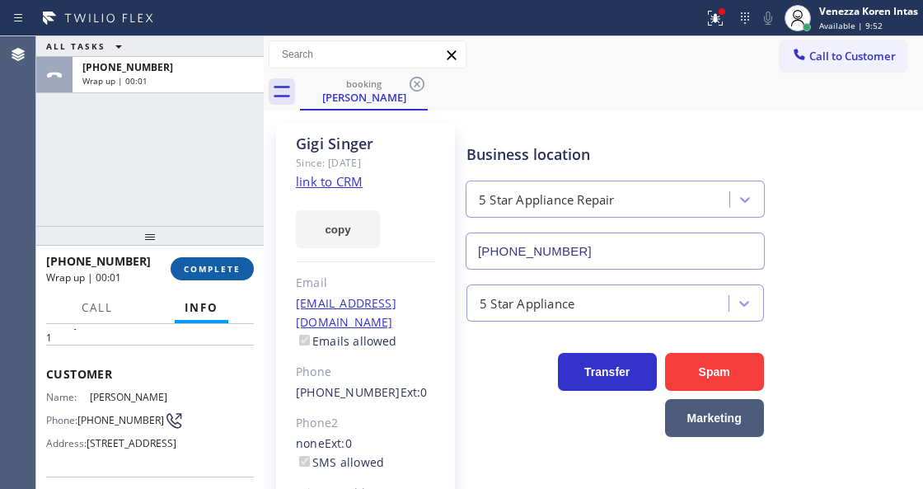
click at [203, 270] on span "COMPLETE" at bounding box center [212, 269] width 57 height 12
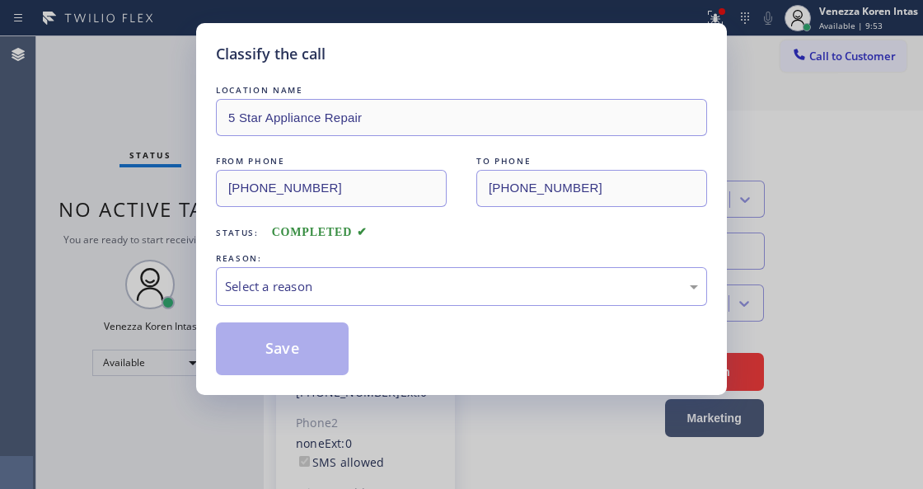
click at [368, 264] on div "REASON:" at bounding box center [461, 258] width 491 height 17
click at [402, 288] on div "Select a reason" at bounding box center [461, 286] width 473 height 19
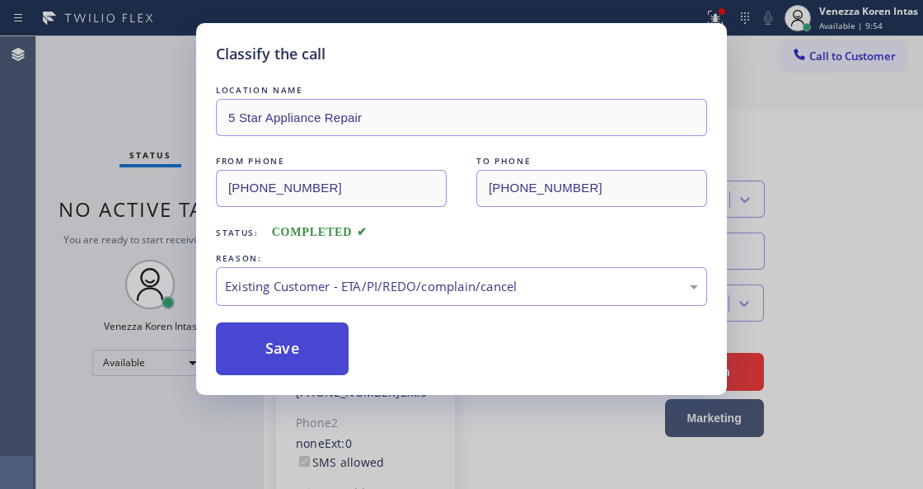
click at [307, 331] on button "Save" at bounding box center [282, 348] width 133 height 53
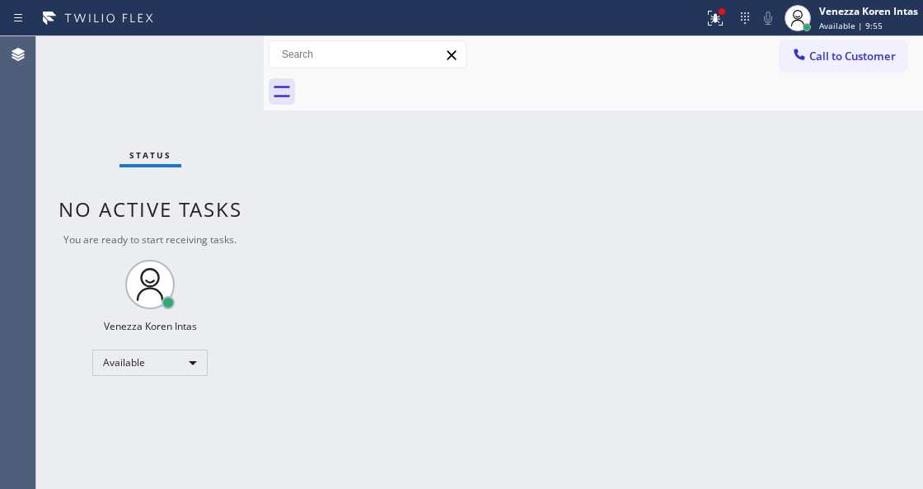
click at [234, 74] on div "Status No active tasks You are ready to start receiving tasks. Venezza Koren In…" at bounding box center [149, 262] width 227 height 452
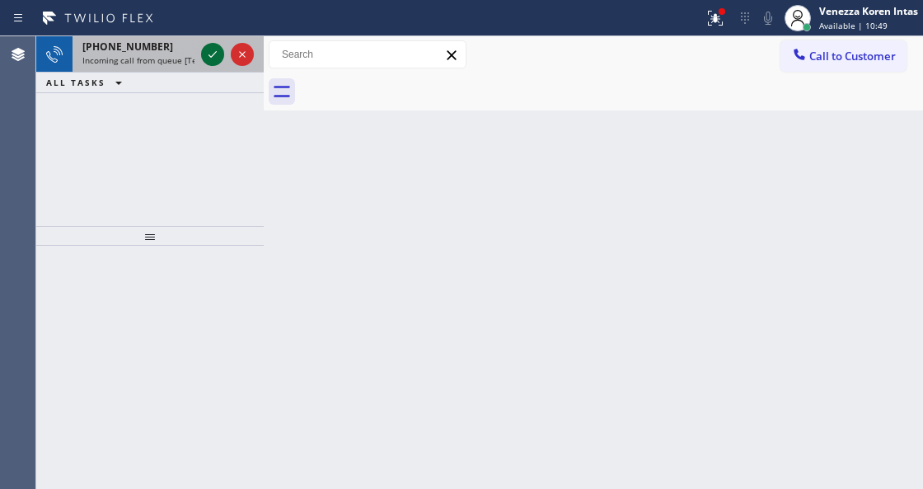
click at [204, 59] on icon at bounding box center [213, 55] width 20 height 20
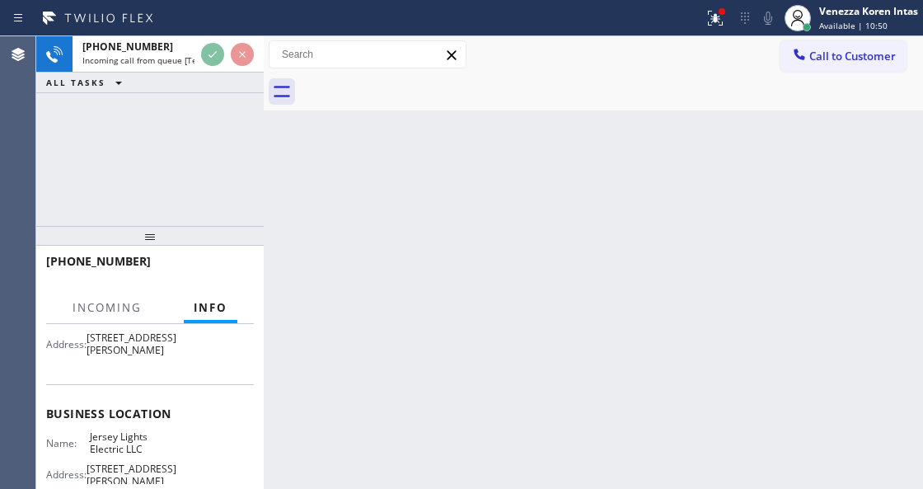
scroll to position [165, 0]
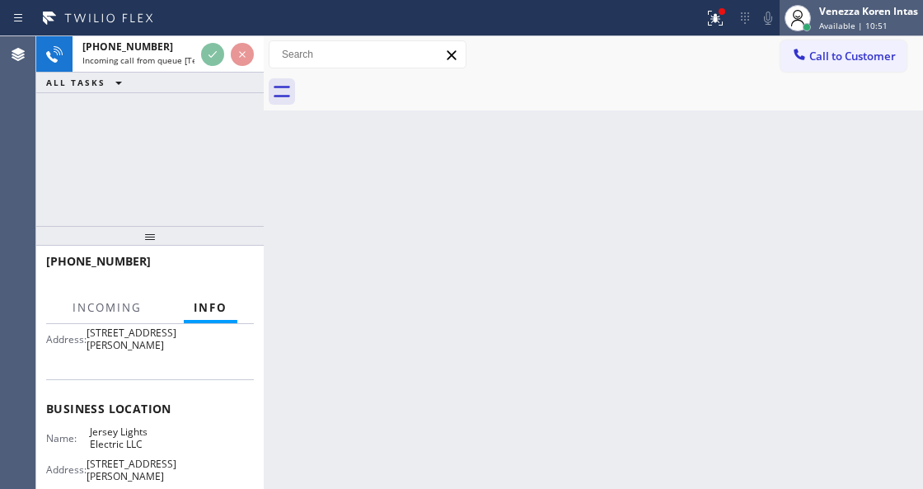
click at [819, 24] on span "Available | 10:51" at bounding box center [853, 26] width 68 height 12
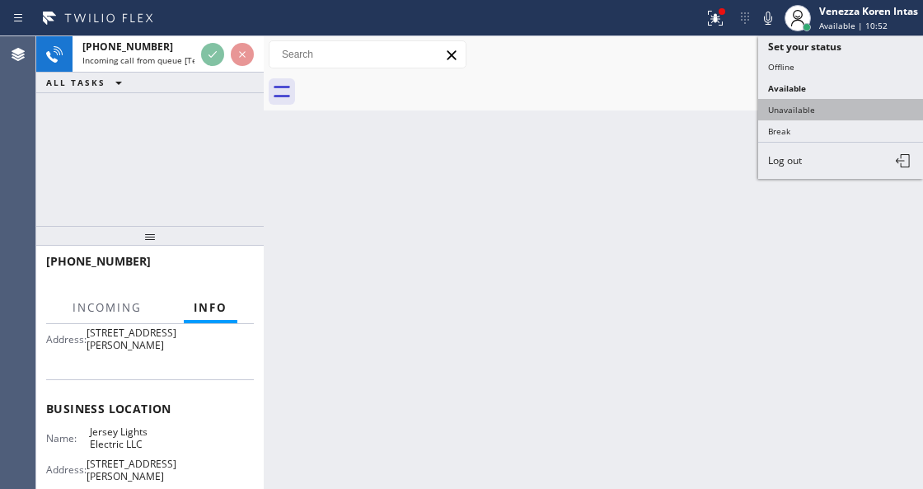
click at [801, 106] on button "Unavailable" at bounding box center [840, 109] width 165 height 21
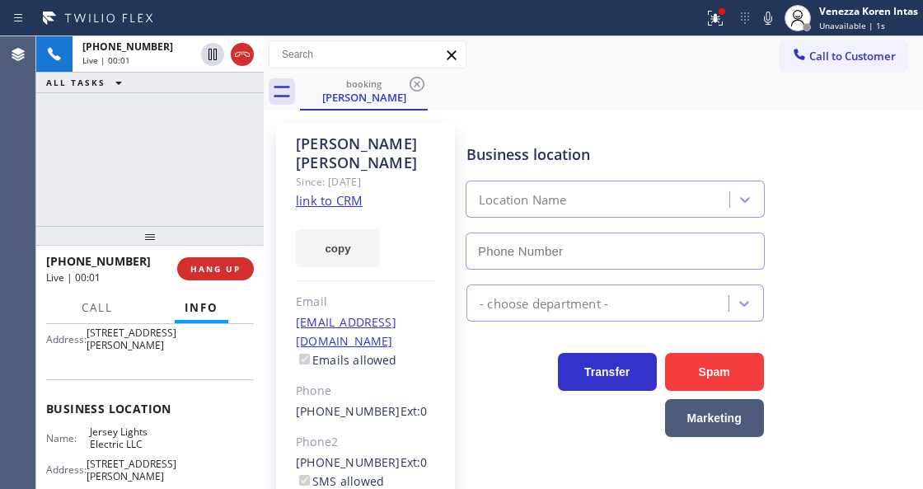
type input "[PHONE_NUMBER]"
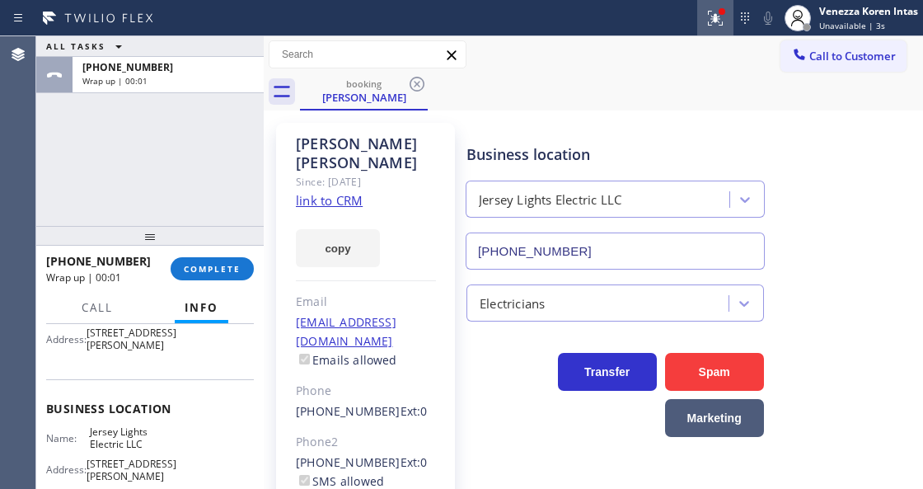
drag, startPoint x: 720, startPoint y: 19, endPoint x: 669, endPoint y: 249, distance: 235.6
click at [720, 21] on icon at bounding box center [716, 18] width 20 height 20
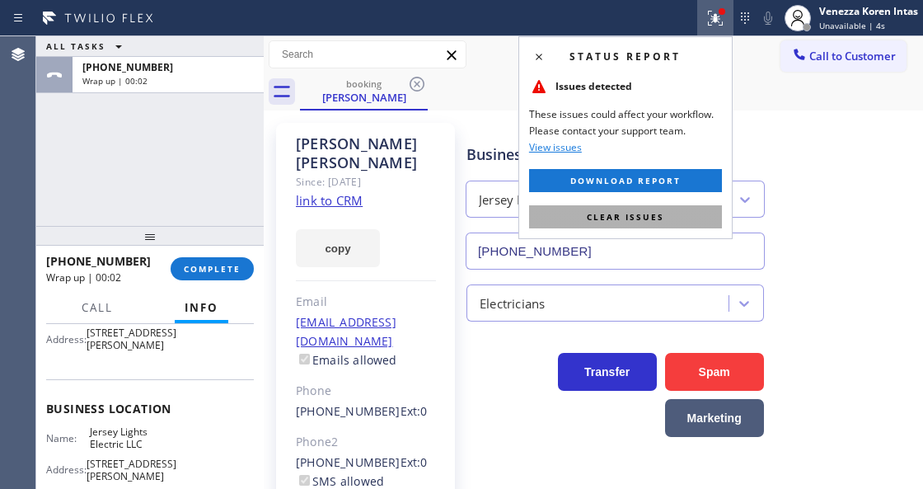
click at [671, 211] on button "Clear issues" at bounding box center [625, 216] width 193 height 23
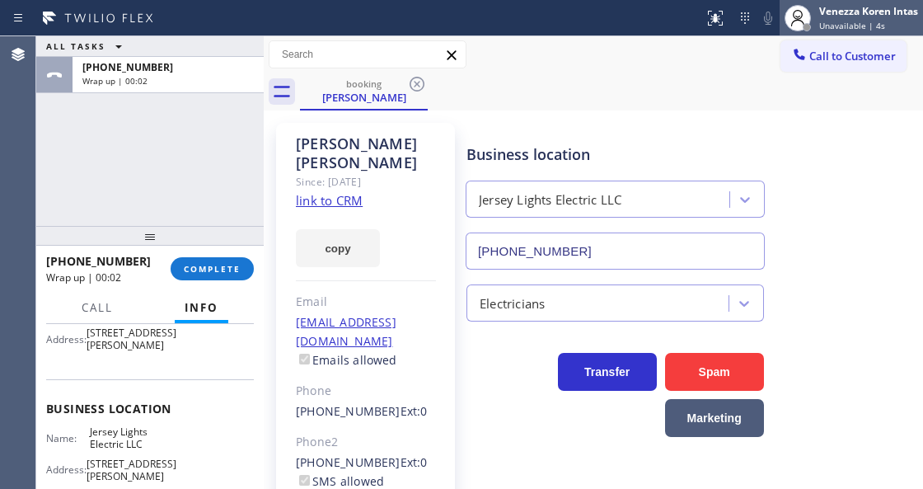
click at [844, 10] on div "Venezza Koren Intas" at bounding box center [868, 11] width 99 height 14
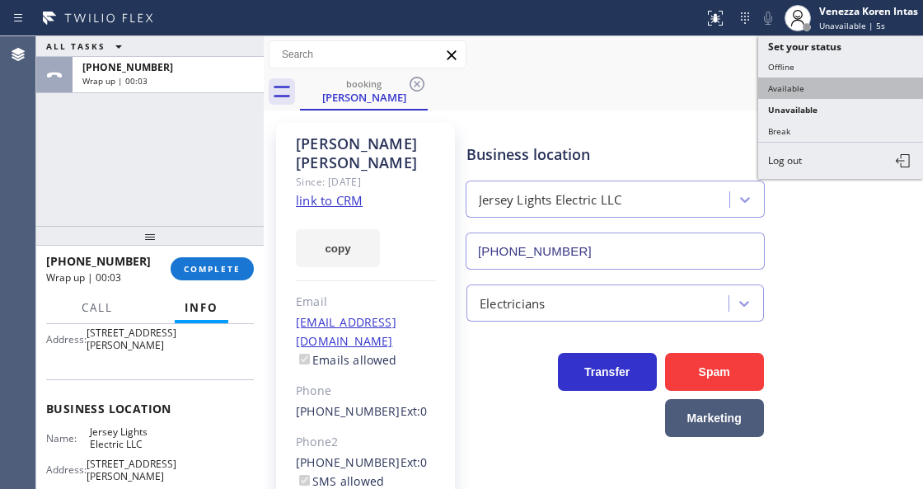
click at [820, 86] on button "Available" at bounding box center [840, 87] width 165 height 21
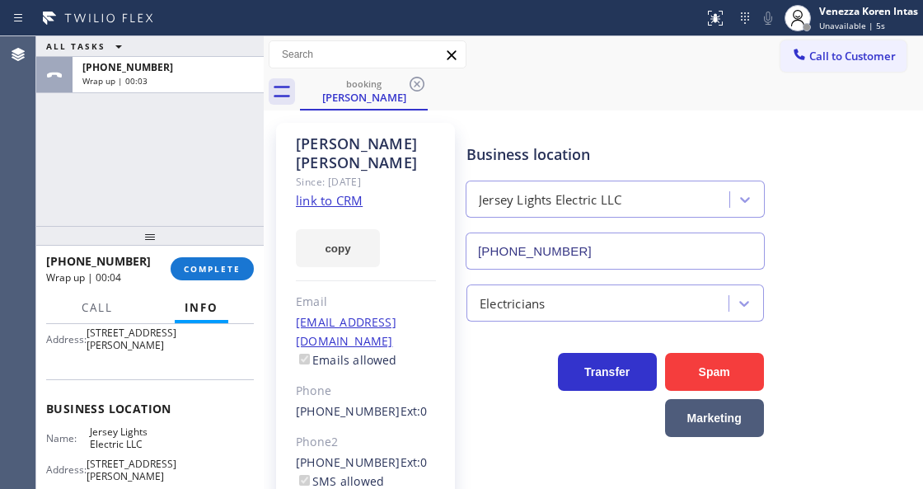
click at [216, 127] on div "ALL TASKS ALL TASKS ACTIVE TASKS TASKS IN WRAP UP [PHONE_NUMBER] Wrap up | 00:03" at bounding box center [149, 131] width 227 height 190
click at [212, 288] on div "[PHONE_NUMBER] Wrap up | 01:50 COMPLETE" at bounding box center [150, 268] width 208 height 43
click at [226, 263] on span "COMPLETE" at bounding box center [212, 269] width 57 height 12
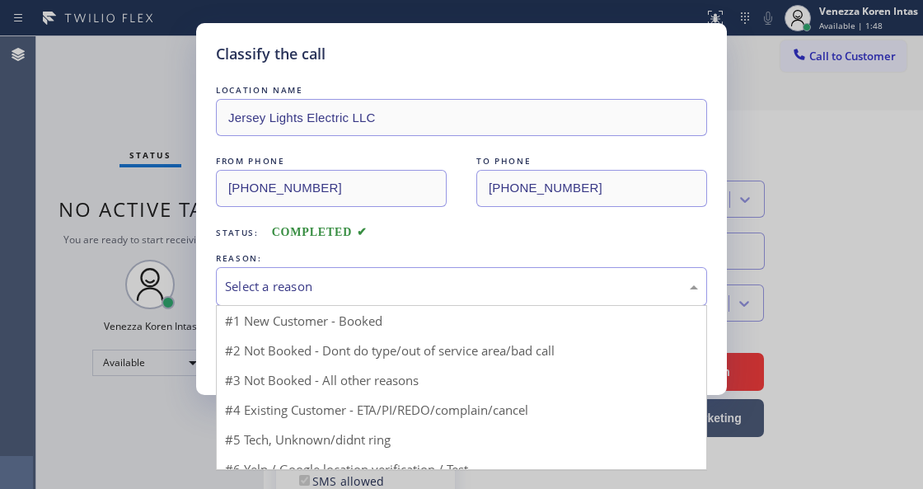
click at [412, 301] on div "Select a reason" at bounding box center [461, 286] width 491 height 39
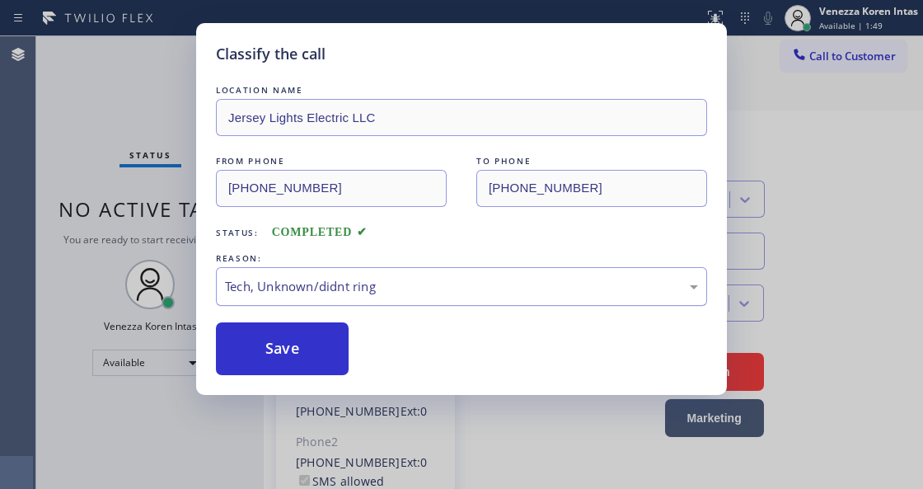
click at [410, 285] on div "Tech, Unknown/didnt ring" at bounding box center [461, 286] width 473 height 19
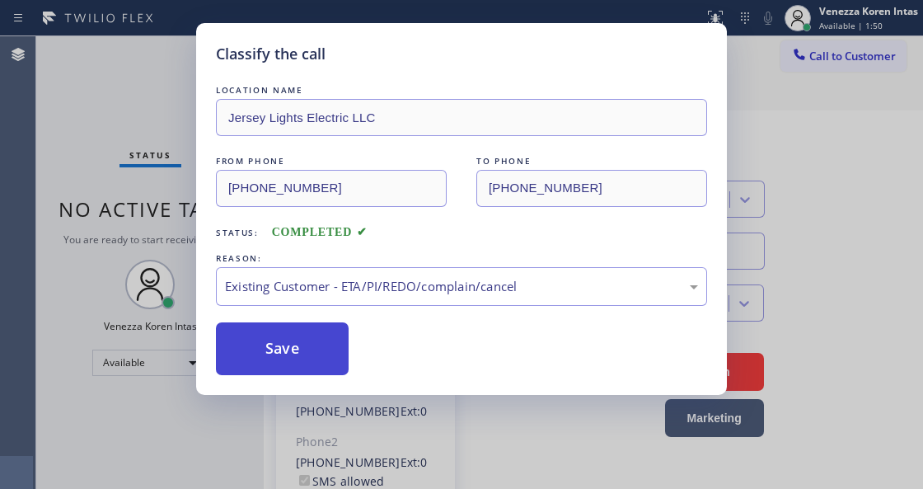
click at [325, 351] on button "Save" at bounding box center [282, 348] width 133 height 53
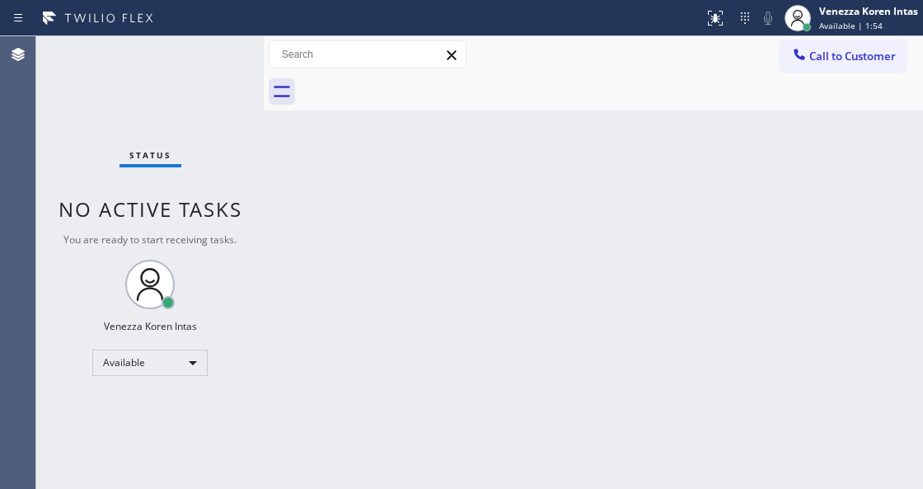
click at [248, 113] on div "Status No active tasks You are ready to start receiving tasks. Venezza Koren In…" at bounding box center [149, 262] width 227 height 452
click at [237, 68] on div "Status No active tasks You are ready to start receiving tasks. Venezza Koren In…" at bounding box center [149, 262] width 227 height 452
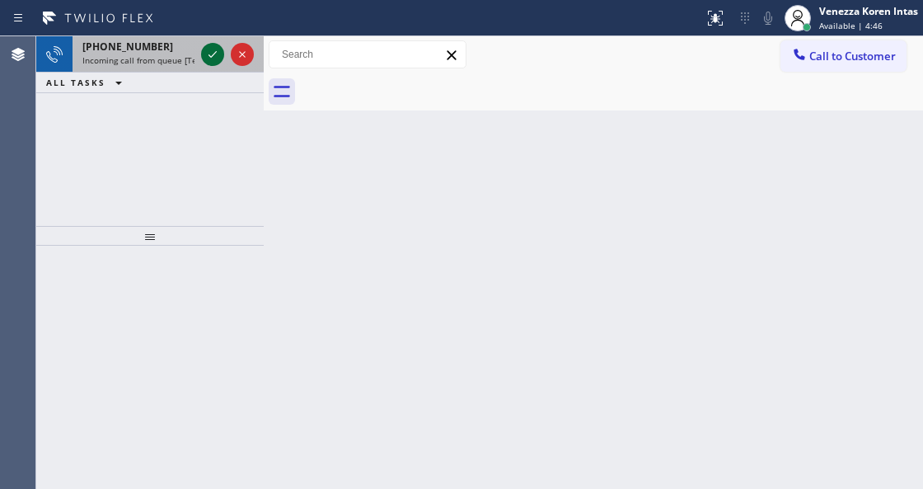
click at [211, 56] on icon at bounding box center [213, 54] width 8 height 7
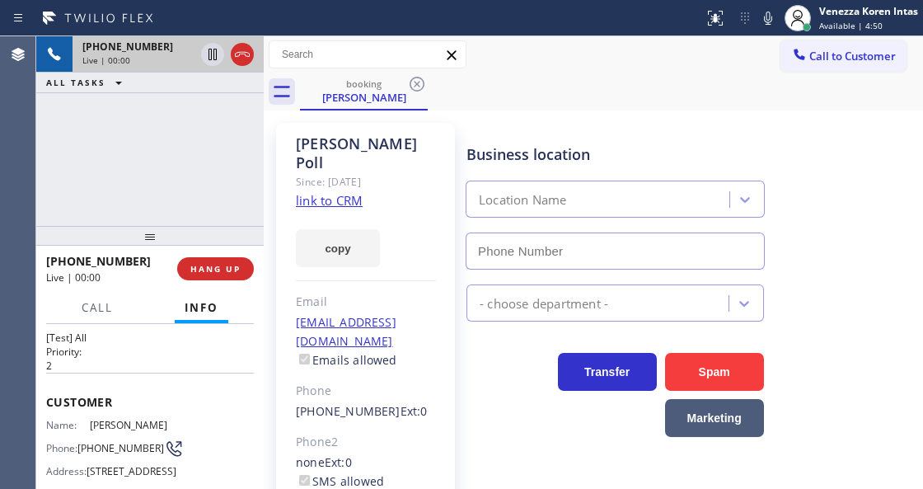
scroll to position [165, 0]
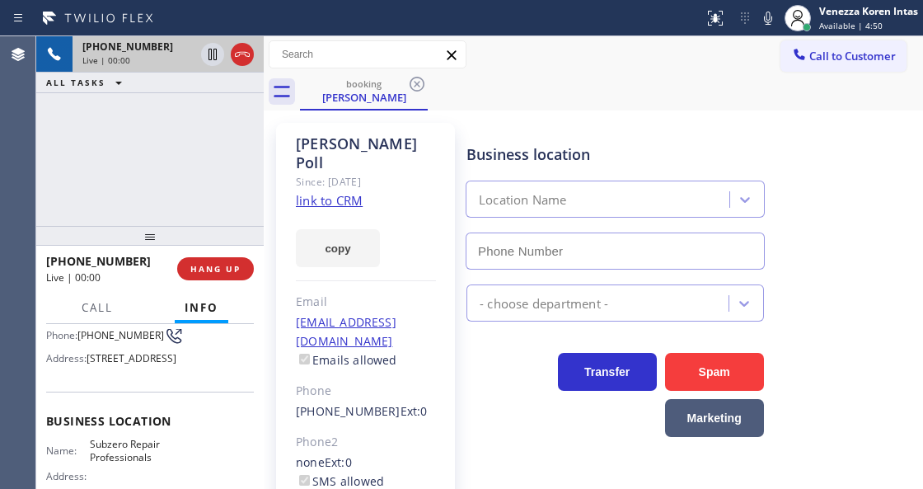
type input "[PHONE_NUMBER]"
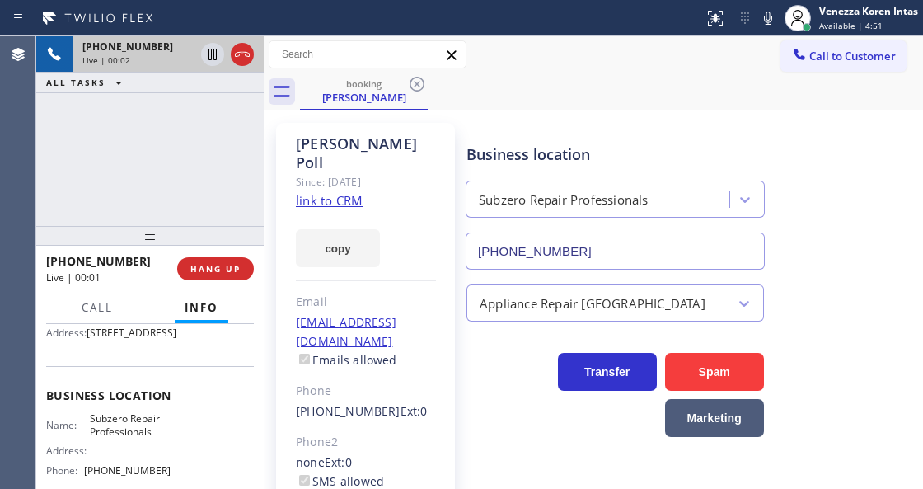
click at [352, 192] on link "link to CRM" at bounding box center [329, 200] width 67 height 16
click at [198, 54] on div "[PHONE_NUMBER] Live | 00:50" at bounding box center [135, 54] width 125 height 36
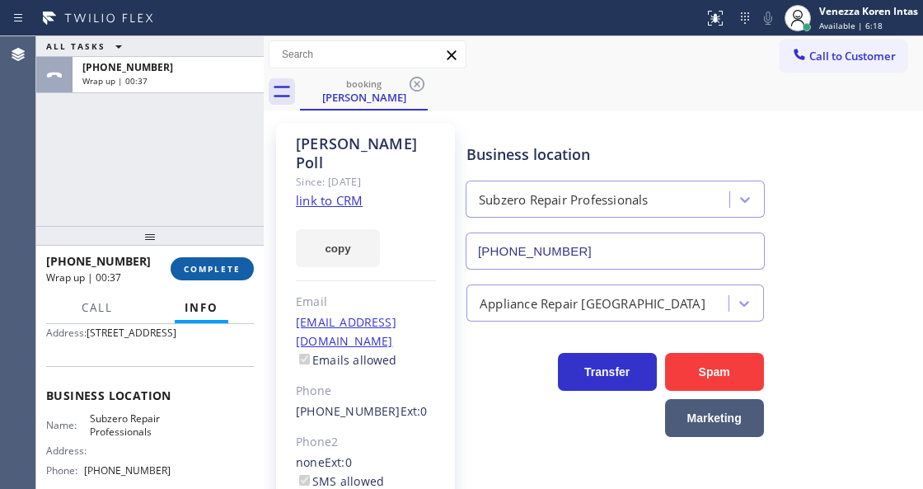
click at [225, 272] on span "COMPLETE" at bounding box center [212, 269] width 57 height 12
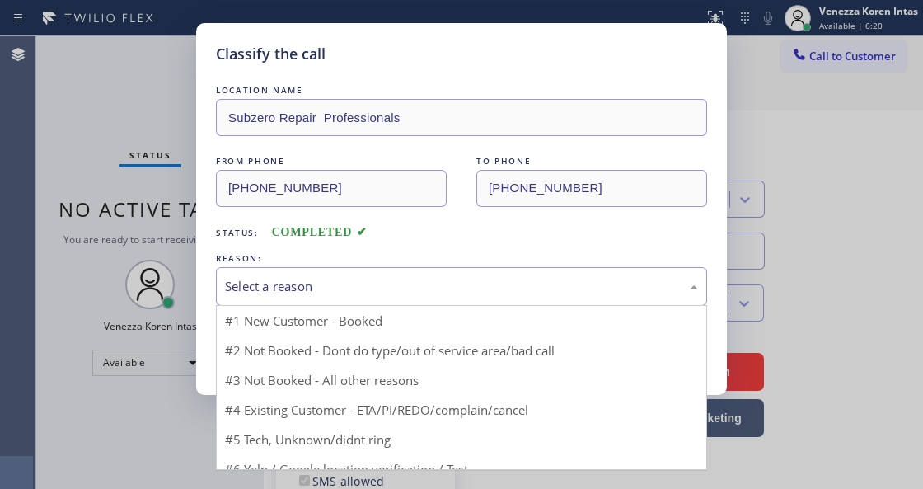
click at [323, 285] on div "Select a reason" at bounding box center [461, 286] width 473 height 19
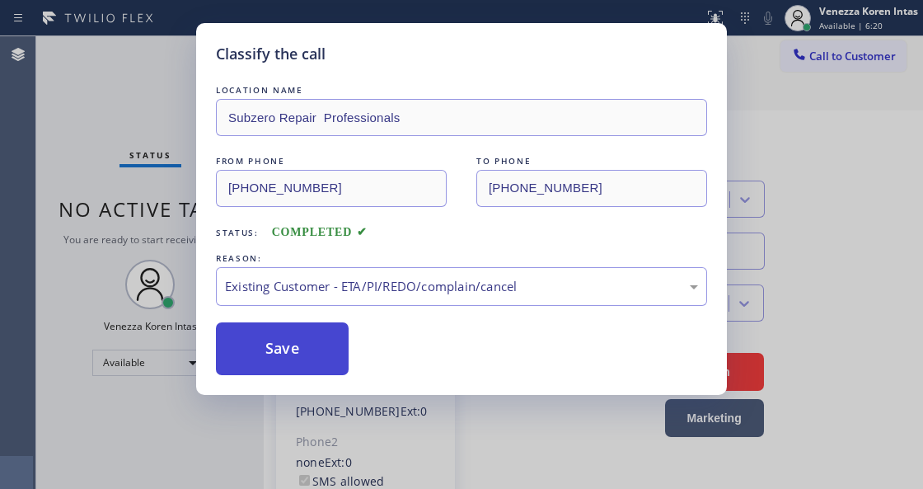
click at [335, 366] on button "Save" at bounding box center [282, 348] width 133 height 53
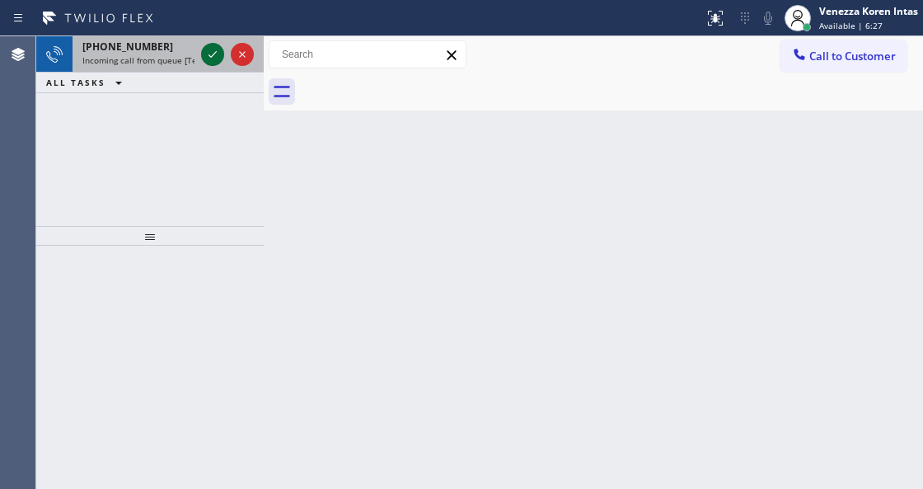
click at [213, 46] on icon at bounding box center [213, 55] width 20 height 20
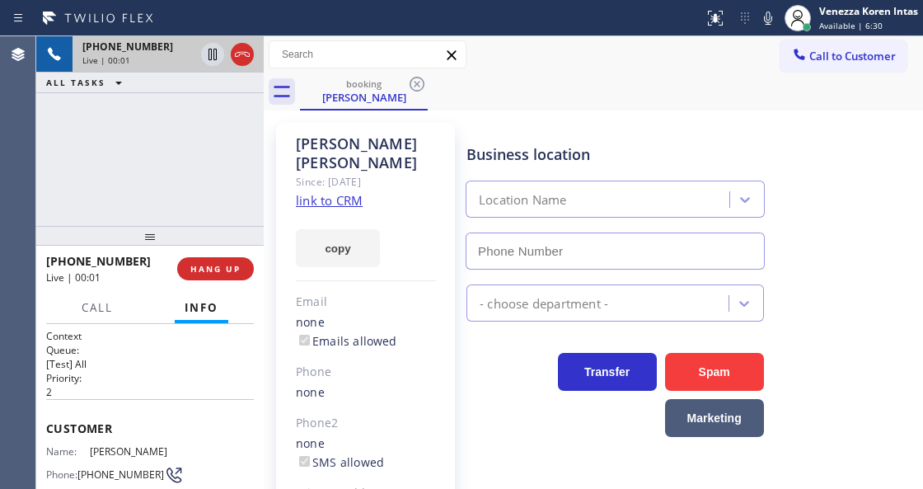
type input "[PHONE_NUMBER]"
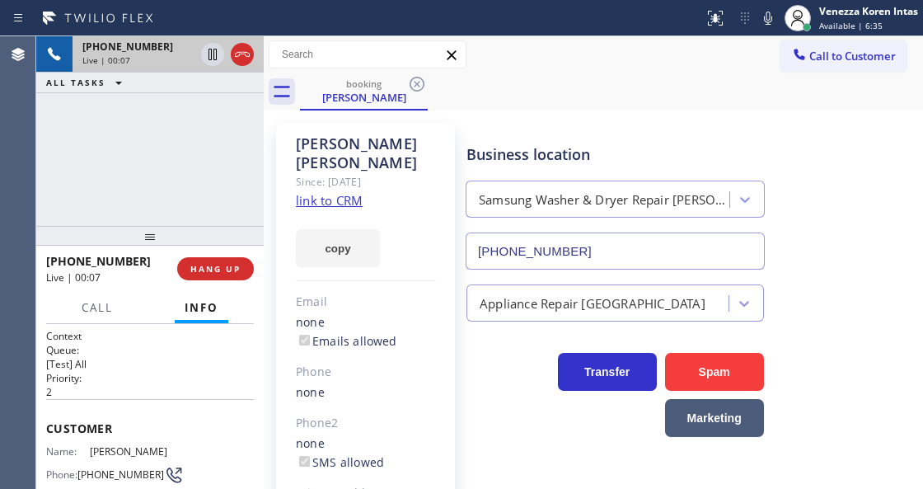
click at [258, 127] on div "[PHONE_NUMBER] Live | 00:07 ALL TASKS ALL TASKS ACTIVE TASKS TASKS IN WRAP UP" at bounding box center [149, 131] width 227 height 190
click at [342, 192] on link "link to CRM" at bounding box center [329, 200] width 67 height 16
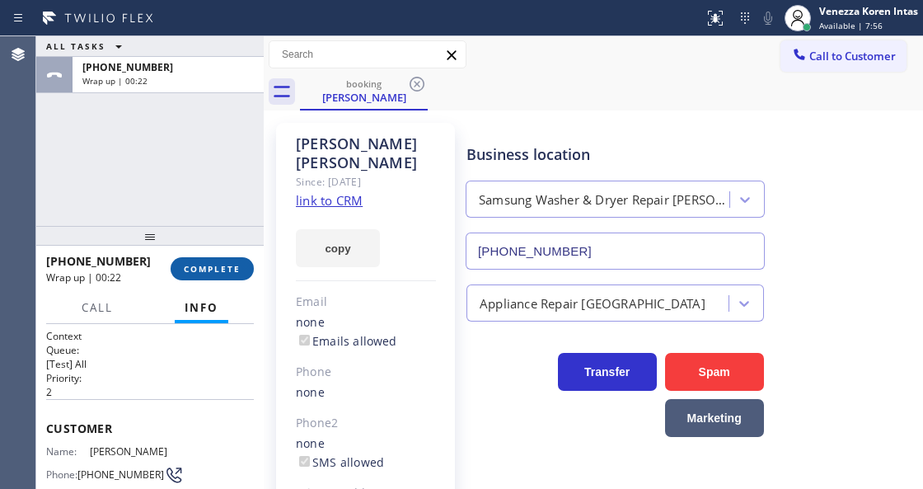
click at [233, 263] on span "COMPLETE" at bounding box center [212, 269] width 57 height 12
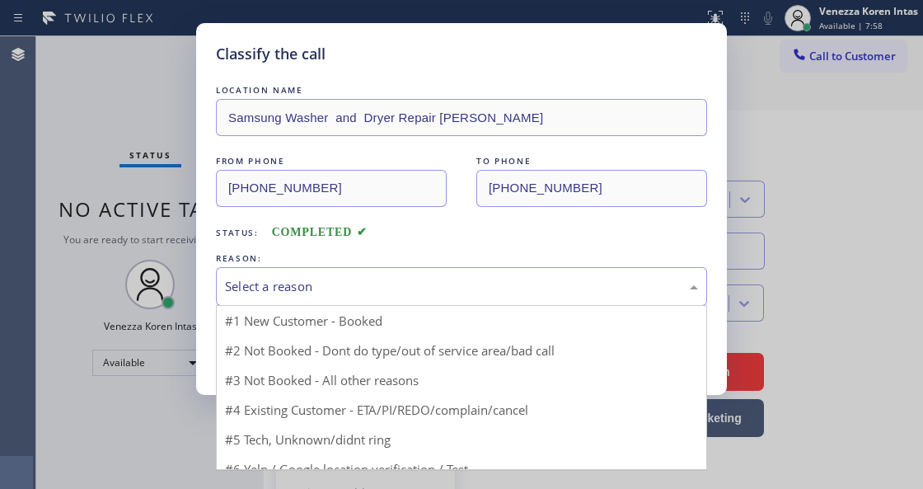
click at [412, 295] on div "Select a reason" at bounding box center [461, 286] width 473 height 19
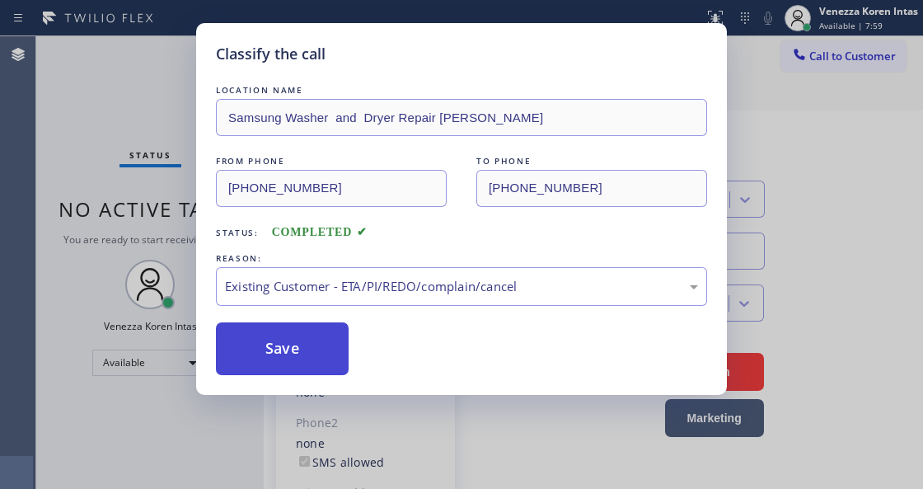
click at [323, 345] on button "Save" at bounding box center [282, 348] width 133 height 53
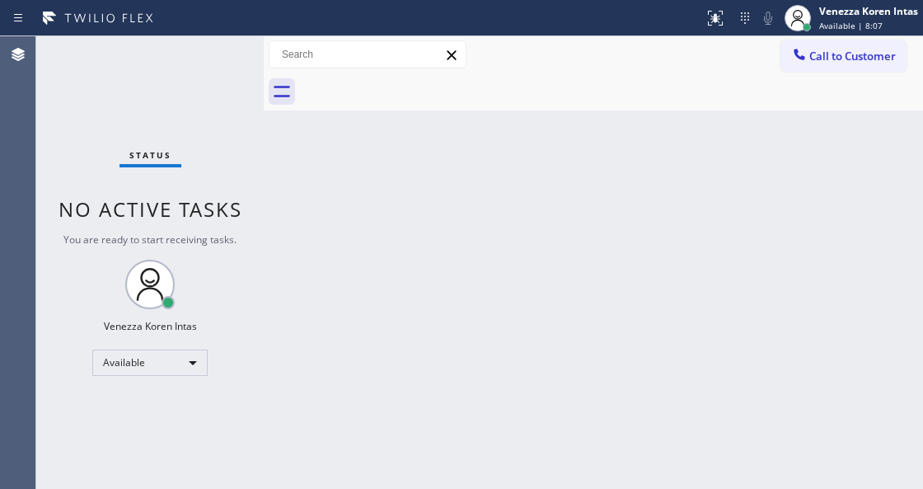
click at [208, 63] on div "Status No active tasks You are ready to start receiving tasks. Venezza Koren In…" at bounding box center [149, 262] width 227 height 452
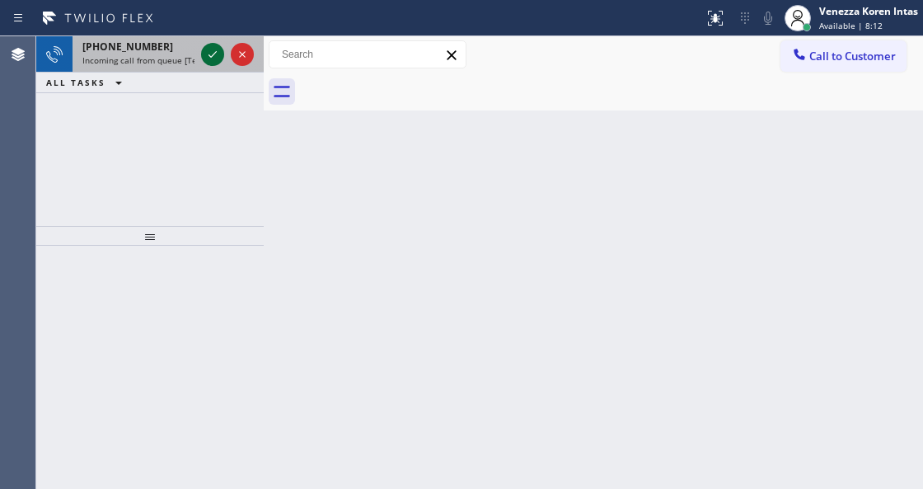
click at [208, 63] on icon at bounding box center [213, 55] width 20 height 20
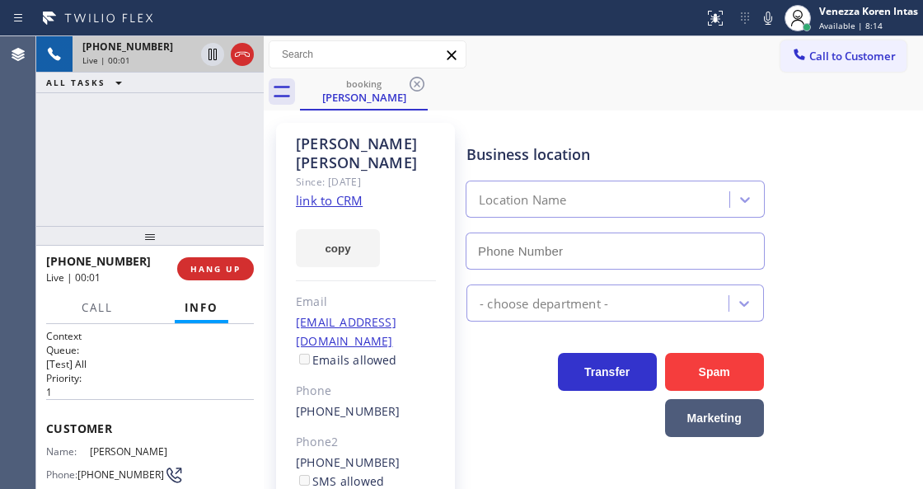
type input "[PHONE_NUMBER]"
click at [342, 192] on link "link to CRM" at bounding box center [329, 200] width 67 height 16
click at [510, 116] on div "[PERSON_NAME] Since: [DATE] link to CRM copy Email [EMAIL_ADDRESS][DOMAIN_NAME]…" at bounding box center [593, 378] width 651 height 527
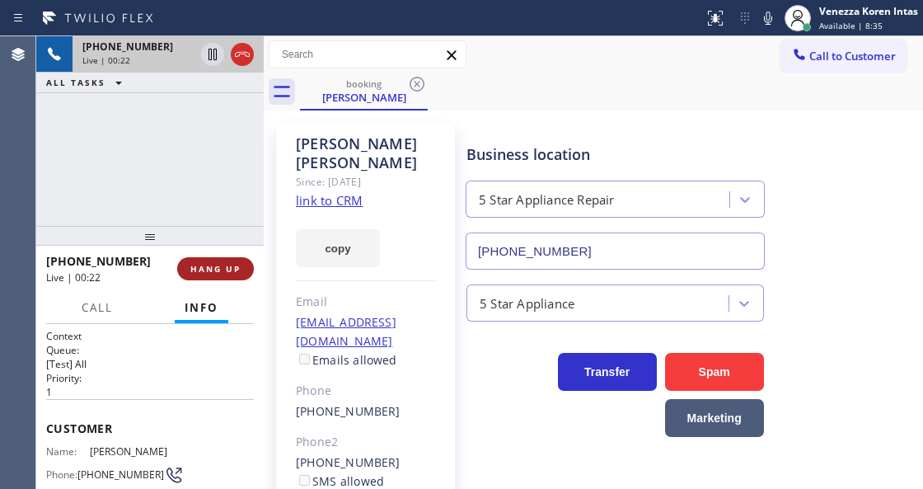
click at [228, 269] on span "HANG UP" at bounding box center [215, 269] width 50 height 12
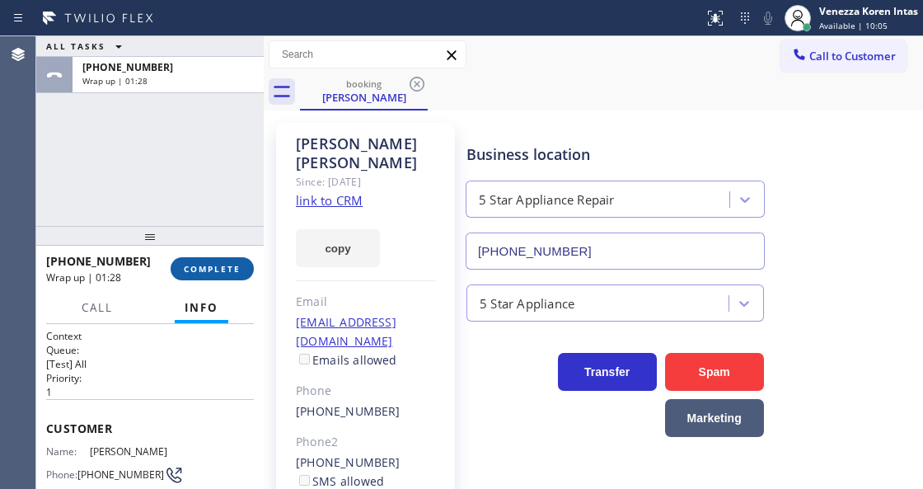
click at [228, 269] on span "COMPLETE" at bounding box center [212, 269] width 57 height 12
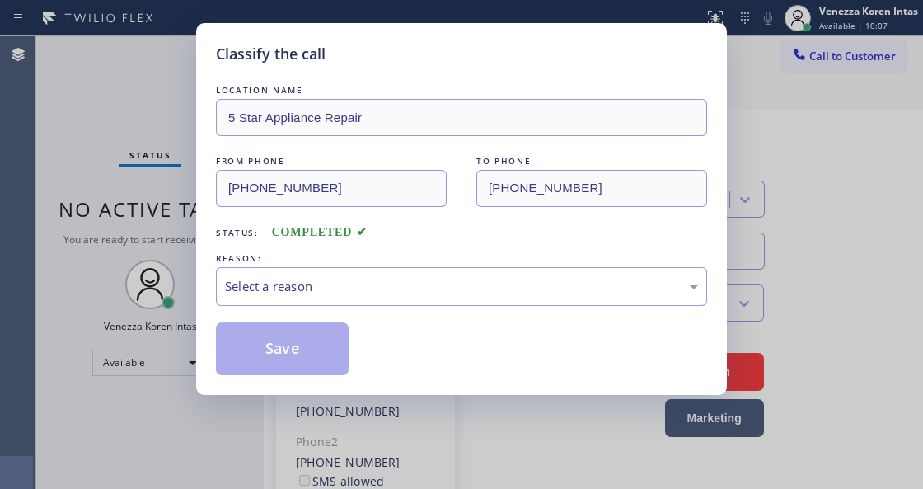
click at [389, 278] on div "Select a reason" at bounding box center [461, 286] width 473 height 19
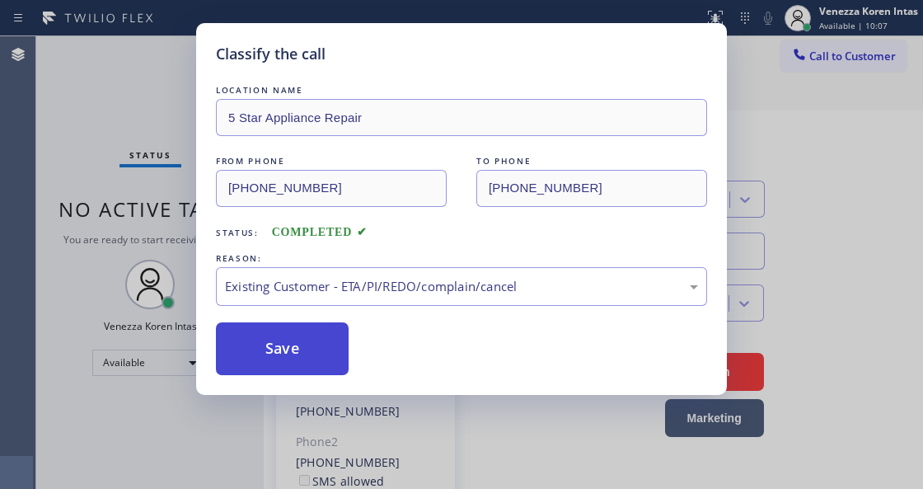
click at [343, 343] on button "Save" at bounding box center [282, 348] width 133 height 53
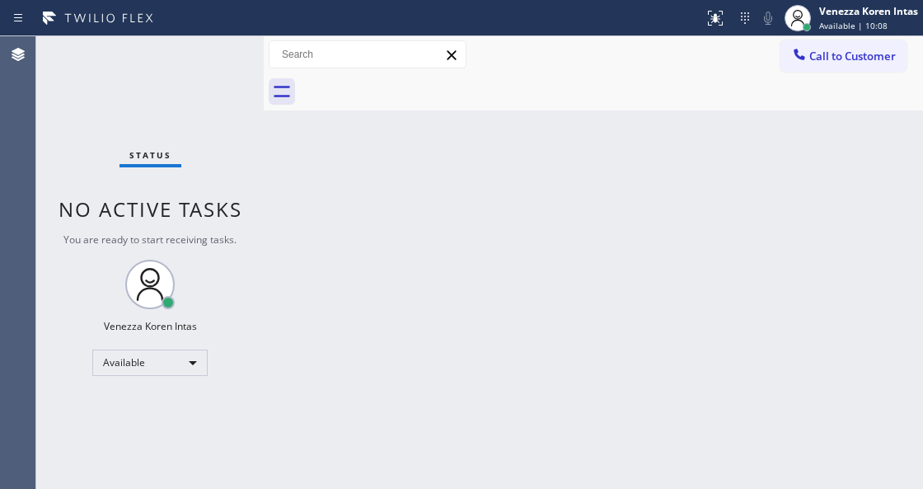
click at [213, 59] on div "Status No active tasks You are ready to start receiving tasks. Venezza Koren In…" at bounding box center [149, 262] width 227 height 452
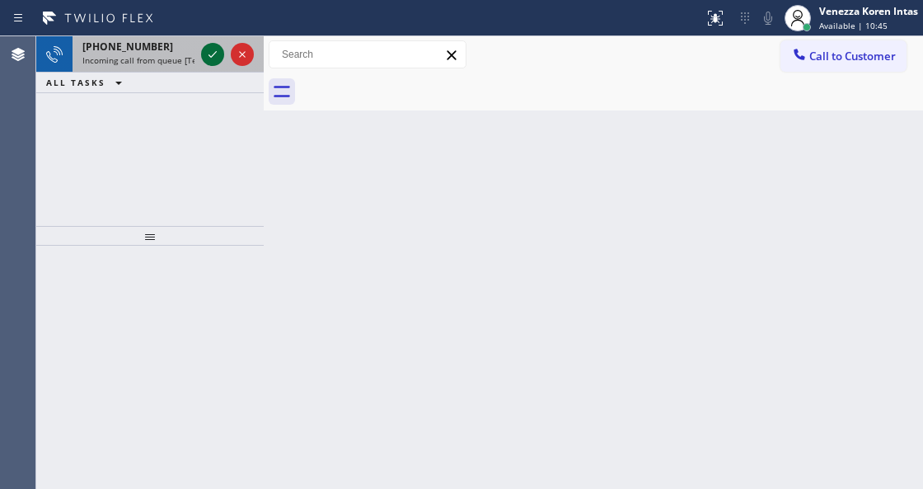
click at [209, 49] on icon at bounding box center [213, 55] width 20 height 20
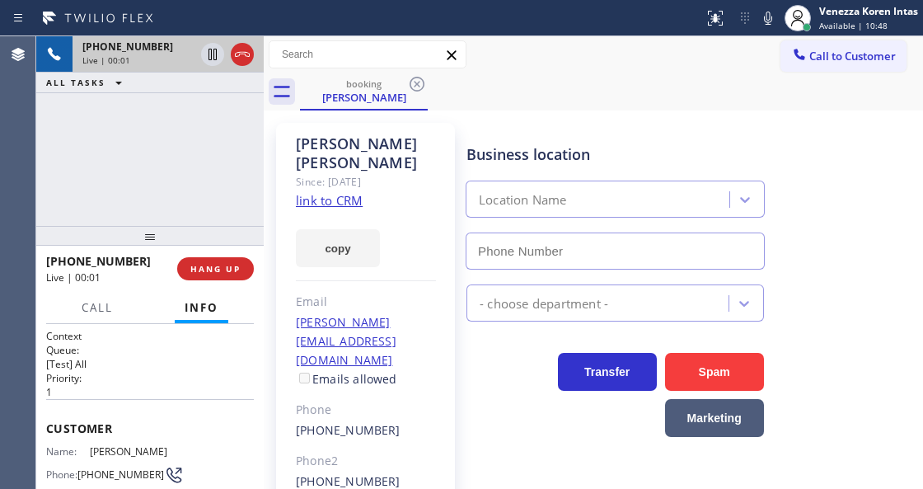
type input "[PHONE_NUMBER]"
click at [338, 192] on link "link to CRM" at bounding box center [329, 200] width 67 height 16
click at [531, 20] on div at bounding box center [352, 18] width 691 height 26
click at [767, 18] on icon at bounding box center [768, 18] width 20 height 20
click at [211, 59] on icon at bounding box center [213, 55] width 8 height 12
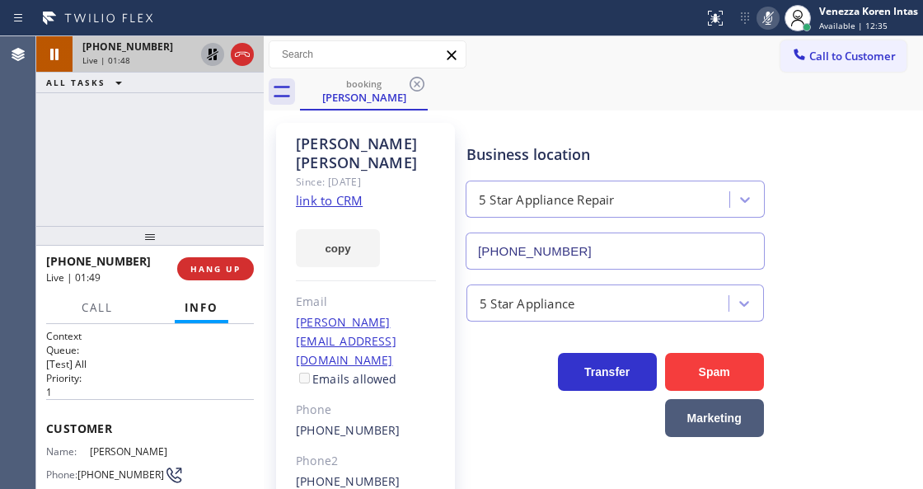
click at [772, 21] on icon at bounding box center [768, 18] width 20 height 20
click at [213, 51] on icon at bounding box center [213, 55] width 20 height 20
click at [259, 166] on div "[PHONE_NUMBER] Live | 01:56 ALL TASKS ALL TASKS ACTIVE TASKS TASKS IN WRAP UP" at bounding box center [149, 131] width 227 height 190
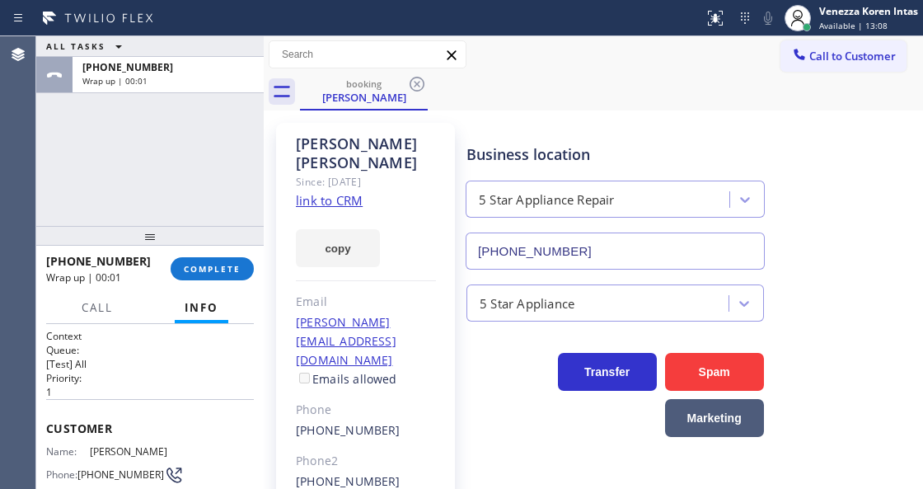
drag, startPoint x: 227, startPoint y: 266, endPoint x: 392, endPoint y: 285, distance: 165.9
click at [234, 273] on span "COMPLETE" at bounding box center [212, 269] width 57 height 12
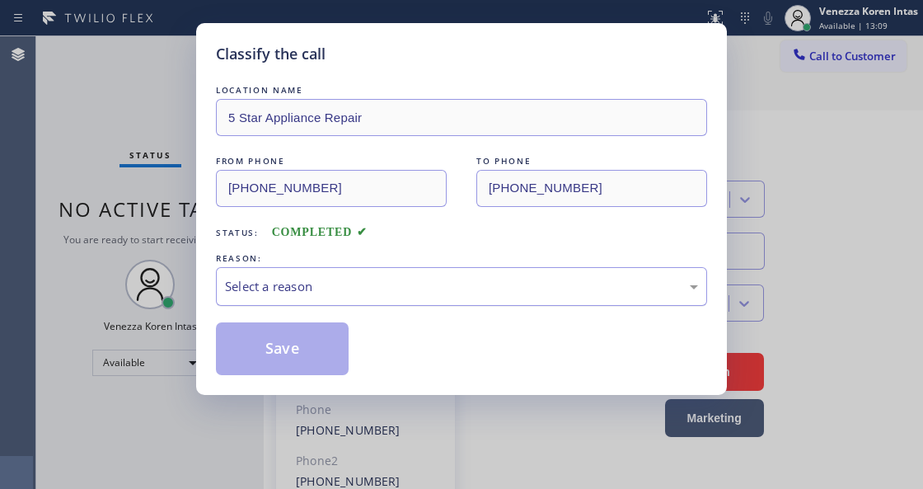
click at [384, 296] on div "Select a reason" at bounding box center [461, 286] width 473 height 19
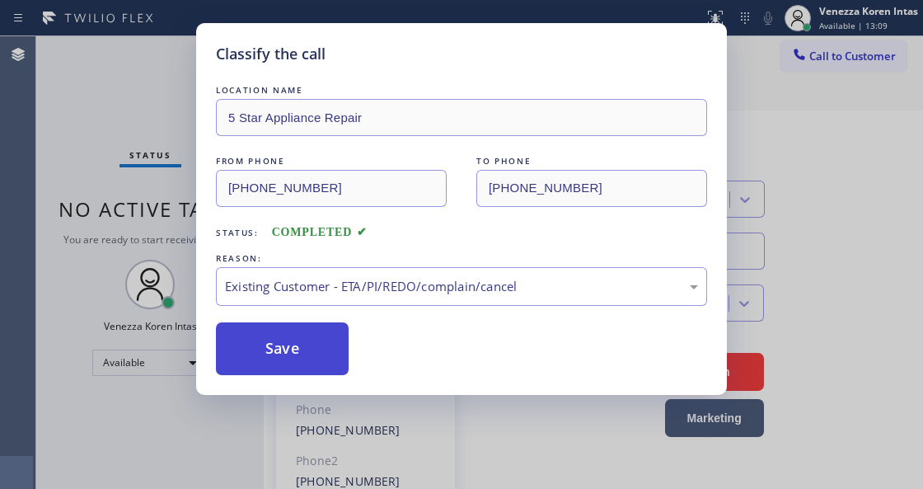
click at [312, 335] on button "Save" at bounding box center [282, 348] width 133 height 53
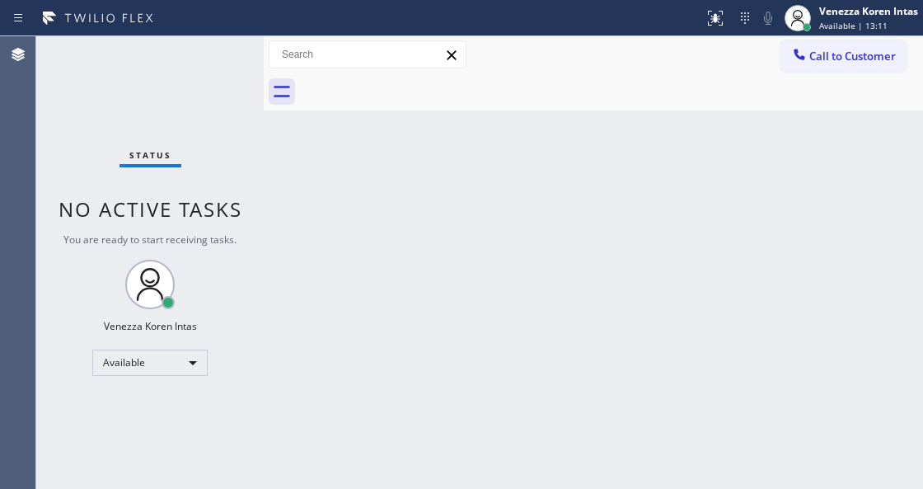
click at [219, 64] on div "Status No active tasks You are ready to start receiving tasks. Venezza Koren In…" at bounding box center [149, 262] width 227 height 452
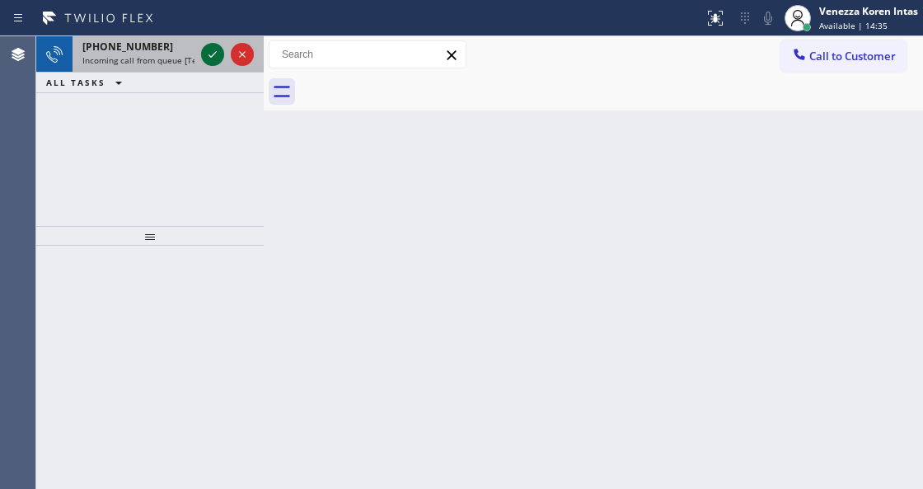
click at [217, 52] on icon at bounding box center [213, 55] width 20 height 20
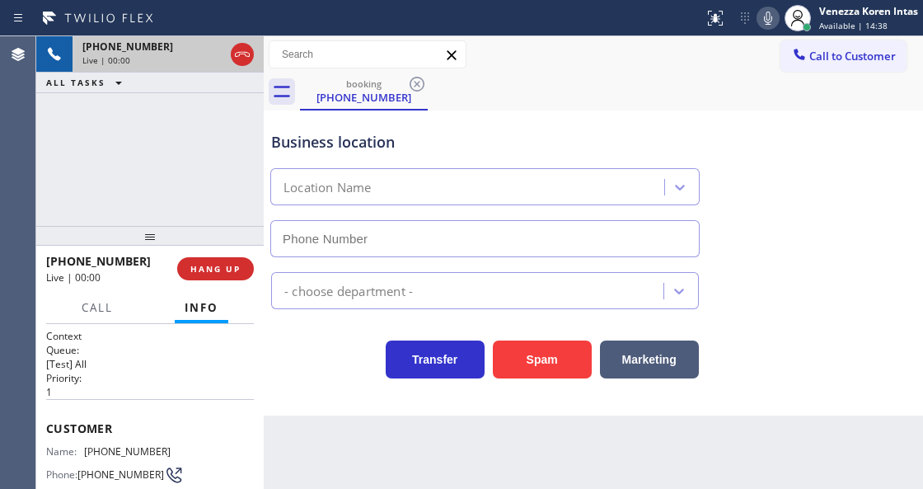
type input "[PHONE_NUMBER]"
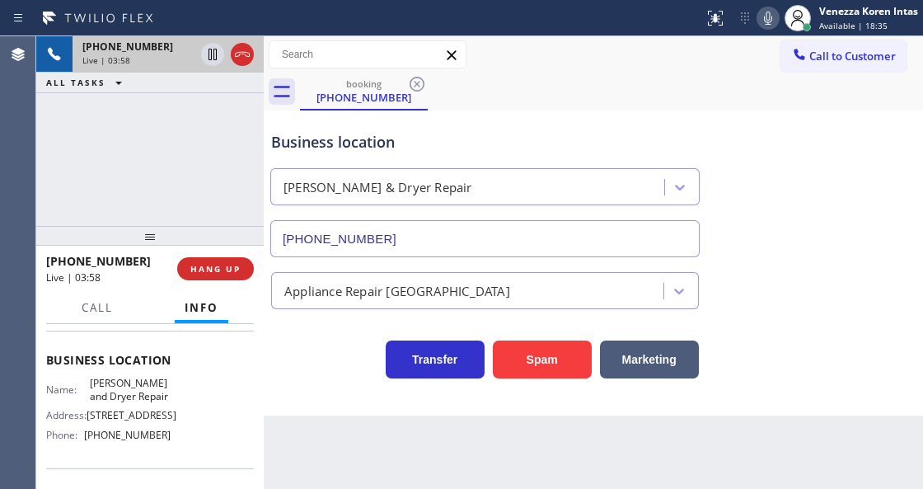
scroll to position [219, 0]
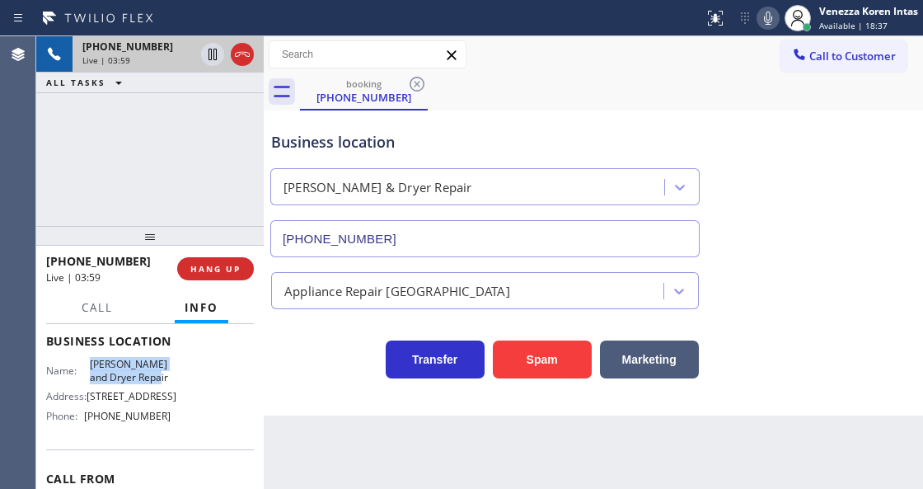
drag, startPoint x: 86, startPoint y: 357, endPoint x: 165, endPoint y: 376, distance: 81.4
click at [165, 376] on div "Name: [PERSON_NAME] and Dryer Repair" at bounding box center [108, 371] width 124 height 26
click at [762, 18] on icon at bounding box center [768, 18] width 20 height 20
click at [145, 410] on span "[PHONE_NUMBER]" at bounding box center [127, 416] width 87 height 12
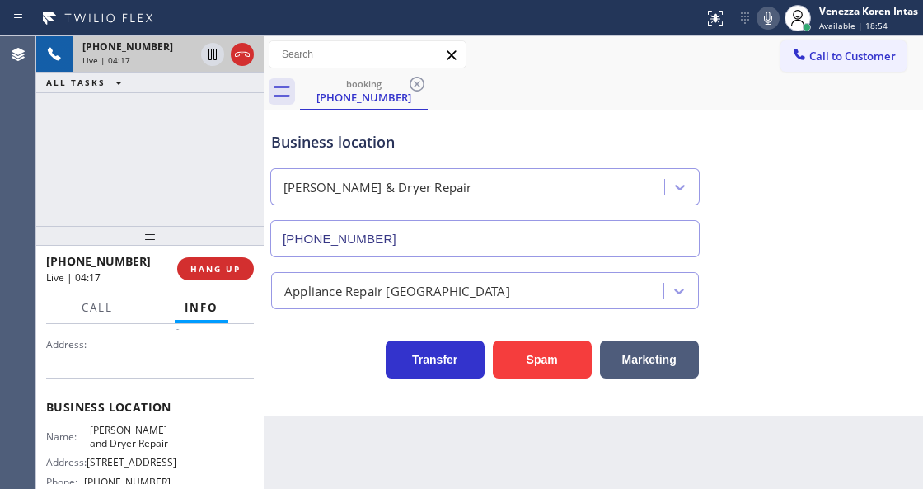
scroll to position [54, 0]
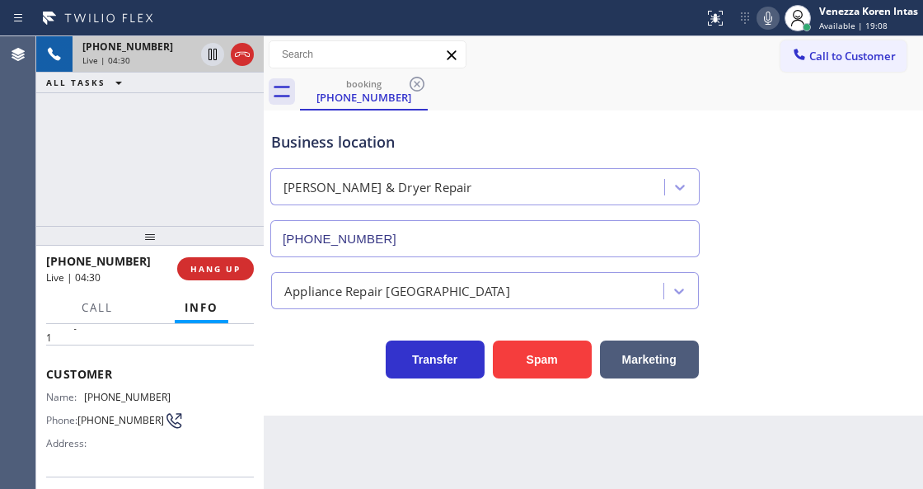
drag, startPoint x: 618, startPoint y: 104, endPoint x: 618, endPoint y: 153, distance: 49.5
click at [618, 104] on div "booking [PHONE_NUMBER]" at bounding box center [611, 91] width 623 height 37
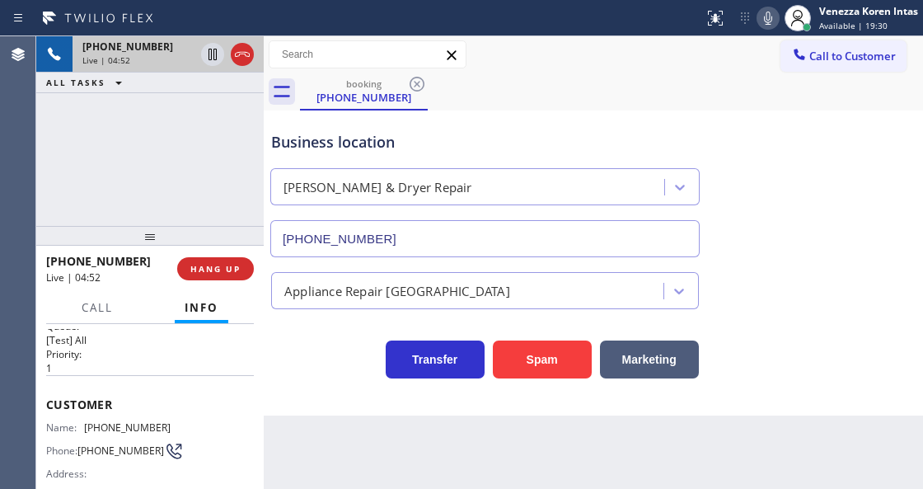
scroll to position [0, 0]
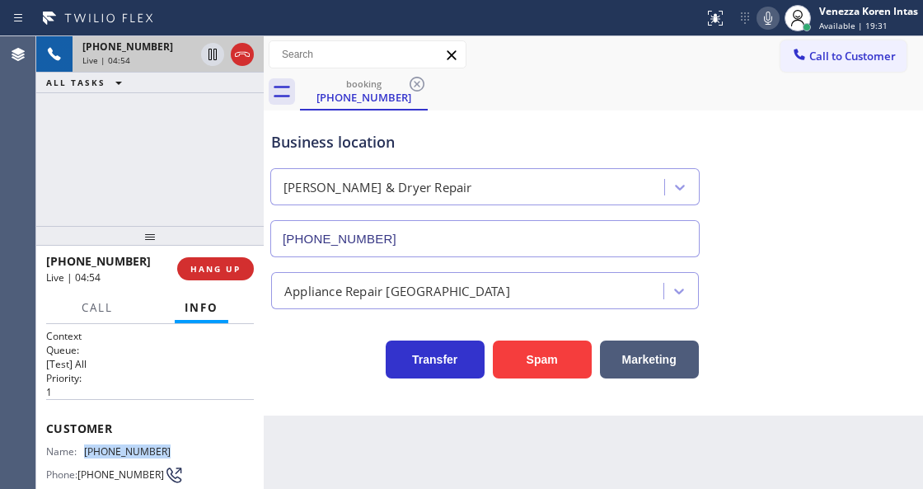
drag, startPoint x: 162, startPoint y: 447, endPoint x: 80, endPoint y: 453, distance: 82.7
click at [80, 453] on div "Name: [PHONE_NUMBER] Phone: [PHONE_NUMBER] Address:" at bounding box center [108, 477] width 124 height 65
click at [764, 17] on icon at bounding box center [768, 18] width 20 height 20
click at [213, 59] on icon at bounding box center [213, 55] width 20 height 20
drag, startPoint x: 762, startPoint y: 19, endPoint x: 659, endPoint y: 120, distance: 144.5
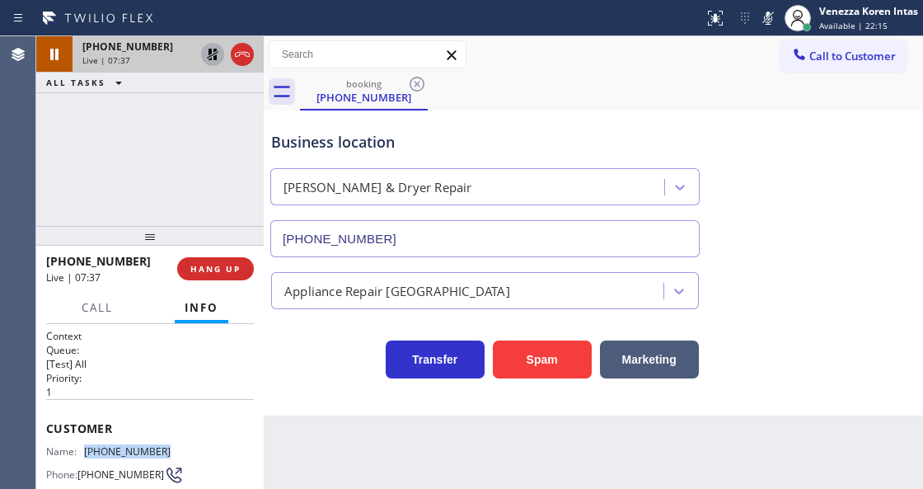
click at [762, 18] on icon at bounding box center [768, 18] width 20 height 20
click at [211, 54] on icon at bounding box center [213, 55] width 20 height 20
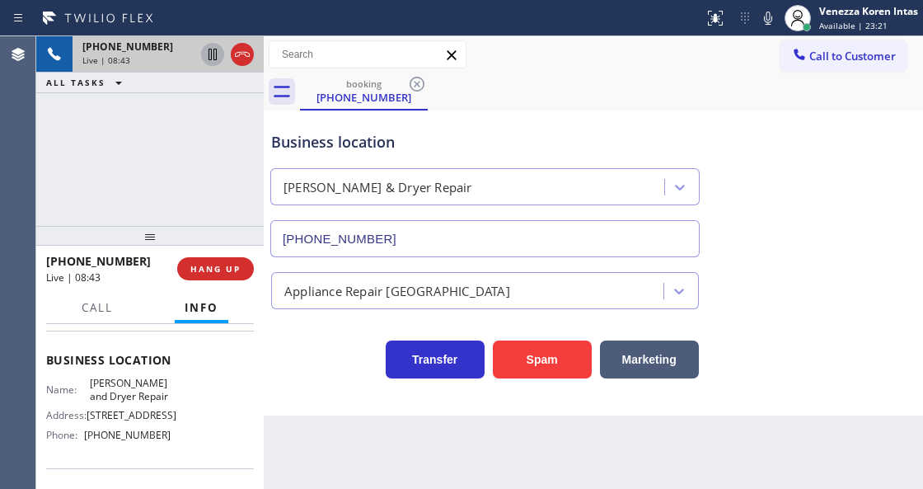
scroll to position [219, 0]
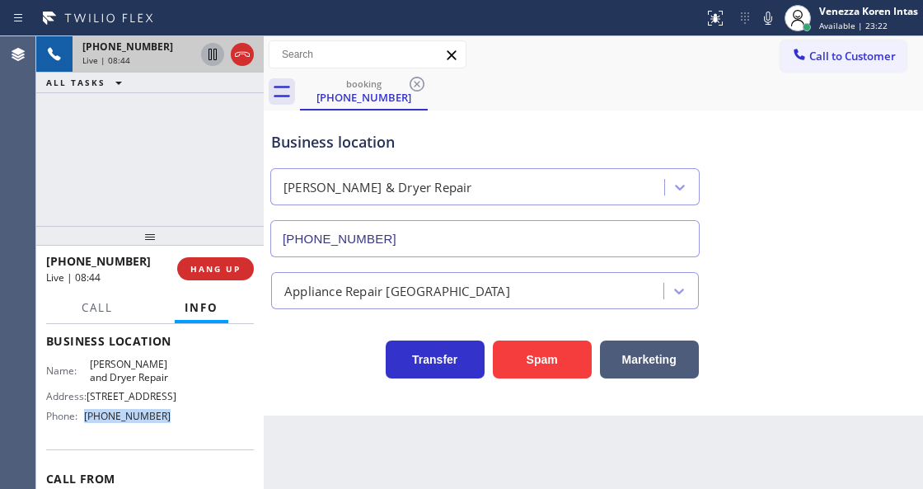
drag, startPoint x: 174, startPoint y: 414, endPoint x: 88, endPoint y: 419, distance: 85.9
click at [88, 419] on div "Name: [PERSON_NAME] and Dryer Repair Address: [STREET_ADDRESS] Phone: [PHONE_NU…" at bounding box center [150, 393] width 208 height 71
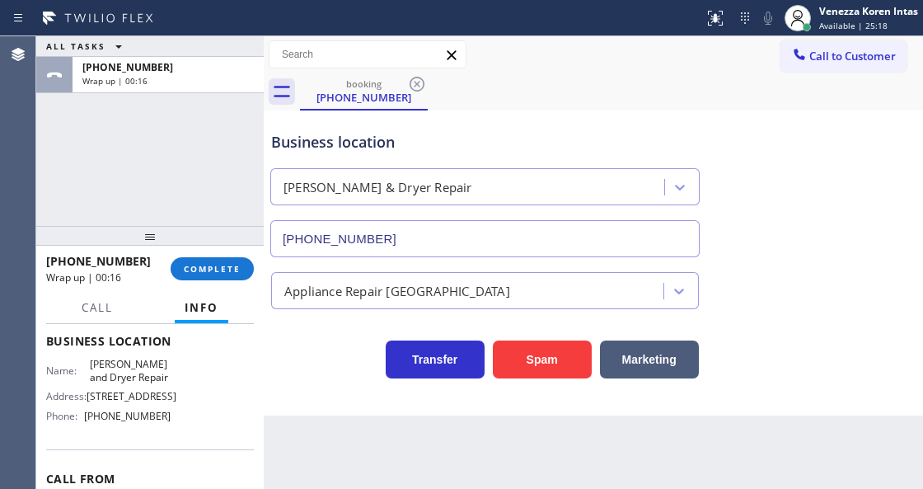
click at [223, 216] on div "ALL TASKS ALL TASKS ACTIVE TASKS TASKS IN WRAP UP [PHONE_NUMBER] Wrap up | 00:16" at bounding box center [149, 131] width 227 height 190
click at [220, 265] on span "COMPLETE" at bounding box center [212, 269] width 57 height 12
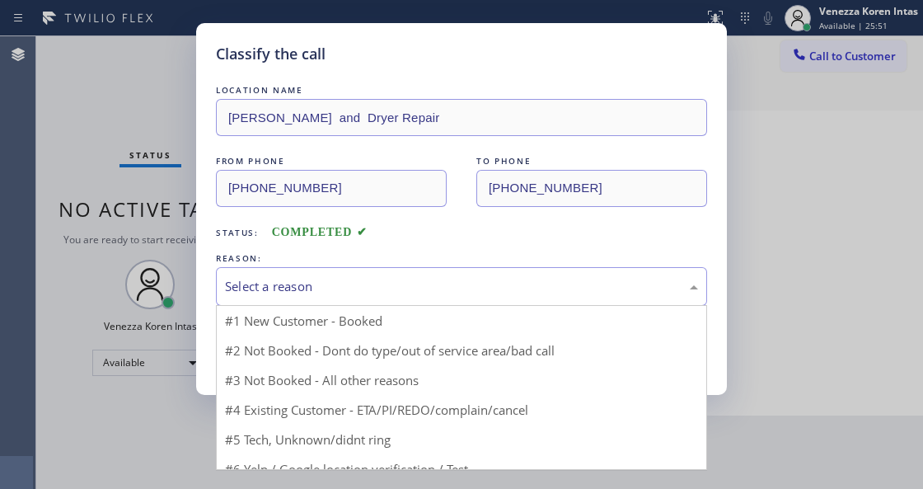
click at [345, 290] on div "Select a reason" at bounding box center [461, 286] width 473 height 19
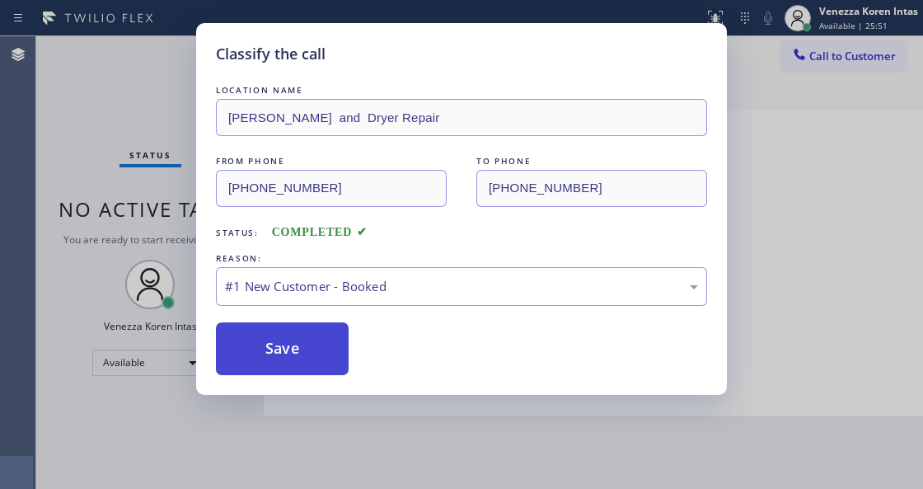
click at [312, 343] on button "Save" at bounding box center [282, 348] width 133 height 53
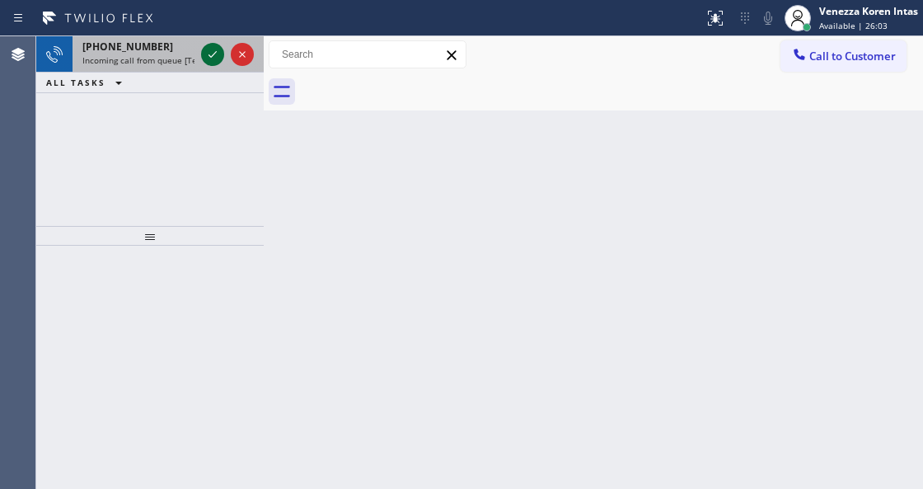
click at [216, 57] on icon at bounding box center [213, 55] width 20 height 20
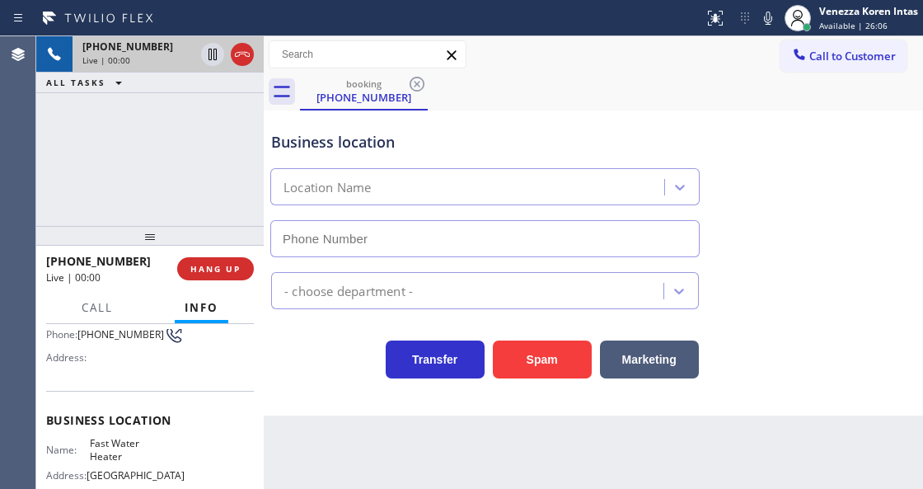
scroll to position [219, 0]
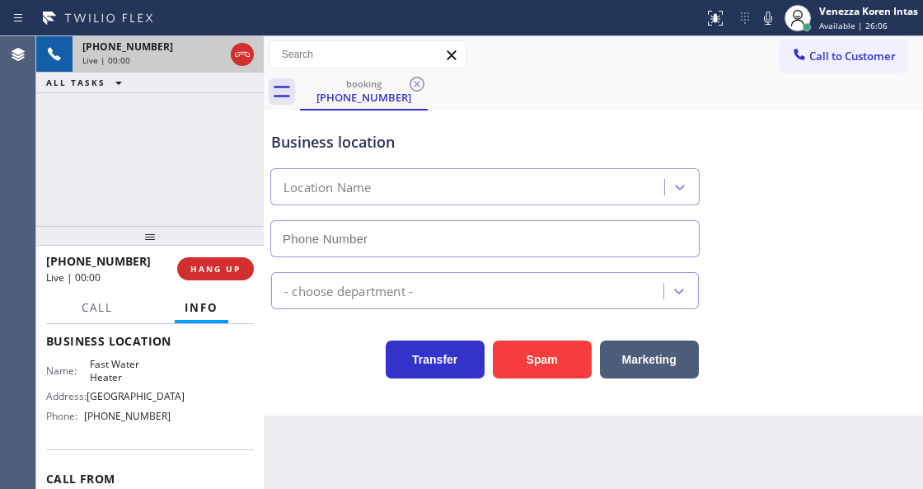
type input "[PHONE_NUMBER]"
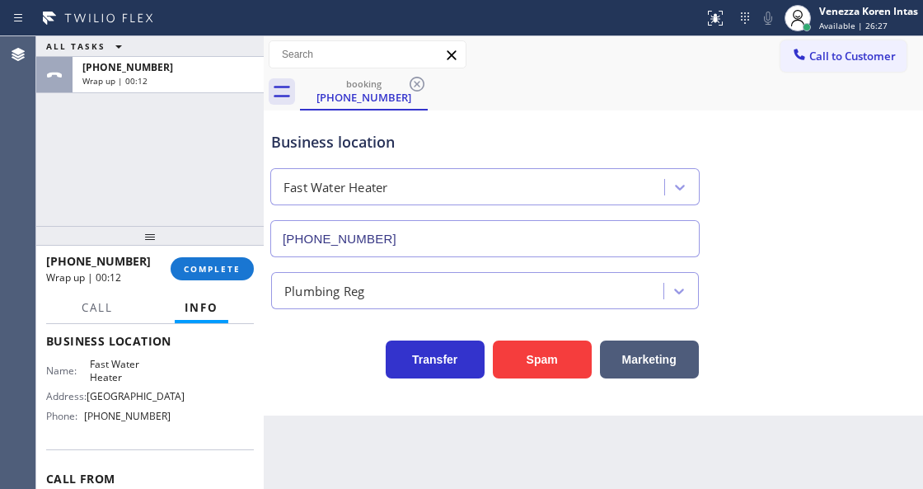
drag, startPoint x: 233, startPoint y: 279, endPoint x: 344, endPoint y: 290, distance: 111.0
click at [233, 279] on button "COMPLETE" at bounding box center [212, 268] width 83 height 23
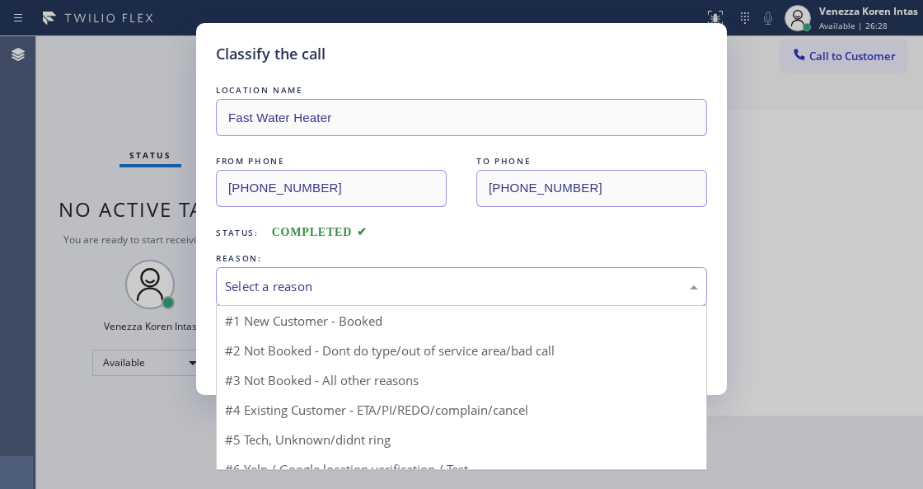
click at [357, 285] on div "Select a reason" at bounding box center [461, 286] width 473 height 19
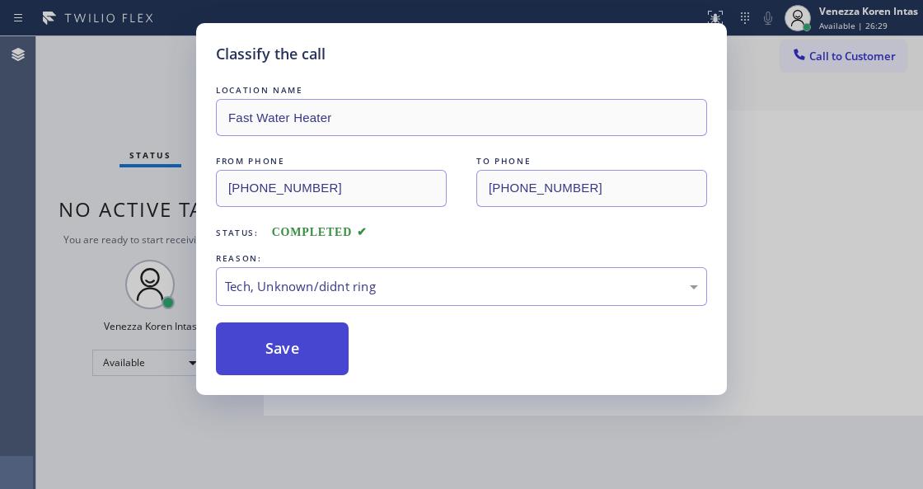
click at [321, 357] on button "Save" at bounding box center [282, 348] width 133 height 53
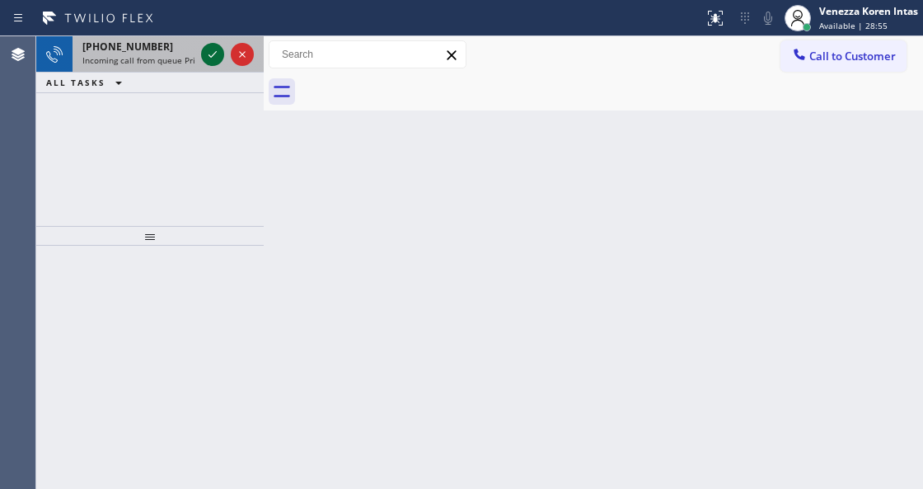
click at [213, 59] on icon at bounding box center [213, 55] width 20 height 20
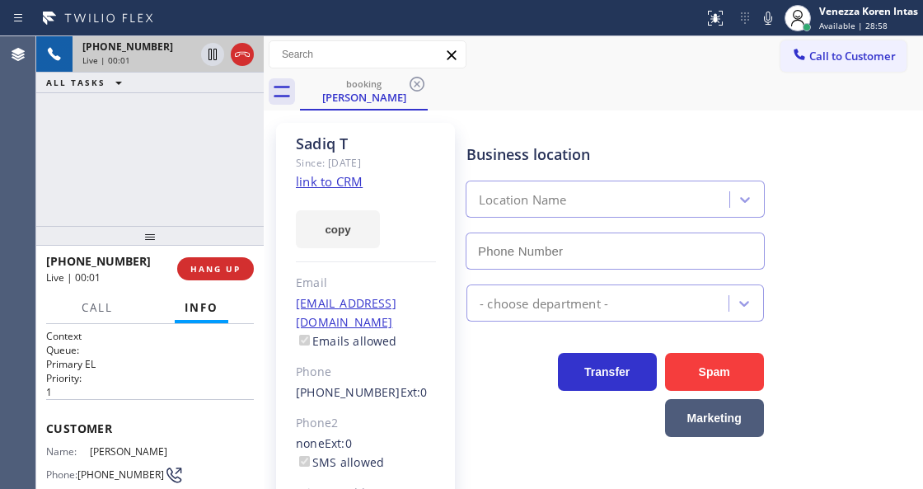
type input "[PHONE_NUMBER]"
click at [333, 176] on link "link to CRM" at bounding box center [329, 181] width 67 height 16
click at [644, 23] on div at bounding box center [352, 18] width 691 height 26
click at [768, 24] on icon at bounding box center [768, 18] width 8 height 13
click at [211, 58] on icon at bounding box center [213, 55] width 8 height 12
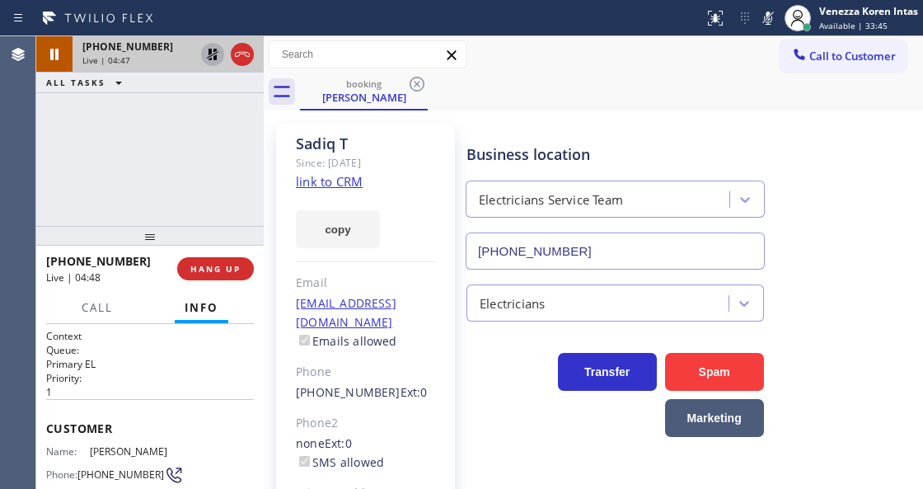
drag, startPoint x: 758, startPoint y: 20, endPoint x: 725, endPoint y: 76, distance: 65.0
click at [758, 20] on icon at bounding box center [768, 18] width 20 height 20
click at [209, 59] on icon at bounding box center [213, 55] width 20 height 20
click at [775, 14] on icon at bounding box center [768, 18] width 20 height 20
click at [213, 56] on icon at bounding box center [213, 55] width 20 height 20
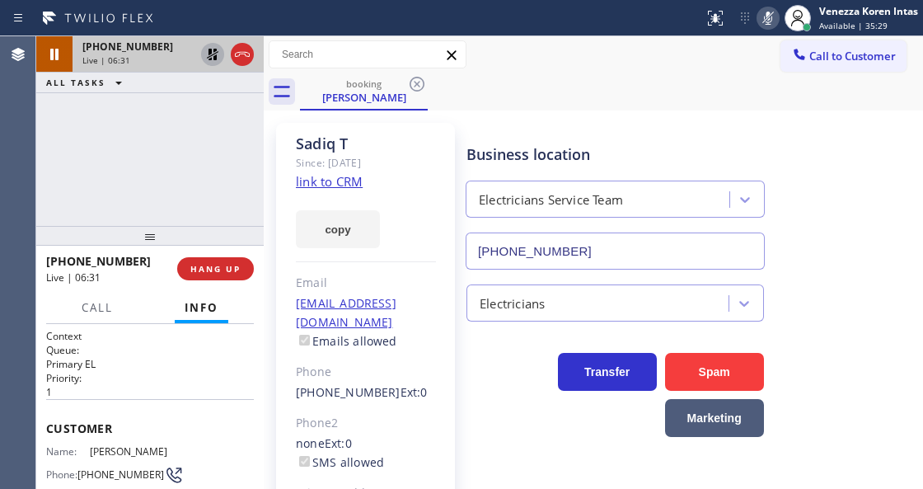
click at [765, 23] on g at bounding box center [768, 17] width 12 height 13
click at [217, 56] on icon at bounding box center [213, 55] width 20 height 20
click at [764, 8] on icon at bounding box center [768, 18] width 20 height 20
click at [762, 16] on icon at bounding box center [768, 18] width 20 height 20
click at [181, 193] on div "[PHONE_NUMBER] Live | 07:13 ALL TASKS ALL TASKS ACTIVE TASKS TASKS IN WRAP UP" at bounding box center [149, 131] width 227 height 190
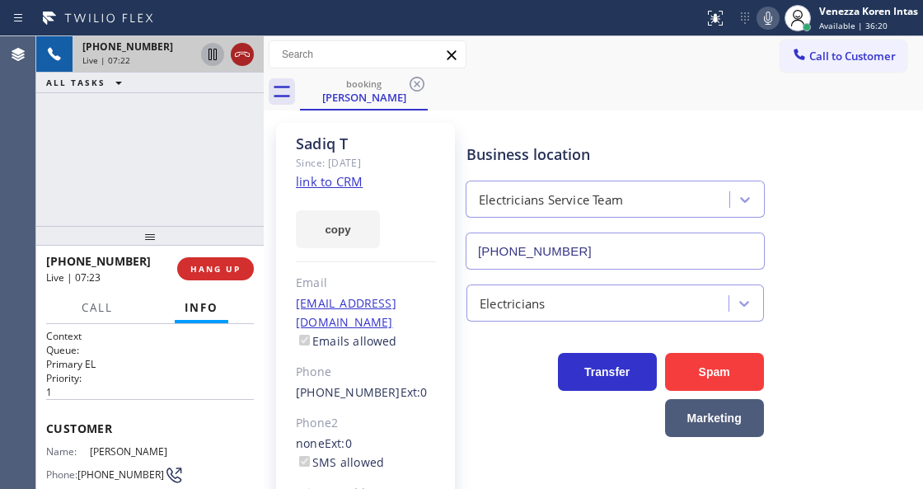
click at [239, 55] on icon at bounding box center [242, 54] width 15 height 5
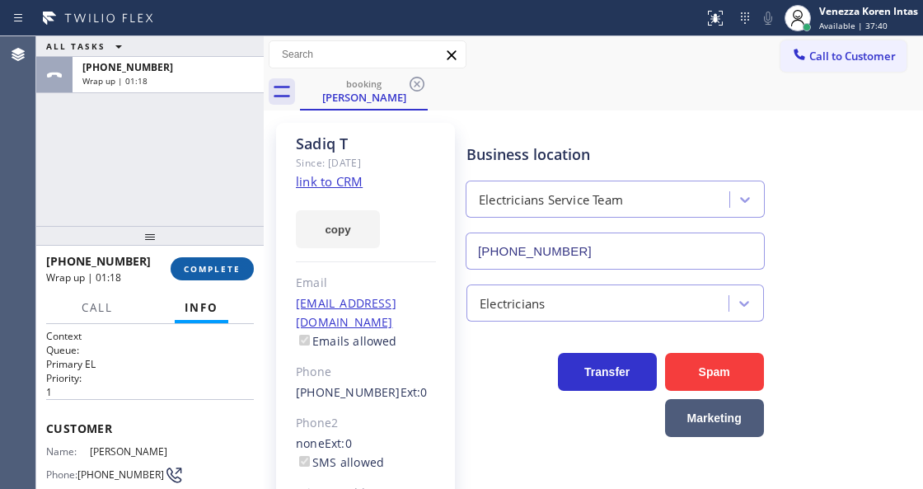
click at [232, 263] on span "COMPLETE" at bounding box center [212, 269] width 57 height 12
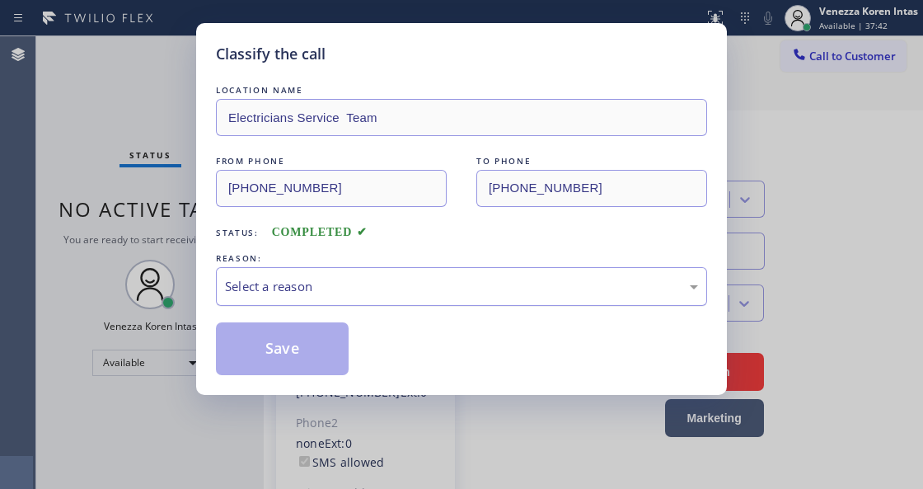
click at [366, 289] on div "Select a reason" at bounding box center [461, 286] width 473 height 19
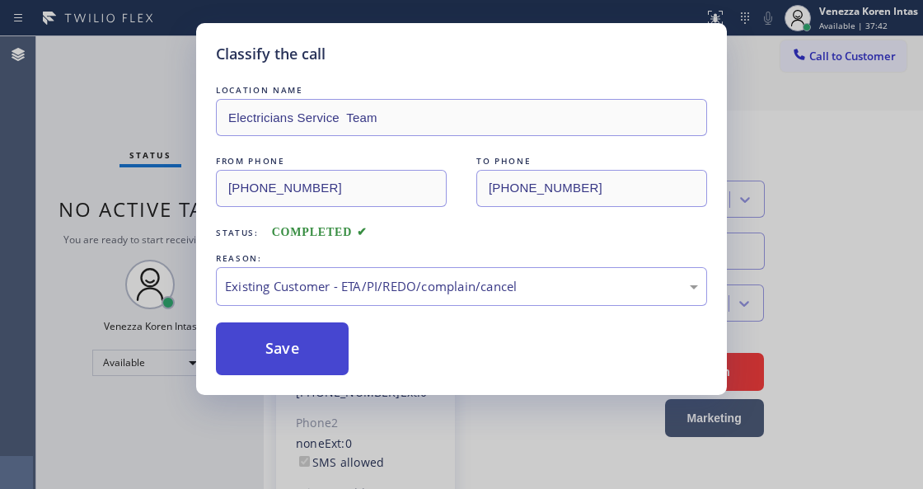
click at [341, 351] on button "Save" at bounding box center [282, 348] width 133 height 53
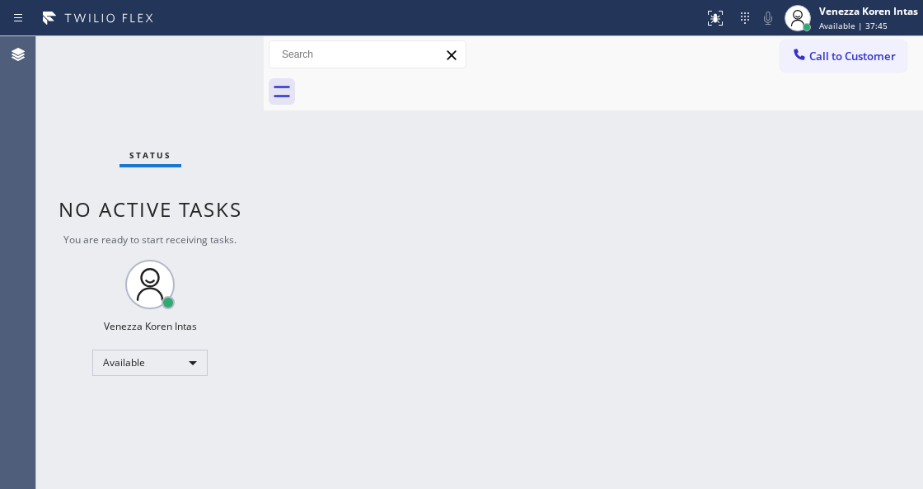
click at [231, 52] on div "Status No active tasks You are ready to start receiving tasks. Venezza Koren In…" at bounding box center [149, 262] width 227 height 452
click at [231, 69] on div "Status No active tasks You are ready to start receiving tasks. Venezza Koren In…" at bounding box center [149, 262] width 227 height 452
click at [218, 71] on div "Status No active tasks You are ready to start receiving tasks. Venezza Koren In…" at bounding box center [149, 262] width 227 height 452
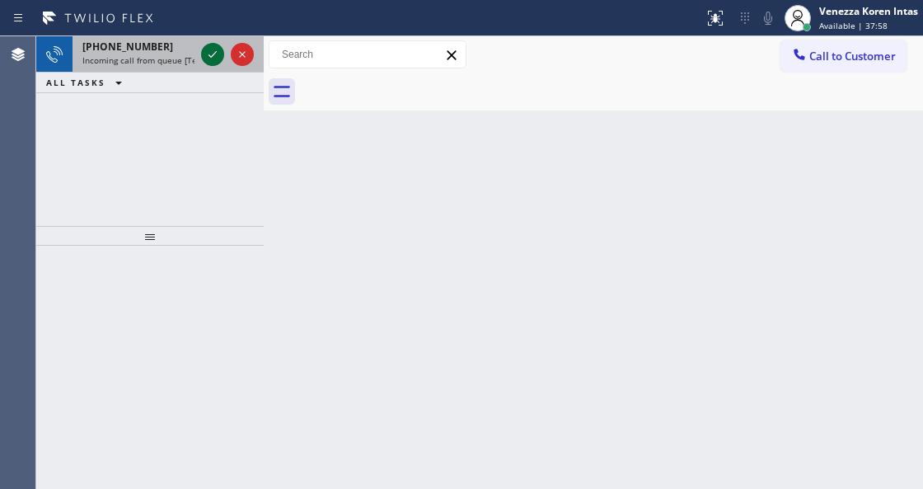
click at [215, 56] on icon at bounding box center [213, 55] width 20 height 20
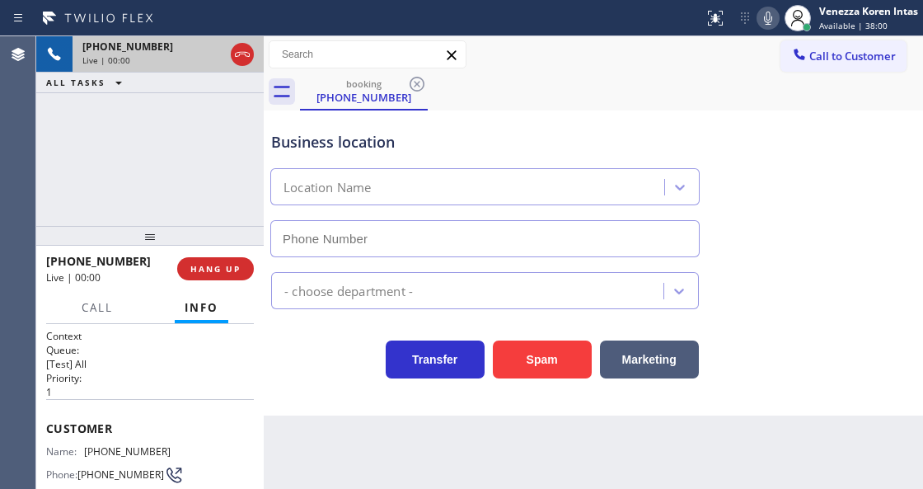
type input "[PHONE_NUMBER]"
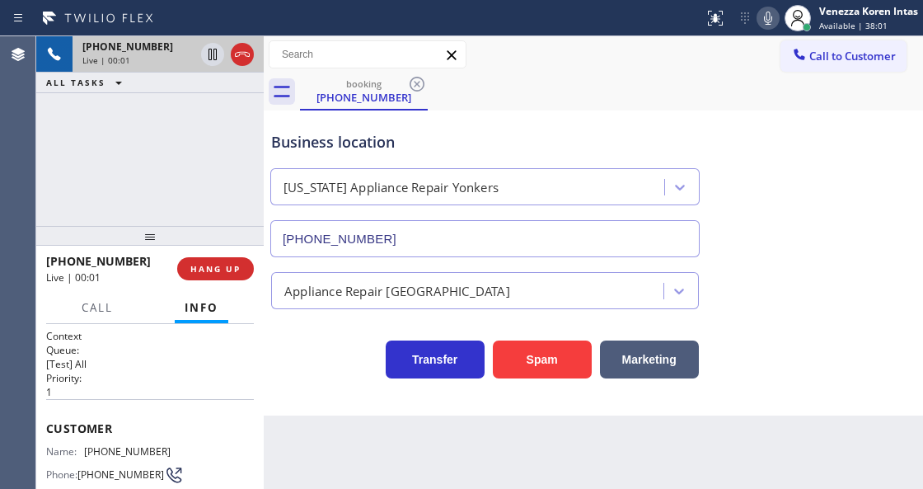
click at [384, 131] on div "Business location" at bounding box center [485, 142] width 428 height 22
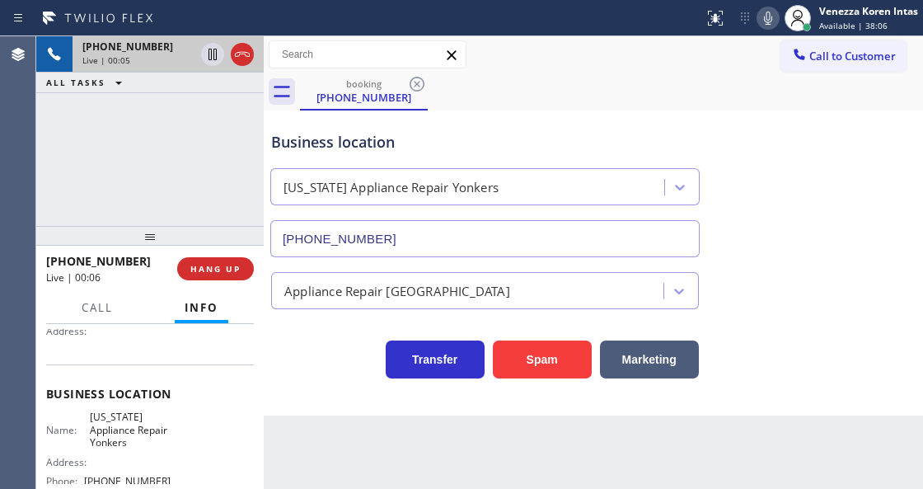
scroll to position [219, 0]
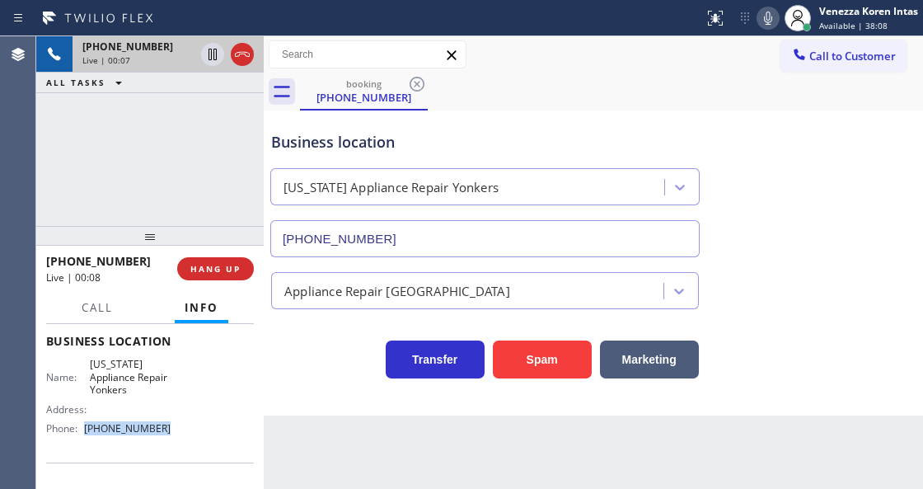
drag, startPoint x: 167, startPoint y: 427, endPoint x: 87, endPoint y: 425, distance: 80.0
click at [87, 425] on div "Name: [US_STATE] Appliance Repair Yonkers Address: Phone: [PHONE_NUMBER]" at bounding box center [150, 399] width 208 height 83
click at [157, 432] on span "[PHONE_NUMBER]" at bounding box center [127, 428] width 87 height 12
drag, startPoint x: 156, startPoint y: 432, endPoint x: 87, endPoint y: 432, distance: 68.4
click at [87, 432] on span "[PHONE_NUMBER]" at bounding box center [127, 428] width 87 height 12
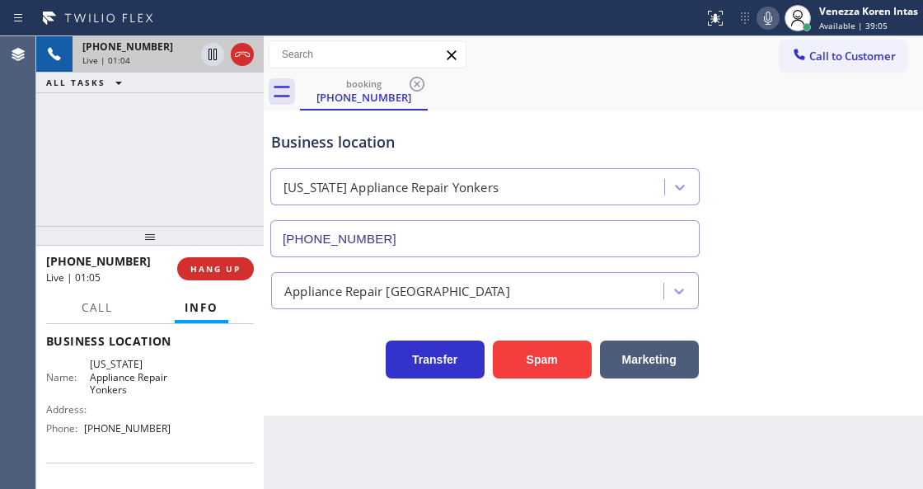
click at [351, 485] on div "Back to Dashboard Change Sender ID Customers Technicians Select a contact Outbo…" at bounding box center [593, 262] width 659 height 452
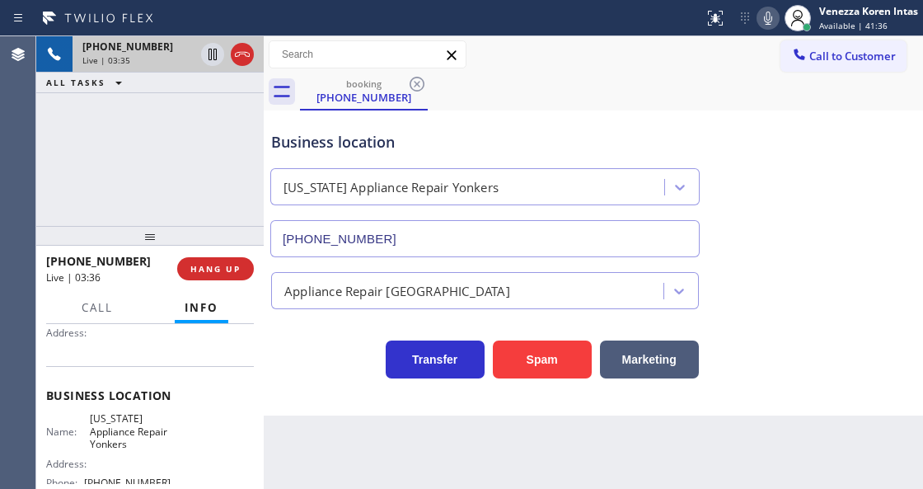
scroll to position [165, 0]
drag, startPoint x: 87, startPoint y: 415, endPoint x: 148, endPoint y: 443, distance: 68.2
click at [148, 443] on div "Name: [US_STATE] Appliance Repair Yonkers" at bounding box center [108, 431] width 124 height 38
click at [510, 485] on div "Back to Dashboard Change Sender ID Customers Technicians Select a contact Outbo…" at bounding box center [593, 262] width 659 height 452
click at [767, 15] on icon at bounding box center [768, 18] width 20 height 20
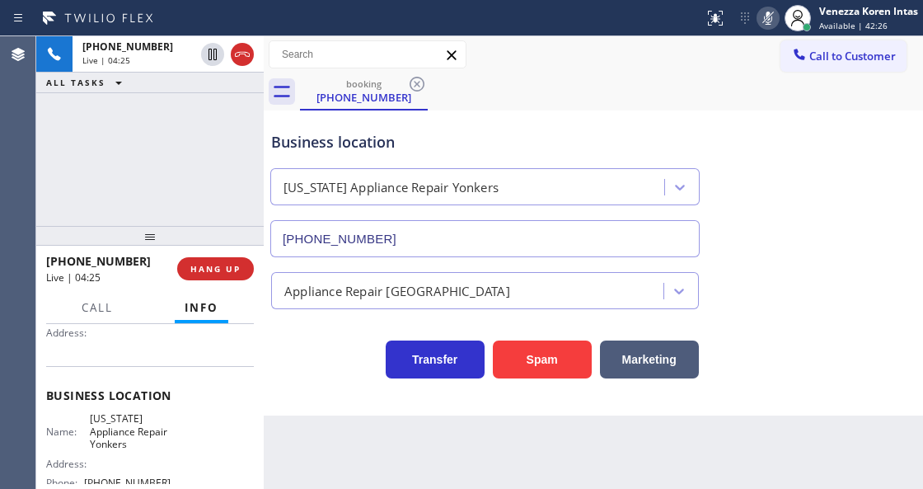
drag, startPoint x: 213, startPoint y: 58, endPoint x: 206, endPoint y: 104, distance: 46.6
click at [213, 58] on icon at bounding box center [213, 55] width 20 height 20
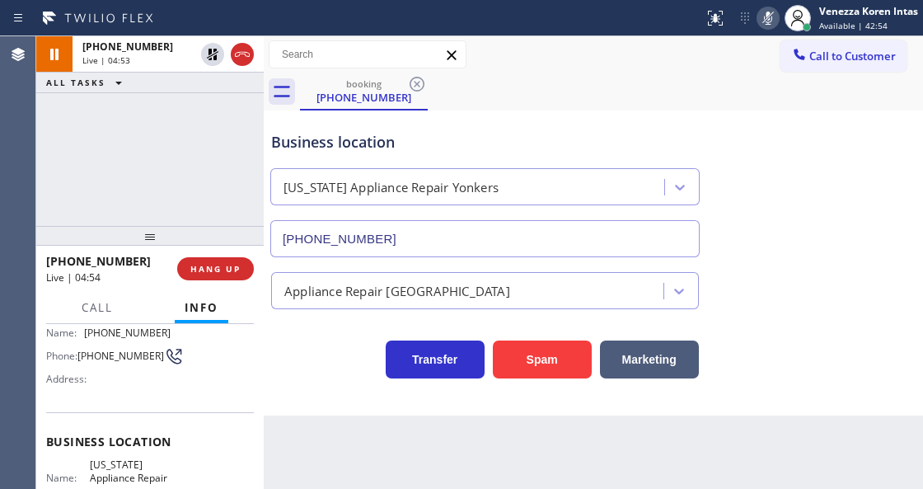
scroll to position [54, 0]
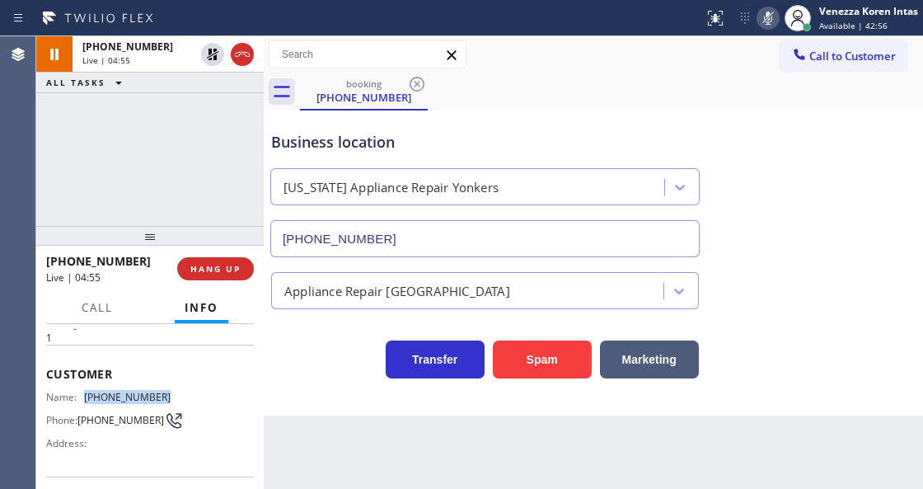
drag, startPoint x: 157, startPoint y: 392, endPoint x: 84, endPoint y: 396, distance: 72.6
click at [84, 396] on div "Name: [PHONE_NUMBER]" at bounding box center [108, 397] width 124 height 12
drag, startPoint x: 763, startPoint y: 12, endPoint x: 588, endPoint y: 54, distance: 179.7
click at [761, 15] on icon at bounding box center [768, 18] width 20 height 20
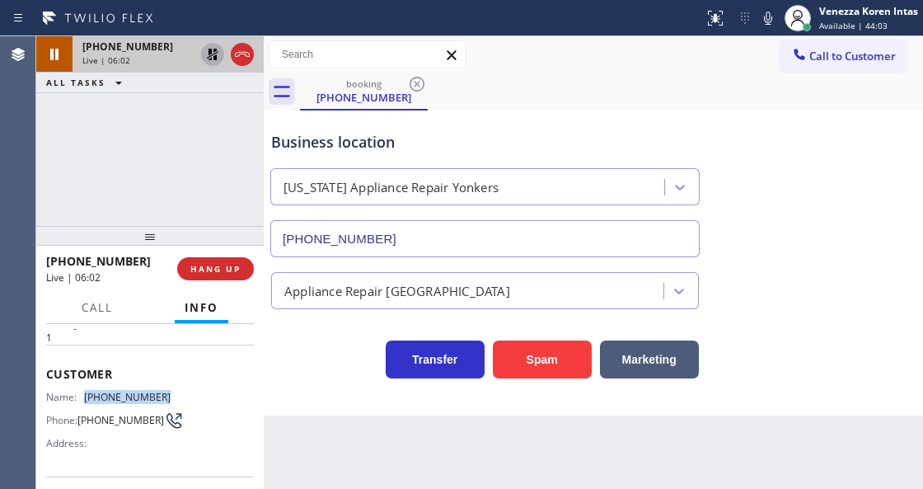
click at [206, 51] on icon at bounding box center [213, 55] width 20 height 20
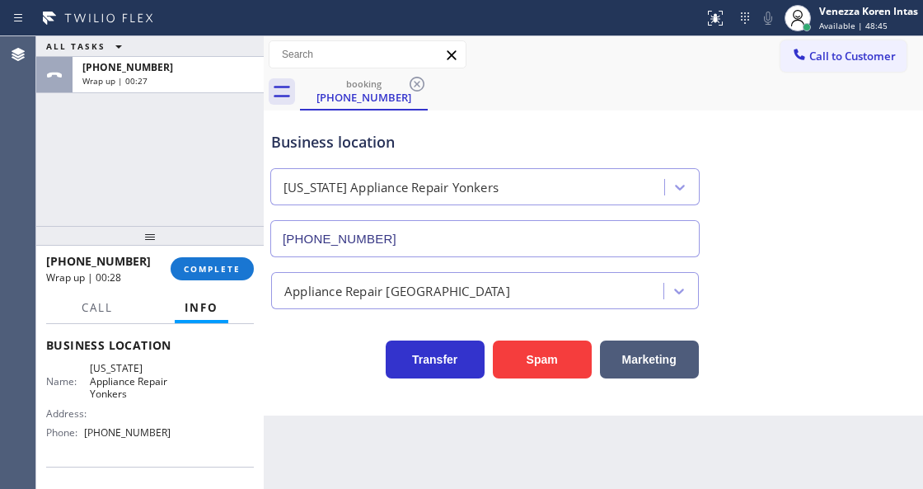
scroll to position [274, 0]
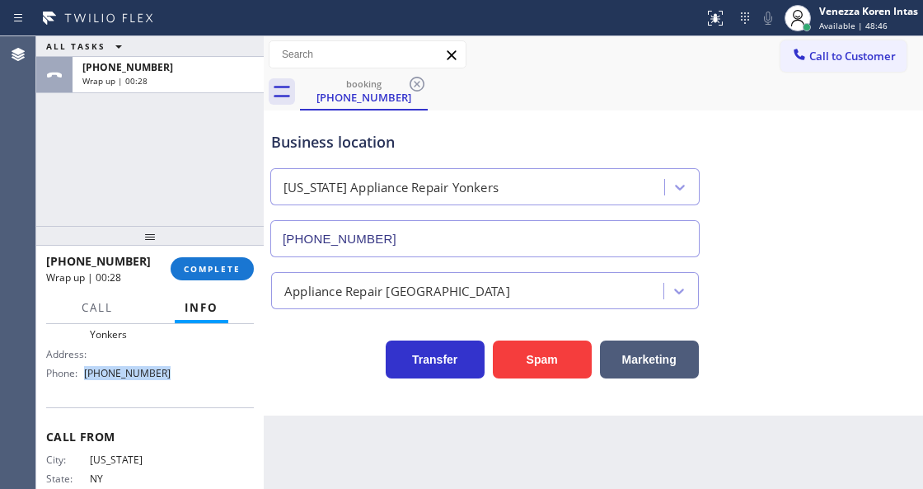
drag, startPoint x: 134, startPoint y: 374, endPoint x: 84, endPoint y: 367, distance: 50.0
click at [84, 367] on div "Name: [US_STATE] Appliance Repair Yonkers Address: Phone: [PHONE_NUMBER]" at bounding box center [150, 343] width 208 height 83
click at [529, 209] on div "[US_STATE] Appliance Repair Yonkers [PHONE_NUMBER]" at bounding box center [485, 210] width 428 height 96
click at [223, 265] on span "COMPLETE" at bounding box center [212, 269] width 57 height 12
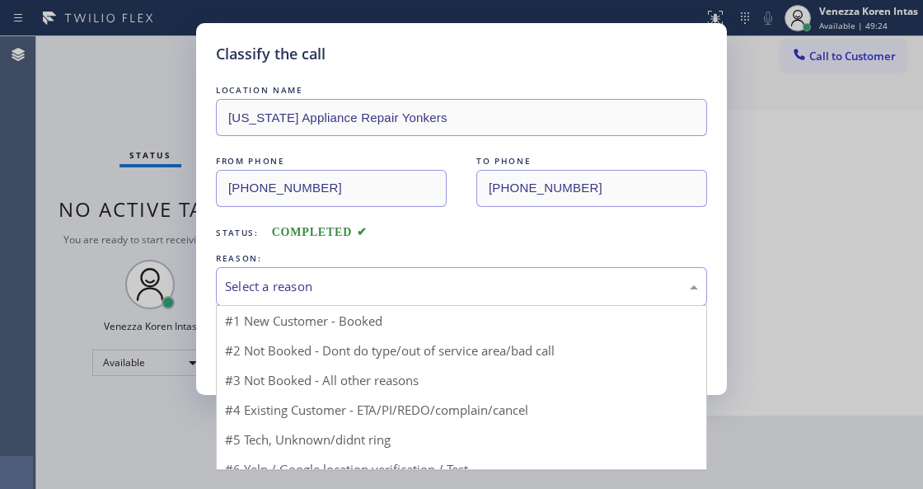
click at [362, 277] on div "Select a reason" at bounding box center [461, 286] width 473 height 19
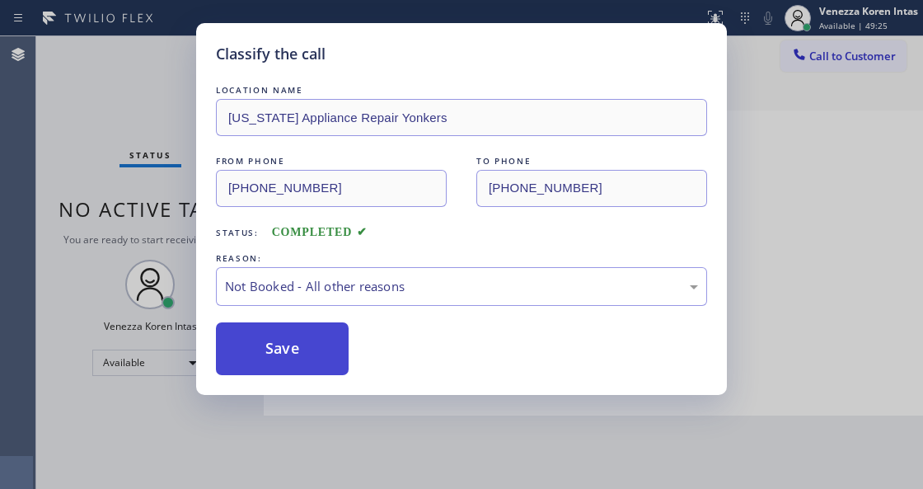
click at [323, 353] on button "Save" at bounding box center [282, 348] width 133 height 53
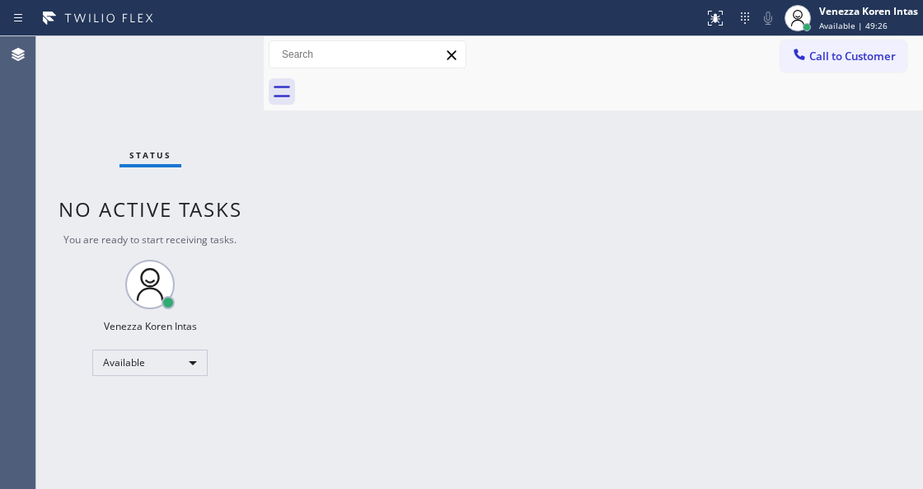
click at [218, 73] on div "Status No active tasks You are ready to start receiving tasks. Venezza Koren In…" at bounding box center [149, 262] width 227 height 452
click at [219, 71] on div "Status No active tasks You are ready to start receiving tasks. Venezza Koren In…" at bounding box center [149, 262] width 227 height 452
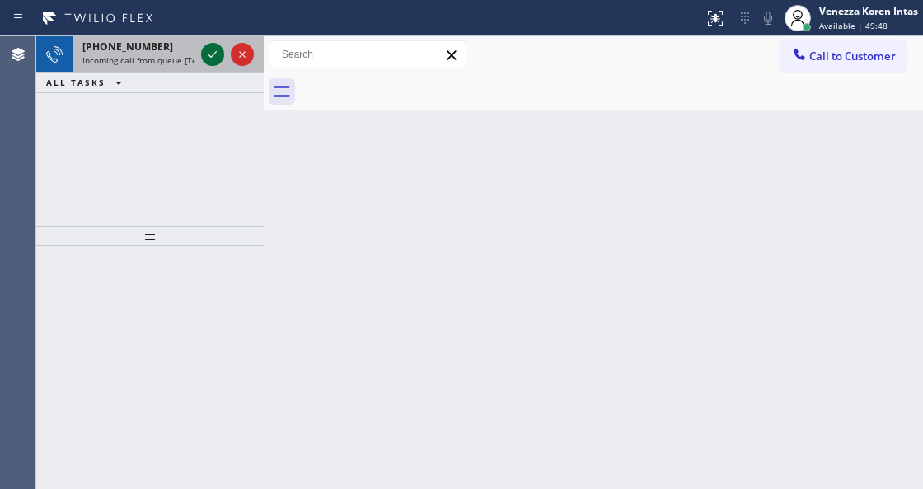
click at [219, 58] on icon at bounding box center [213, 55] width 20 height 20
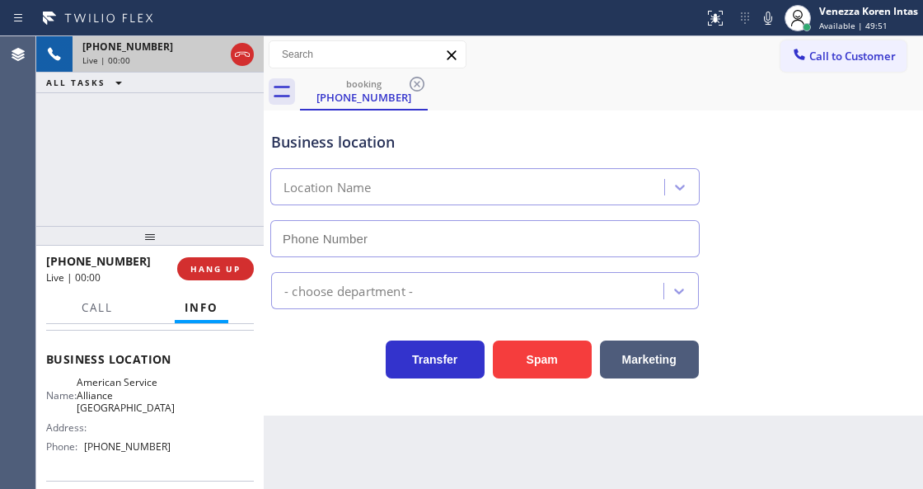
type input "[PHONE_NUMBER]"
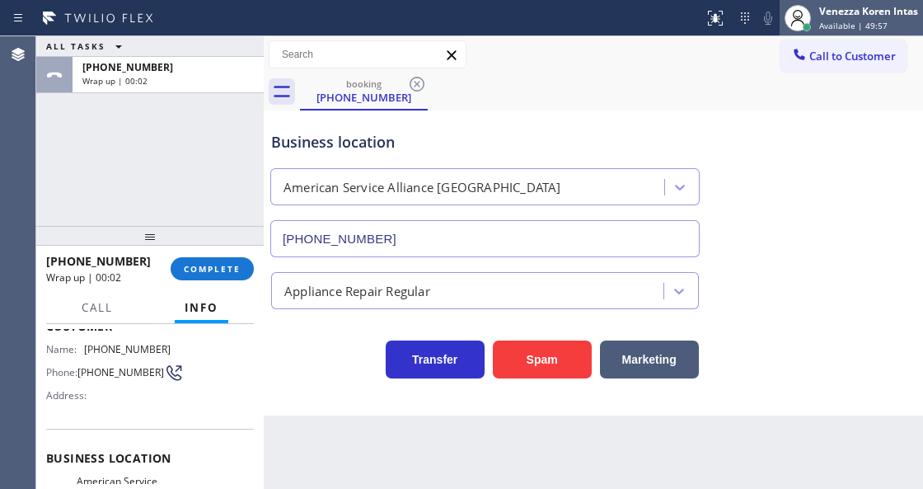
click at [811, 16] on div at bounding box center [798, 18] width 36 height 36
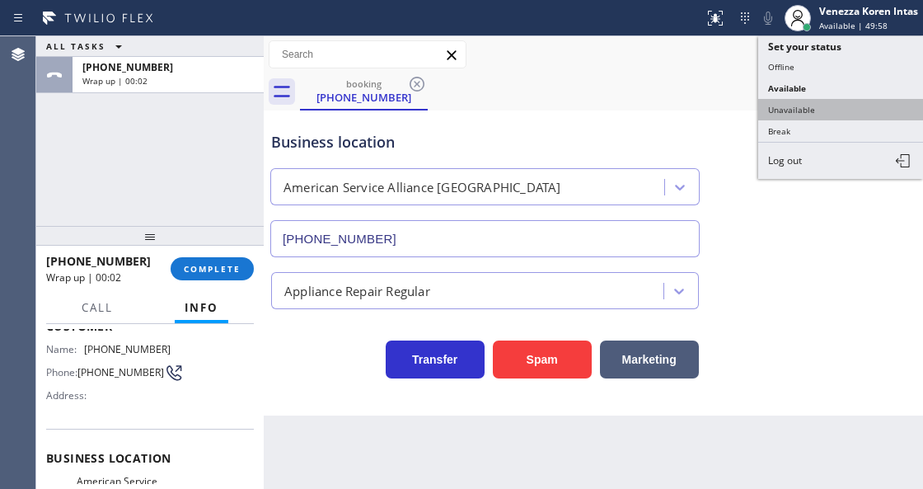
click at [799, 100] on button "Unavailable" at bounding box center [840, 109] width 165 height 21
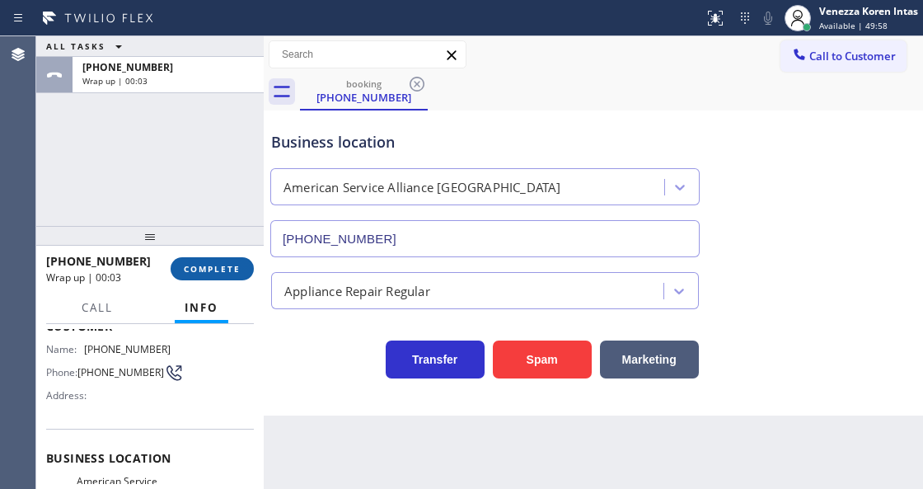
click at [240, 277] on button "COMPLETE" at bounding box center [212, 268] width 83 height 23
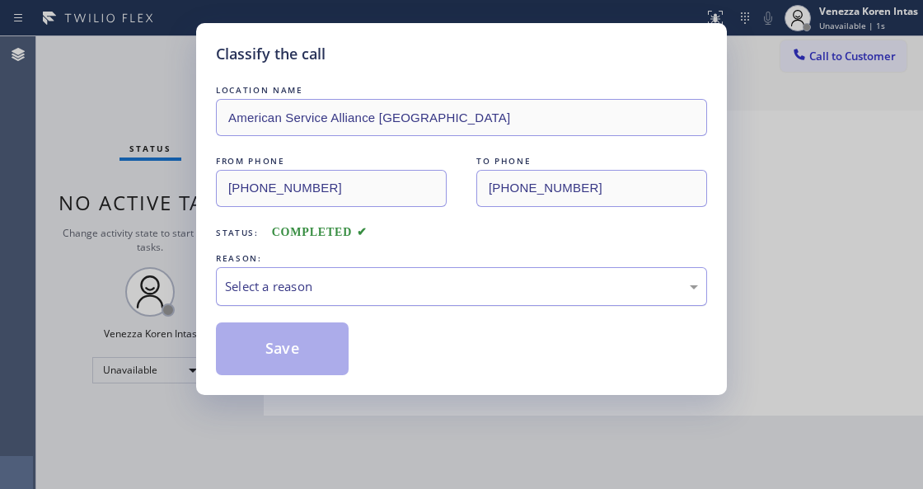
click at [321, 285] on div "Select a reason" at bounding box center [461, 286] width 473 height 19
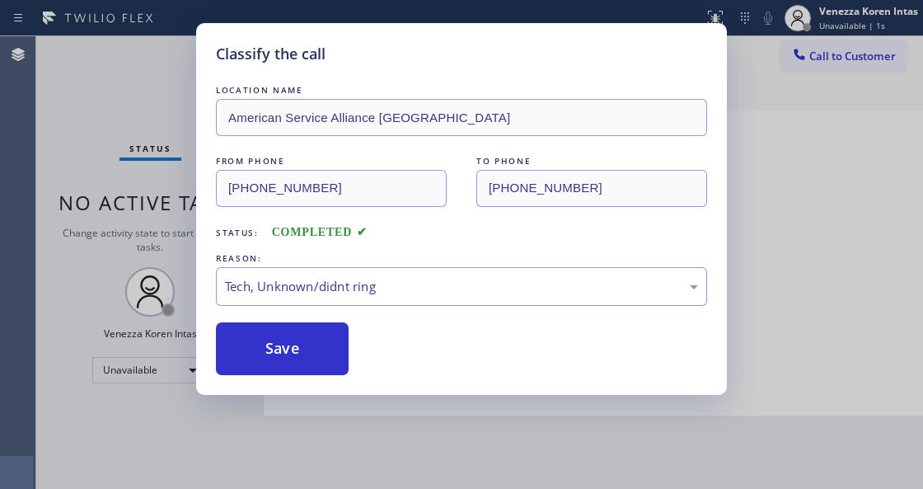
click at [292, 376] on div "Classify the call LOCATION NAME American Service Alliance Schaumburg FROM PHONE…" at bounding box center [461, 209] width 531 height 372
click at [298, 362] on button "Save" at bounding box center [282, 348] width 133 height 53
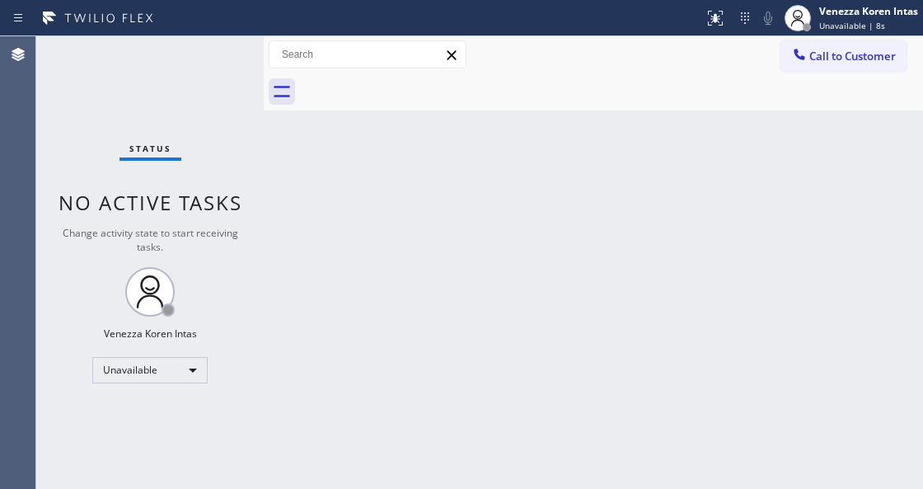
click at [175, 85] on div "Status No active tasks Change activity state to start receiving tasks. Venezza …" at bounding box center [149, 262] width 227 height 452
click at [635, 298] on div "Back to Dashboard Change Sender ID Customers Technicians Select a contact Outbo…" at bounding box center [593, 262] width 659 height 452
drag, startPoint x: 115, startPoint y: 75, endPoint x: 152, endPoint y: 115, distance: 54.8
click at [118, 76] on div "Status No active tasks Change activity state to start receiving tasks. Venezza …" at bounding box center [149, 262] width 227 height 452
drag, startPoint x: 23, startPoint y: 116, endPoint x: 15, endPoint y: 120, distance: 9.2
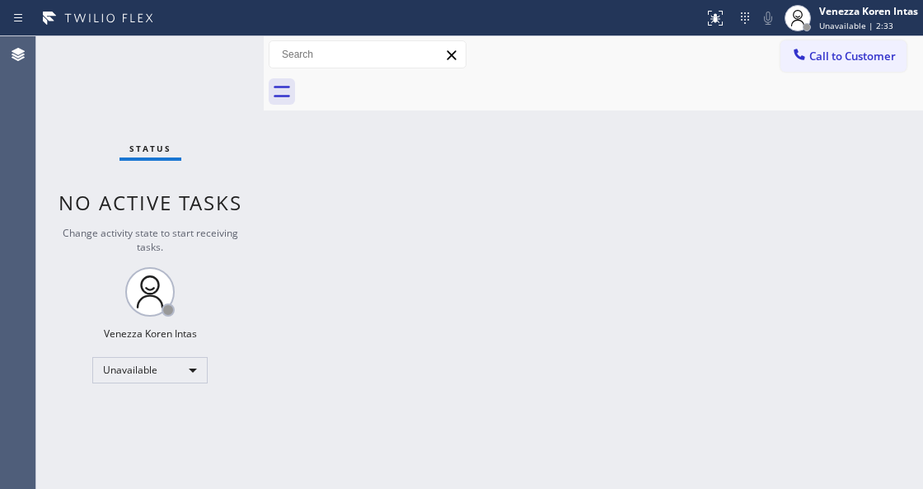
click at [15, 120] on div "Agent Desktop" at bounding box center [17, 262] width 35 height 452
click at [207, 64] on div "Status No active tasks Change activity state to start receiving tasks. Venezza …" at bounding box center [149, 262] width 227 height 452
click at [851, 19] on div "Venezza Koren Intas Unavailable | 4:32" at bounding box center [869, 17] width 107 height 29
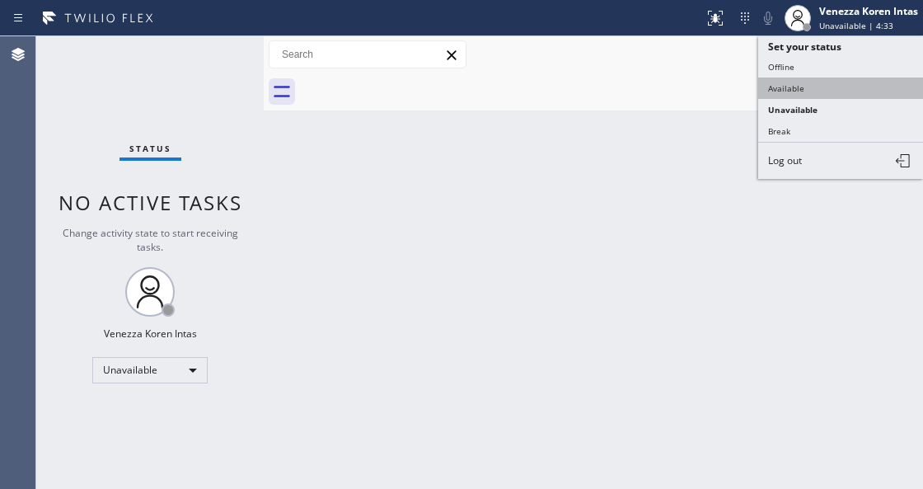
click at [816, 82] on button "Available" at bounding box center [840, 87] width 165 height 21
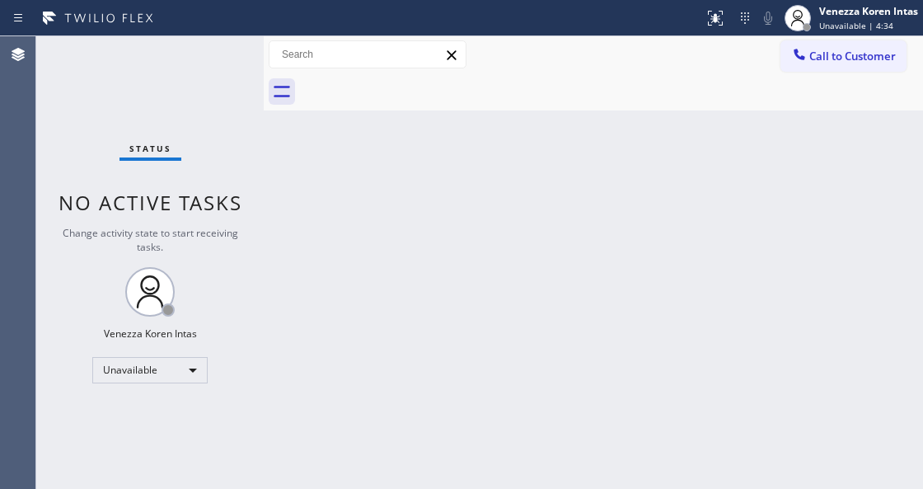
click at [222, 68] on div "Status No active tasks Change activity state to start receiving tasks. Venezza …" at bounding box center [149, 262] width 227 height 452
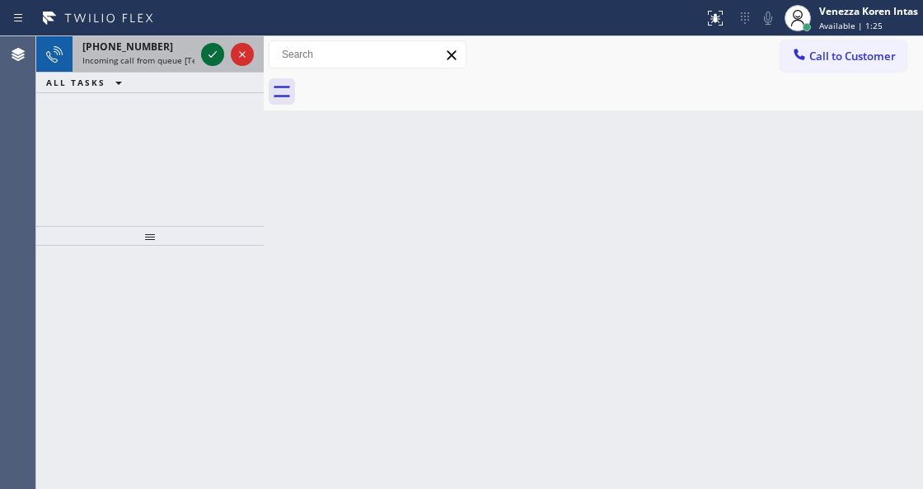
click at [215, 49] on icon at bounding box center [213, 55] width 20 height 20
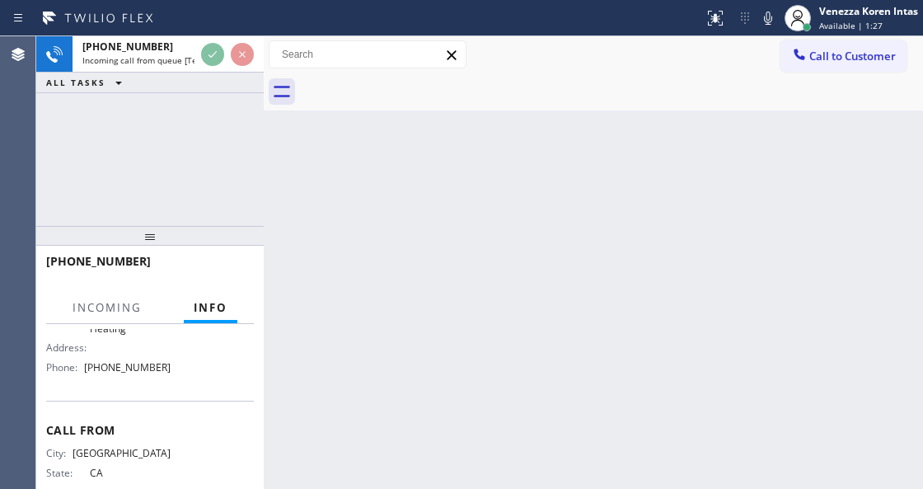
scroll to position [225, 0]
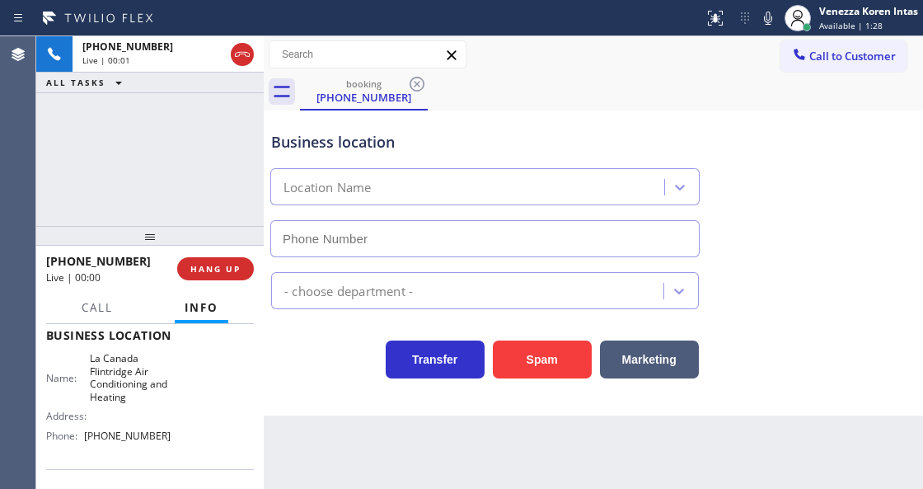
type input "[PHONE_NUMBER]"
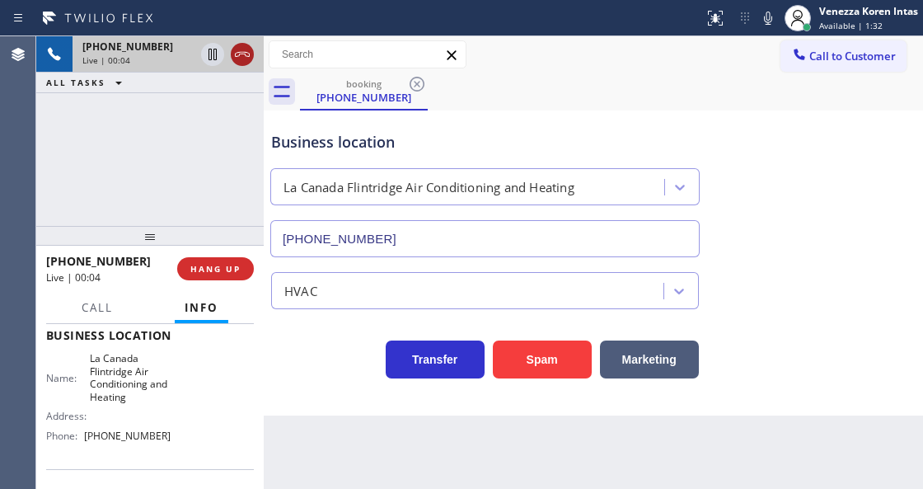
click at [241, 59] on icon at bounding box center [242, 55] width 20 height 20
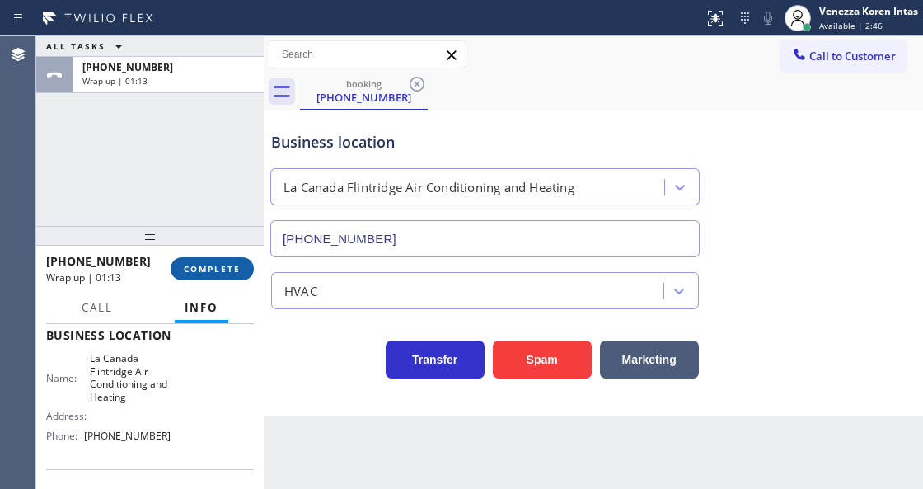
click at [218, 274] on button "COMPLETE" at bounding box center [212, 268] width 83 height 23
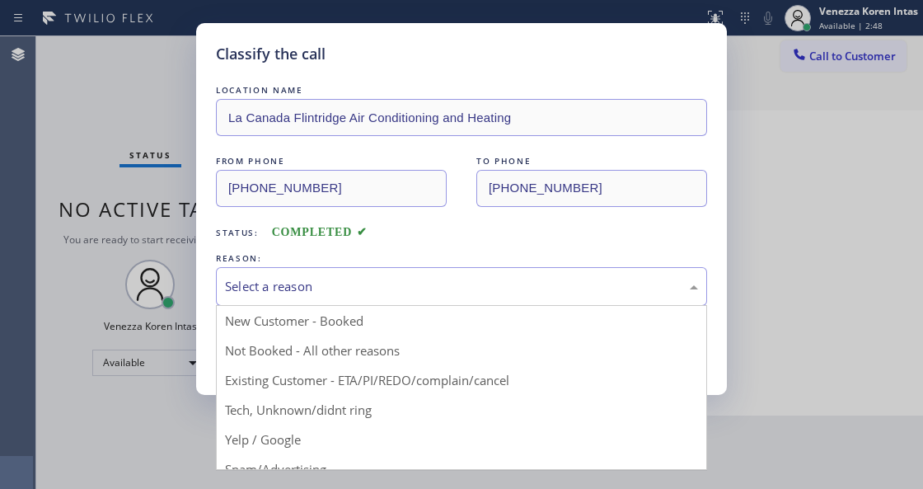
drag, startPoint x: 376, startPoint y: 288, endPoint x: 345, endPoint y: 396, distance: 113.2
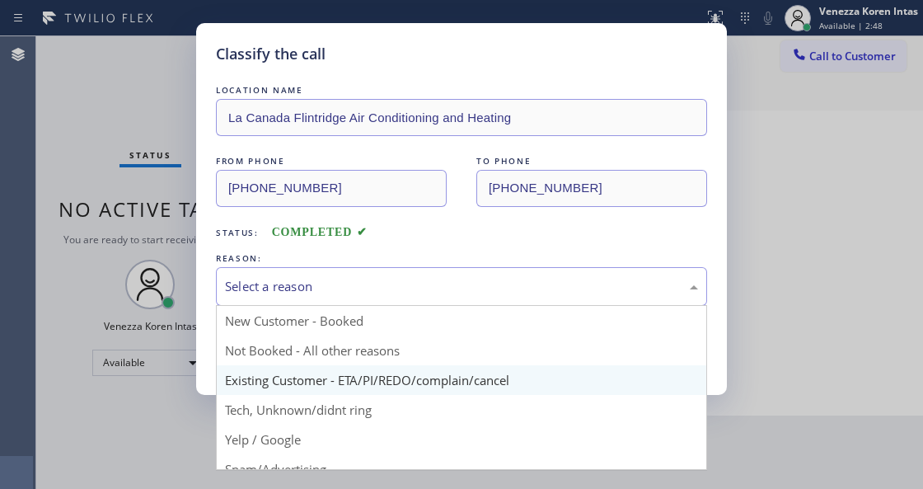
click at [376, 291] on div "Select a reason" at bounding box center [461, 286] width 473 height 19
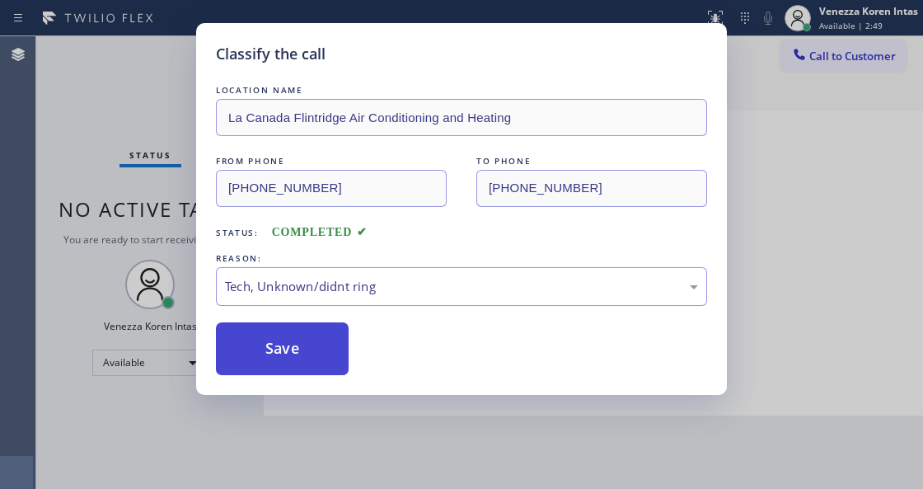
click at [326, 373] on button "Save" at bounding box center [282, 348] width 133 height 53
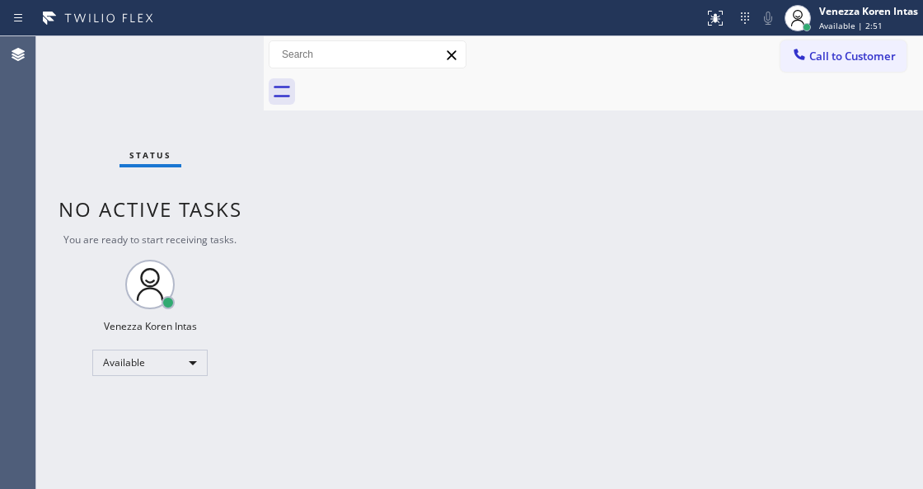
click at [232, 84] on div "Status No active tasks You are ready to start receiving tasks. Venezza Koren In…" at bounding box center [149, 262] width 227 height 452
click at [229, 55] on div "Status No active tasks You are ready to start receiving tasks. Venezza Koren In…" at bounding box center [149, 262] width 227 height 452
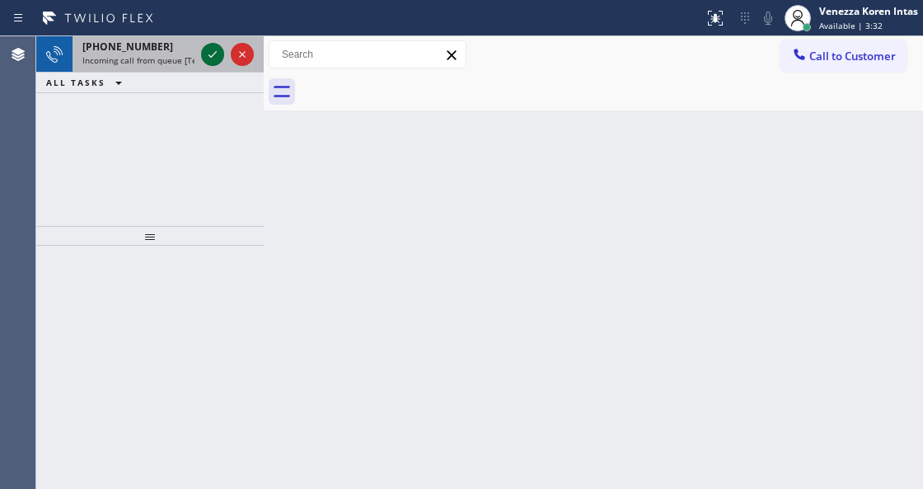
click at [213, 59] on icon at bounding box center [213, 55] width 20 height 20
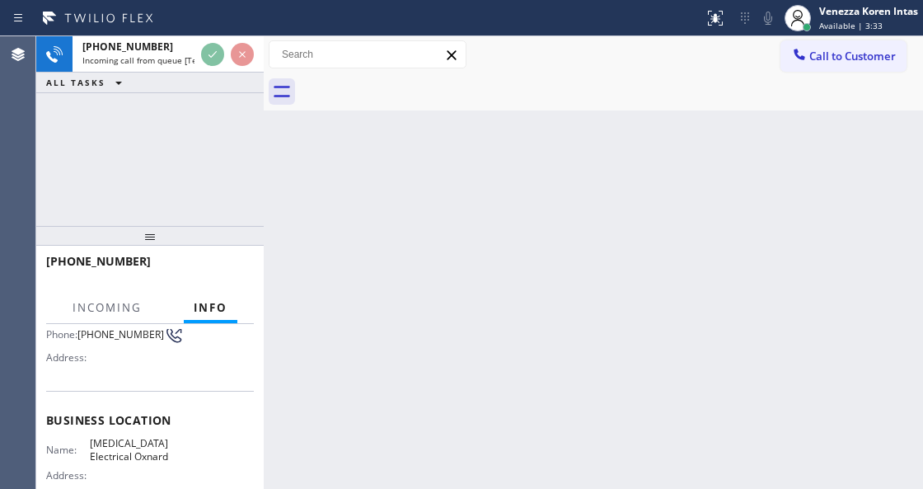
scroll to position [219, 0]
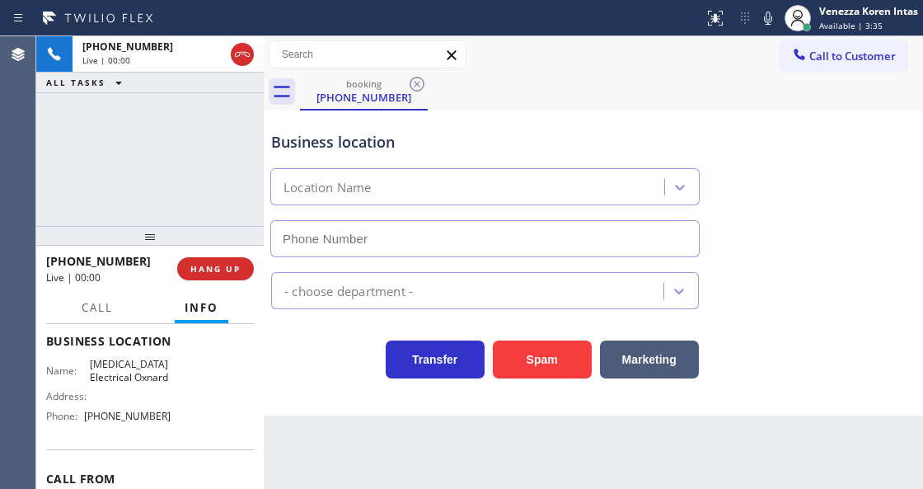
type input "[PHONE_NUMBER]"
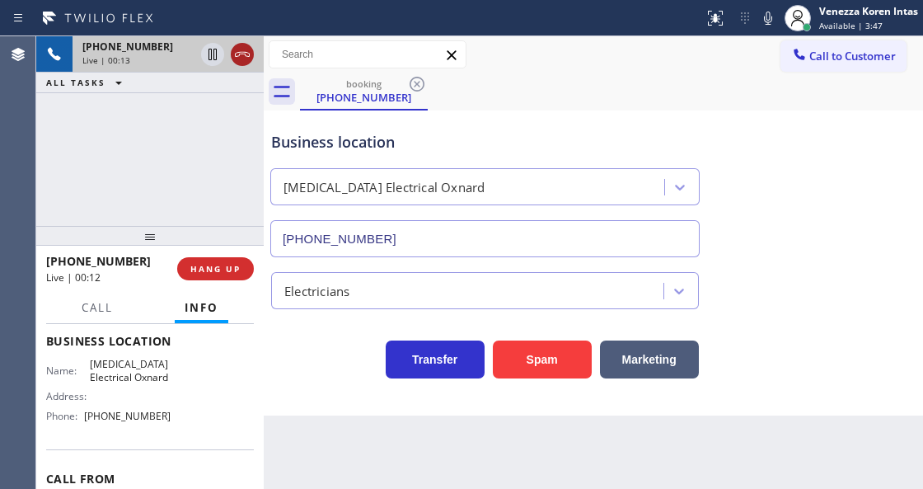
click at [243, 59] on icon at bounding box center [242, 55] width 20 height 20
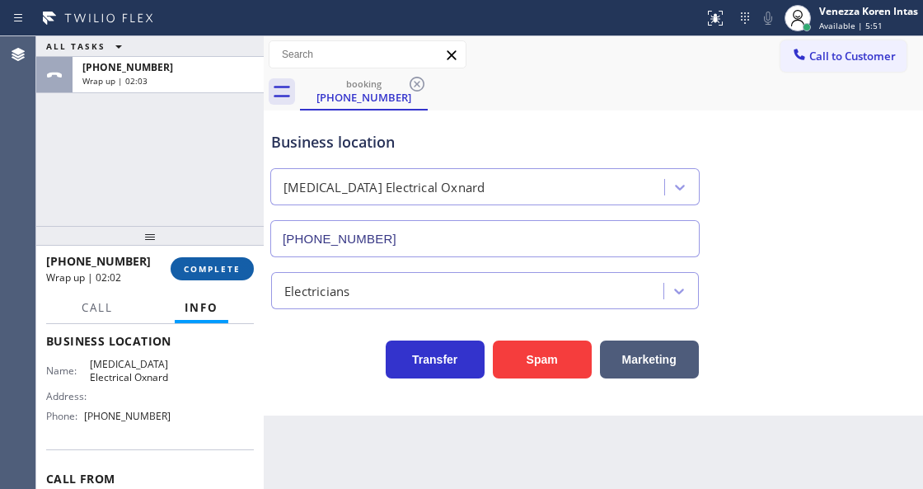
click at [199, 269] on span "COMPLETE" at bounding box center [212, 269] width 57 height 12
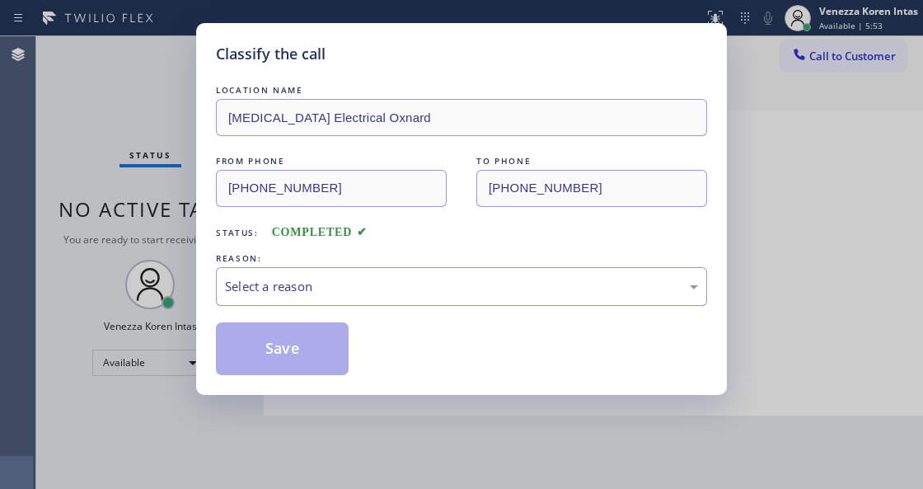
click at [340, 305] on div "Select a reason" at bounding box center [461, 286] width 491 height 39
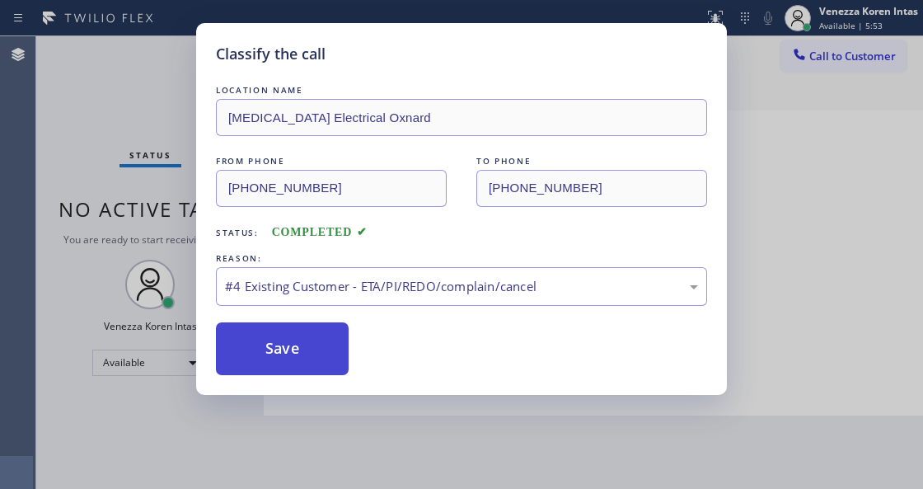
click at [309, 363] on button "Save" at bounding box center [282, 348] width 133 height 53
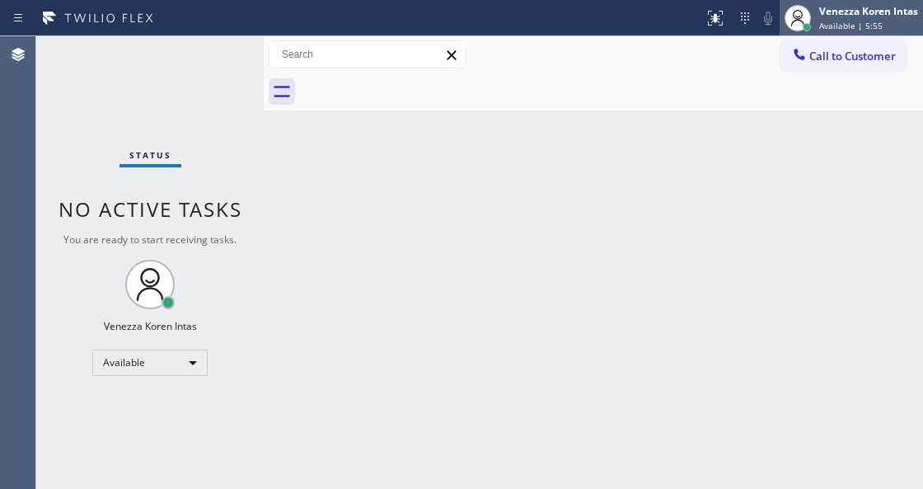
click at [865, 16] on div "Venezza Koren Intas" at bounding box center [868, 11] width 99 height 14
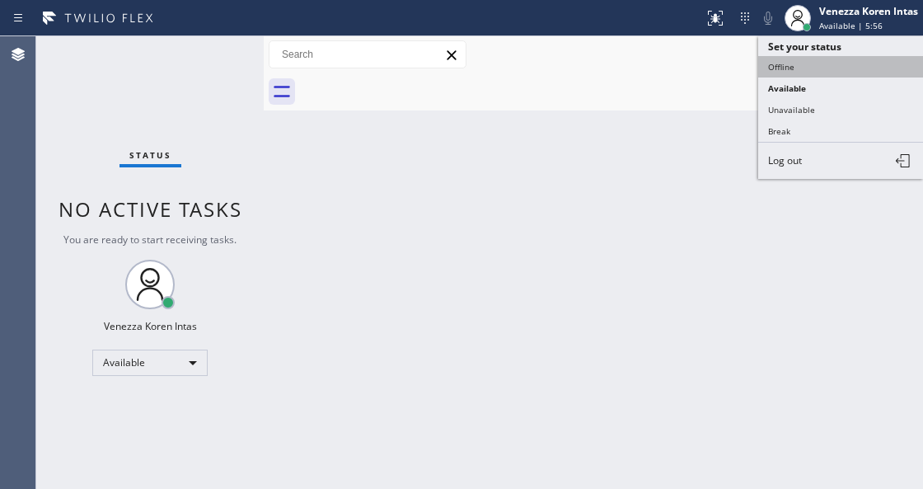
click at [832, 65] on button "Offline" at bounding box center [840, 66] width 165 height 21
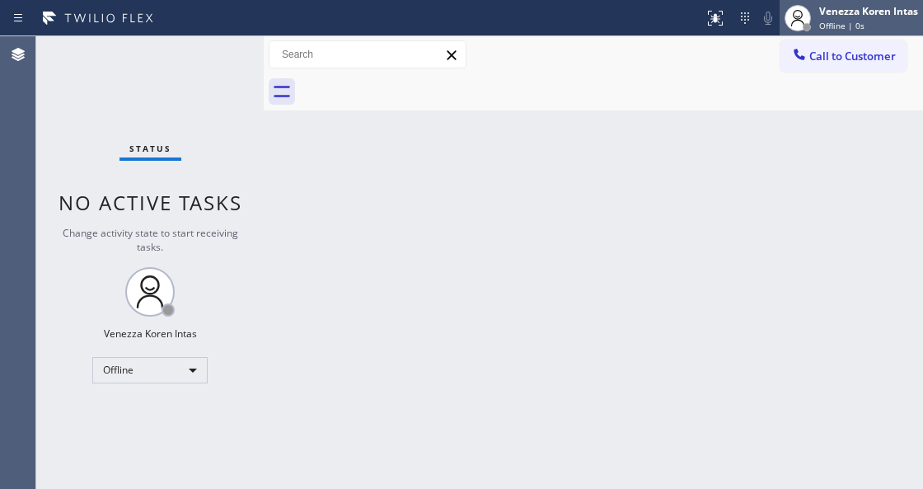
click at [839, 22] on span "Offline | 0s" at bounding box center [841, 26] width 45 height 12
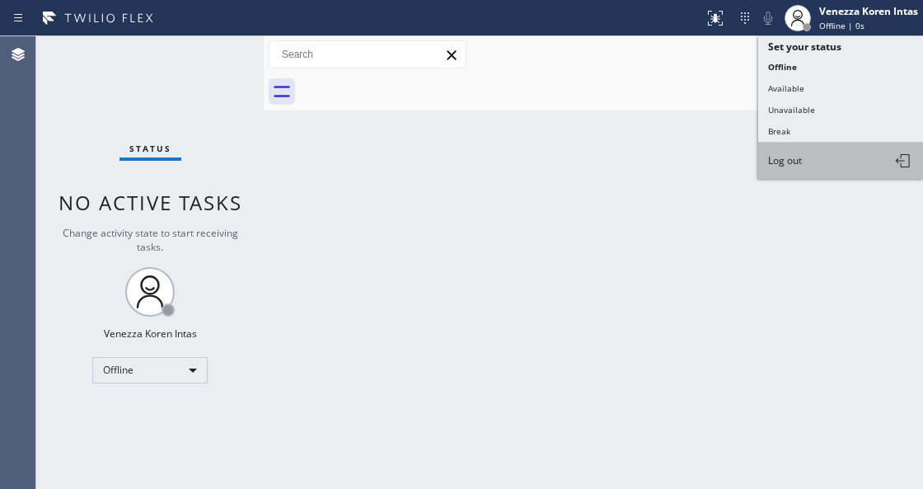
click at [814, 168] on button "Log out" at bounding box center [840, 161] width 165 height 36
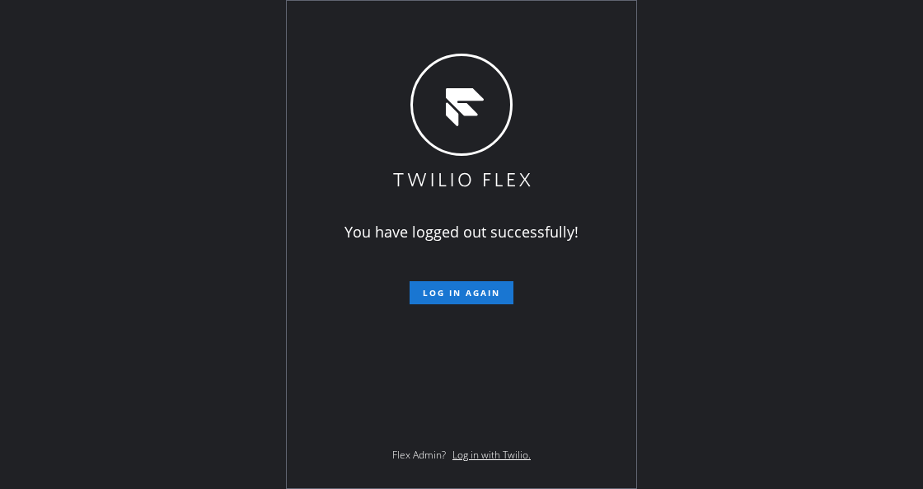
click at [208, 211] on div "You have logged out successfully! Log in again Flex Admin? Log in with Twilio." at bounding box center [461, 244] width 923 height 489
